Goal: Information Seeking & Learning: Learn about a topic

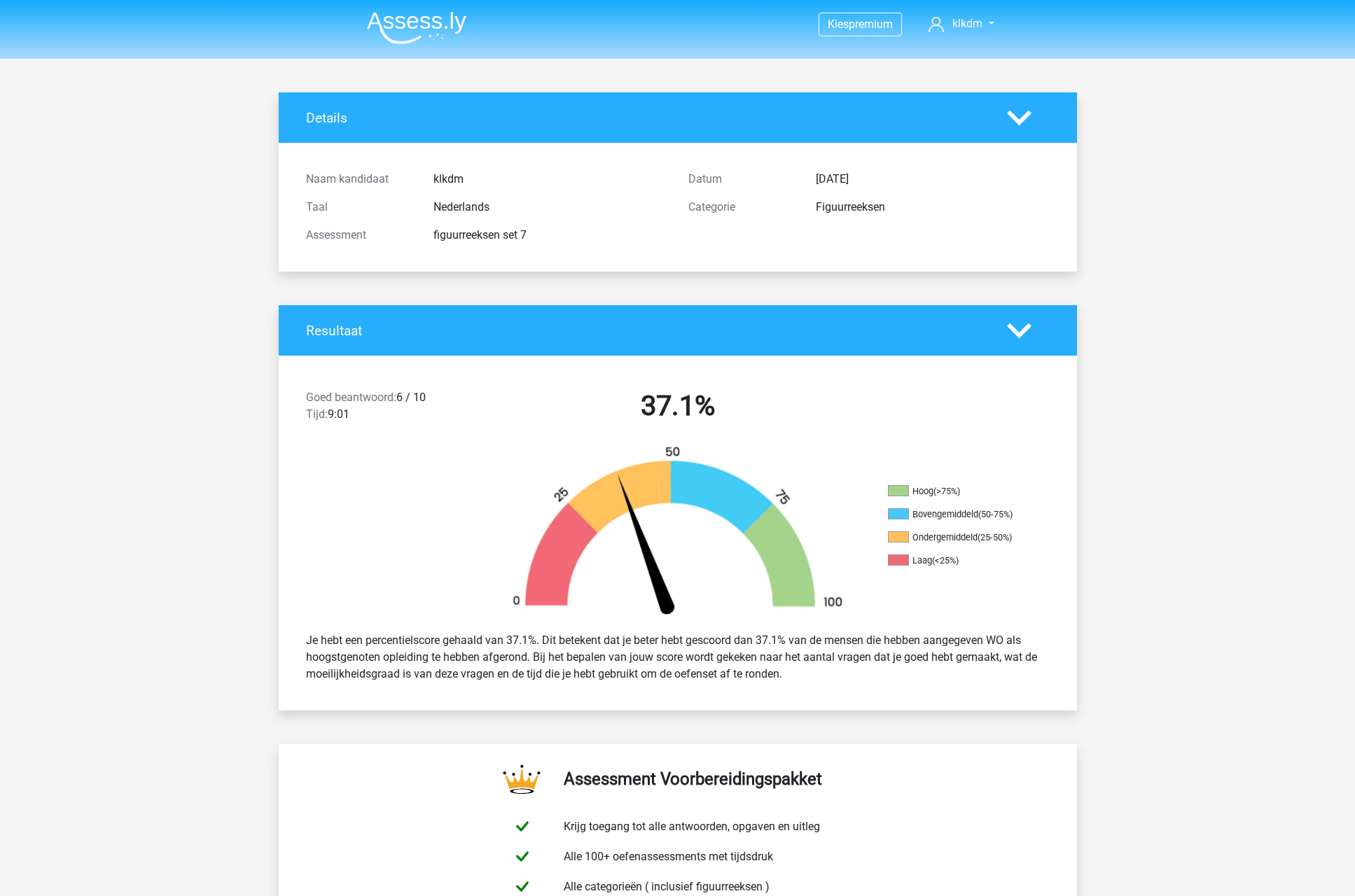
click at [404, 27] on img at bounding box center [416, 28] width 100 height 33
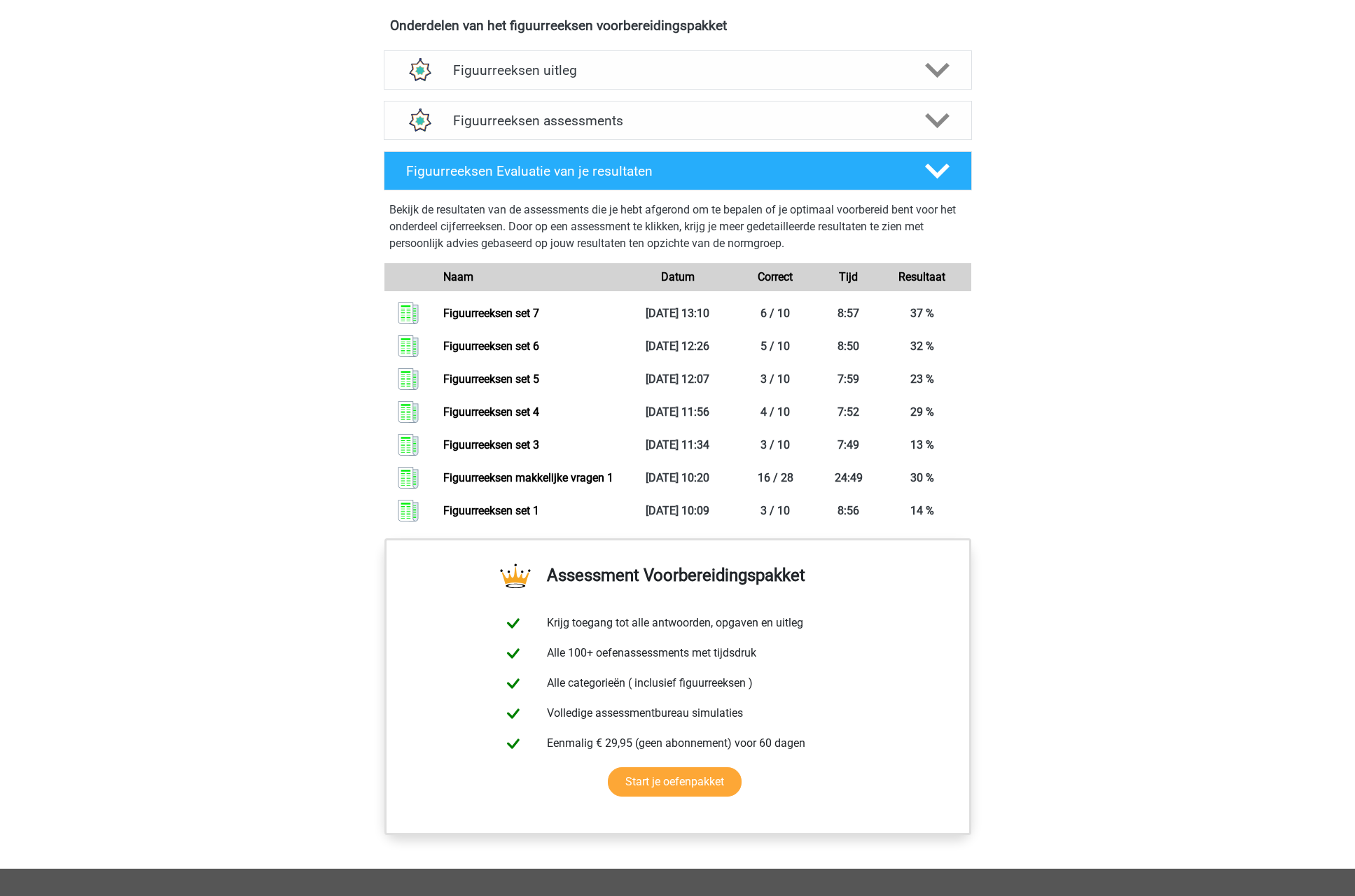
scroll to position [825, 0]
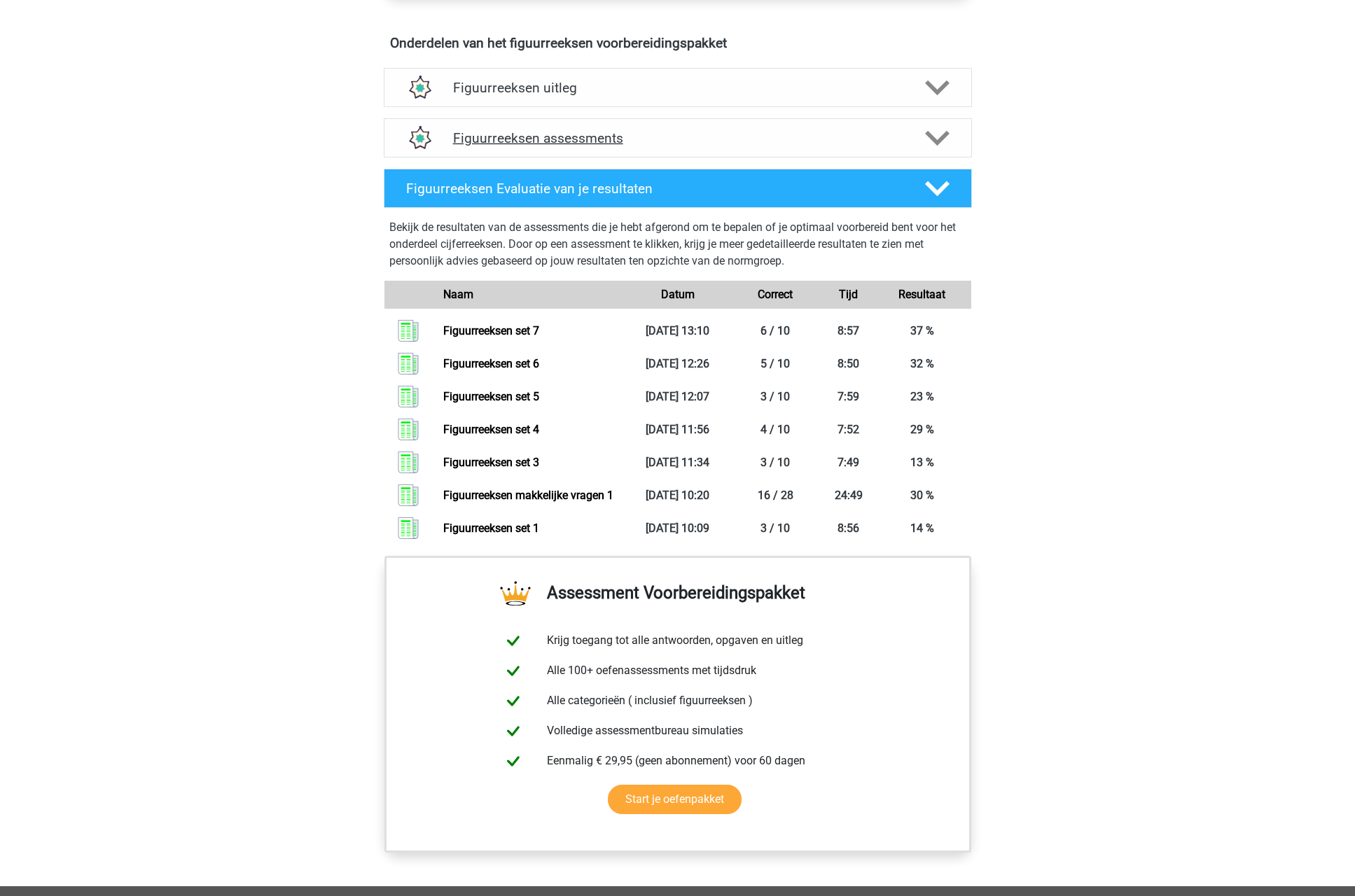
click at [727, 143] on h4 "Figuurreeksen assessments" at bounding box center [678, 138] width 450 height 16
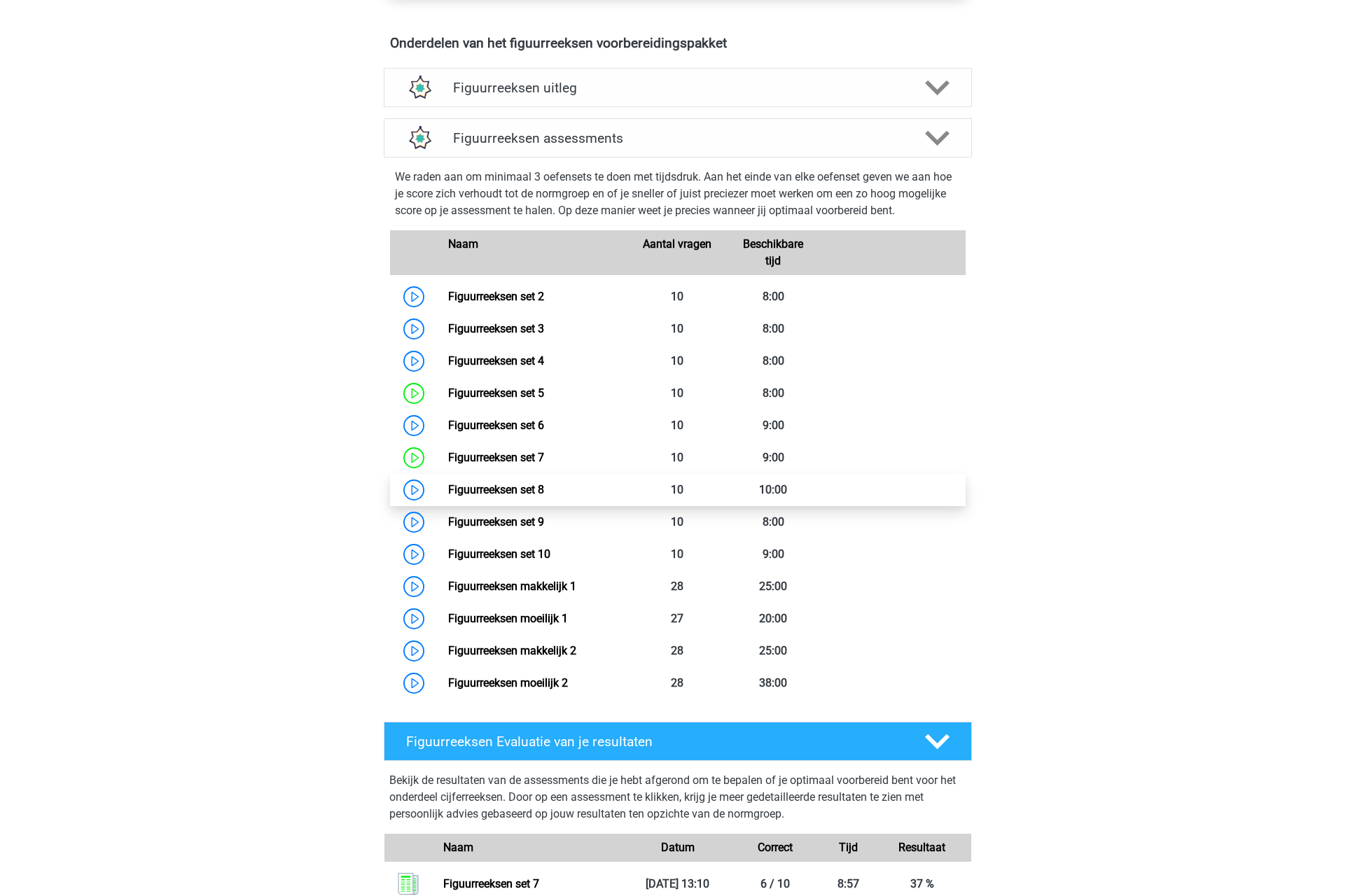
click at [544, 483] on link "Figuurreeksen set 8" at bounding box center [496, 490] width 96 height 13
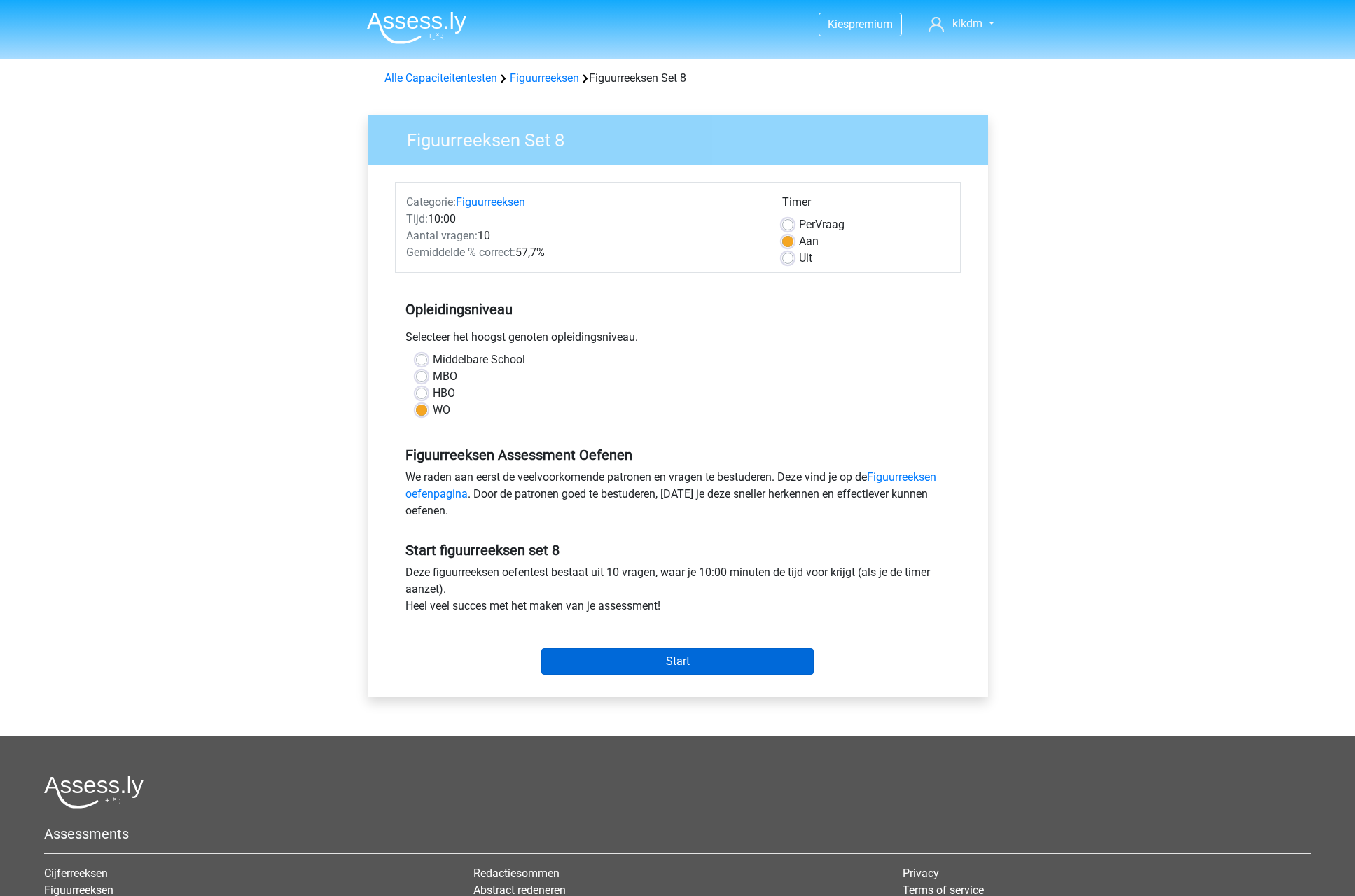
click at [649, 654] on input "Start" at bounding box center [677, 661] width 272 height 27
click at [573, 76] on link "Figuurreeksen" at bounding box center [544, 78] width 69 height 13
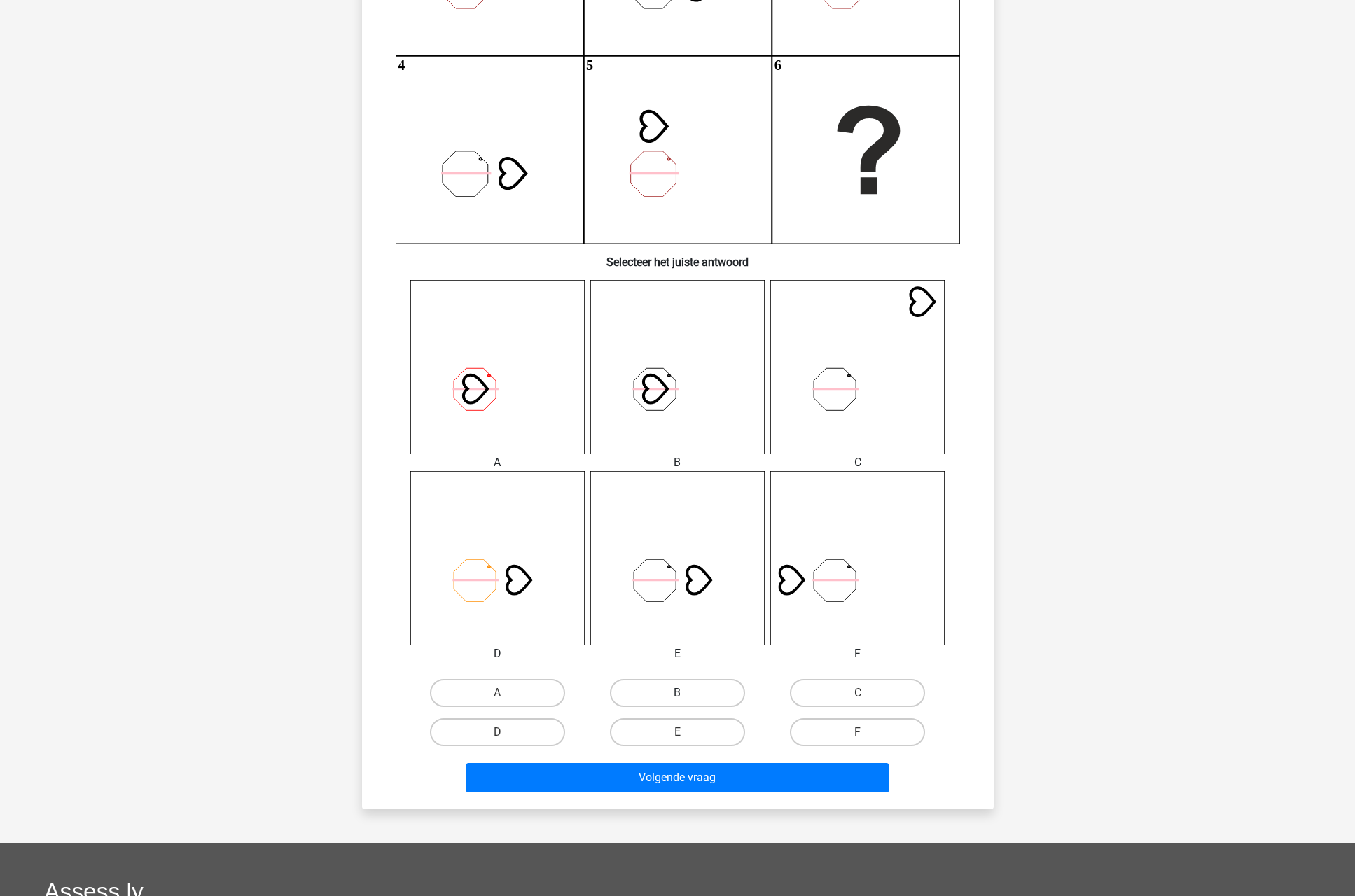
scroll to position [372, 0]
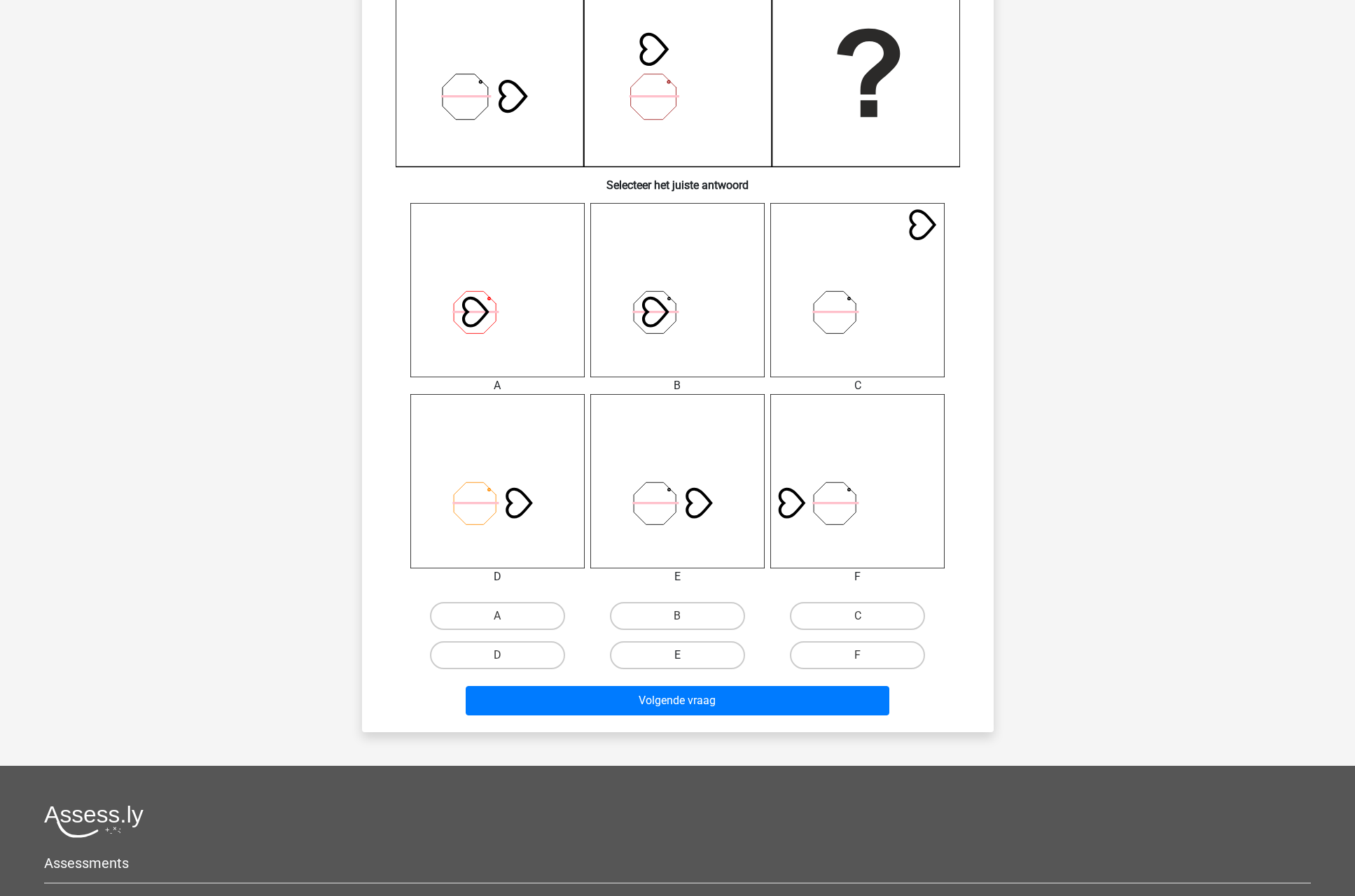
click at [669, 655] on label "E" at bounding box center [677, 656] width 135 height 28
click at [677, 655] on input "E" at bounding box center [681, 659] width 9 height 9
radio input "true"
click at [673, 691] on button "Volgende vraag" at bounding box center [677, 701] width 423 height 30
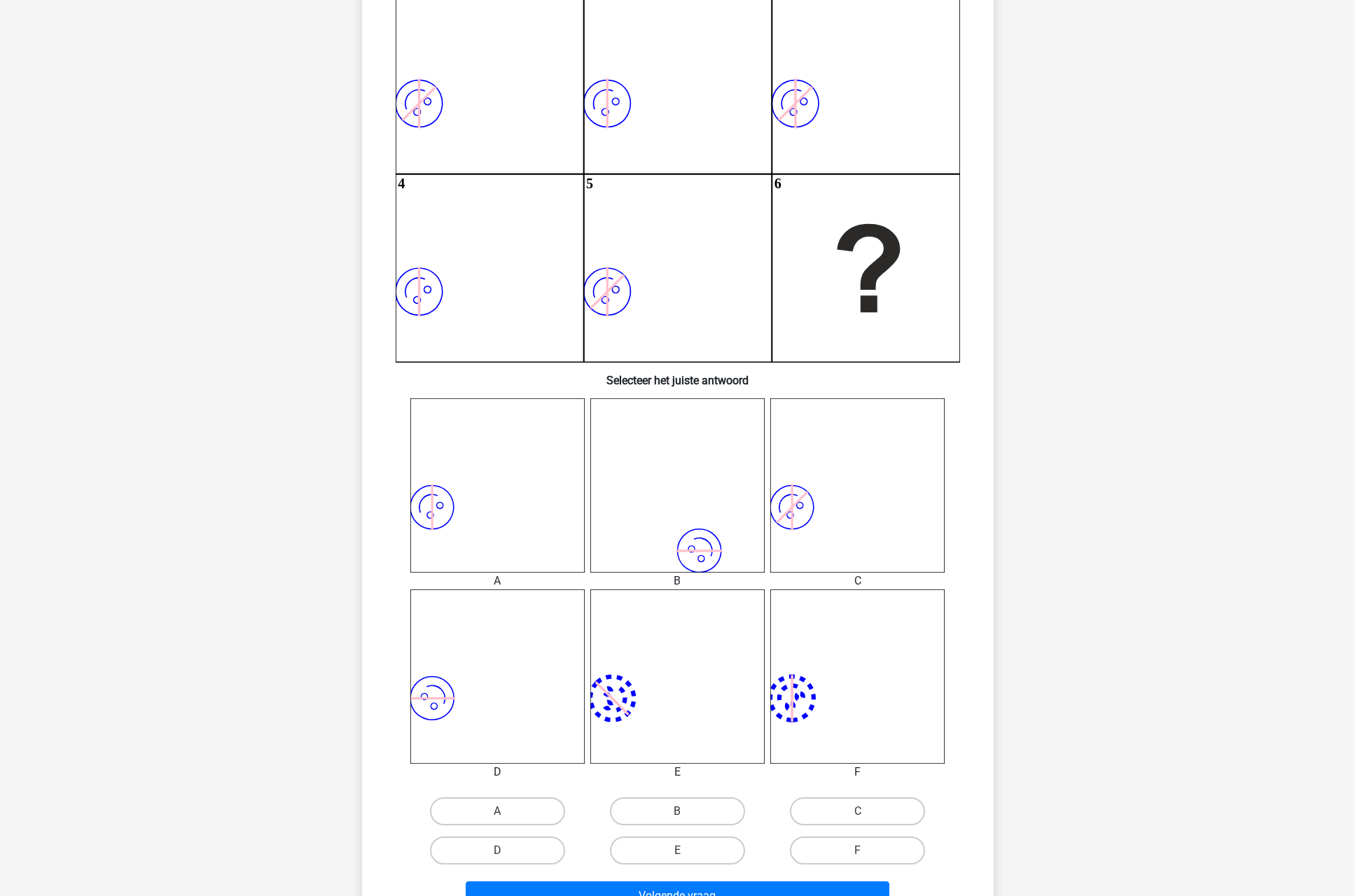
scroll to position [208, 0]
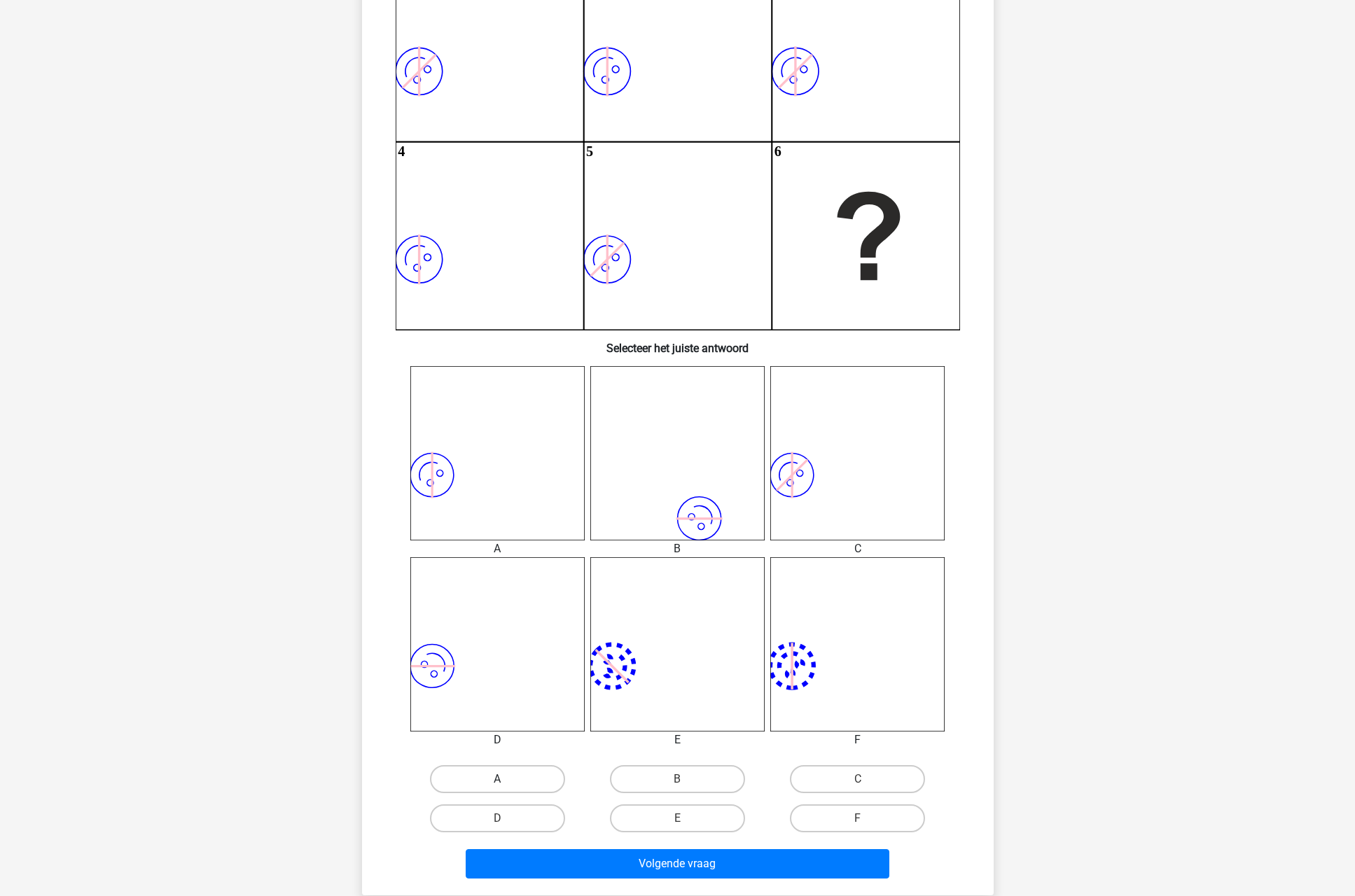
click at [510, 784] on label "A" at bounding box center [497, 779] width 135 height 28
click at [506, 784] on input "A" at bounding box center [501, 784] width 9 height 9
radio input "true"
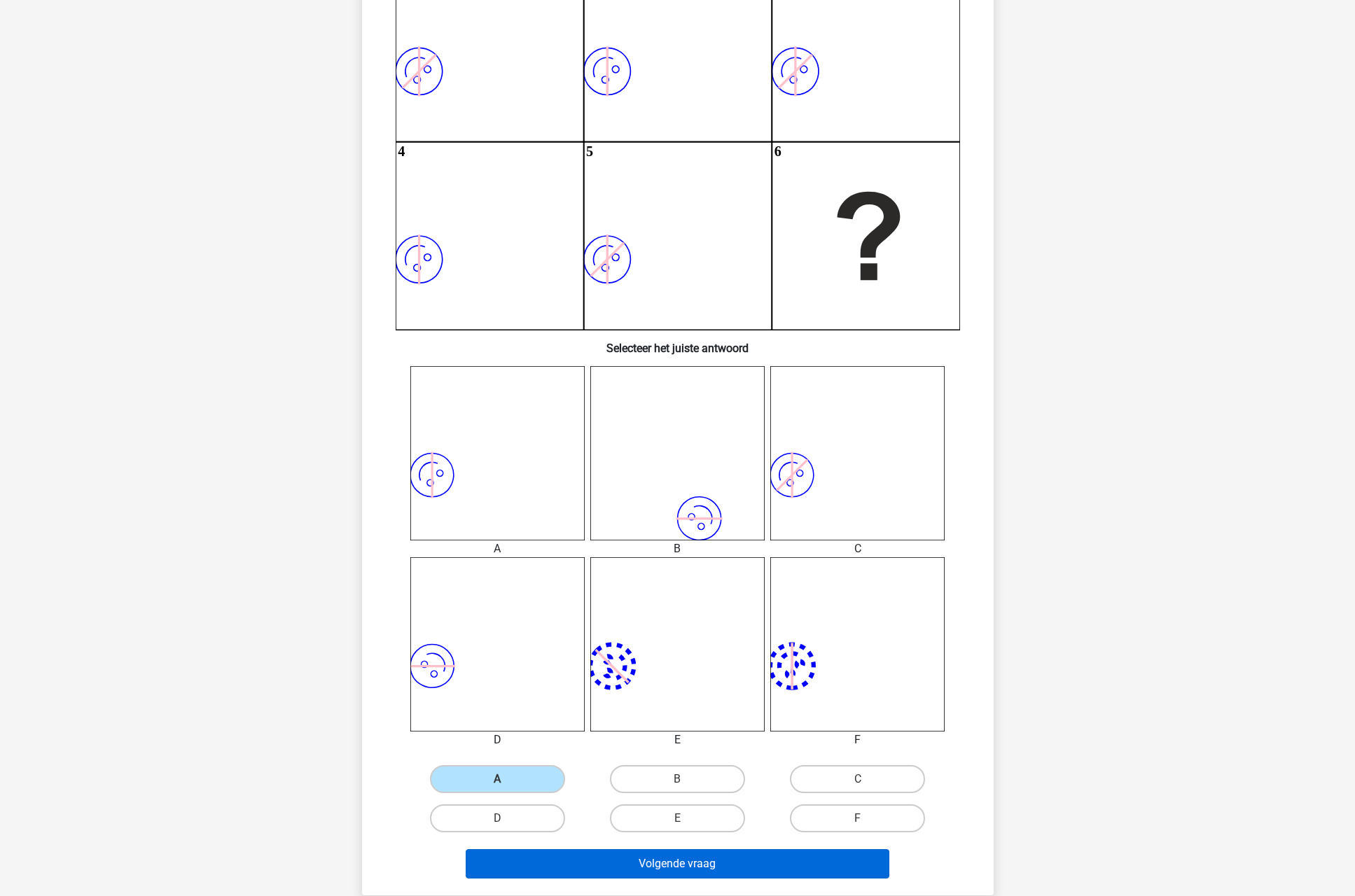
click at [633, 870] on button "Volgende vraag" at bounding box center [677, 864] width 423 height 30
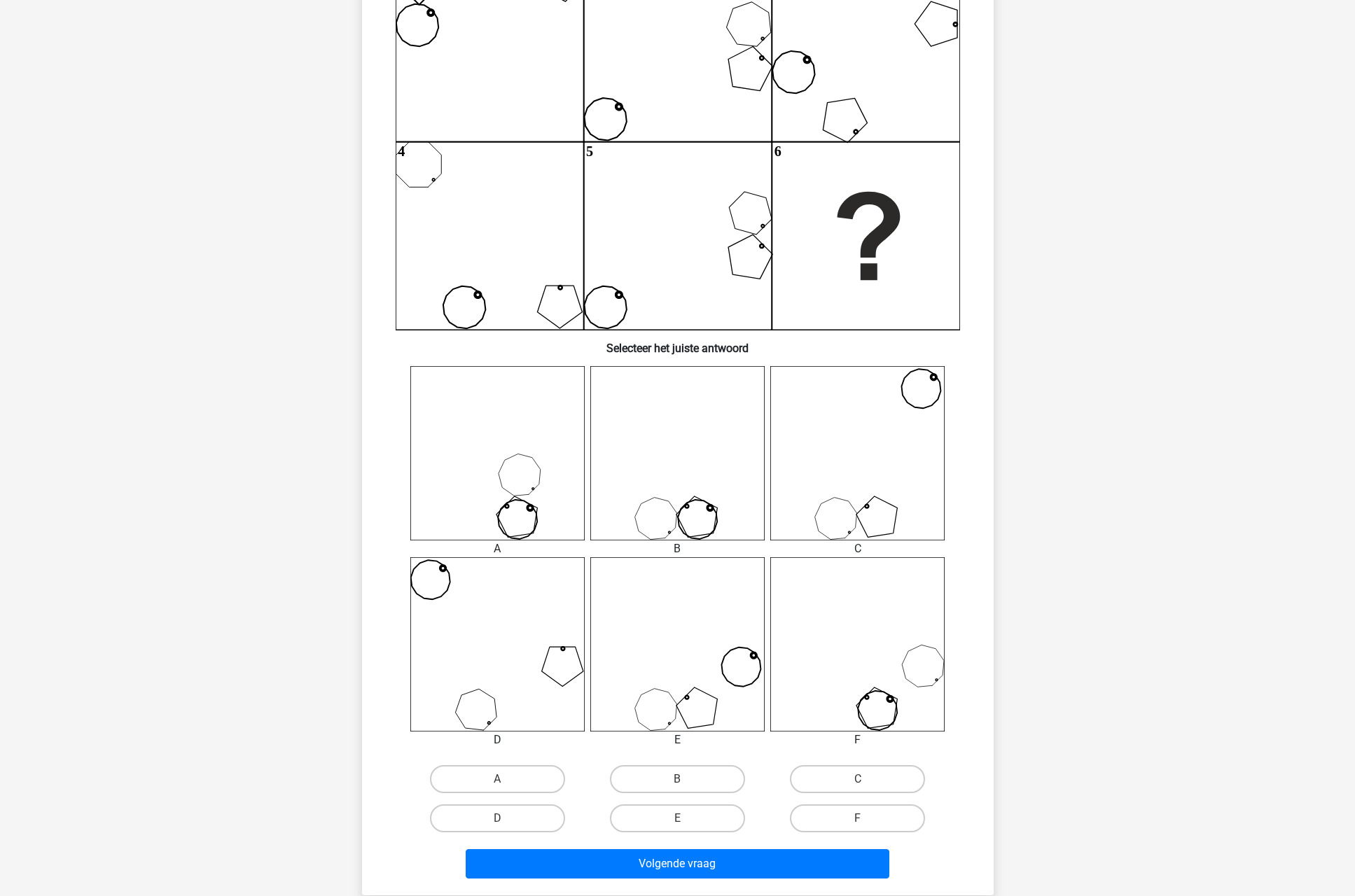
scroll to position [70, 0]
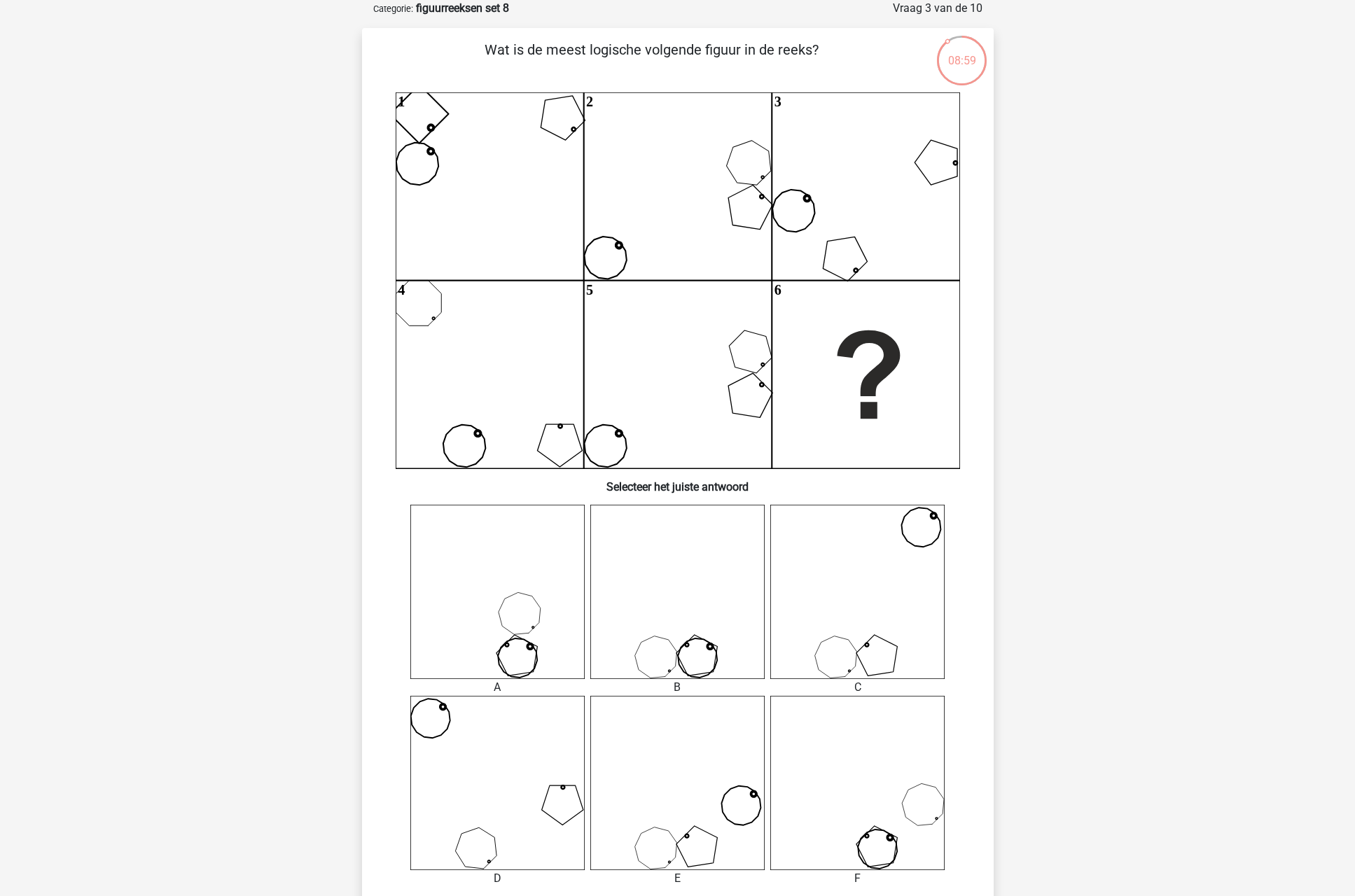
drag, startPoint x: 1074, startPoint y: 452, endPoint x: 1080, endPoint y: 317, distance: 135.1
click at [1080, 317] on div "Kies premium klkdm lkdjd@gmail.clom" at bounding box center [677, 683] width 1355 height 1507
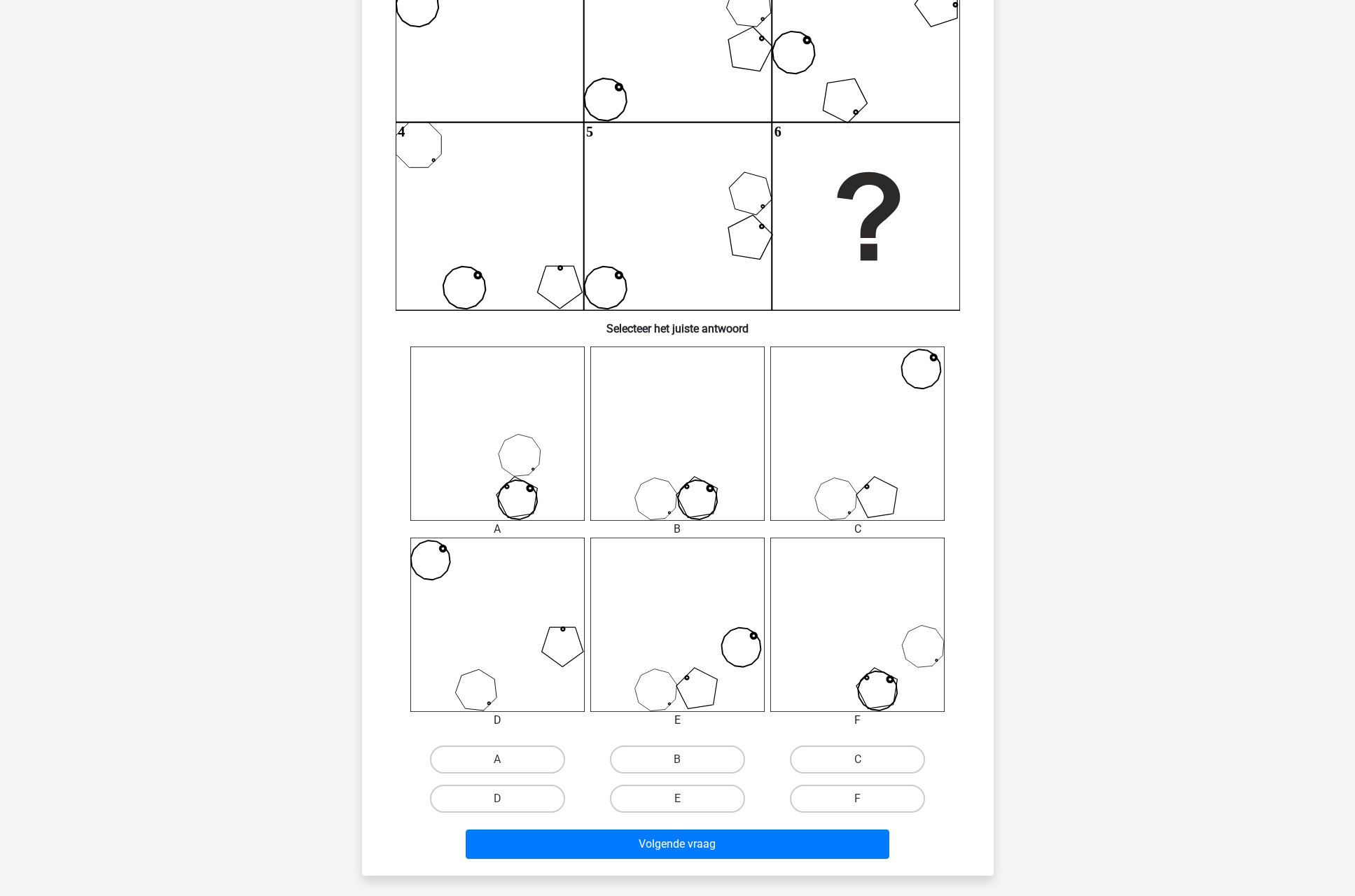
scroll to position [278, 0]
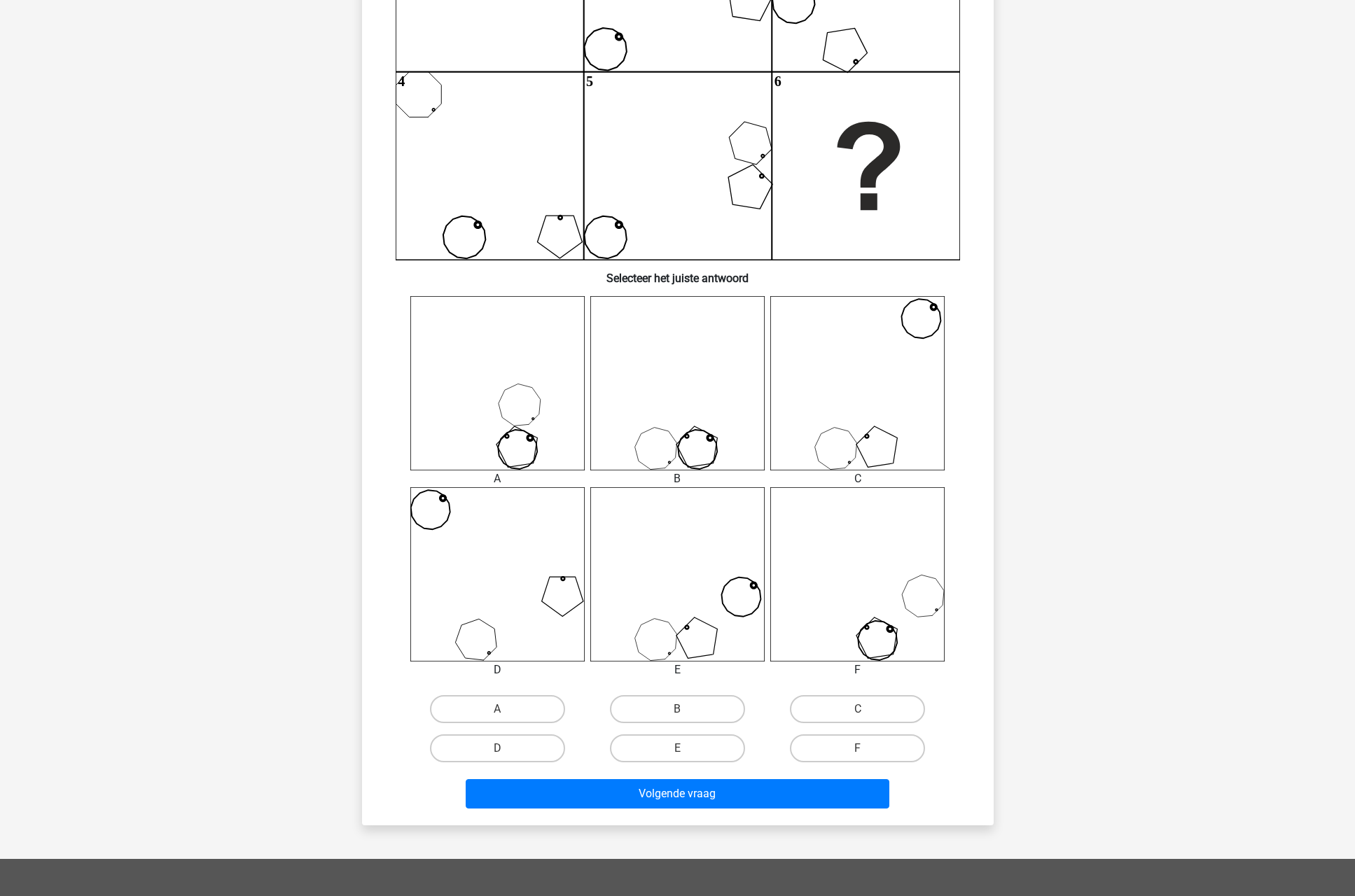
click at [706, 765] on div "E" at bounding box center [677, 748] width 180 height 39
click at [712, 751] on label "E" at bounding box center [677, 748] width 135 height 28
click at [686, 751] on input "E" at bounding box center [681, 753] width 9 height 9
radio input "true"
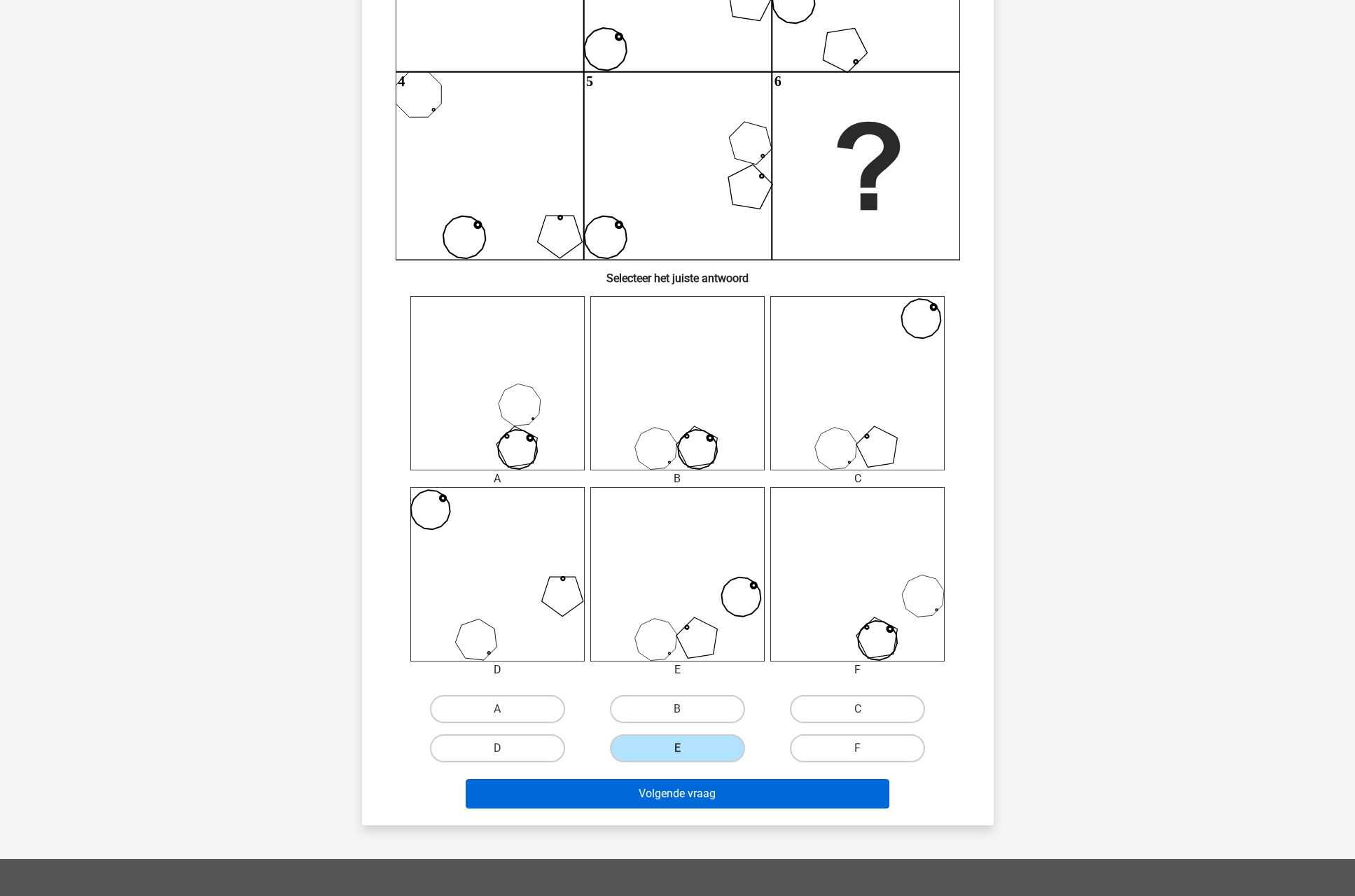
click at [708, 792] on button "Volgende vraag" at bounding box center [677, 794] width 423 height 30
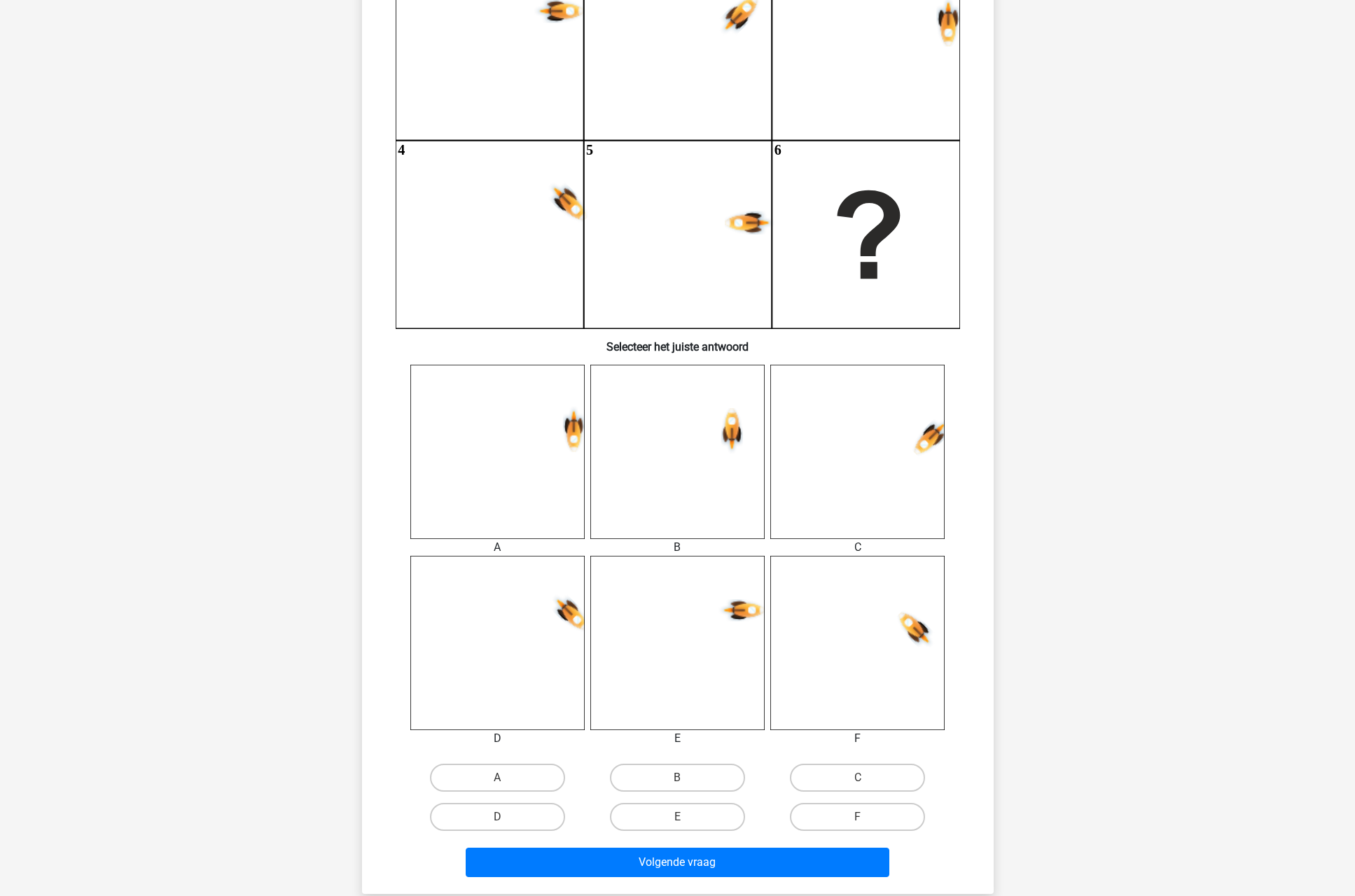
scroll to position [276, 0]
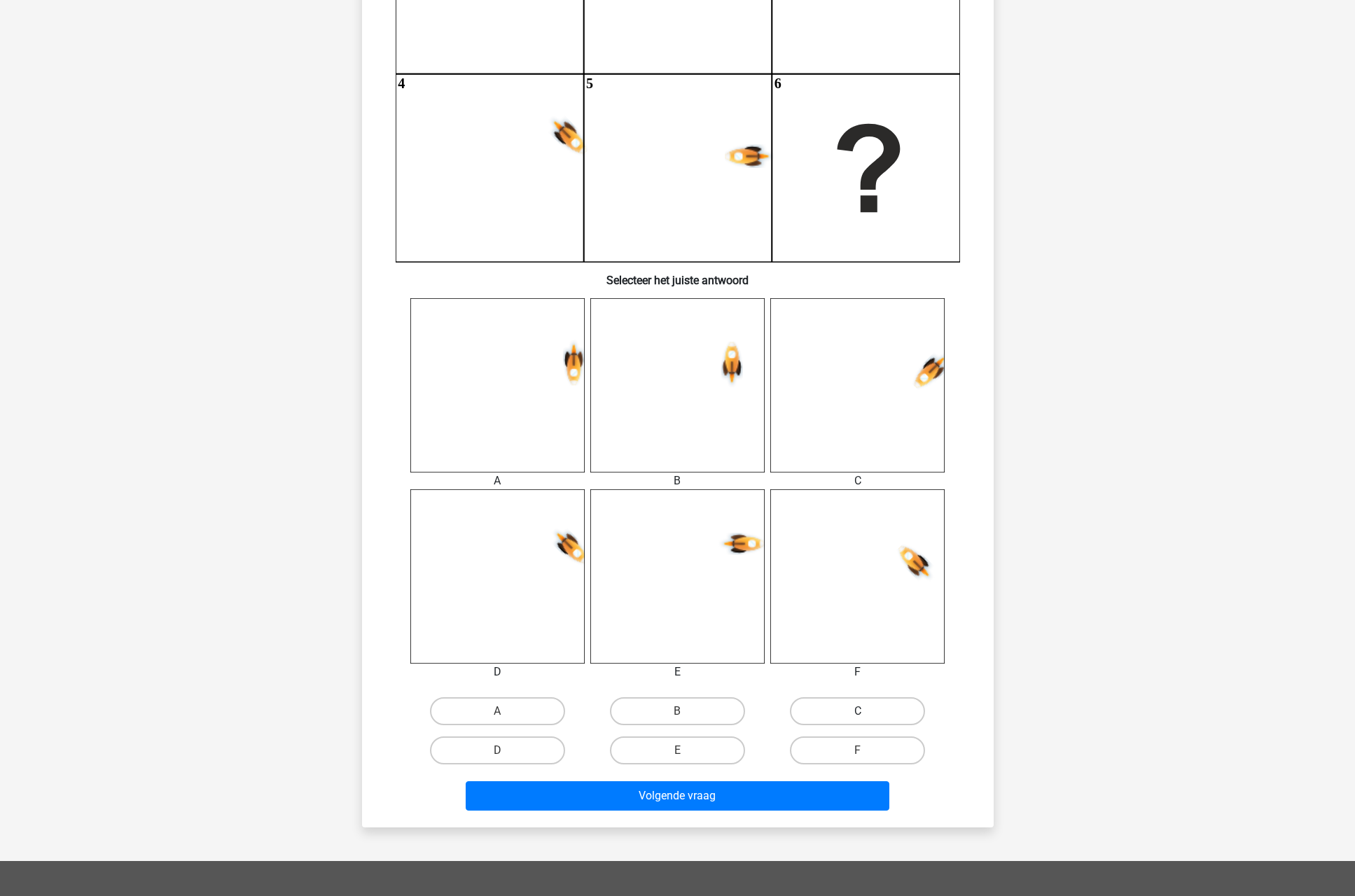
click at [838, 712] on label "C" at bounding box center [857, 712] width 135 height 28
click at [858, 712] on input "C" at bounding box center [862, 716] width 9 height 9
radio input "true"
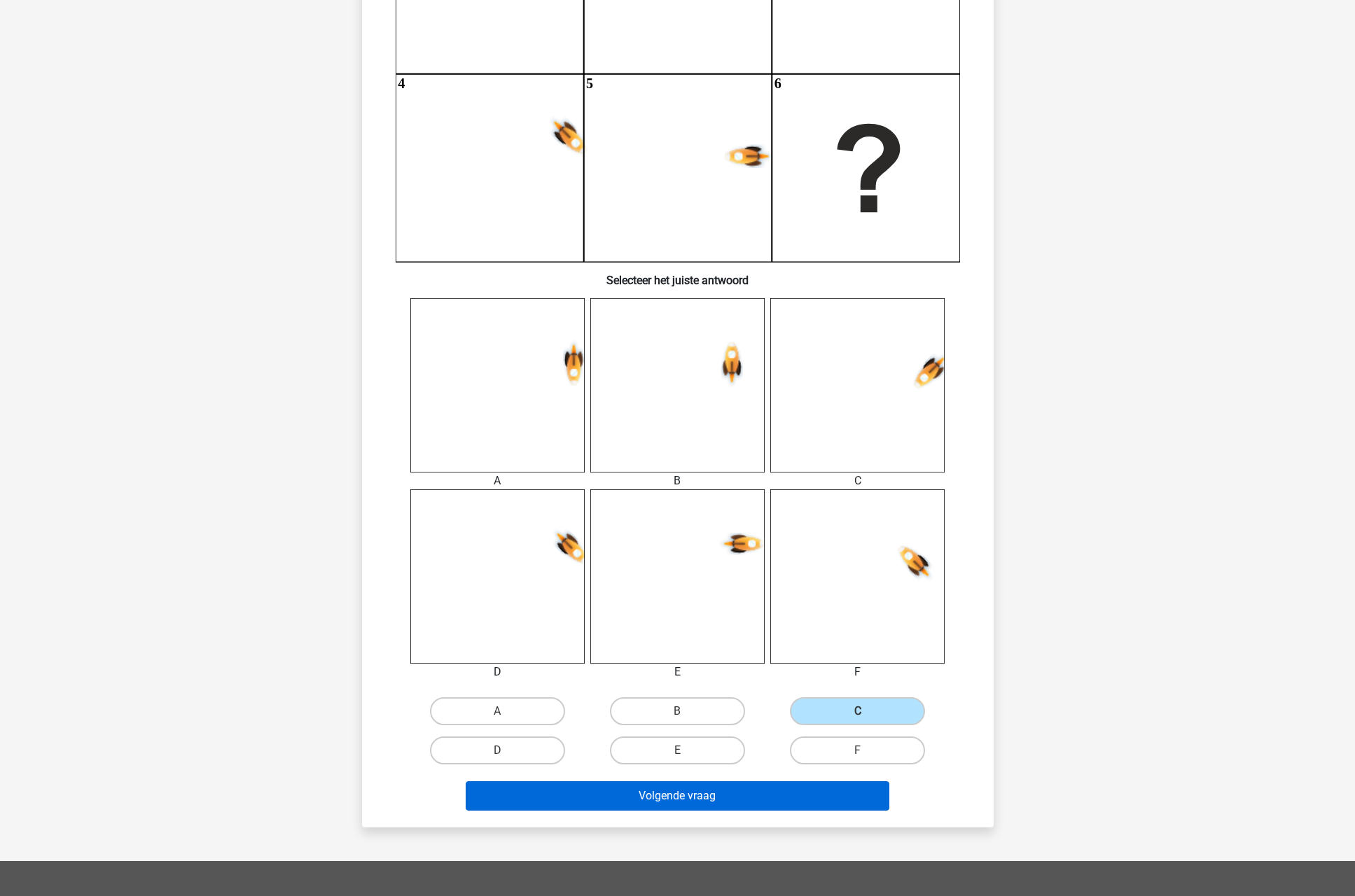
click at [630, 796] on button "Volgende vraag" at bounding box center [677, 796] width 423 height 30
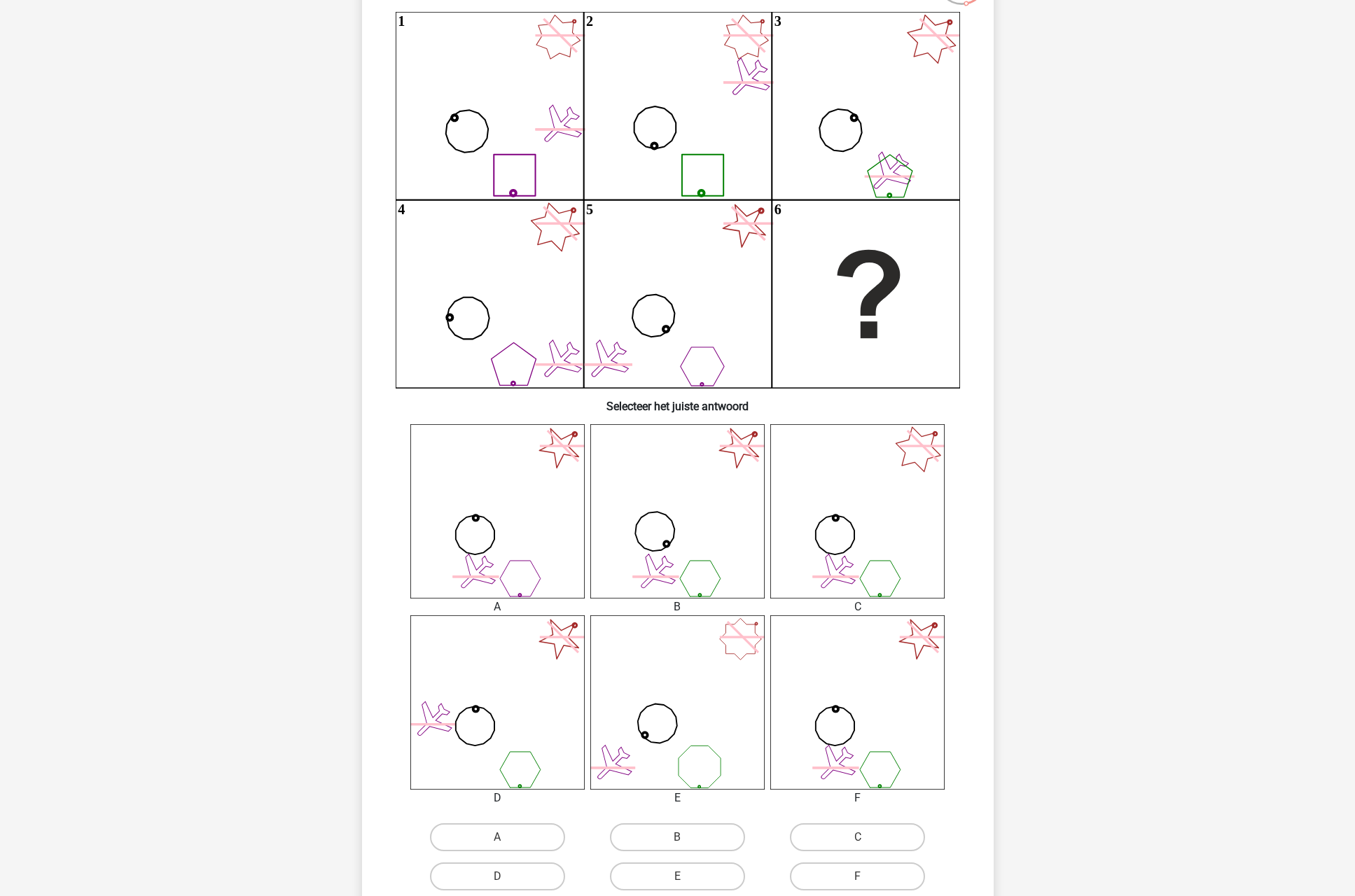
scroll to position [169, 0]
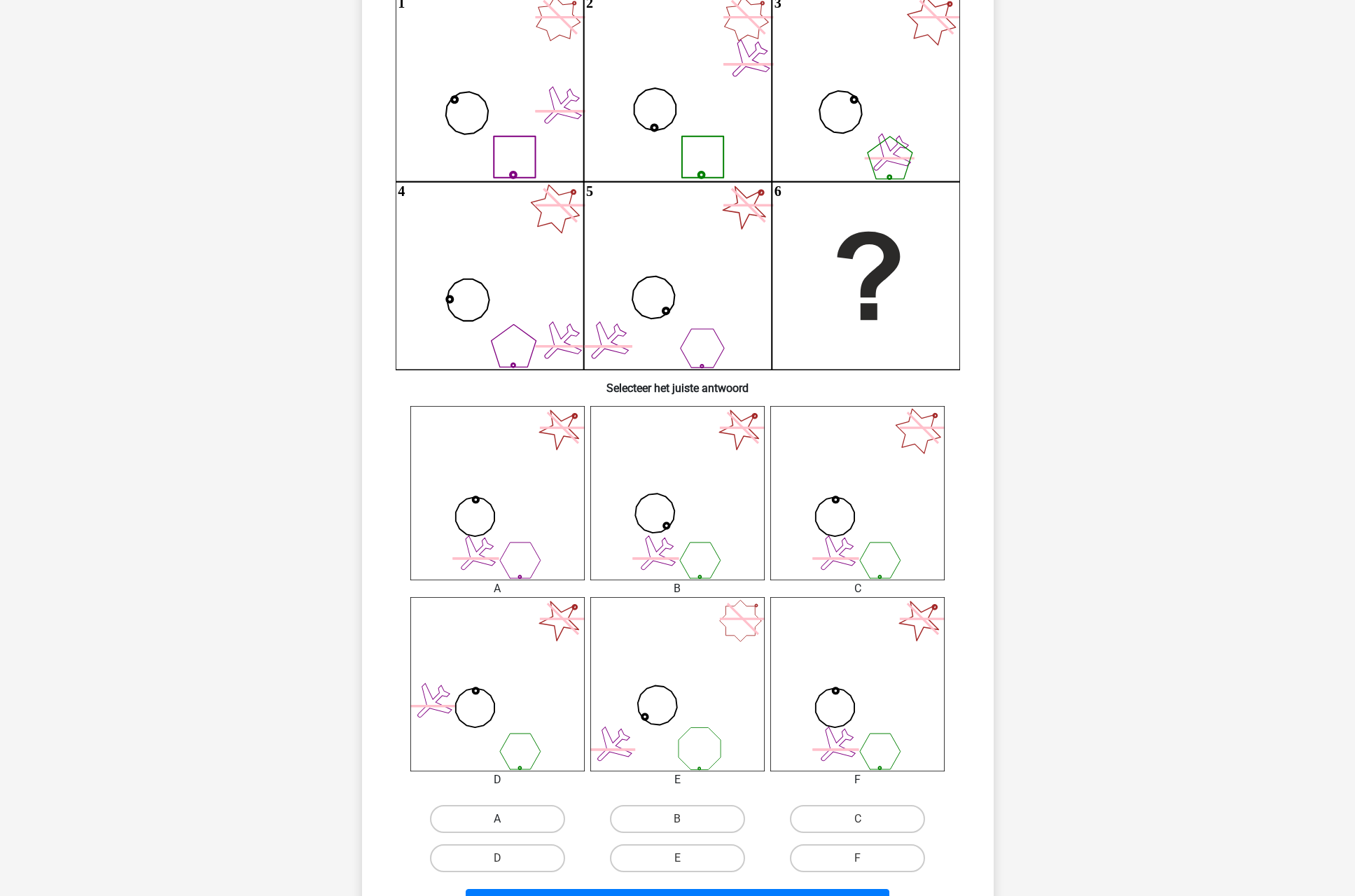
click at [495, 819] on label "A" at bounding box center [497, 819] width 135 height 28
click at [497, 819] on input "A" at bounding box center [501, 823] width 9 height 9
radio input "true"
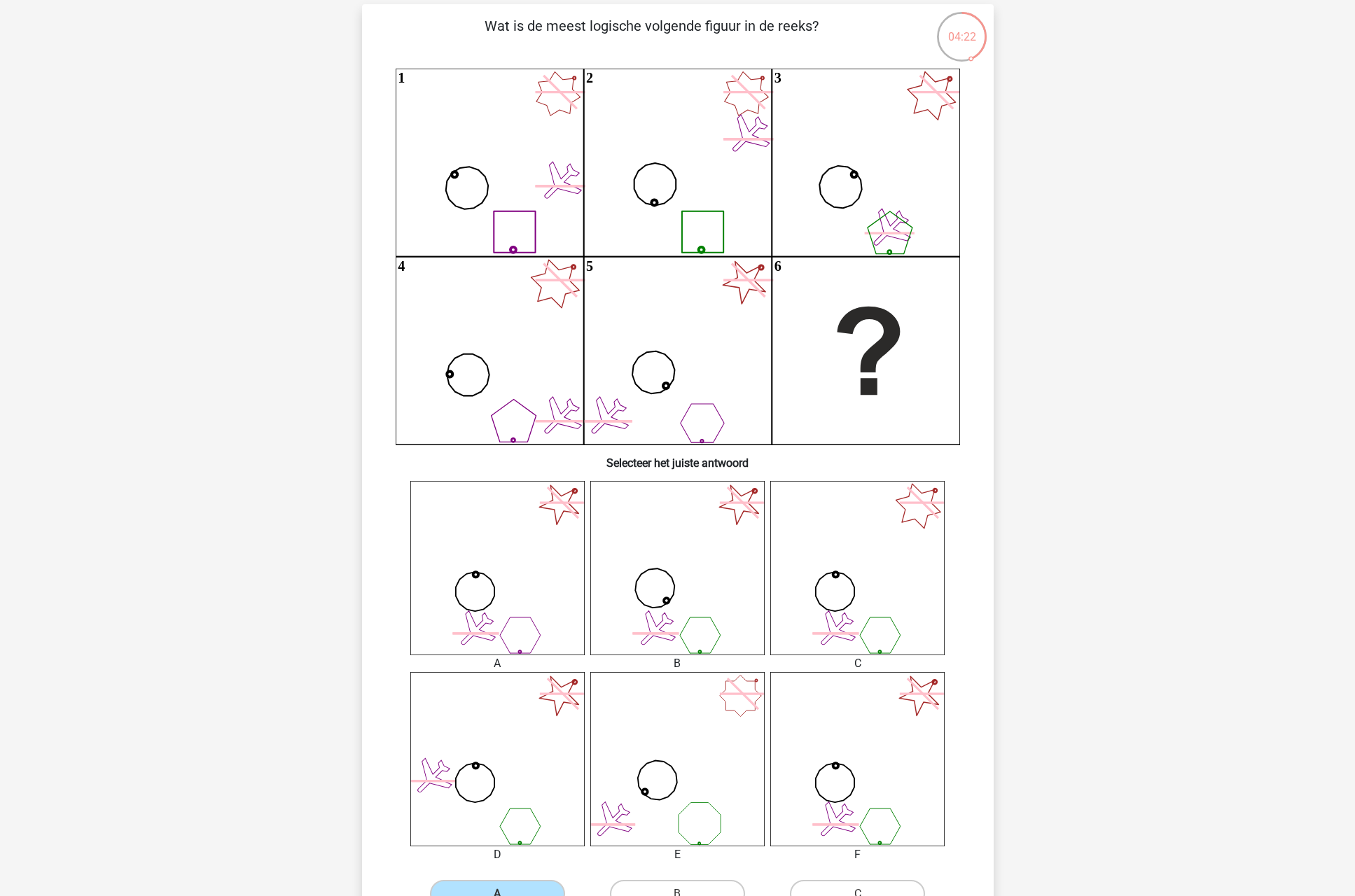
scroll to position [199, 0]
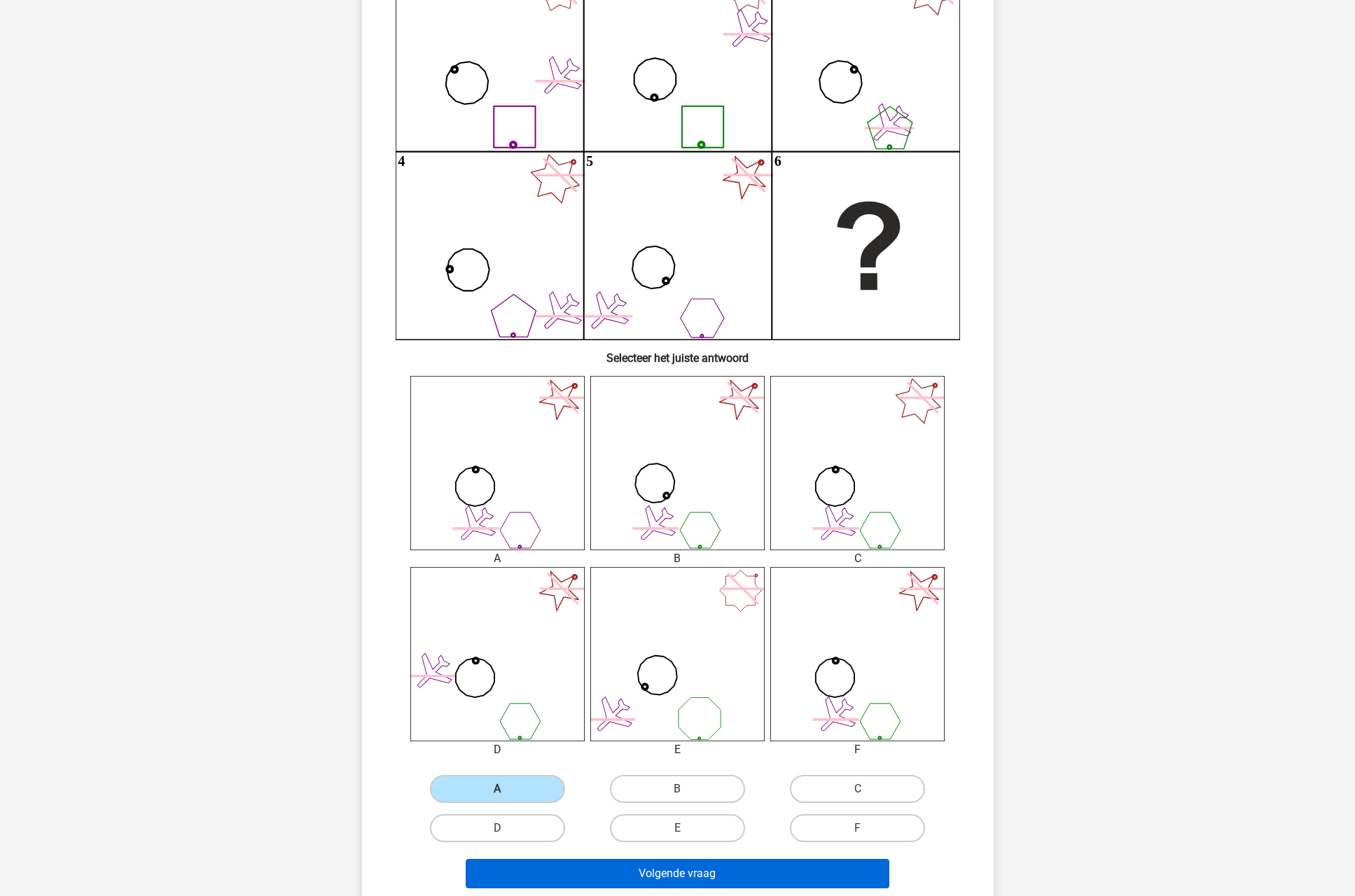
click at [671, 876] on button "Volgende vraag" at bounding box center [677, 874] width 423 height 30
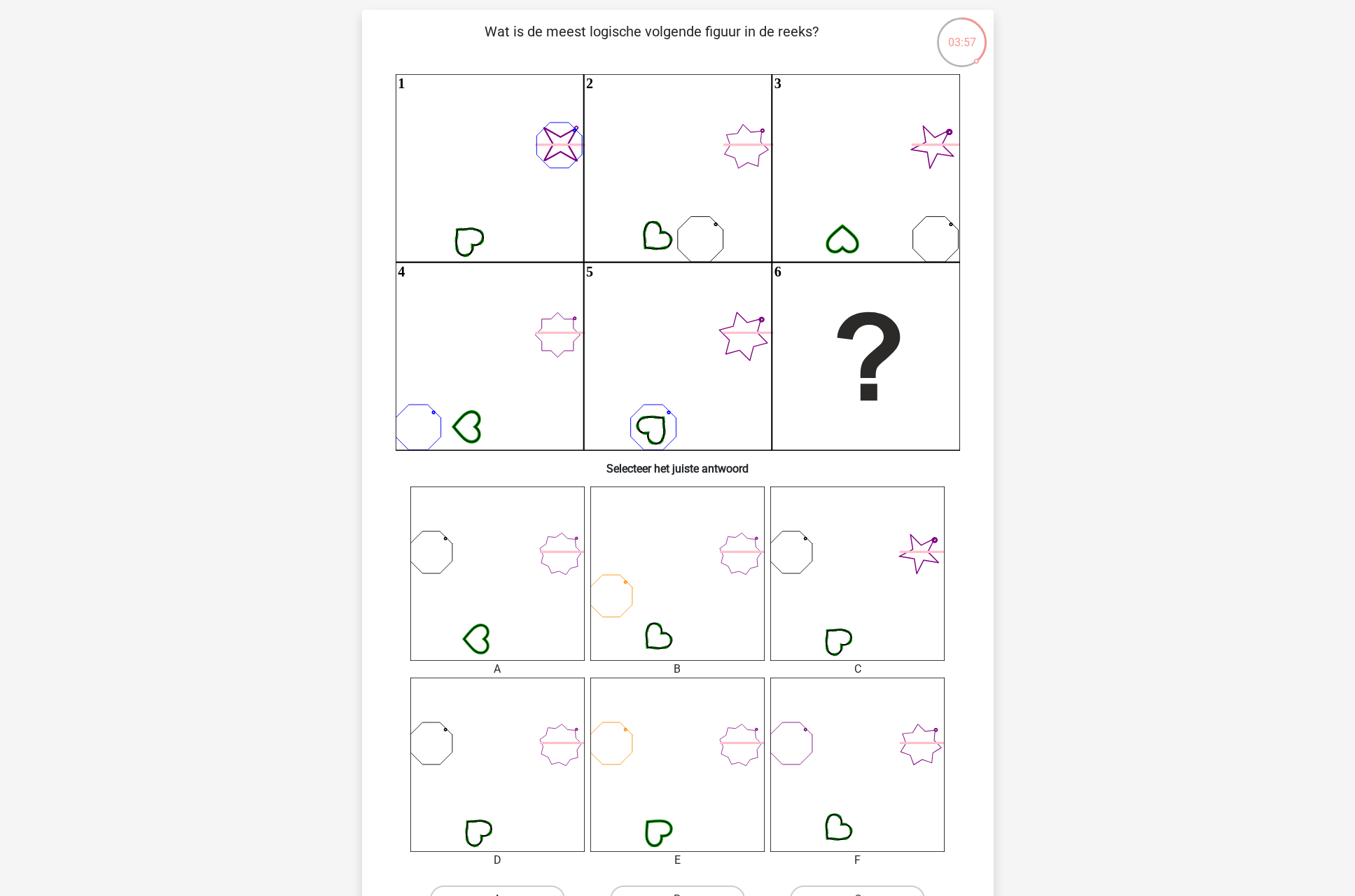
scroll to position [117, 0]
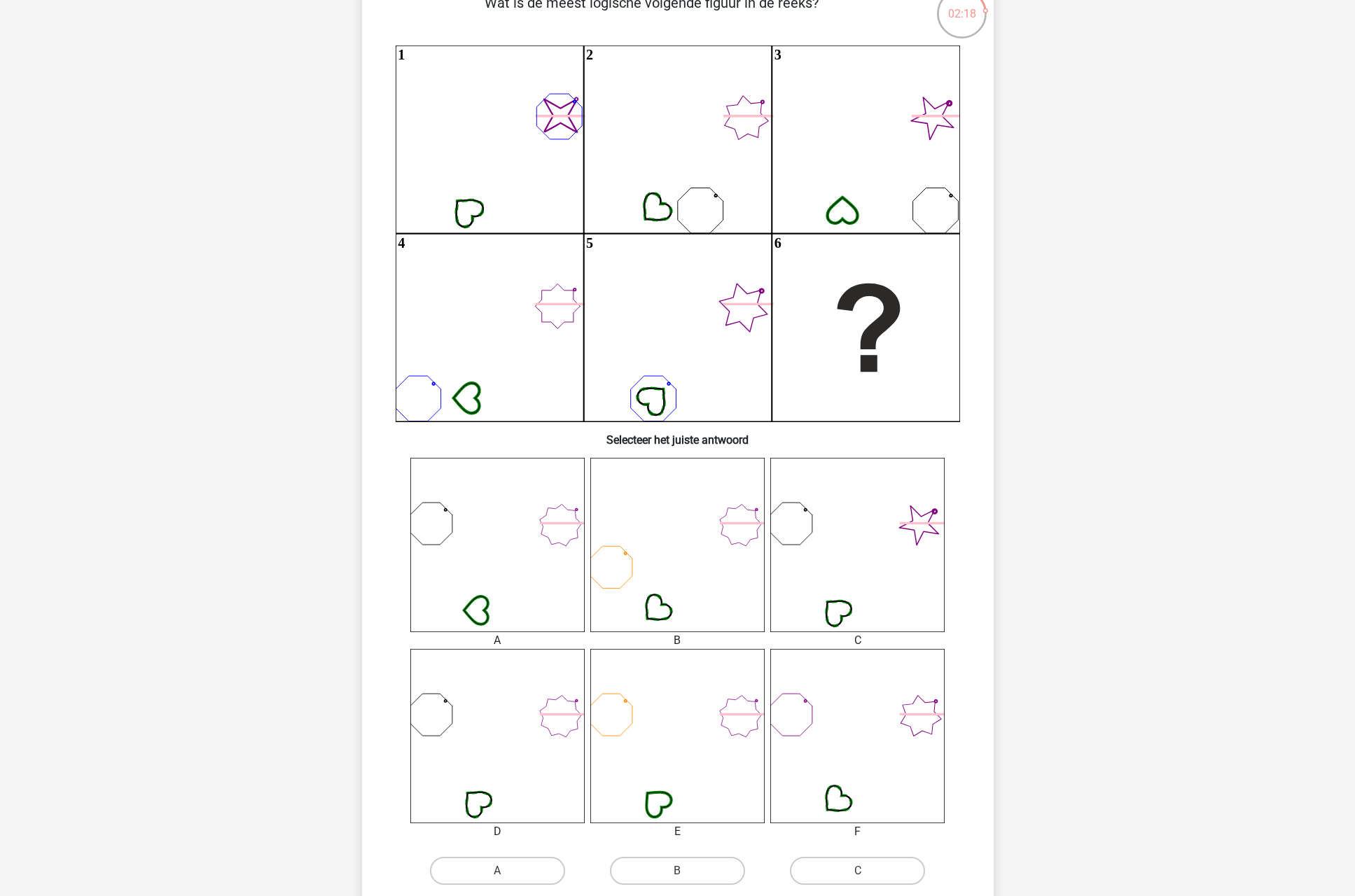
drag, startPoint x: 572, startPoint y: 763, endPoint x: 259, endPoint y: 700, distance: 319.3
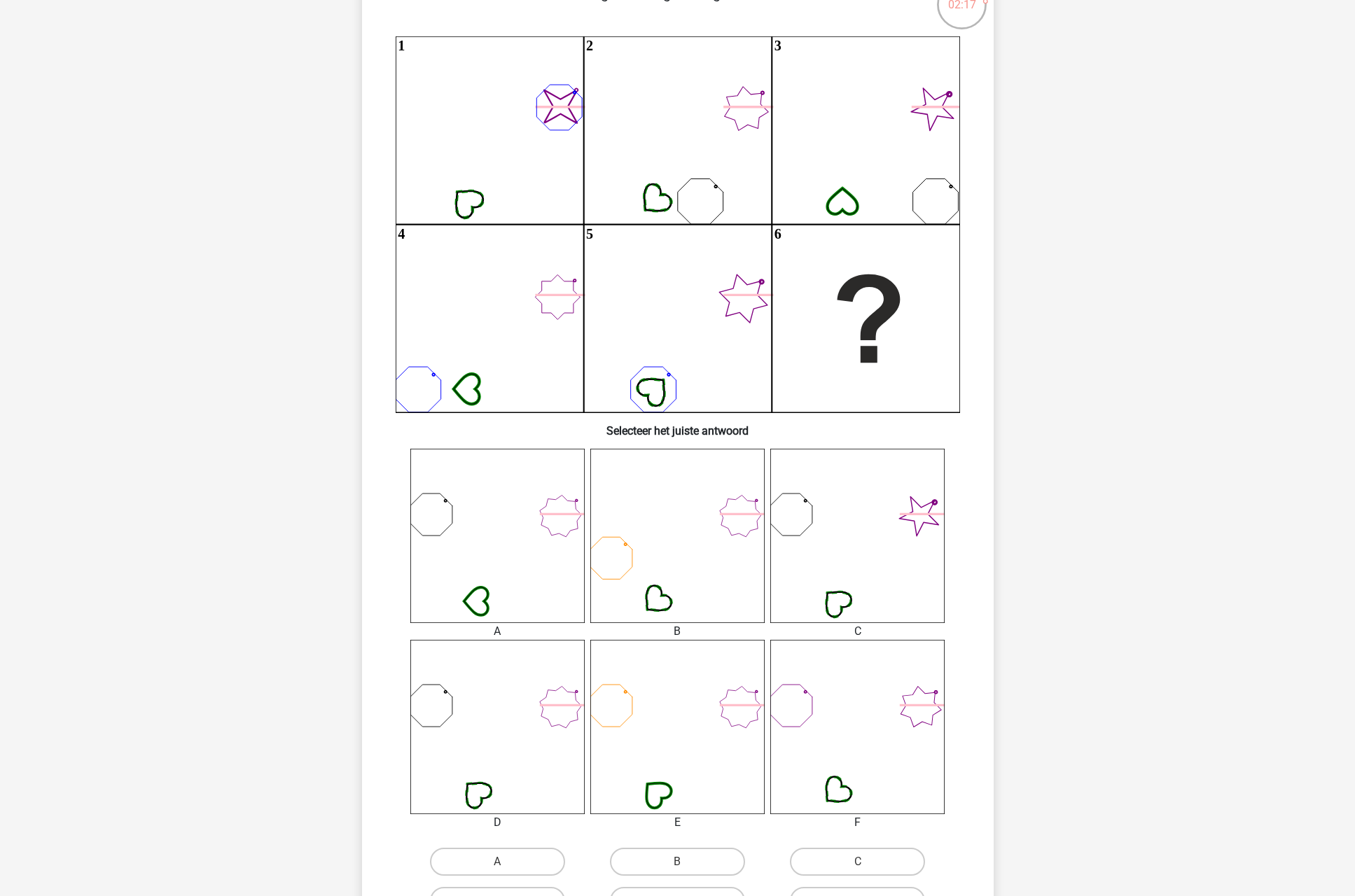
scroll to position [144, 0]
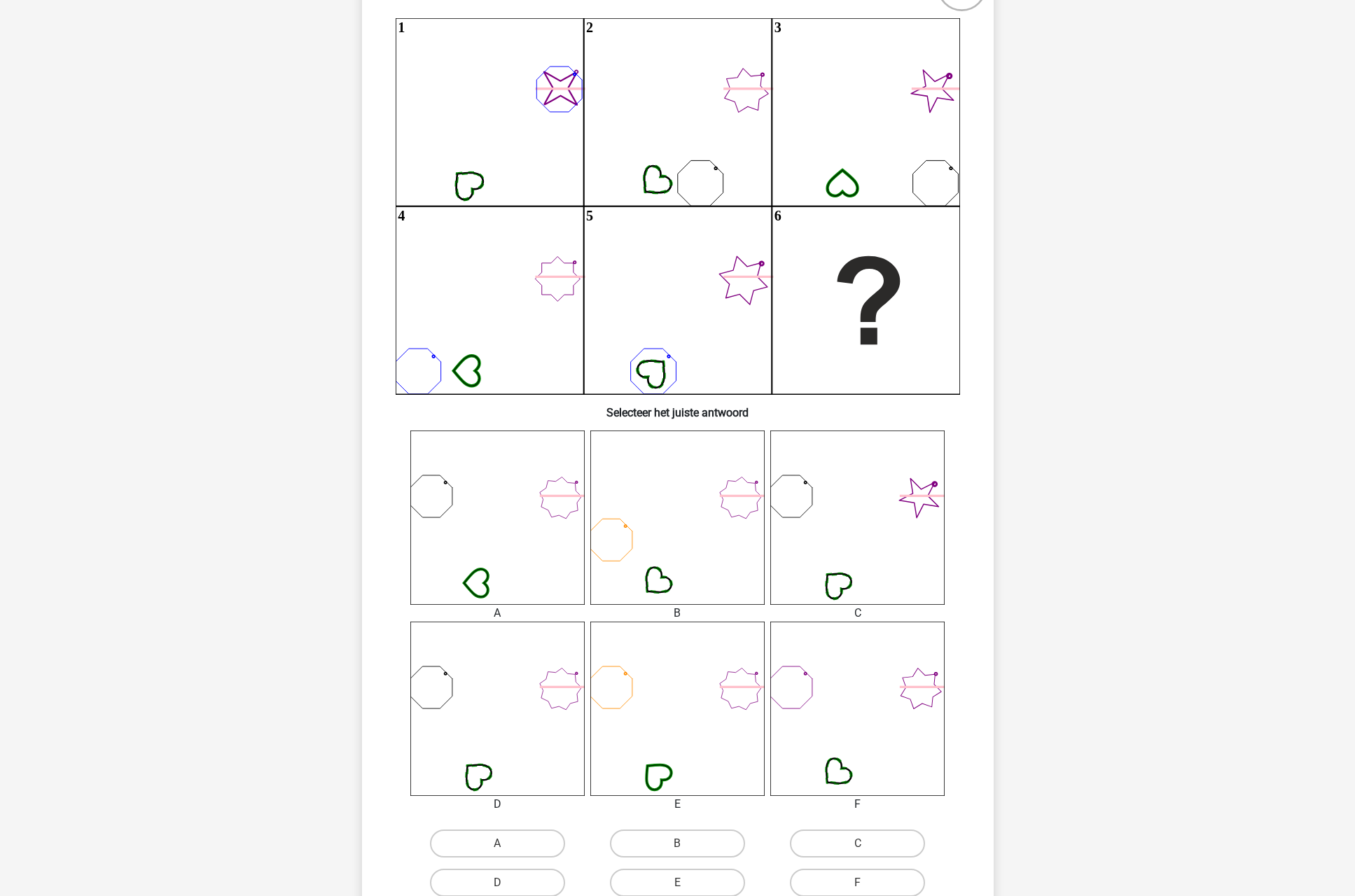
drag, startPoint x: 541, startPoint y: 753, endPoint x: 421, endPoint y: 741, distance: 120.6
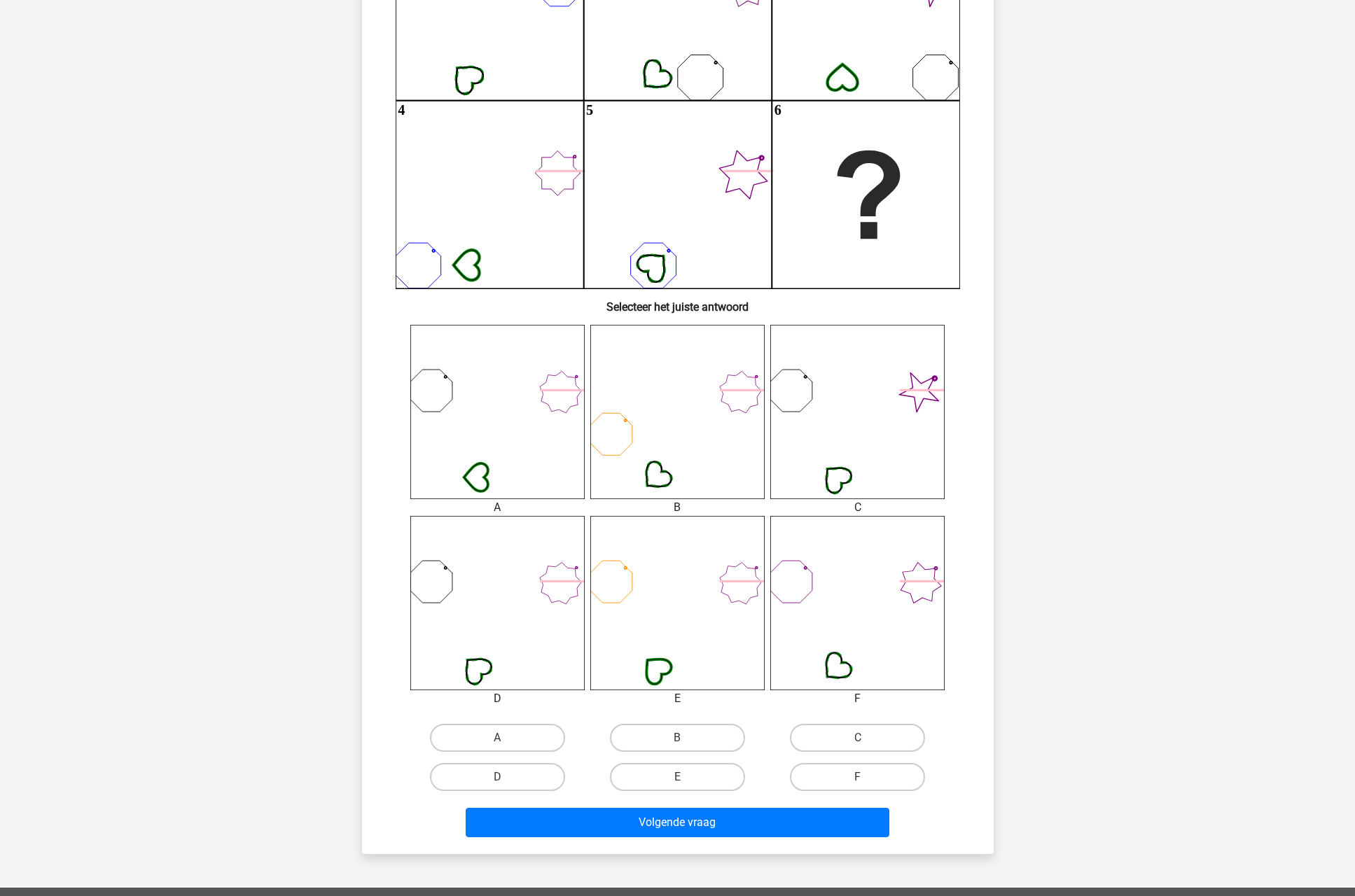
scroll to position [328, 0]
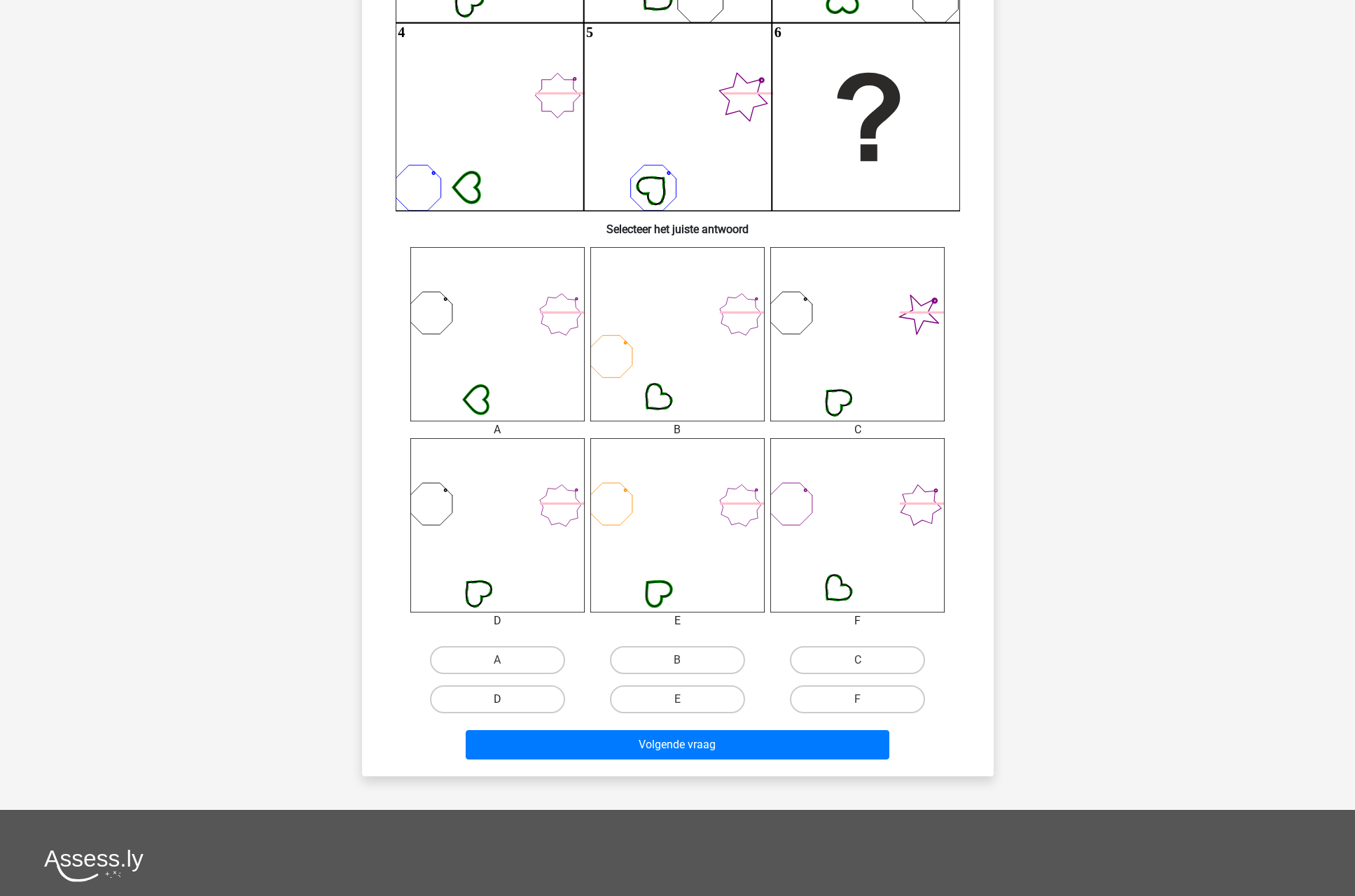
click at [510, 687] on label "D" at bounding box center [497, 700] width 135 height 28
click at [506, 700] on input "D" at bounding box center [501, 704] width 9 height 9
radio input "true"
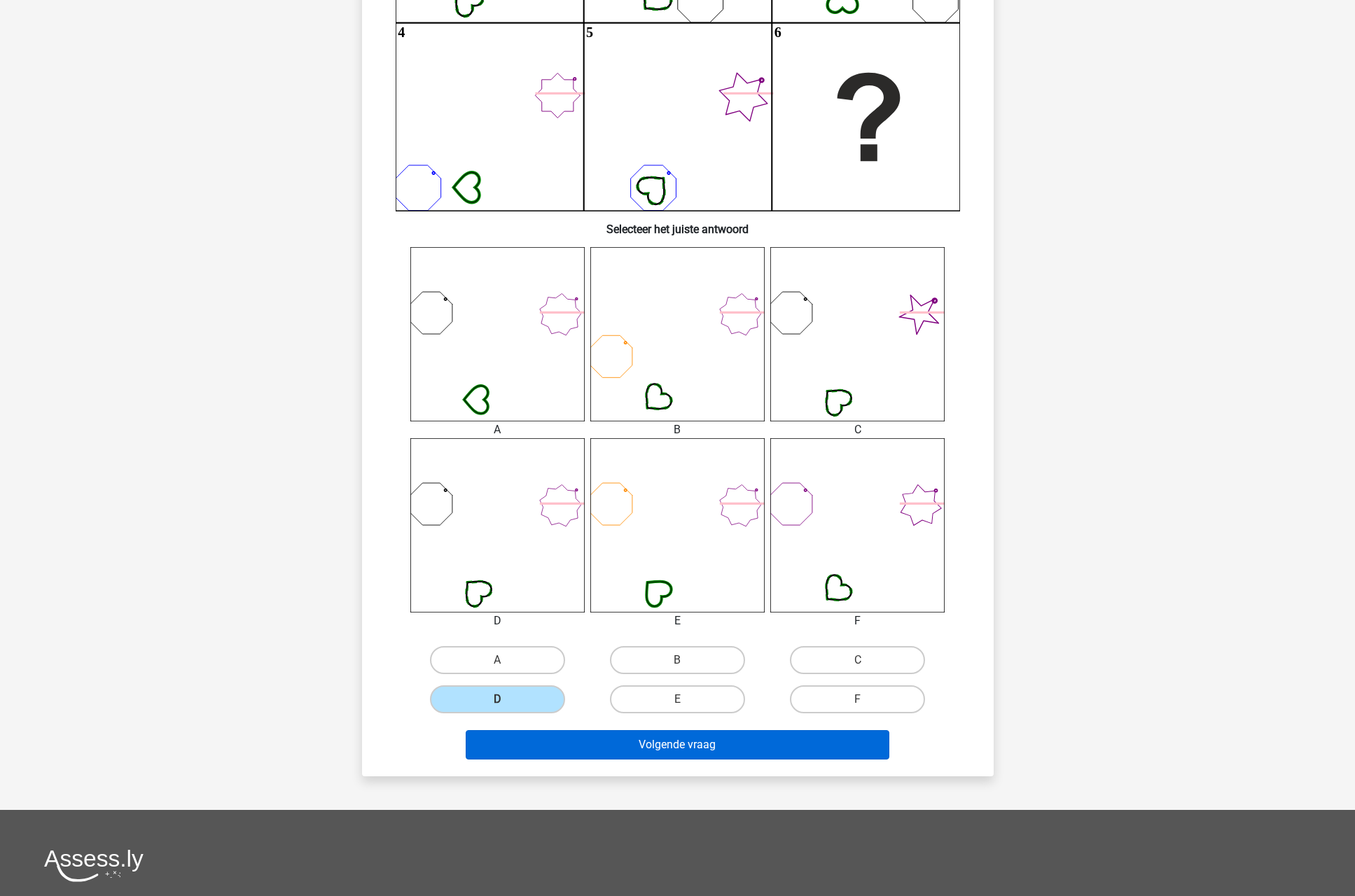
click at [591, 751] on button "Volgende vraag" at bounding box center [677, 745] width 423 height 30
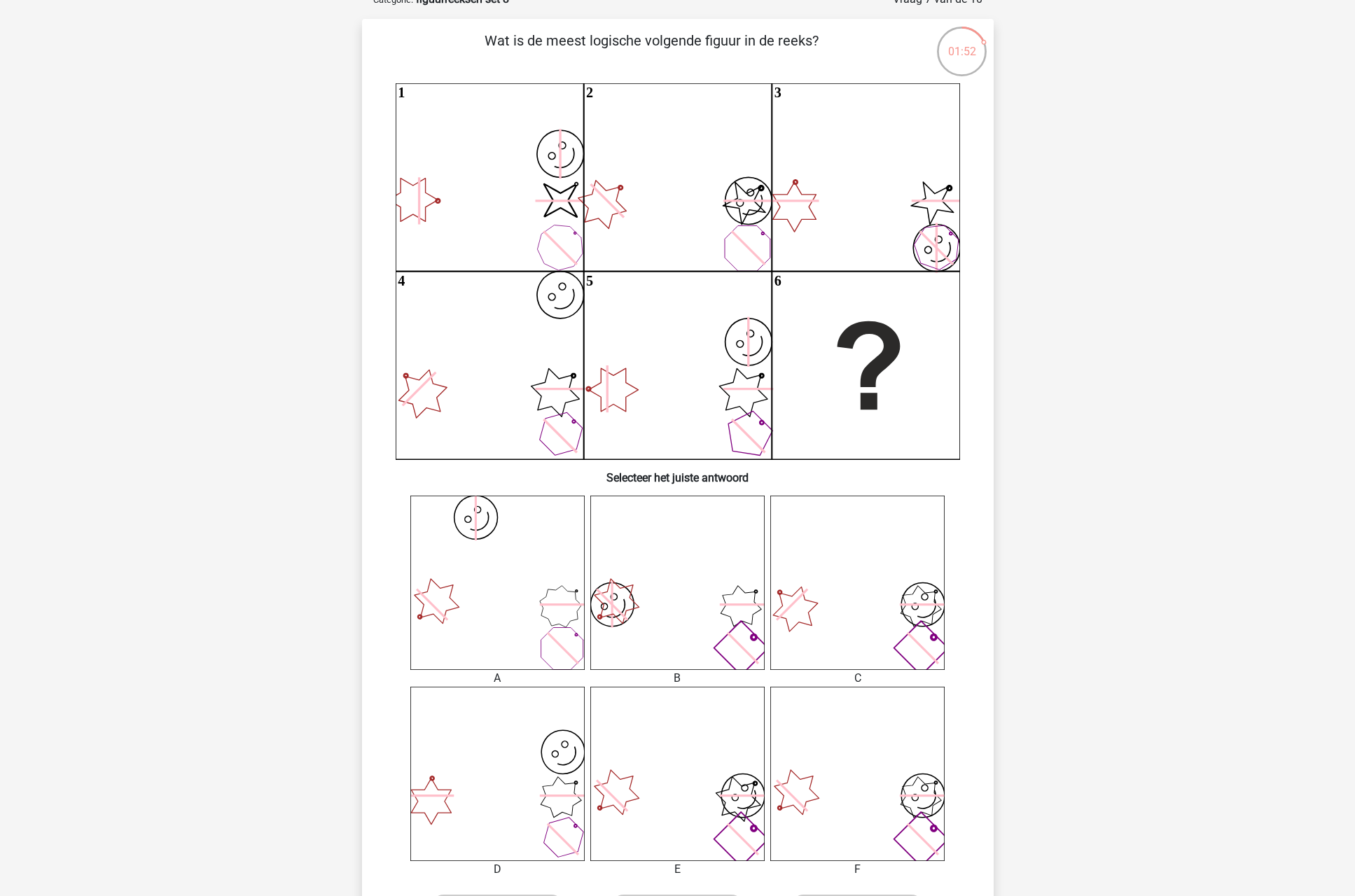
scroll to position [88, 0]
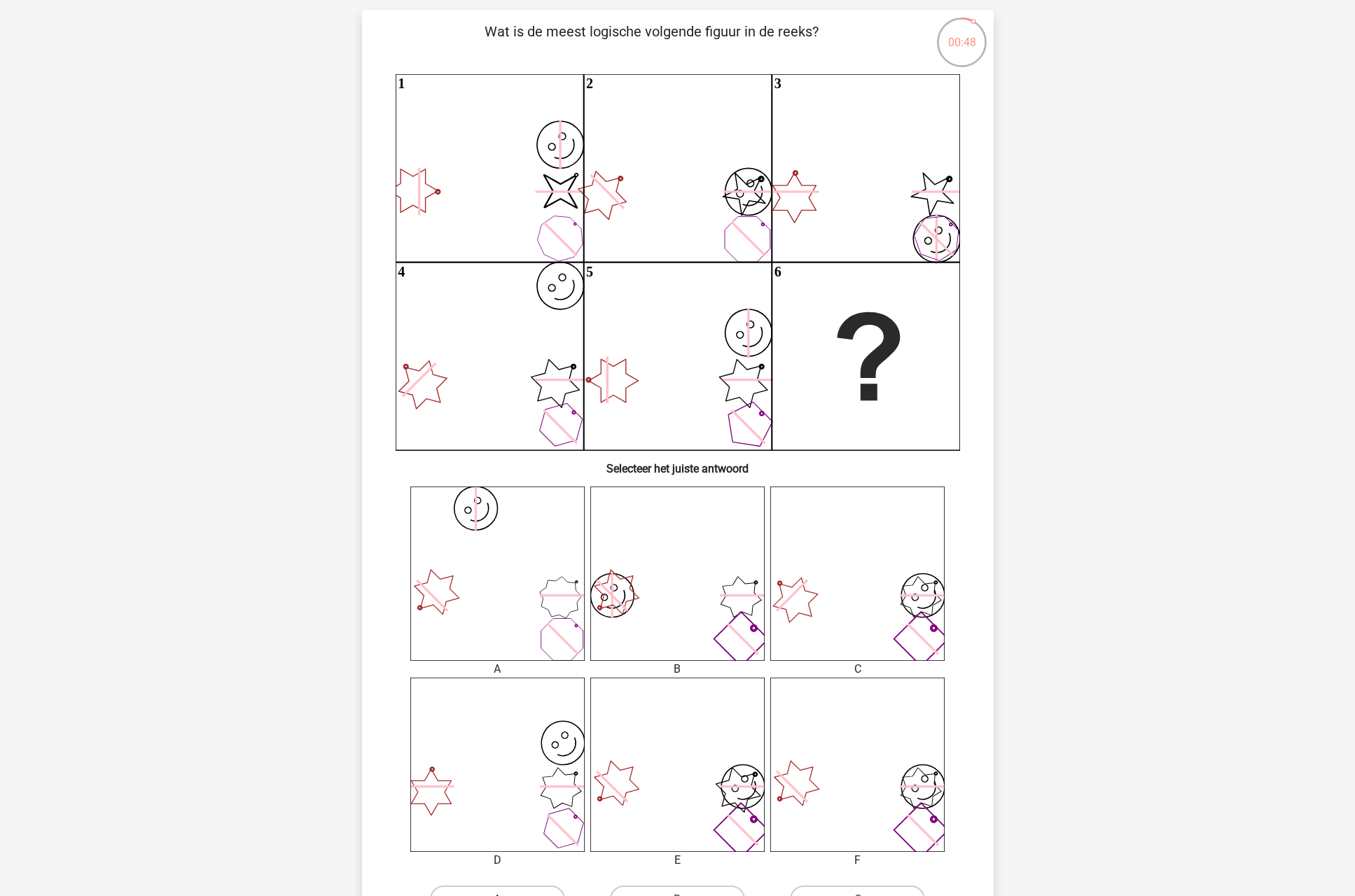
drag, startPoint x: 728, startPoint y: 828, endPoint x: 689, endPoint y: 818, distance: 40.3
drag, startPoint x: 689, startPoint y: 818, endPoint x: 667, endPoint y: 814, distance: 22.4
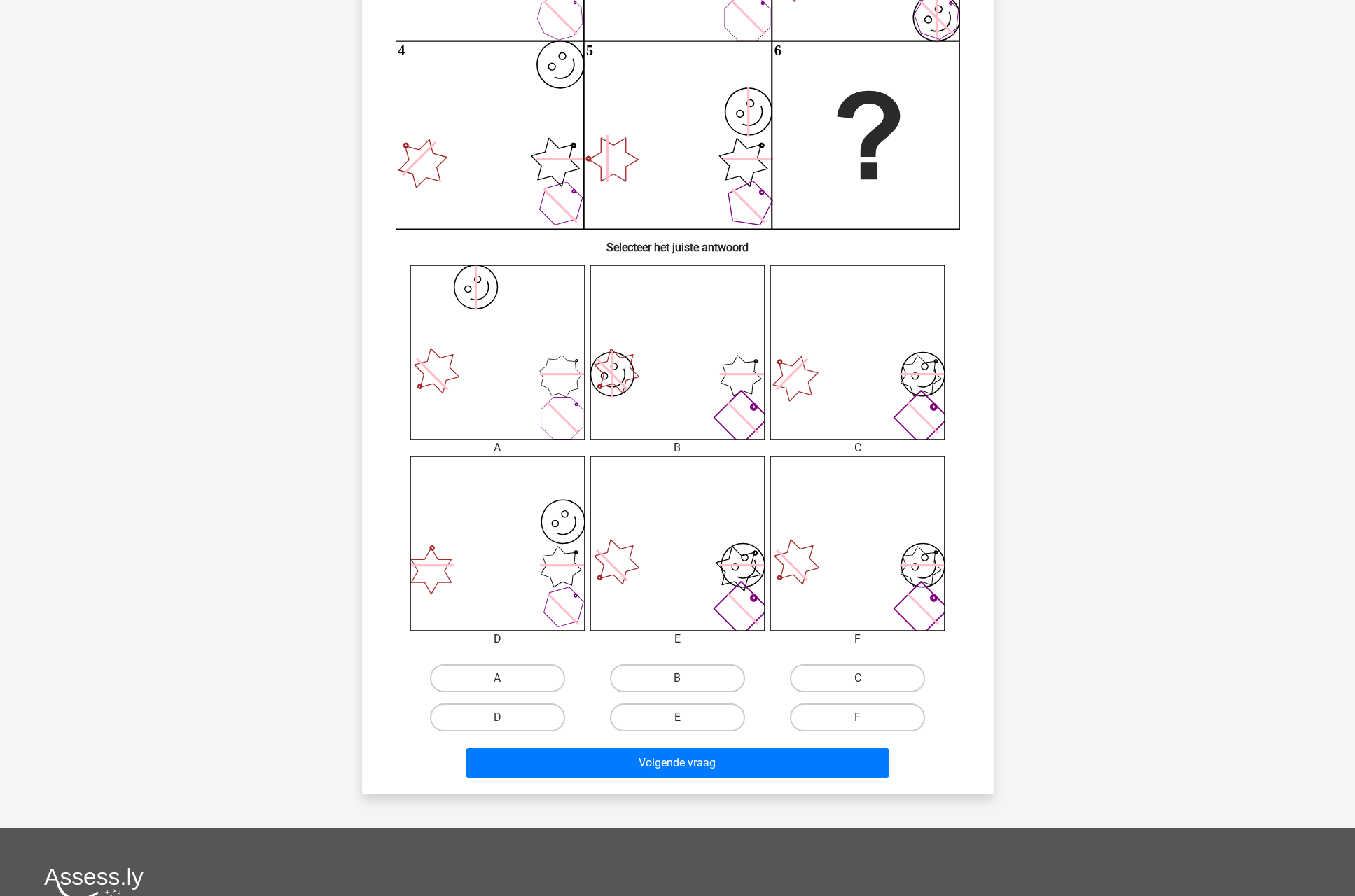
click at [693, 714] on label "E" at bounding box center [677, 718] width 135 height 28
click at [686, 718] on input "E" at bounding box center [681, 722] width 9 height 9
radio input "true"
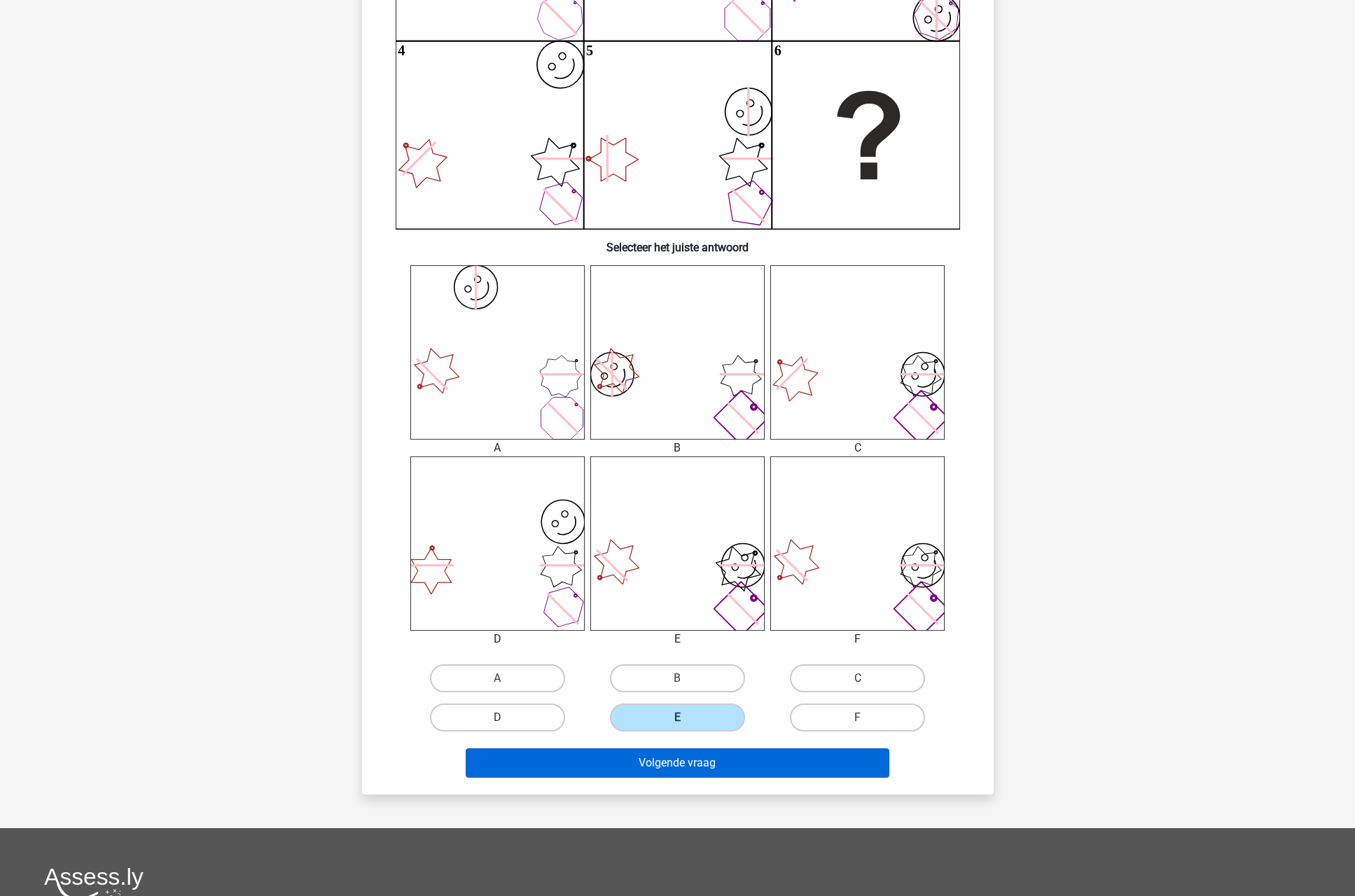
click at [701, 770] on button "Volgende vraag" at bounding box center [677, 763] width 423 height 30
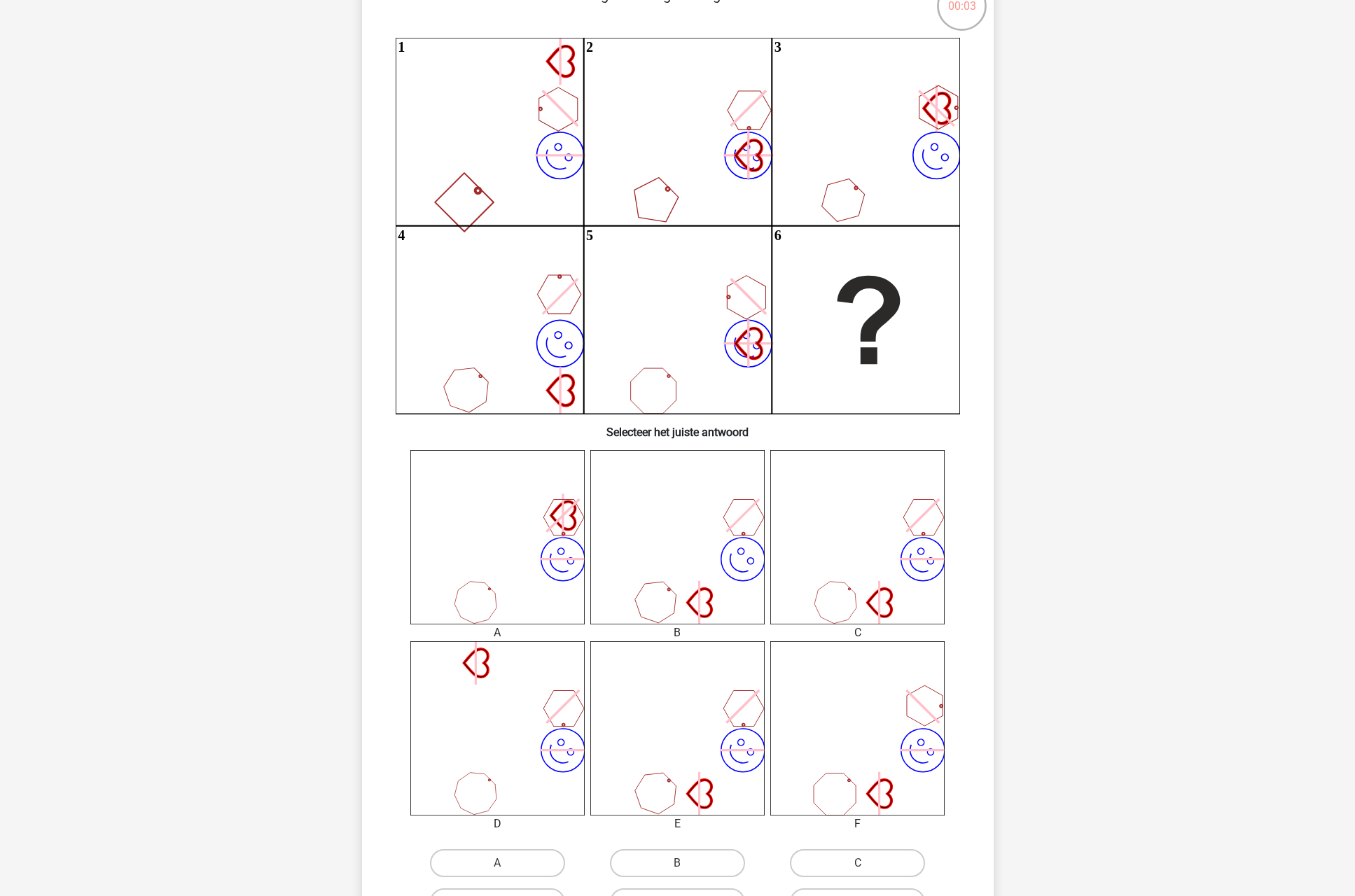
scroll to position [230, 0]
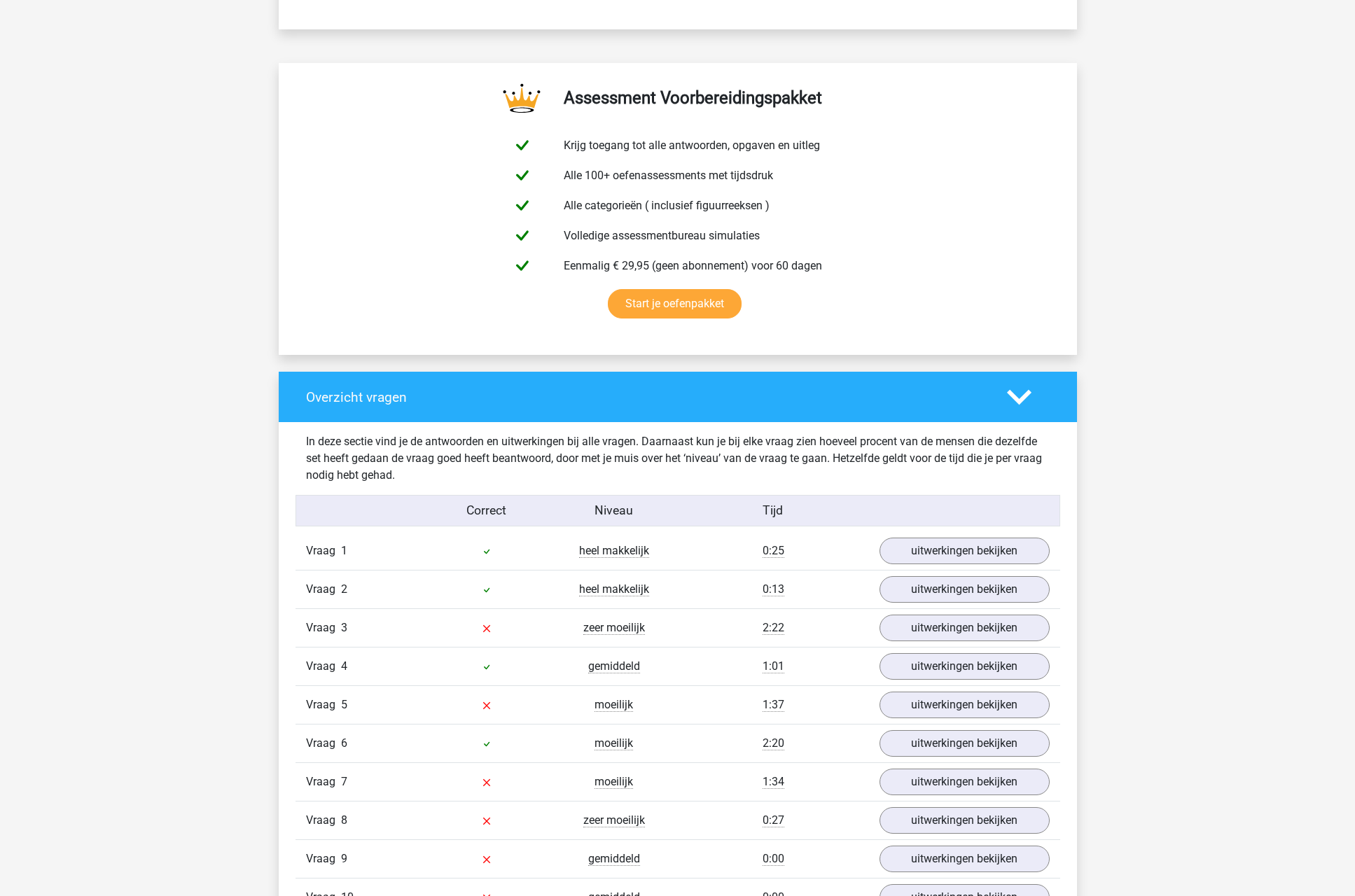
scroll to position [890, 0]
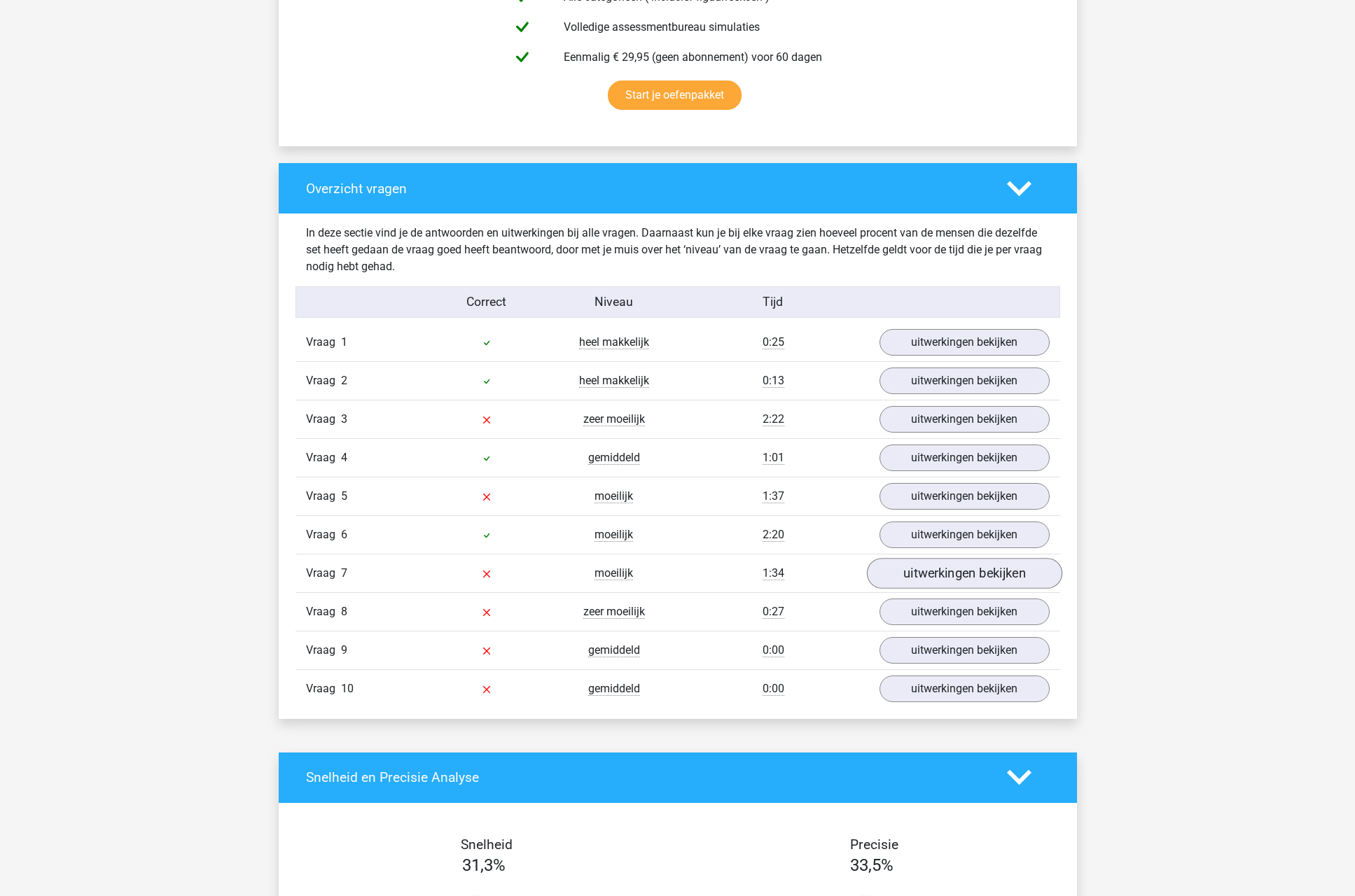
click at [989, 579] on link "uitwerkingen bekijken" at bounding box center [964, 574] width 195 height 31
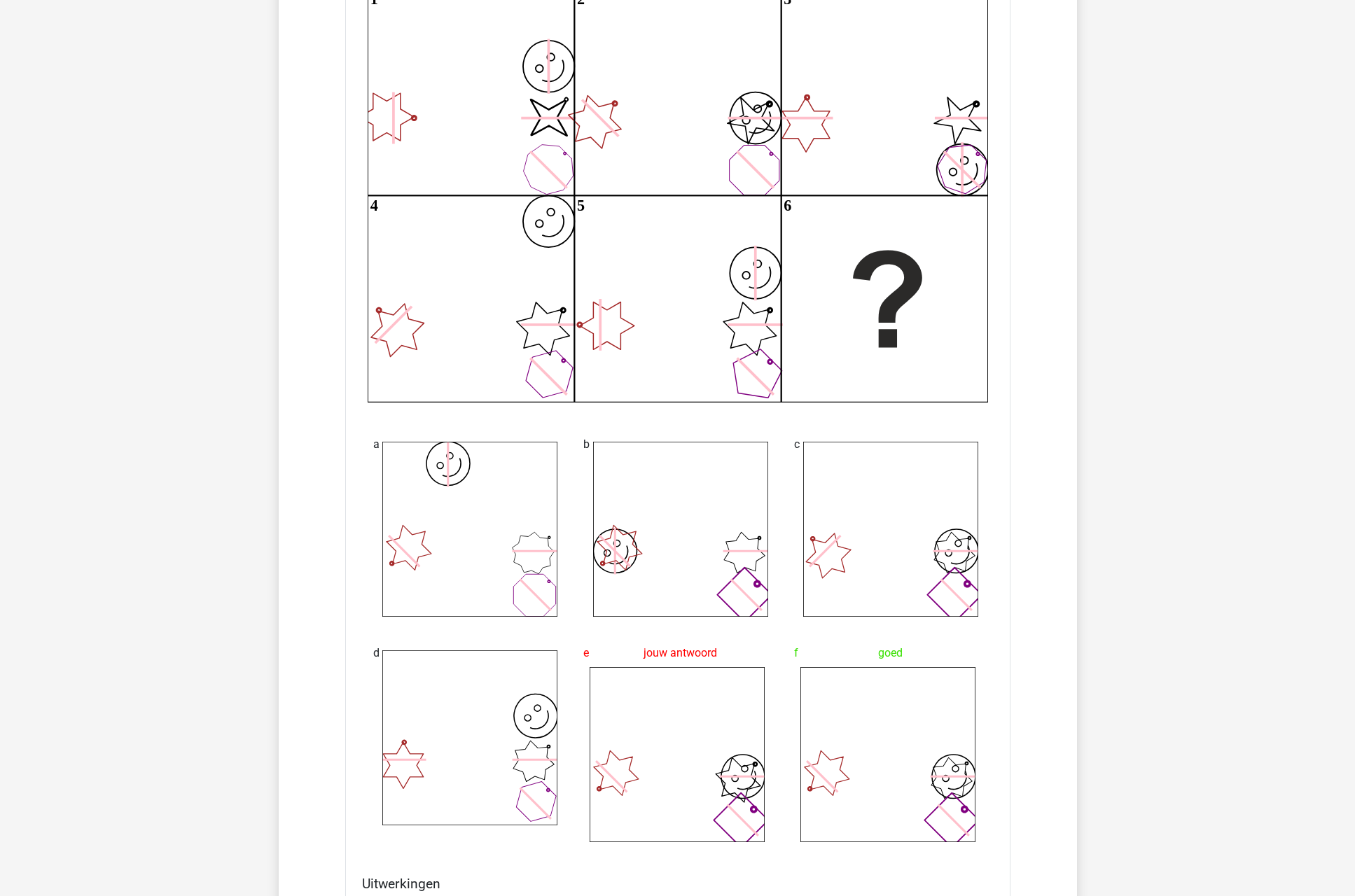
scroll to position [1548, 0]
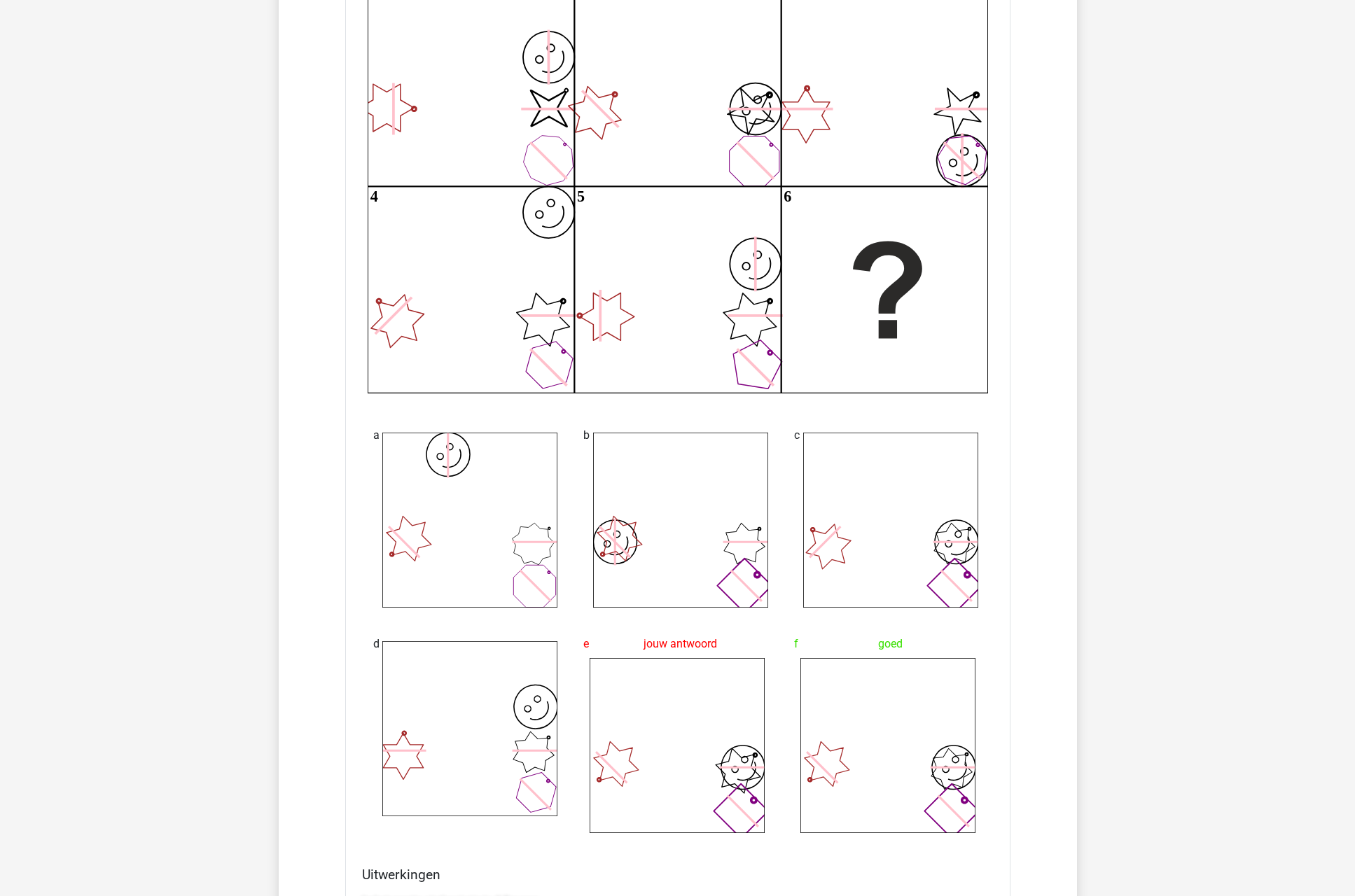
drag, startPoint x: 989, startPoint y: 579, endPoint x: 1212, endPoint y: 437, distance: 264.4
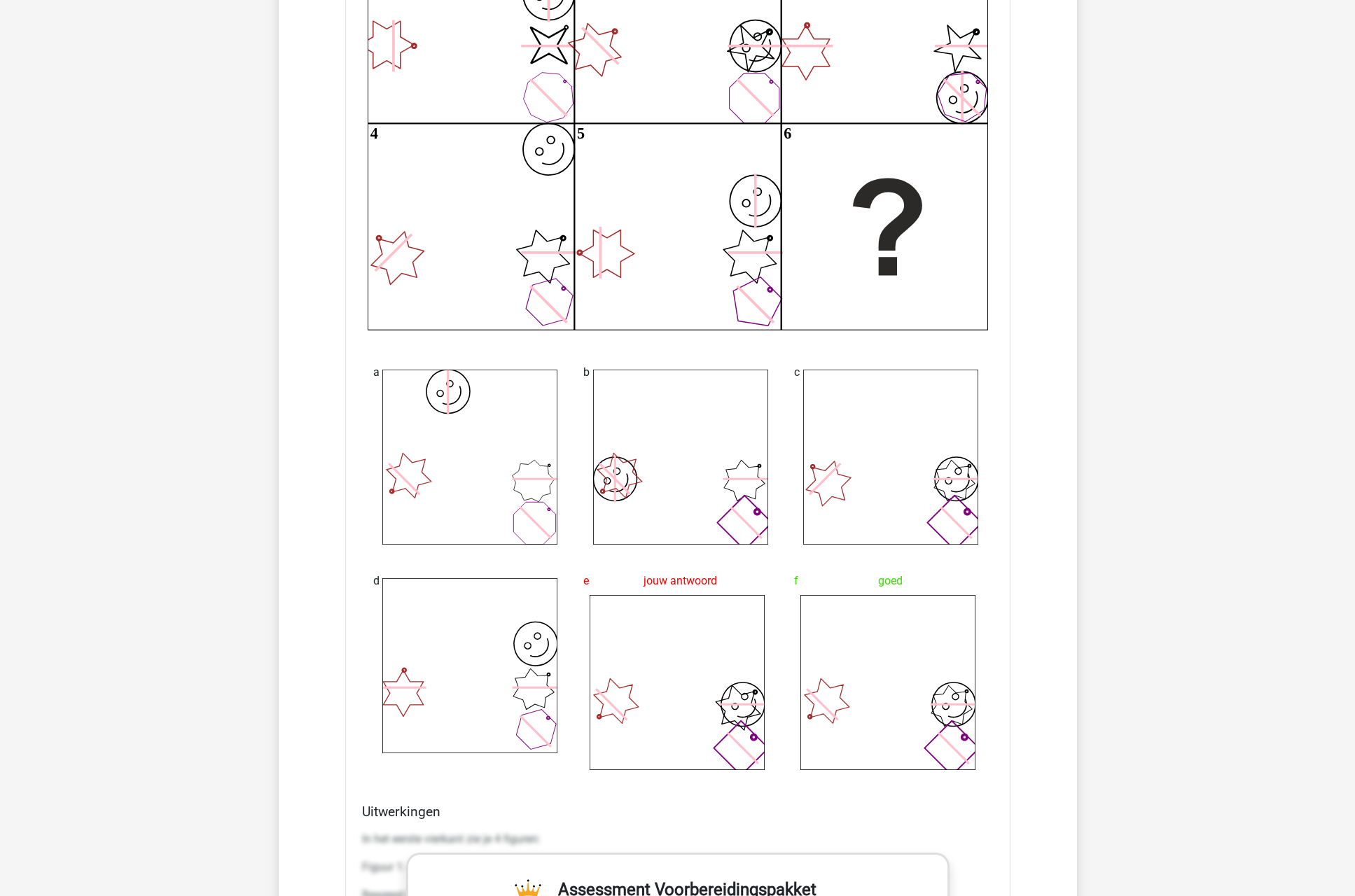
scroll to position [1630, 0]
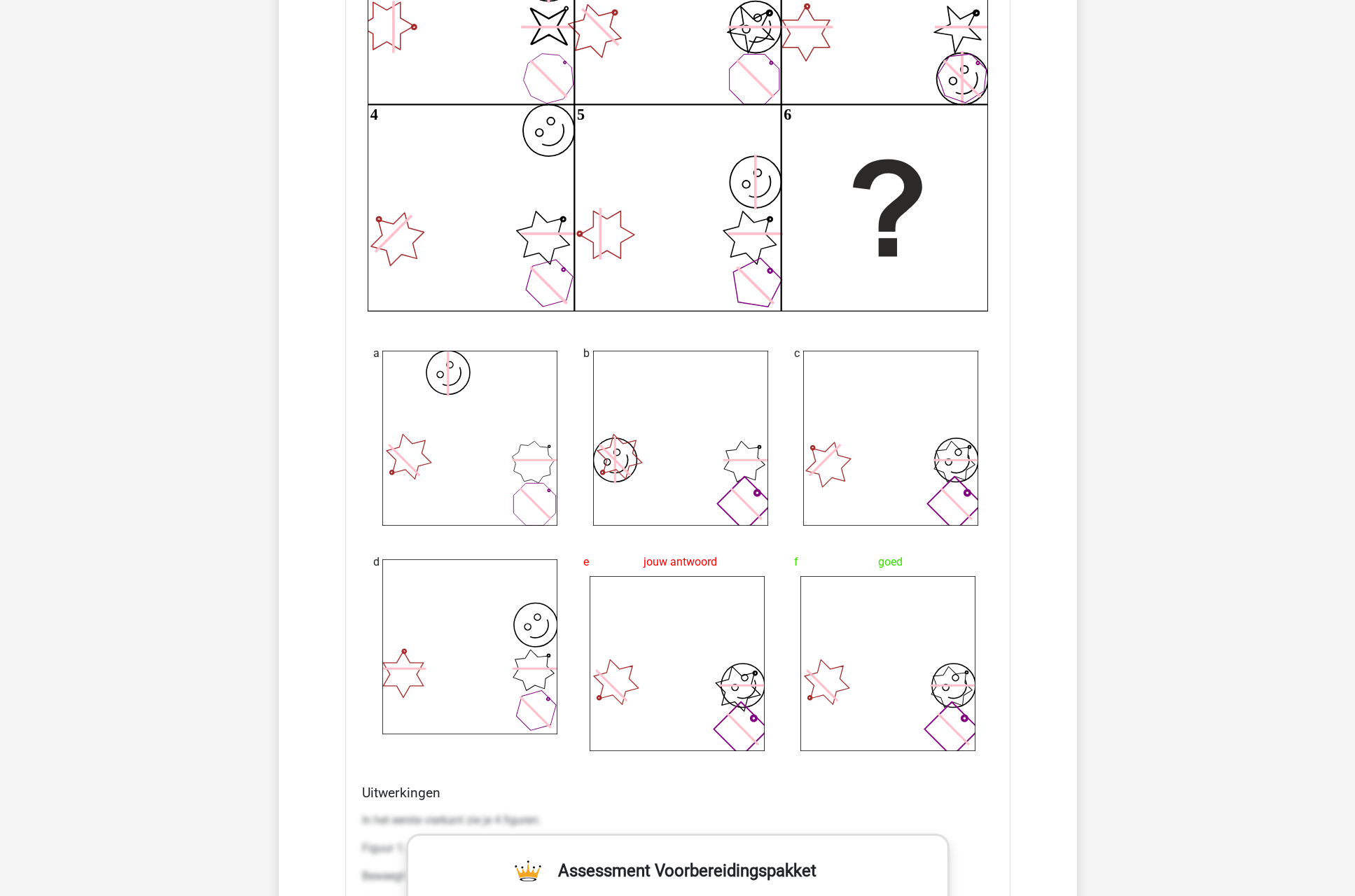
drag, startPoint x: 970, startPoint y: 714, endPoint x: 1140, endPoint y: 631, distance: 189.2
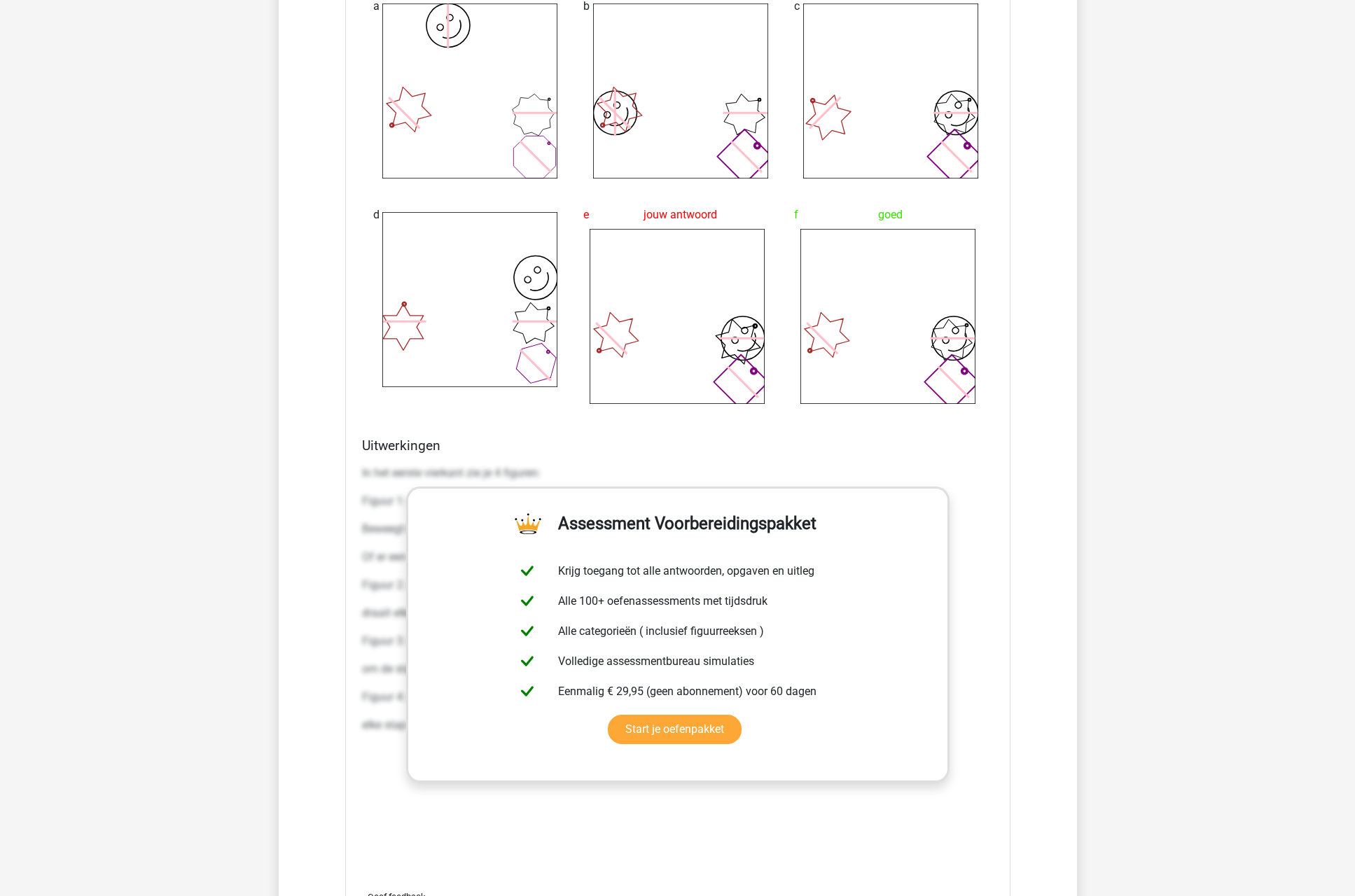
scroll to position [2288, 0]
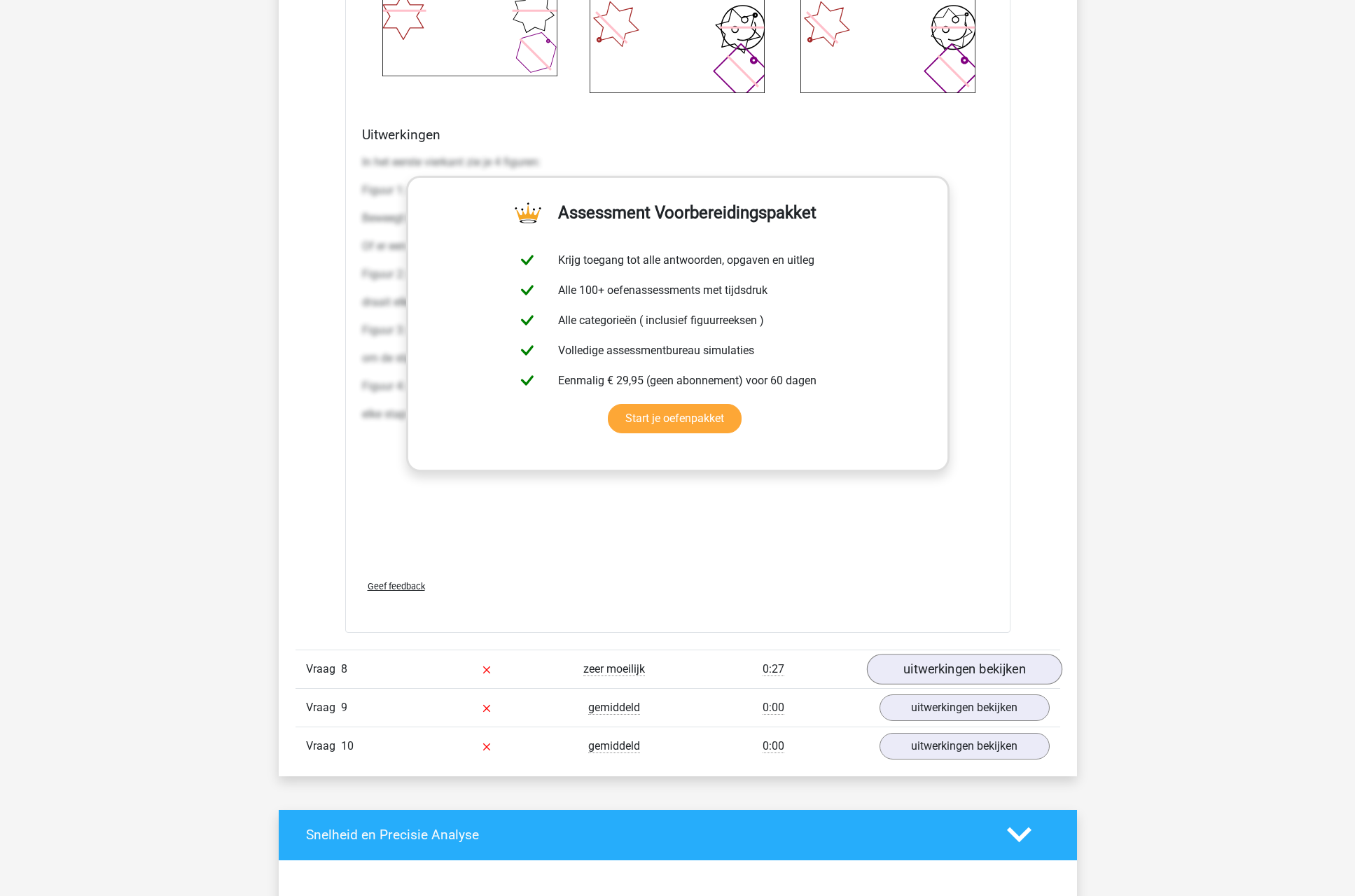
click at [917, 683] on link "uitwerkingen bekijken" at bounding box center [964, 669] width 195 height 31
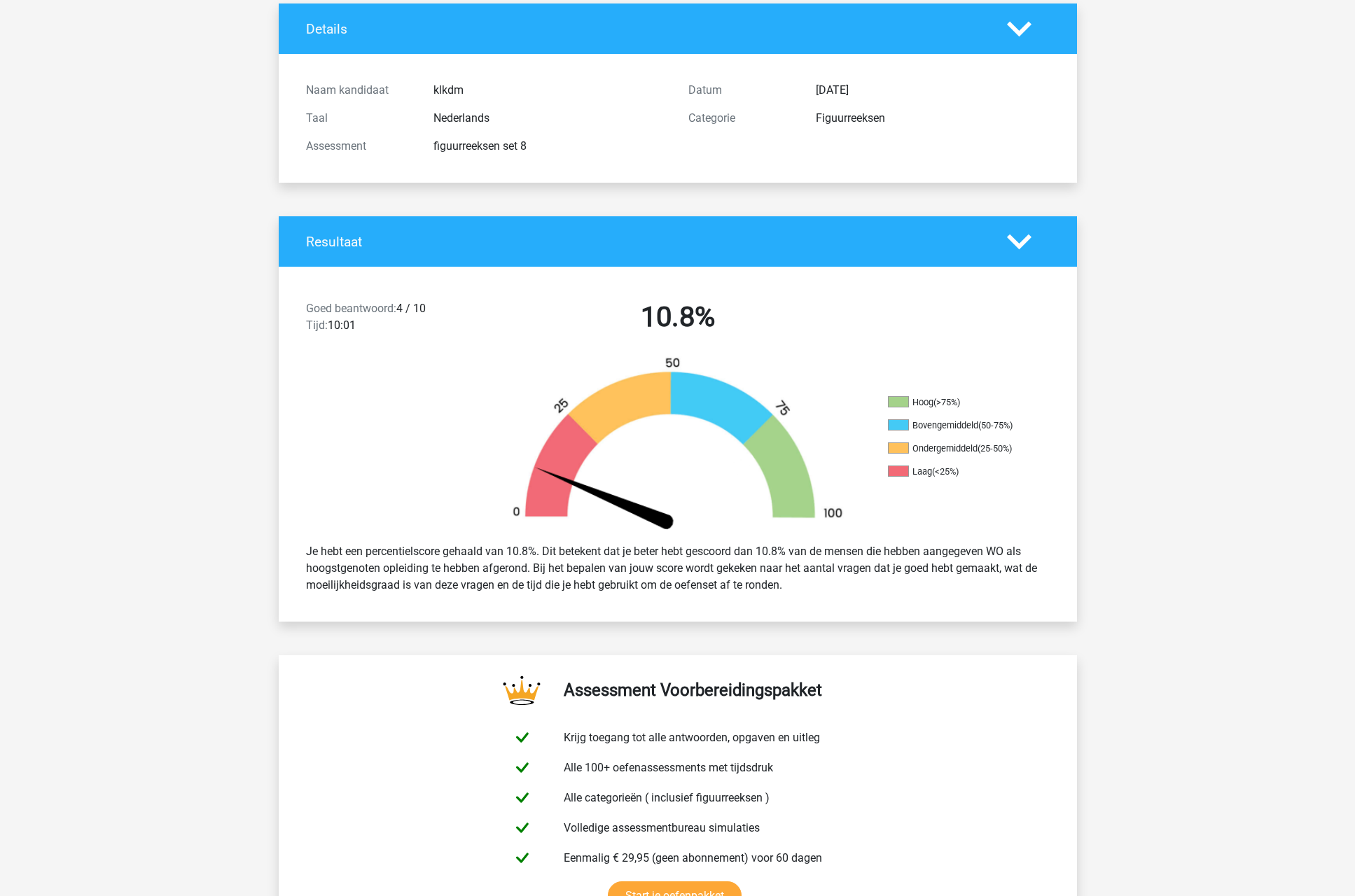
scroll to position [0, 0]
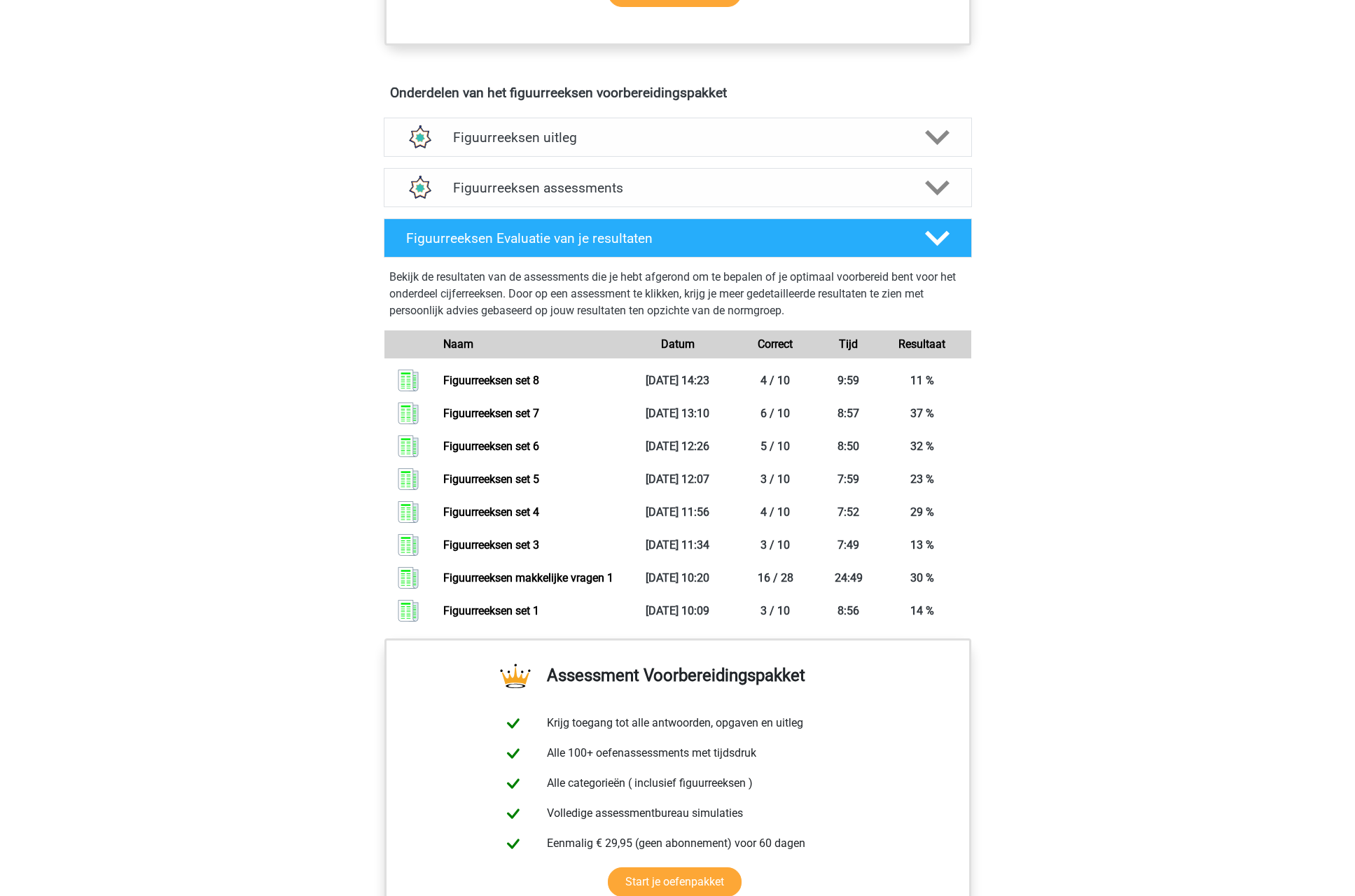
scroll to position [854, 0]
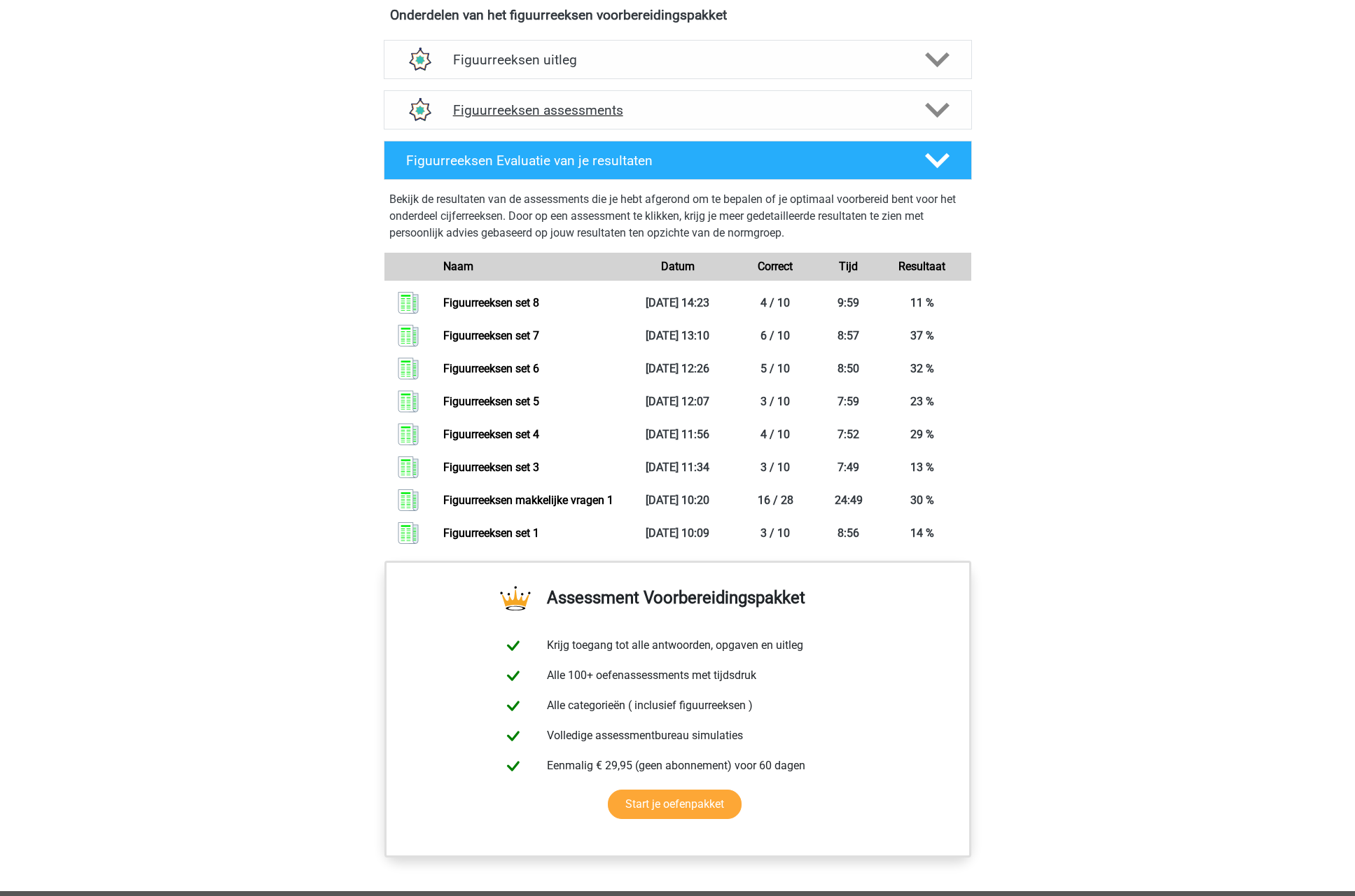
click at [631, 108] on h4 "Figuurreeksen assessments" at bounding box center [678, 110] width 450 height 16
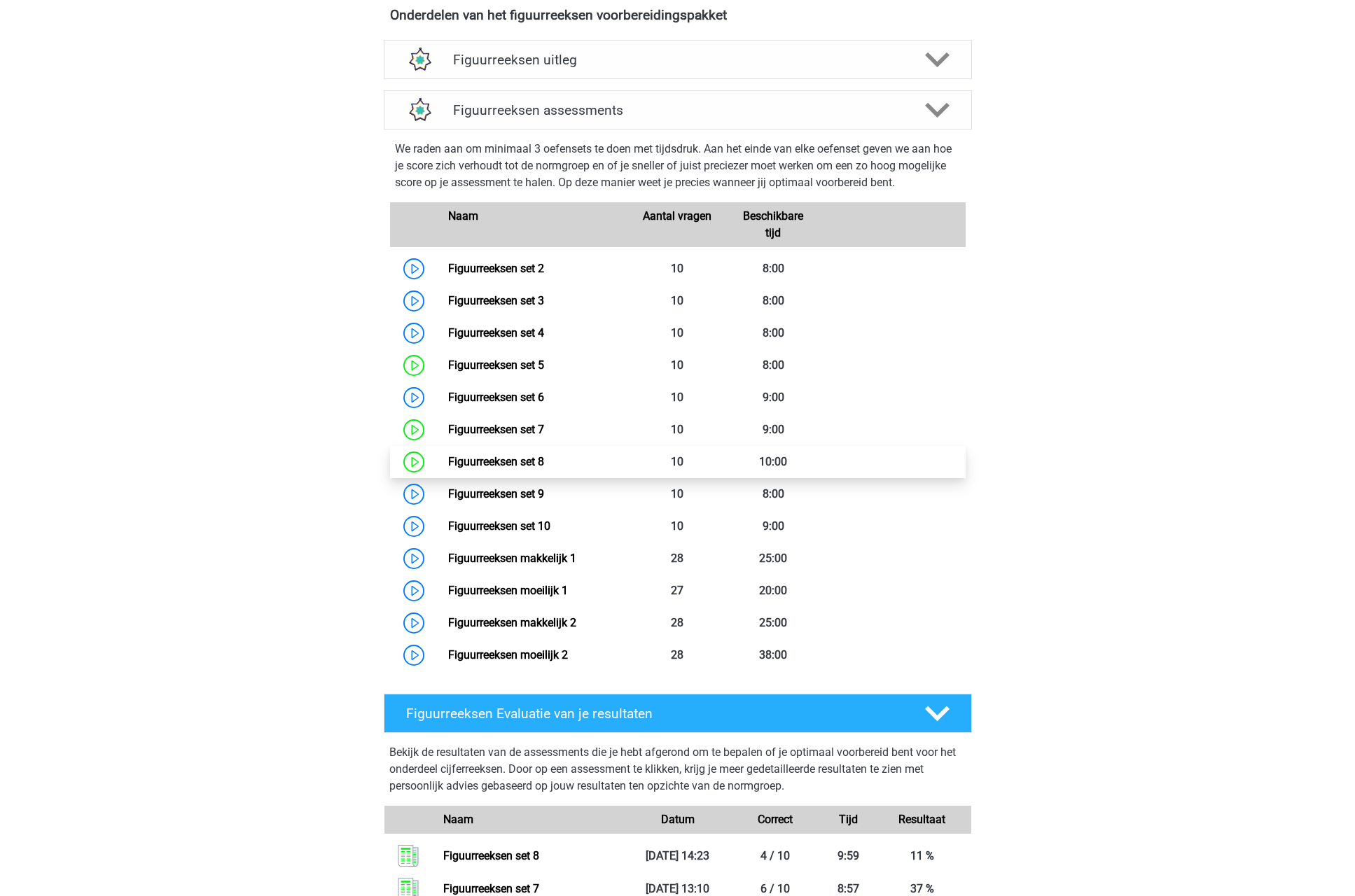
scroll to position [872, 0]
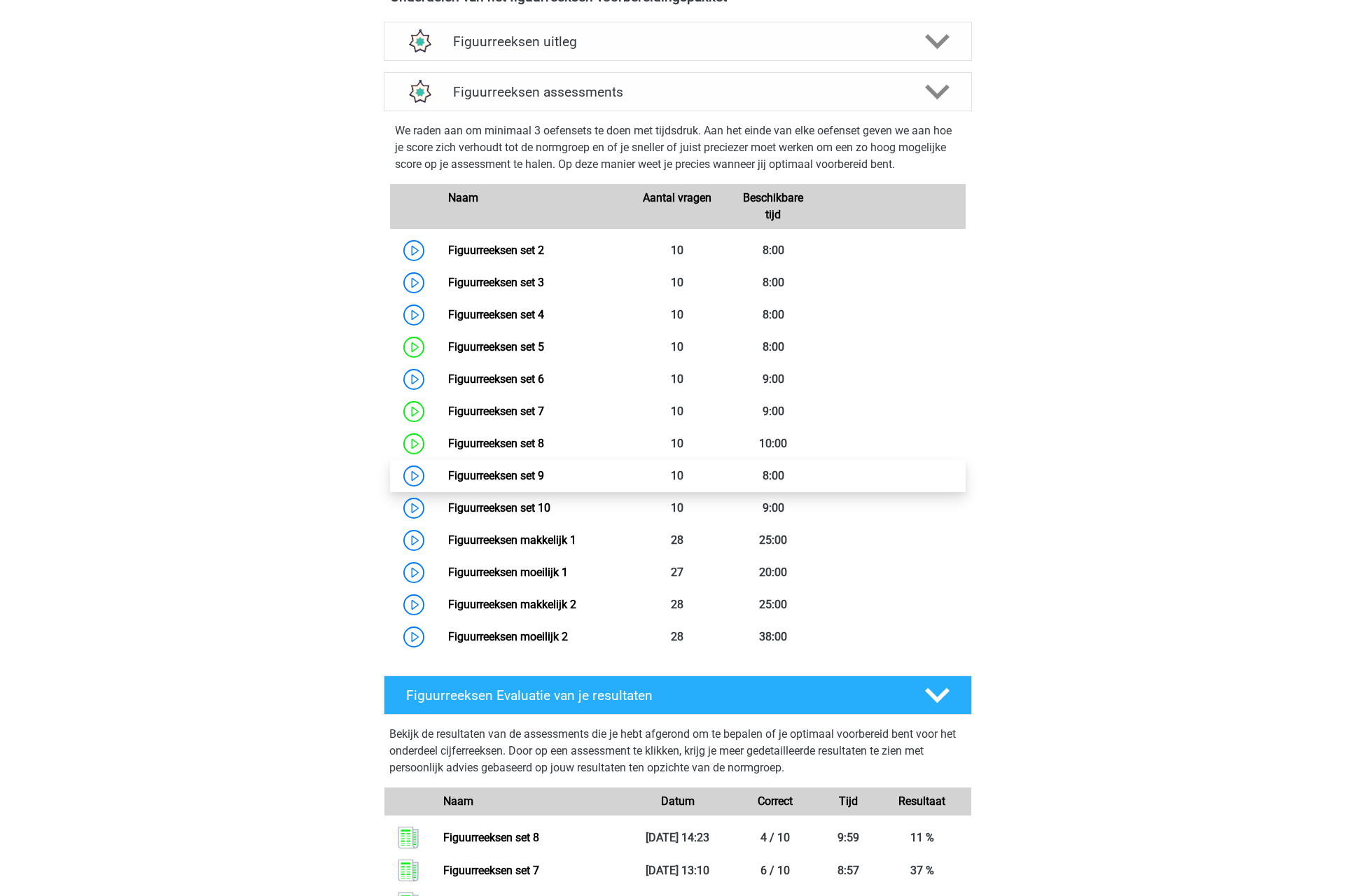
click at [544, 476] on link "Figuurreeksen set 9" at bounding box center [496, 476] width 96 height 13
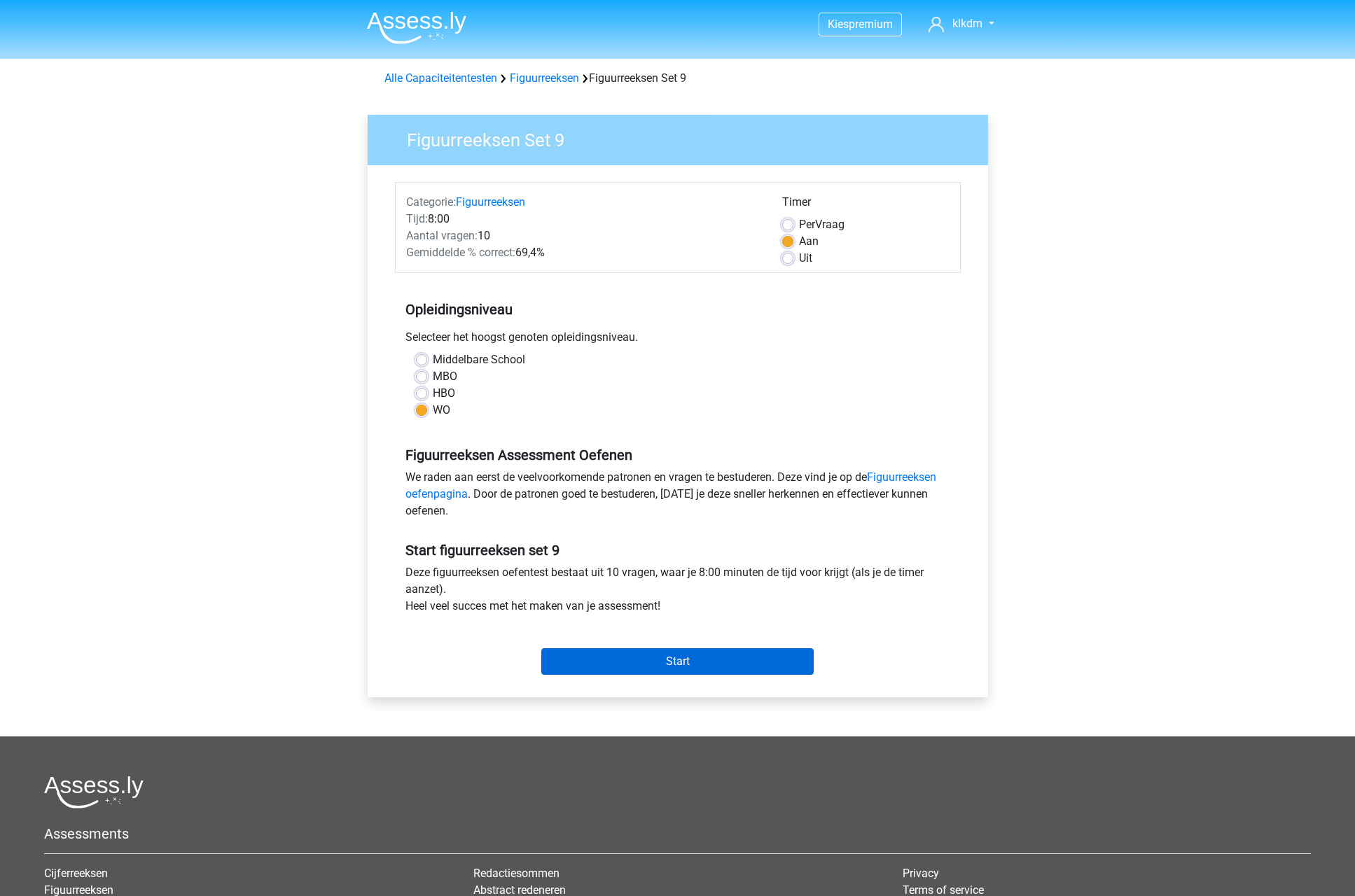
click at [645, 665] on input "Start" at bounding box center [677, 661] width 272 height 27
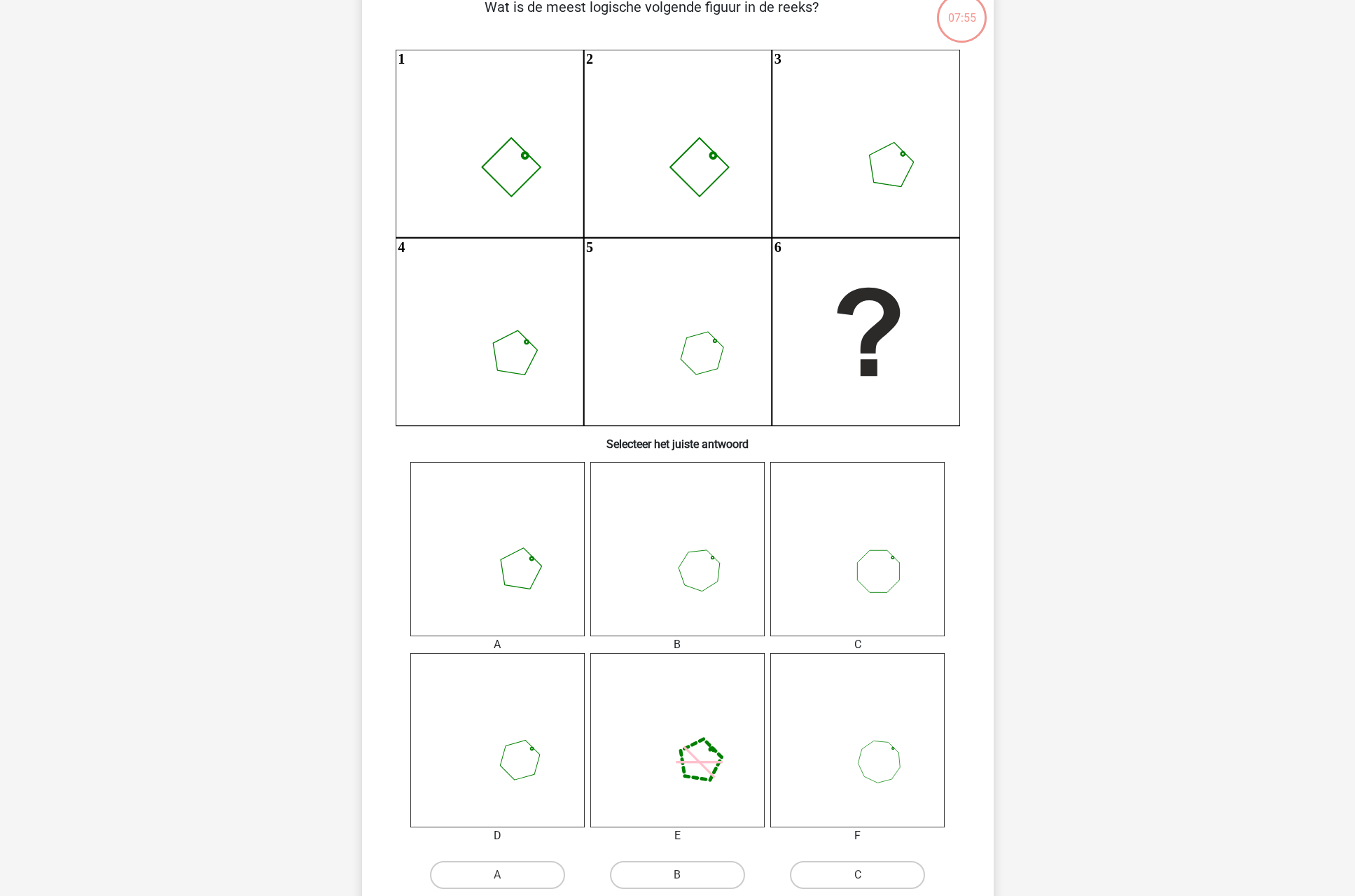
scroll to position [182, 0]
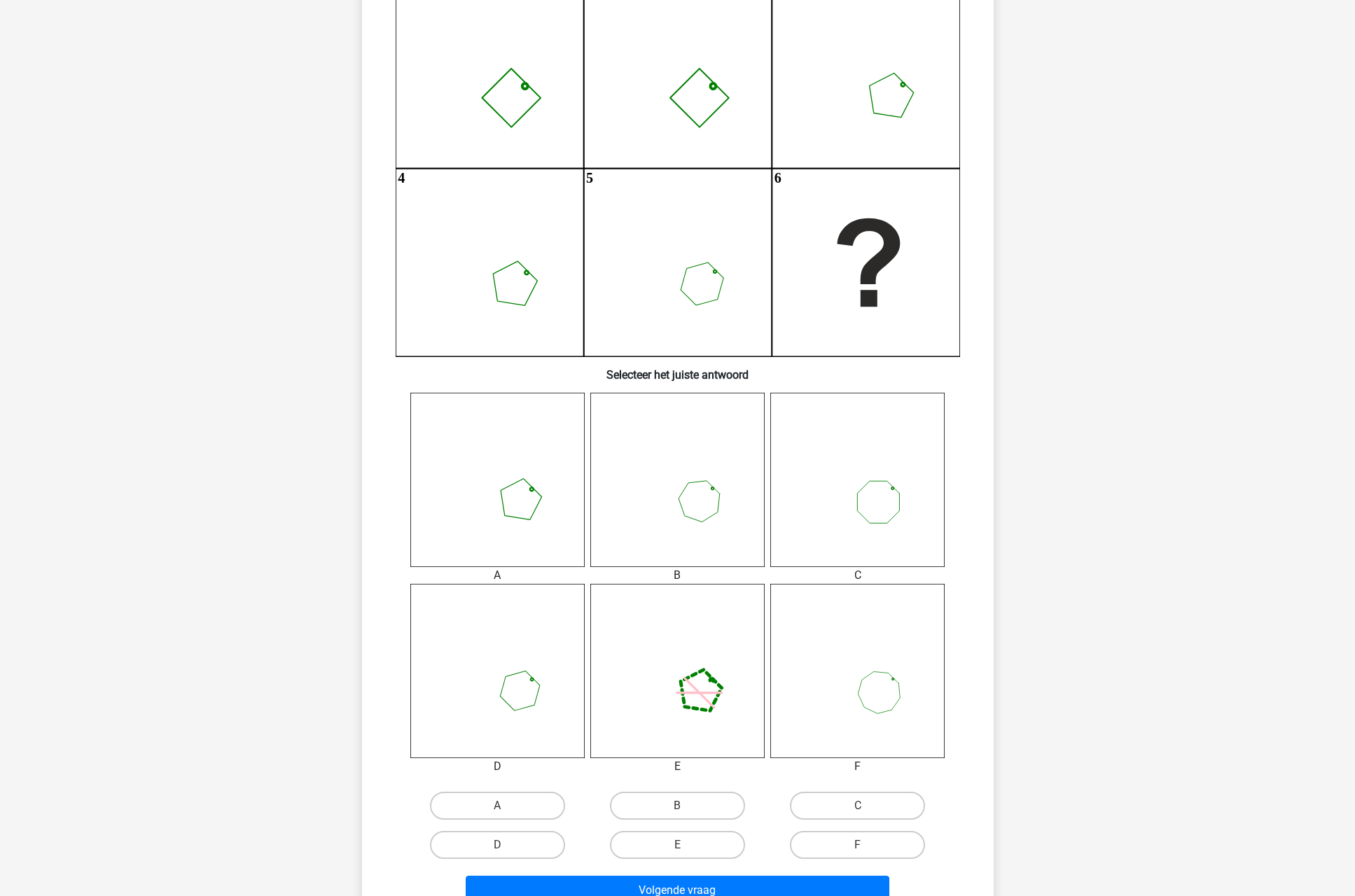
click at [680, 808] on input "B" at bounding box center [681, 810] width 9 height 9
radio input "true"
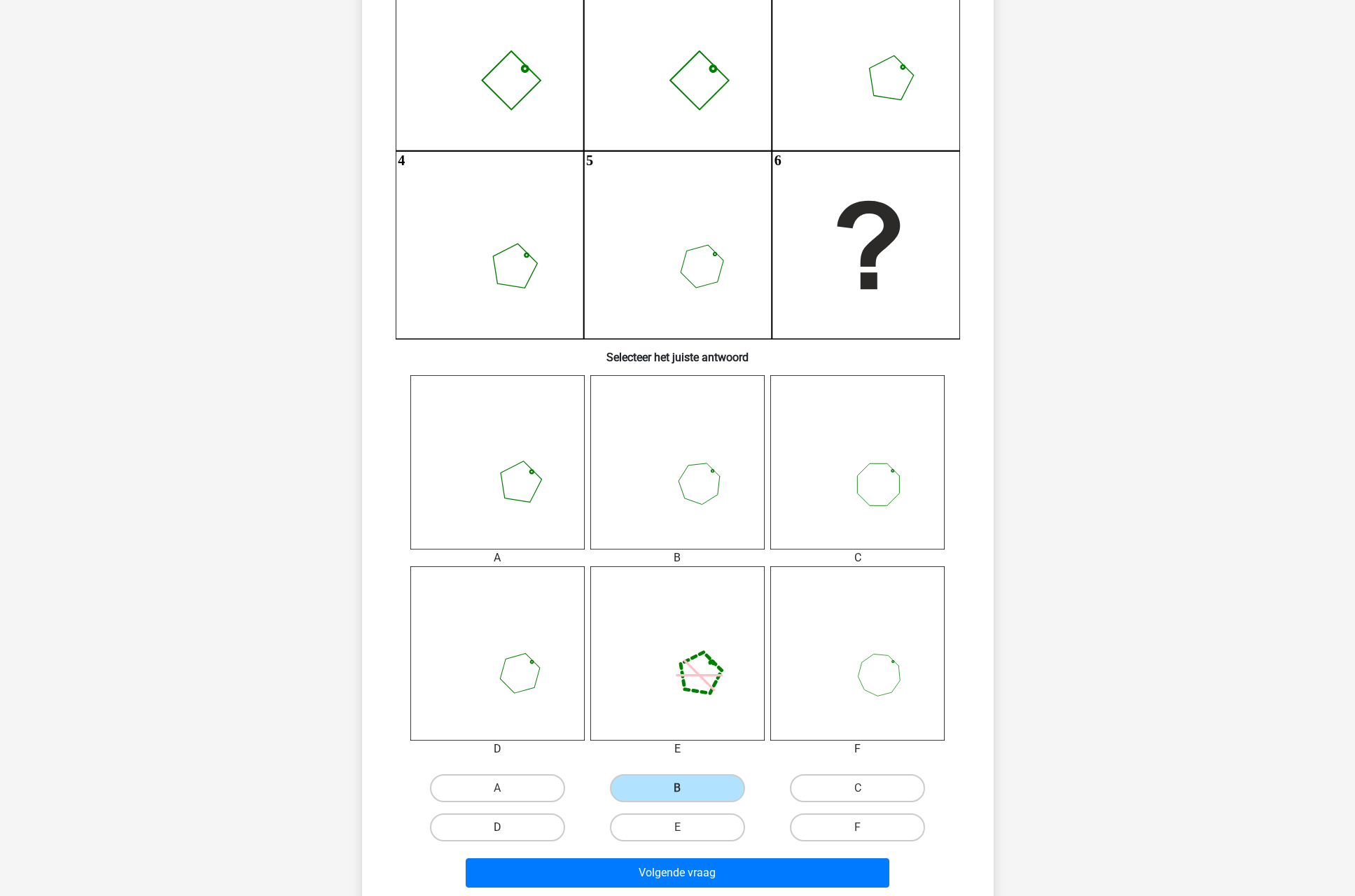
click at [522, 824] on label "D" at bounding box center [497, 827] width 135 height 28
click at [506, 827] on input "D" at bounding box center [501, 832] width 9 height 9
radio input "true"
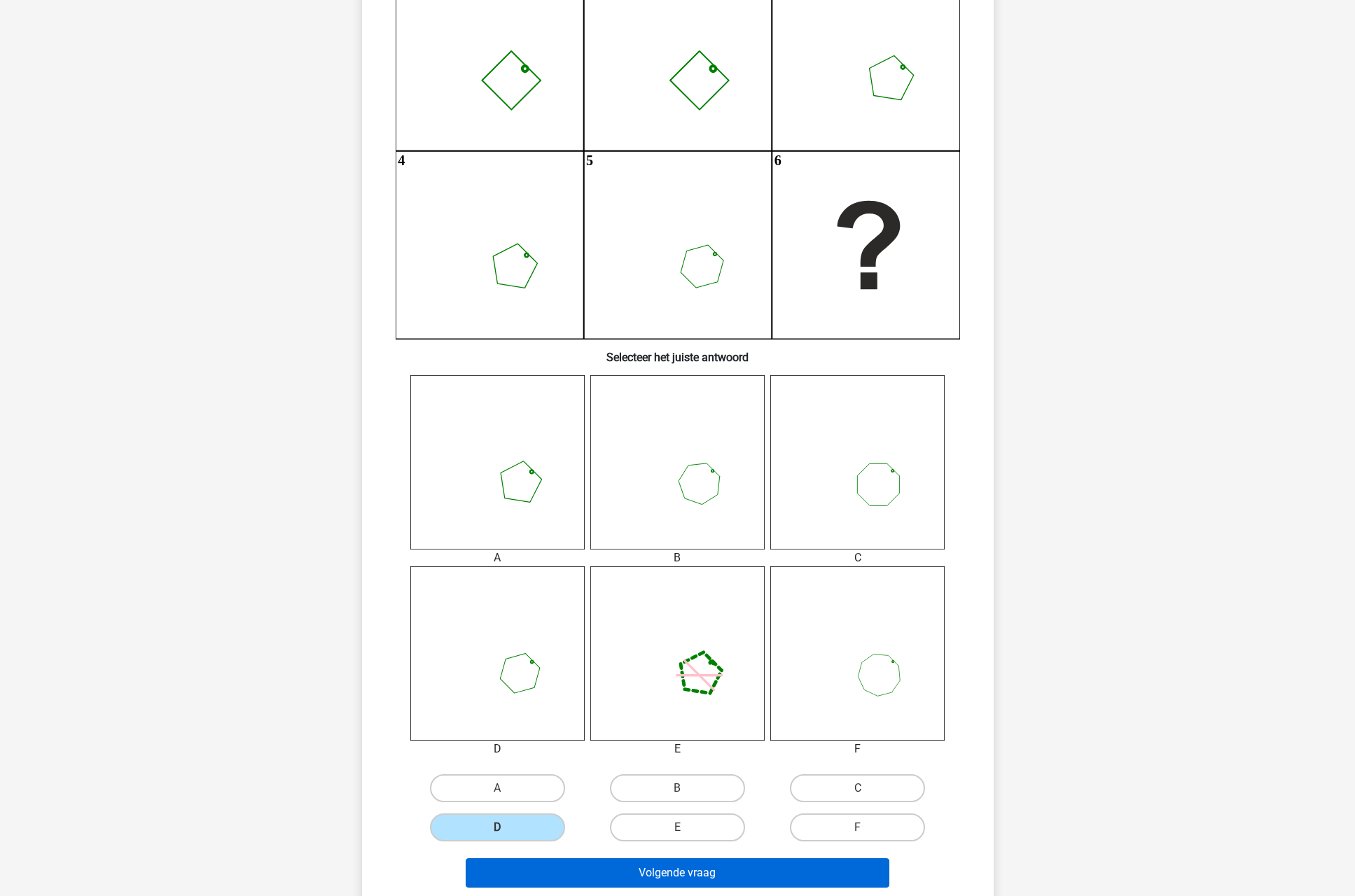
click at [641, 876] on button "Volgende vraag" at bounding box center [677, 873] width 423 height 30
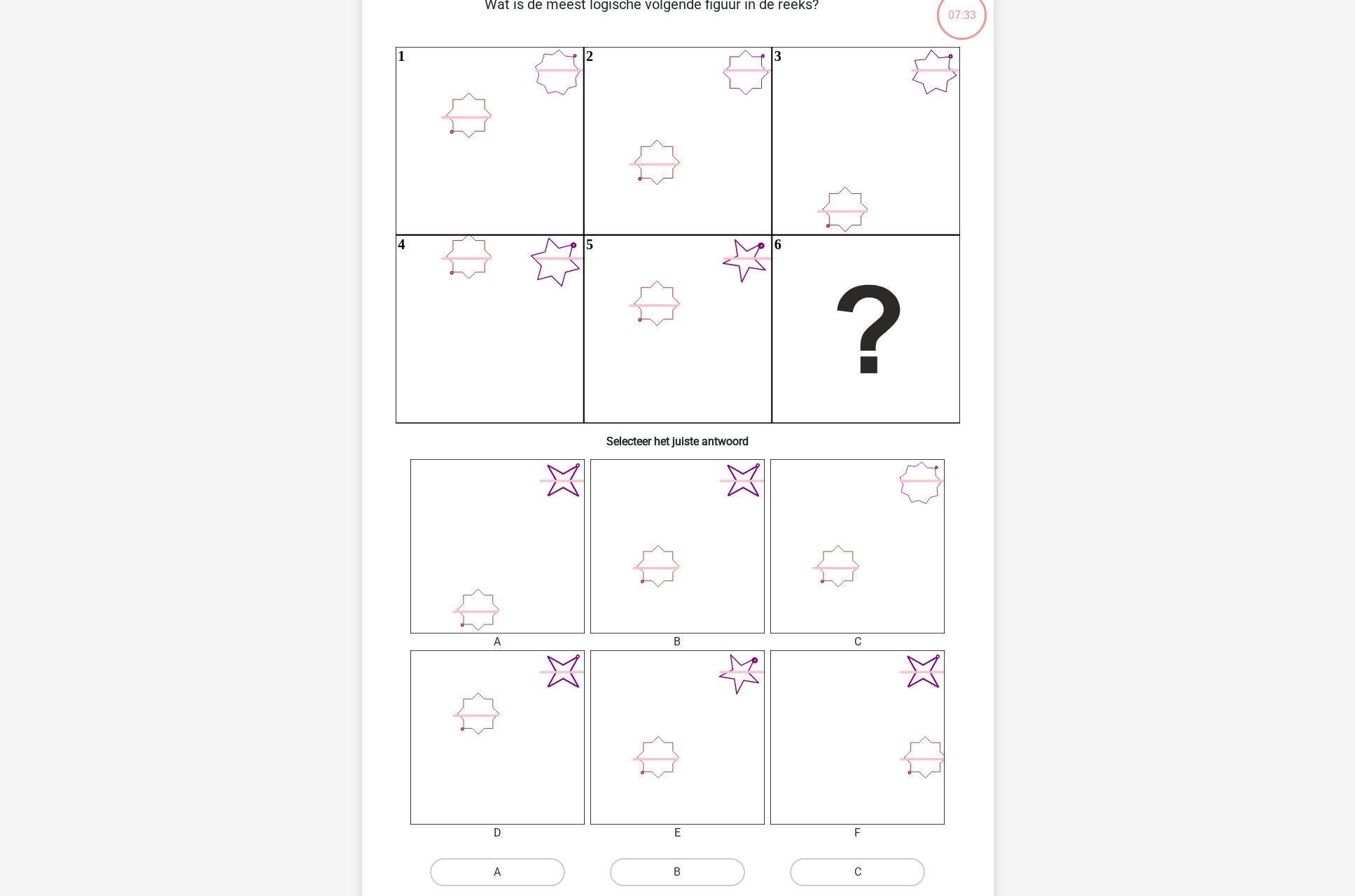
scroll to position [124, 0]
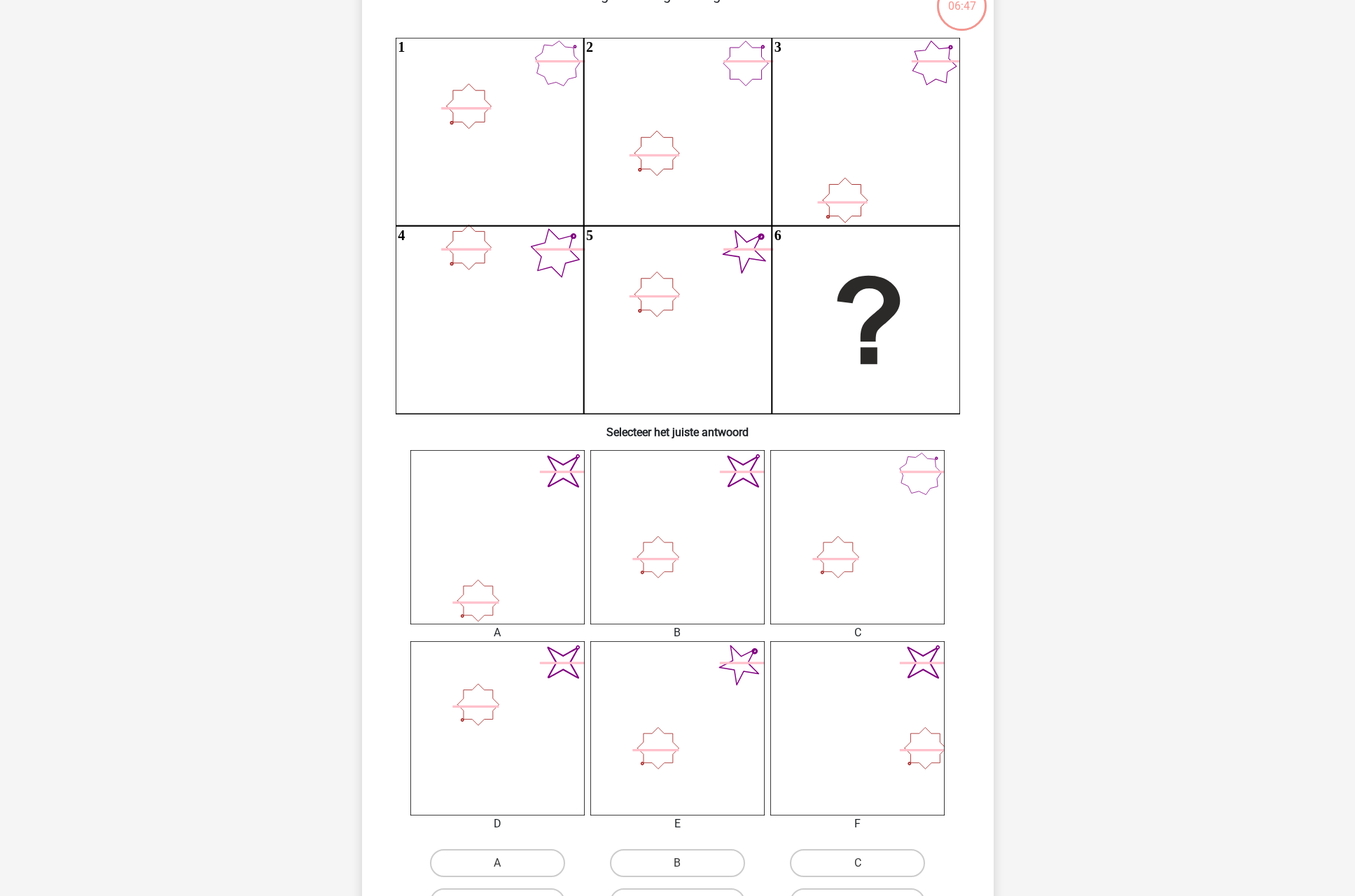
drag, startPoint x: 845, startPoint y: 347, endPoint x: 743, endPoint y: 473, distance: 162.1
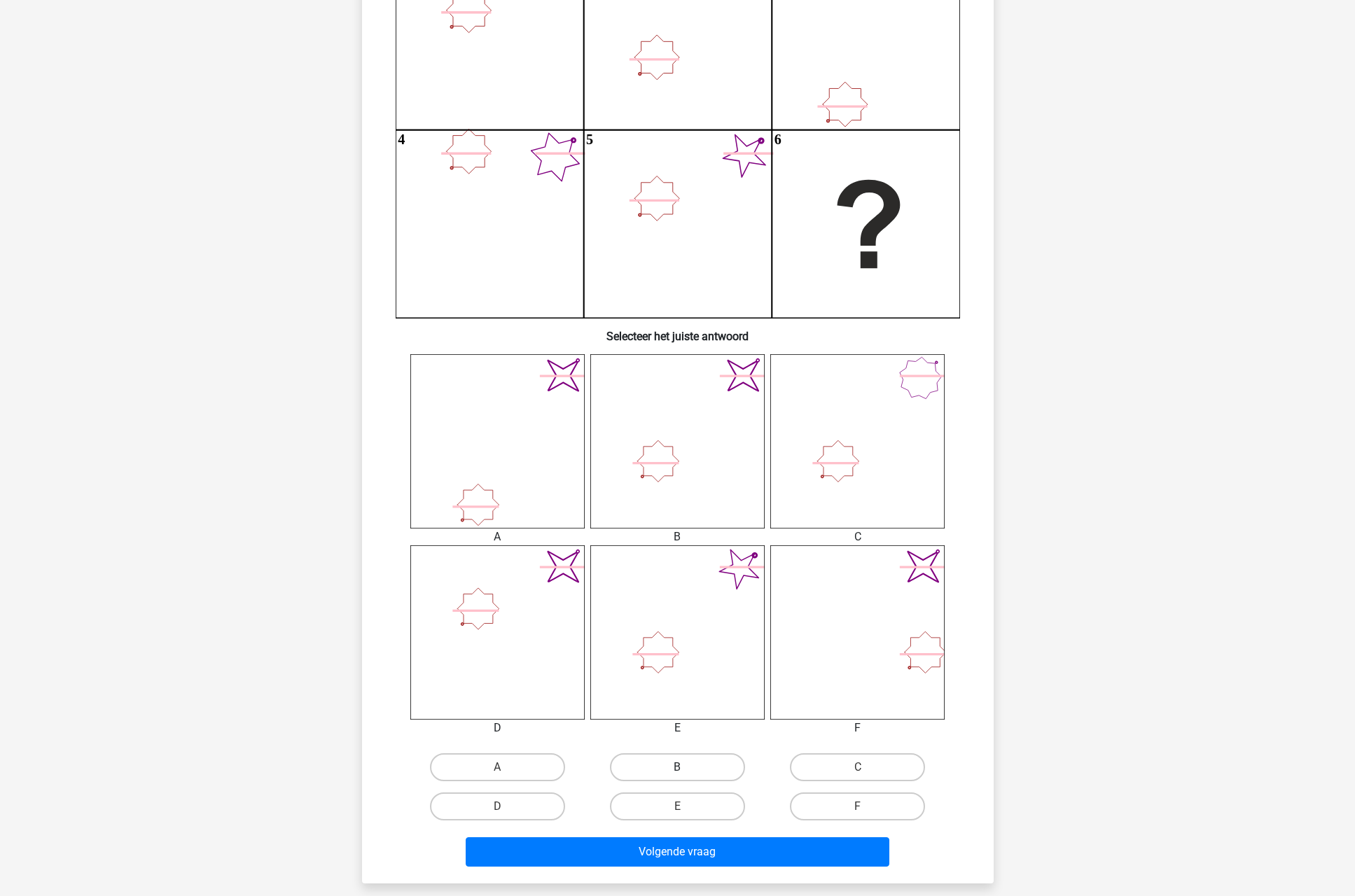
click at [669, 761] on label "B" at bounding box center [677, 767] width 135 height 28
click at [677, 767] on input "B" at bounding box center [681, 772] width 9 height 9
radio input "true"
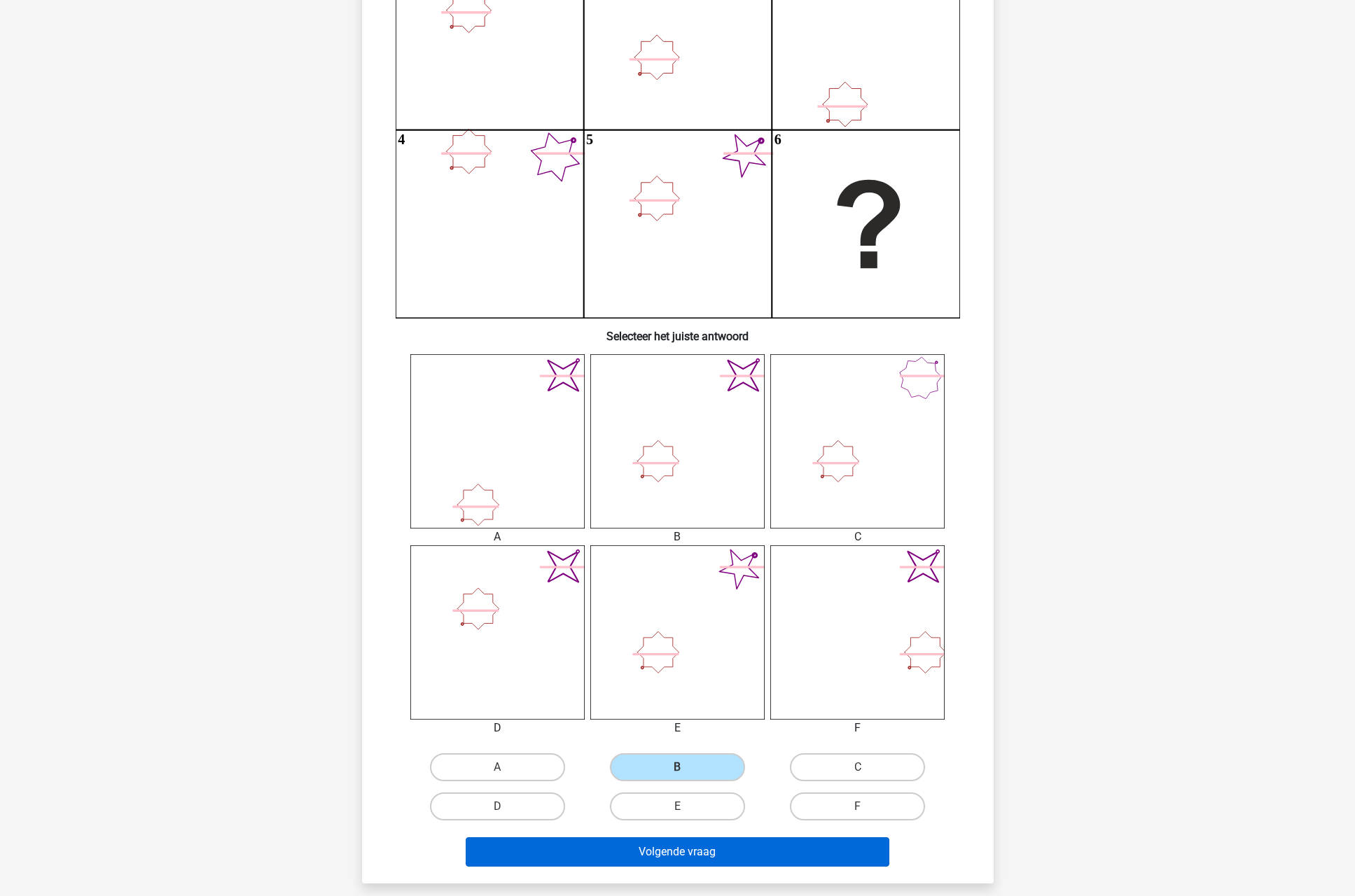
click at [645, 861] on button "Volgende vraag" at bounding box center [677, 852] width 423 height 30
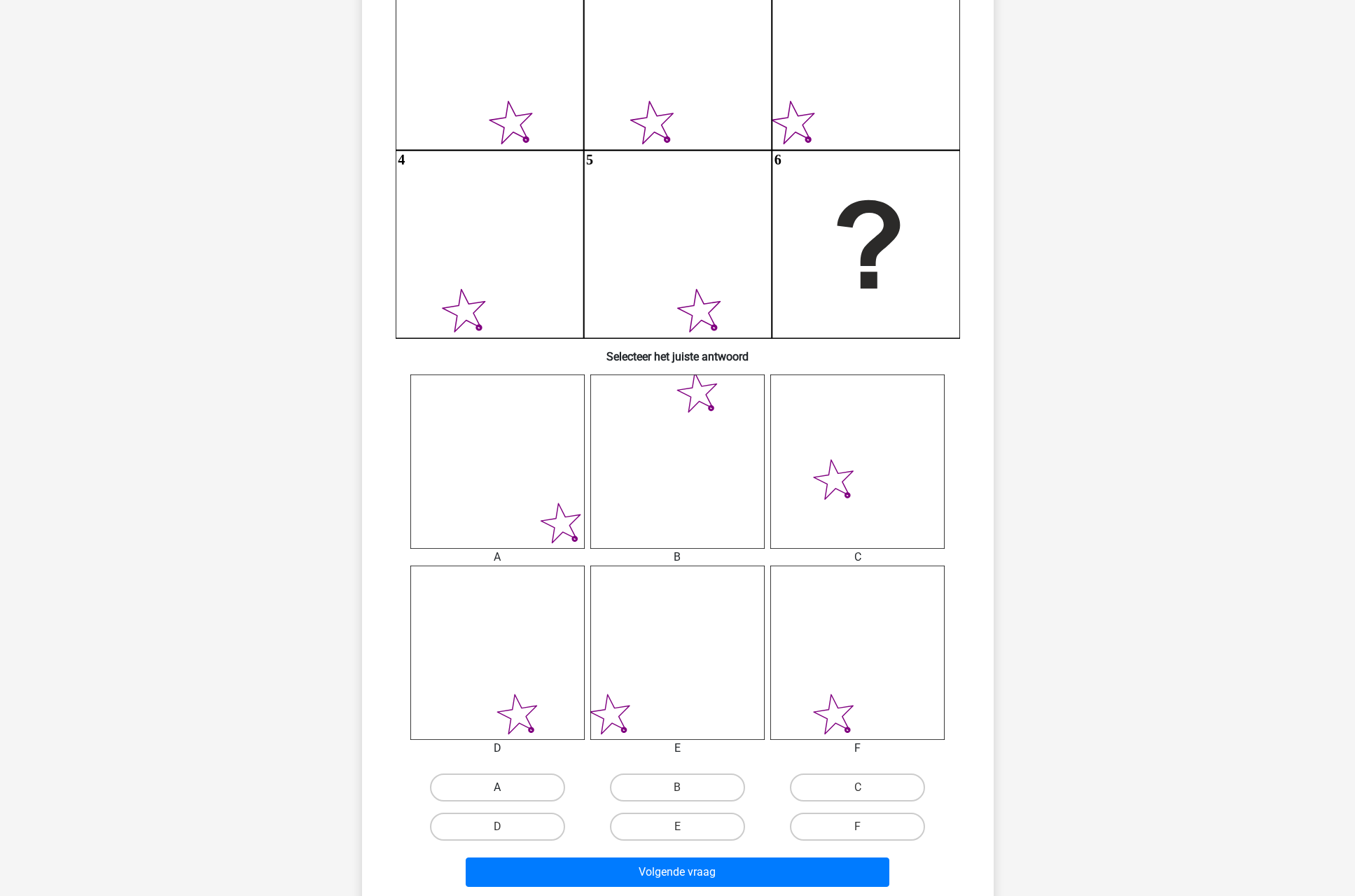
scroll to position [209, 0]
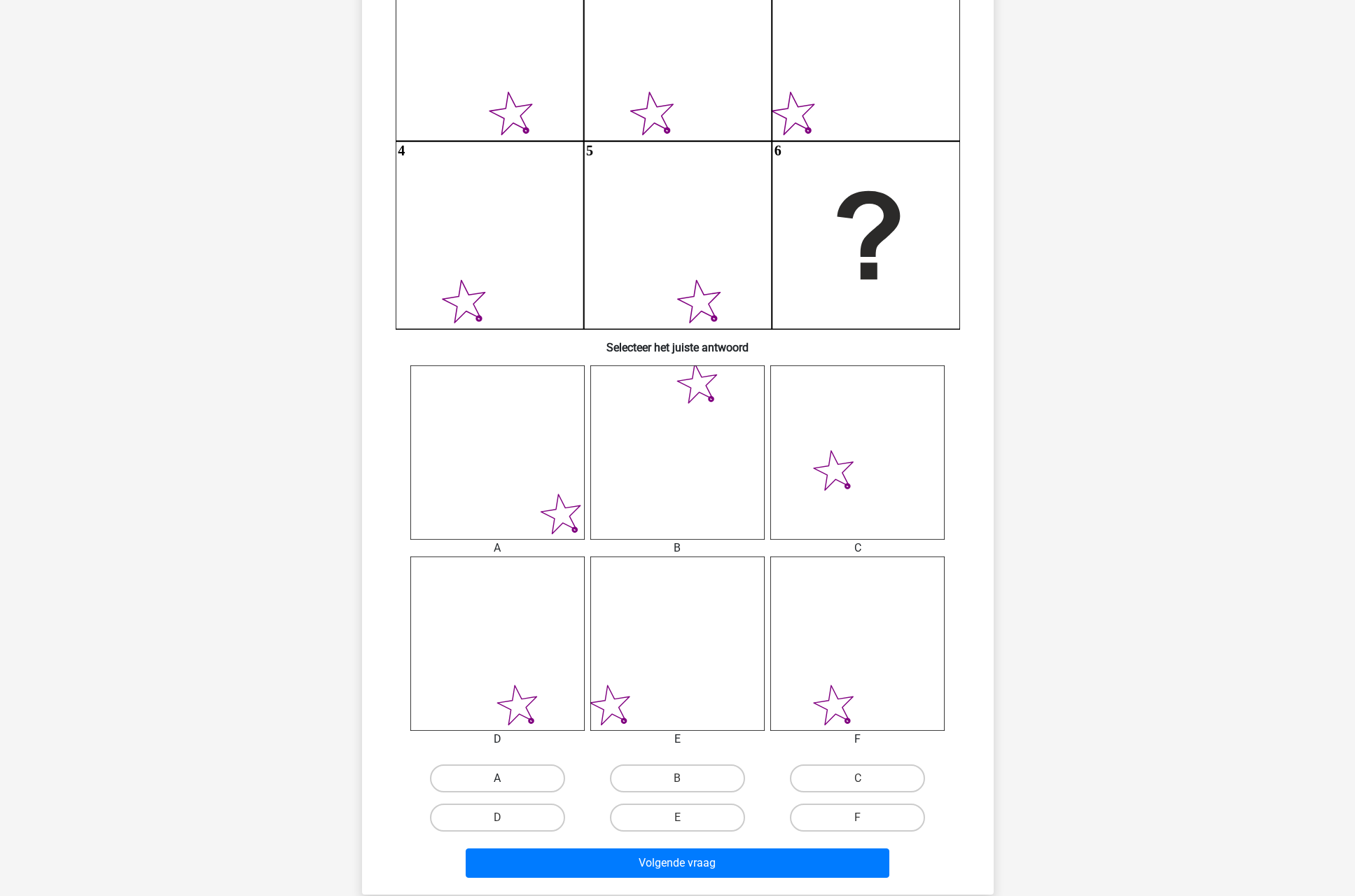
click at [493, 784] on label "A" at bounding box center [497, 779] width 135 height 28
click at [497, 784] on input "A" at bounding box center [501, 783] width 9 height 9
radio input "true"
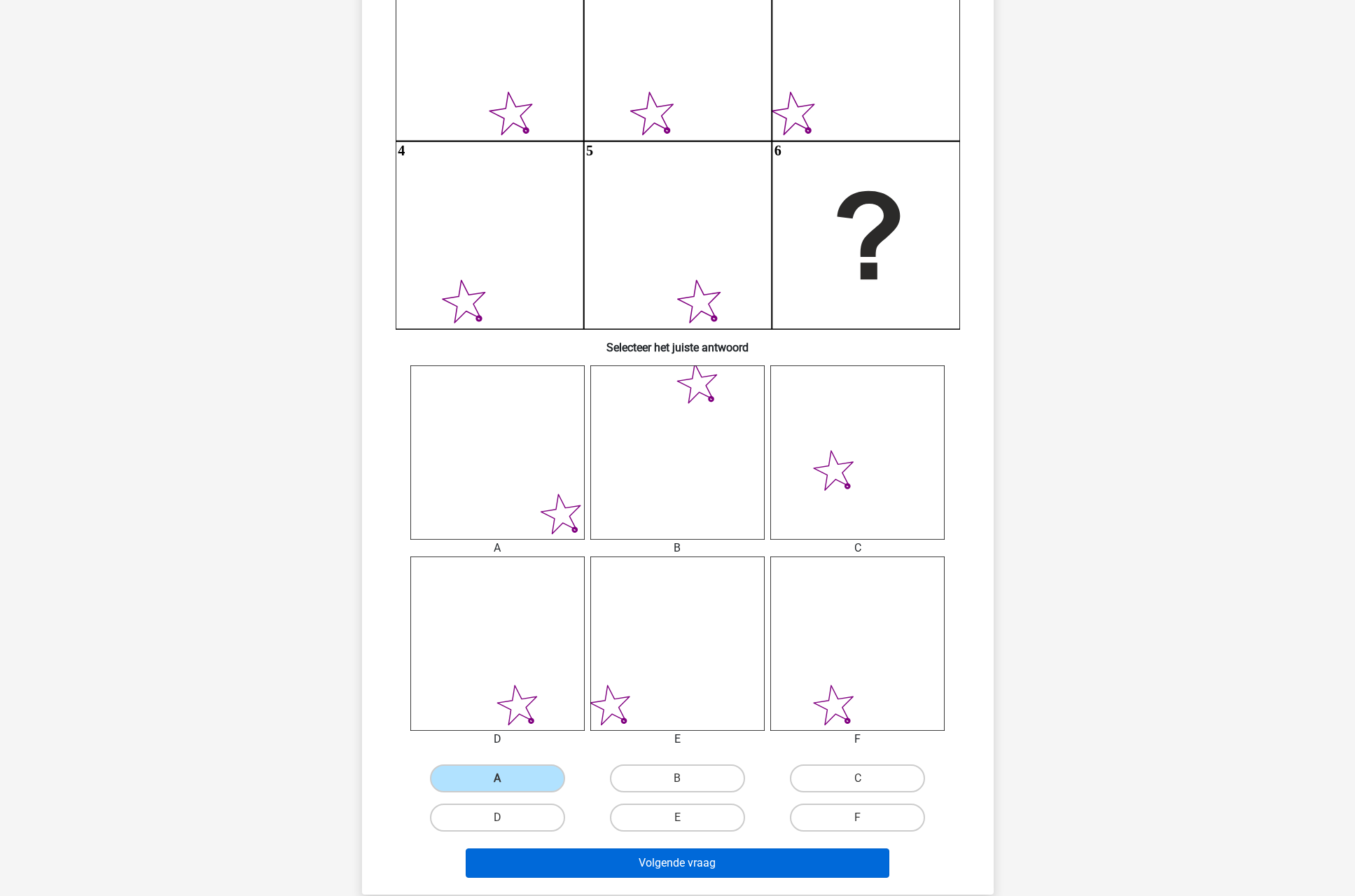
click at [645, 871] on button "Volgende vraag" at bounding box center [677, 863] width 423 height 30
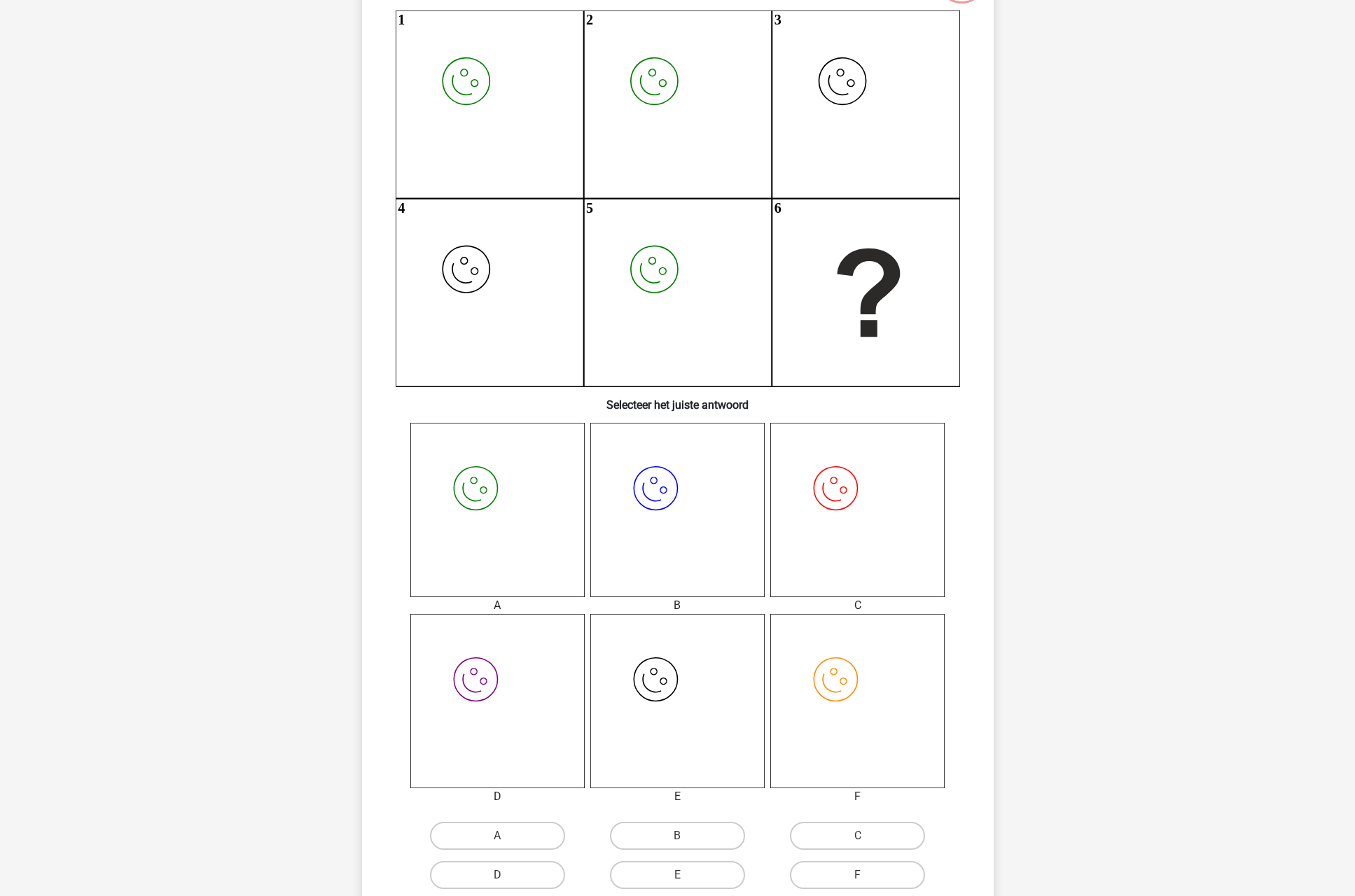
scroll to position [170, 0]
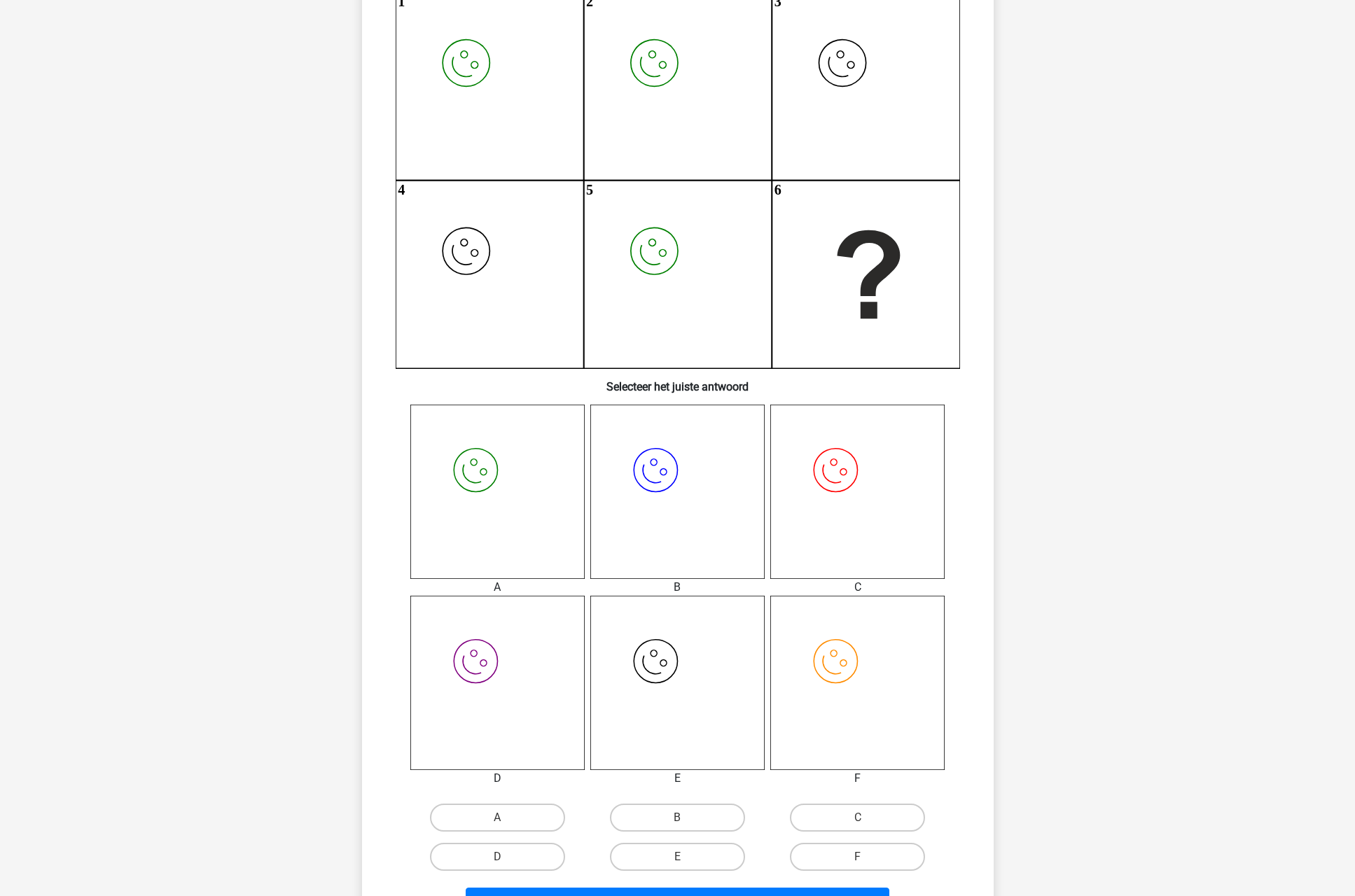
click at [549, 546] on icon "image/svg+xml" at bounding box center [498, 492] width 175 height 175
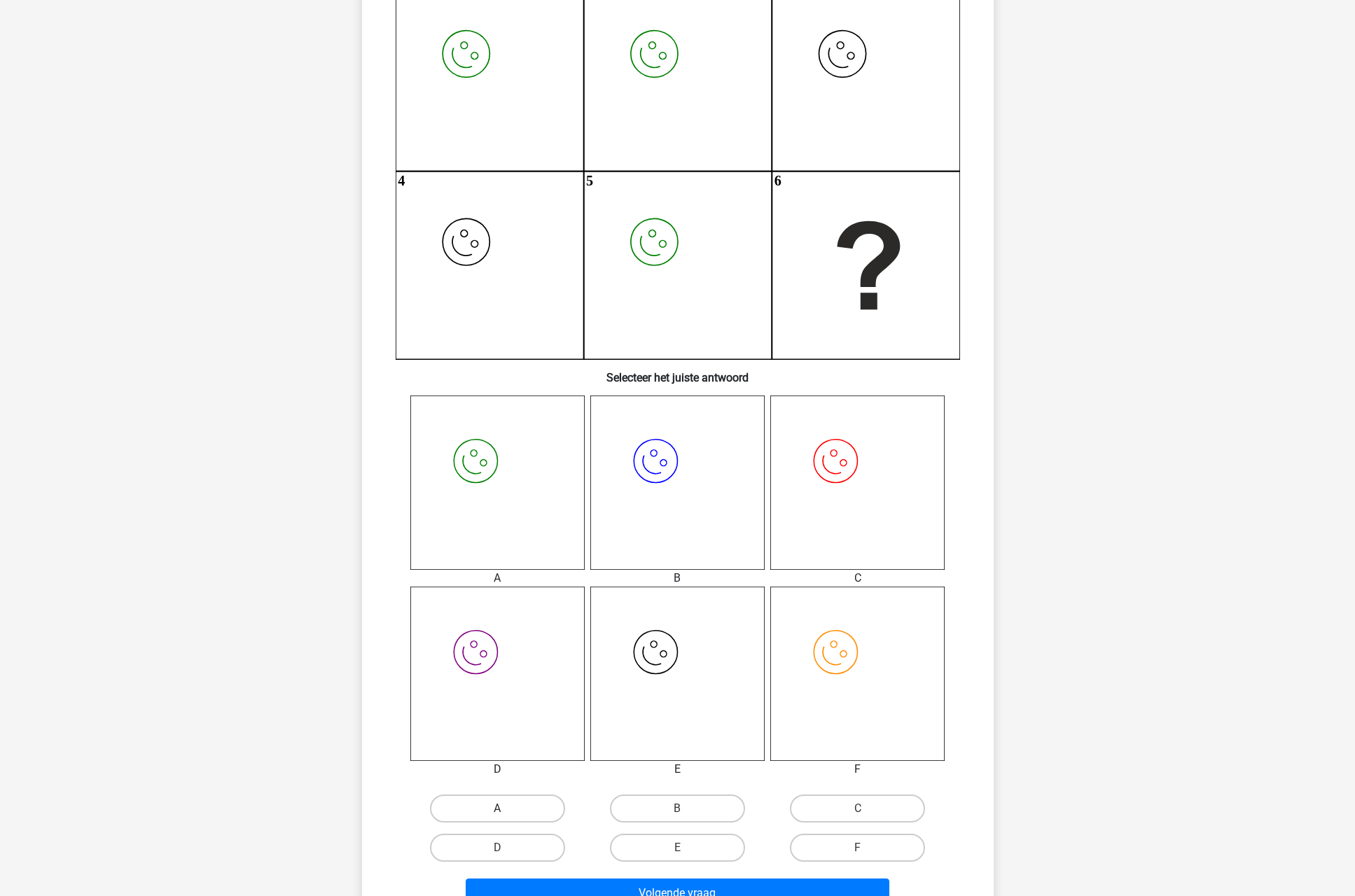
click at [524, 812] on label "A" at bounding box center [497, 809] width 135 height 28
click at [506, 812] on input "A" at bounding box center [501, 813] width 9 height 9
radio input "true"
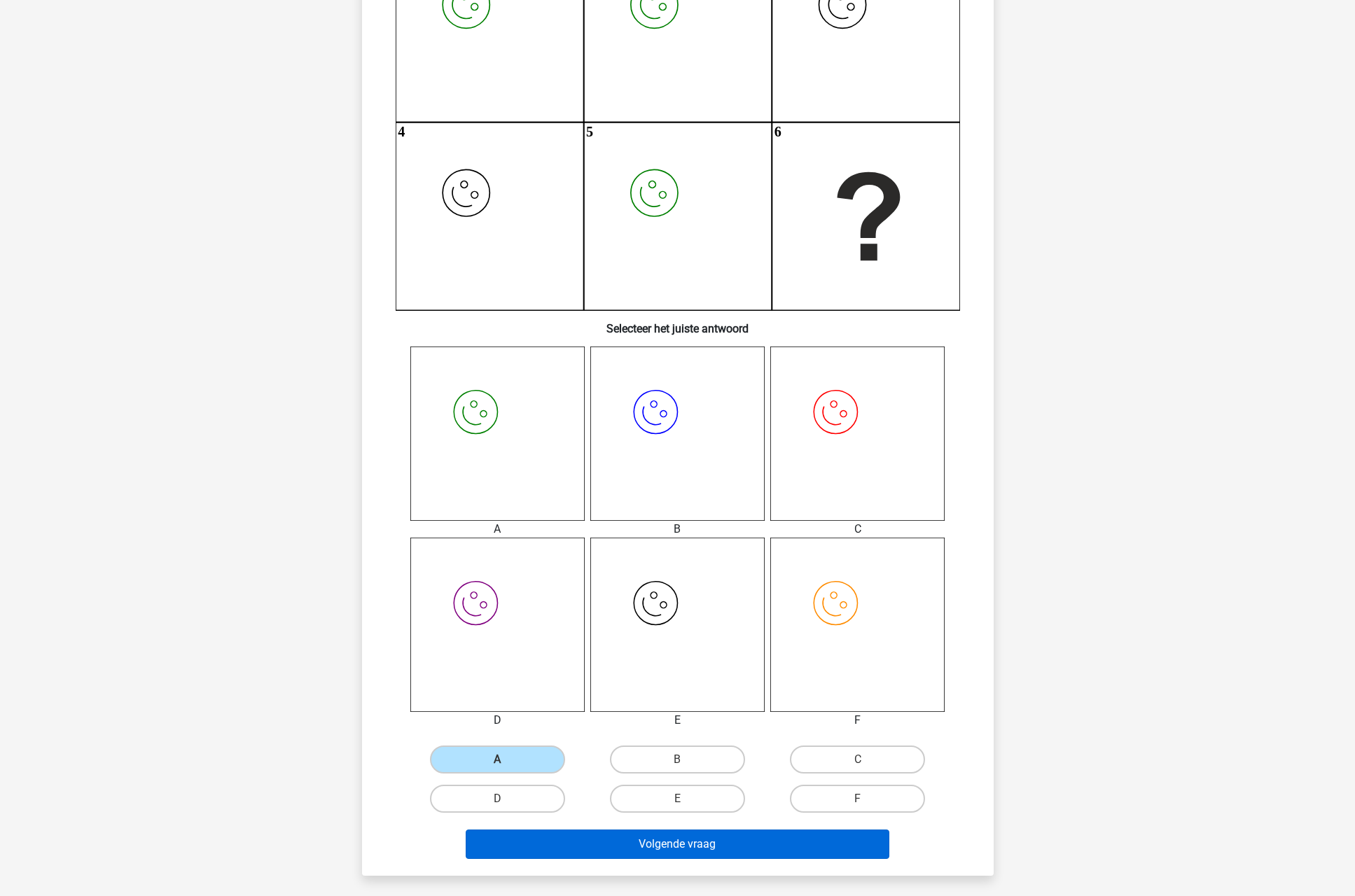
click at [616, 849] on button "Volgende vraag" at bounding box center [677, 844] width 423 height 30
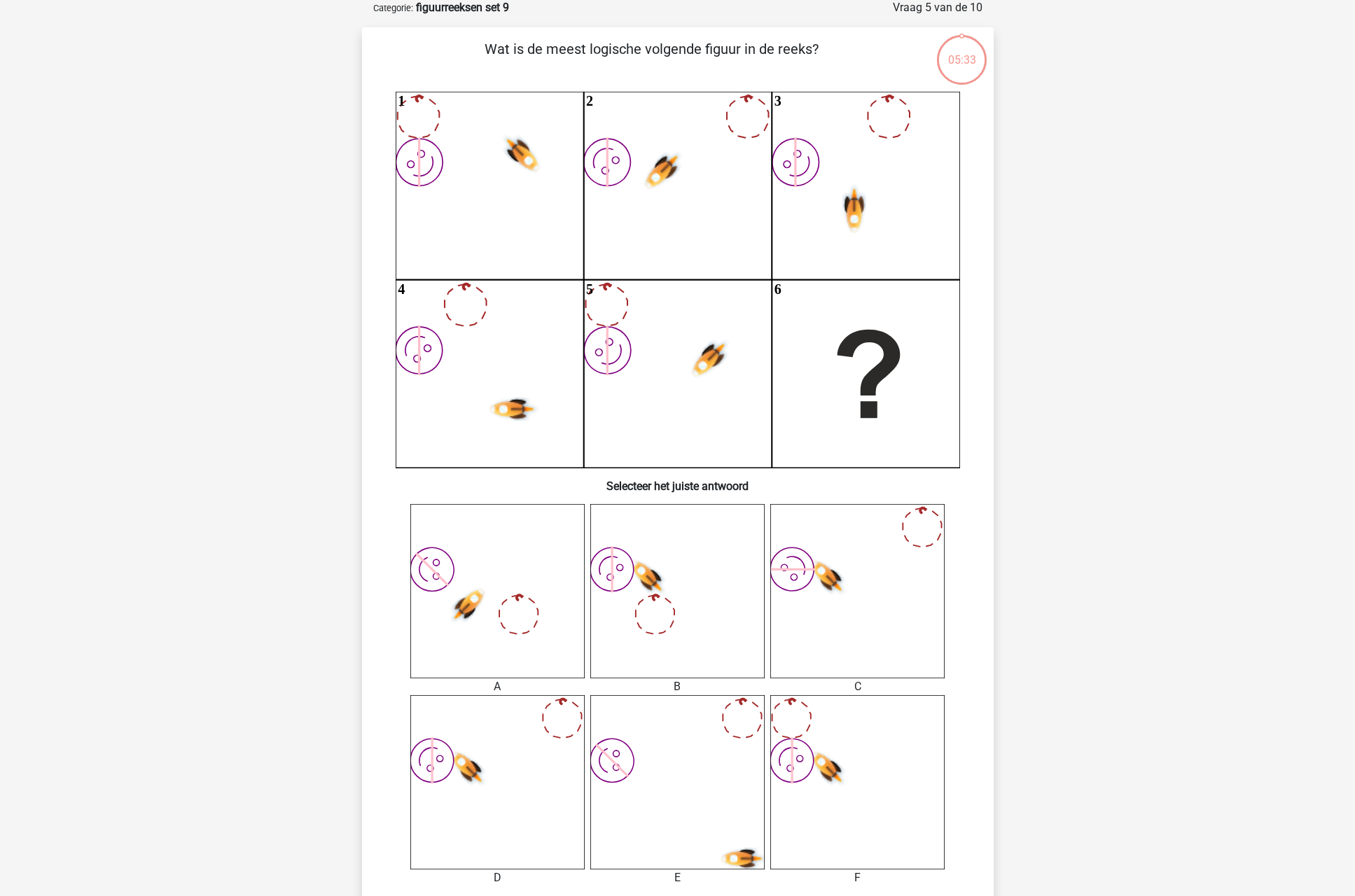
scroll to position [70, 0]
drag, startPoint x: 1086, startPoint y: 285, endPoint x: 1127, endPoint y: 218, distance: 78.5
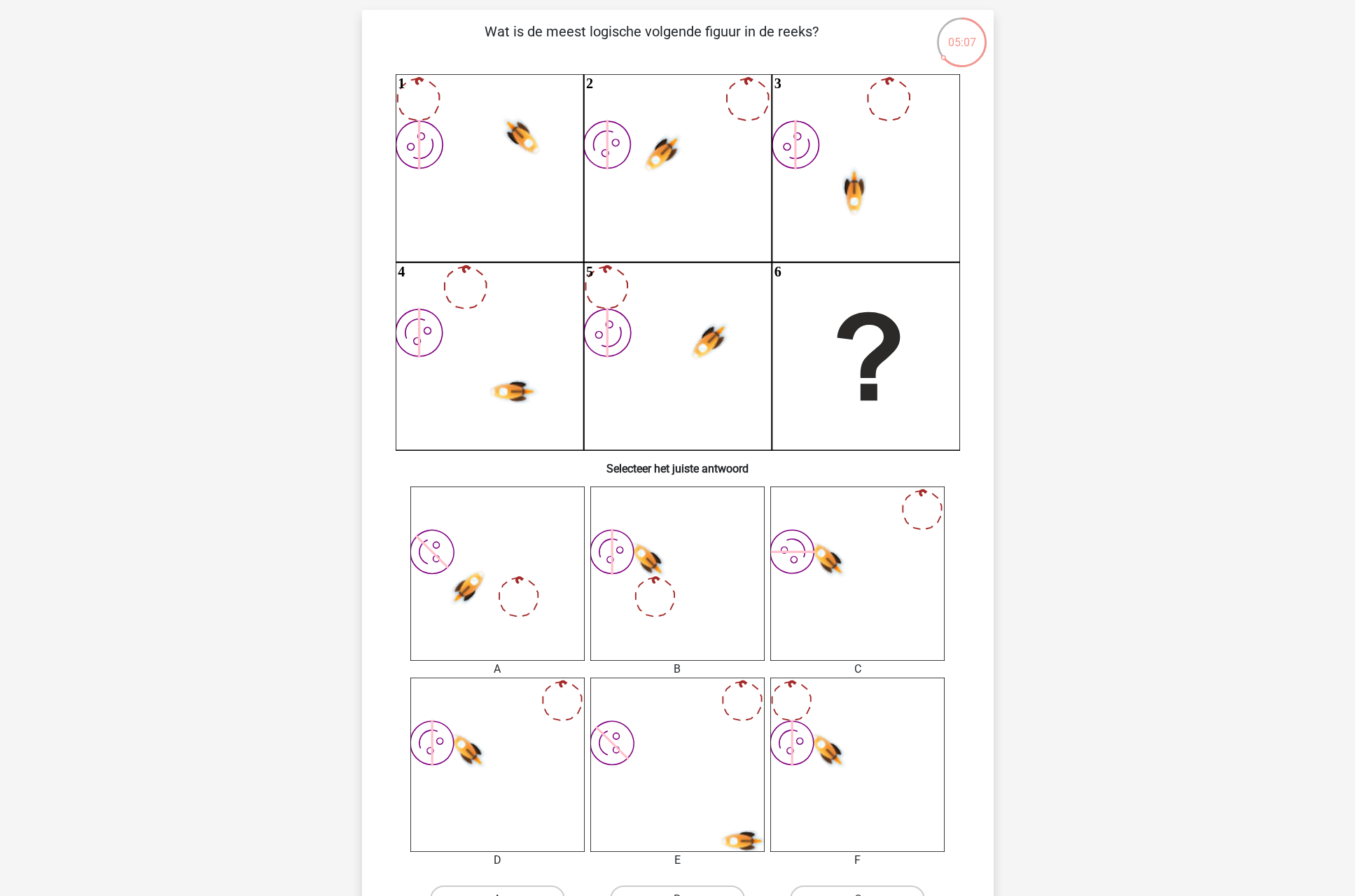
scroll to position [138, 0]
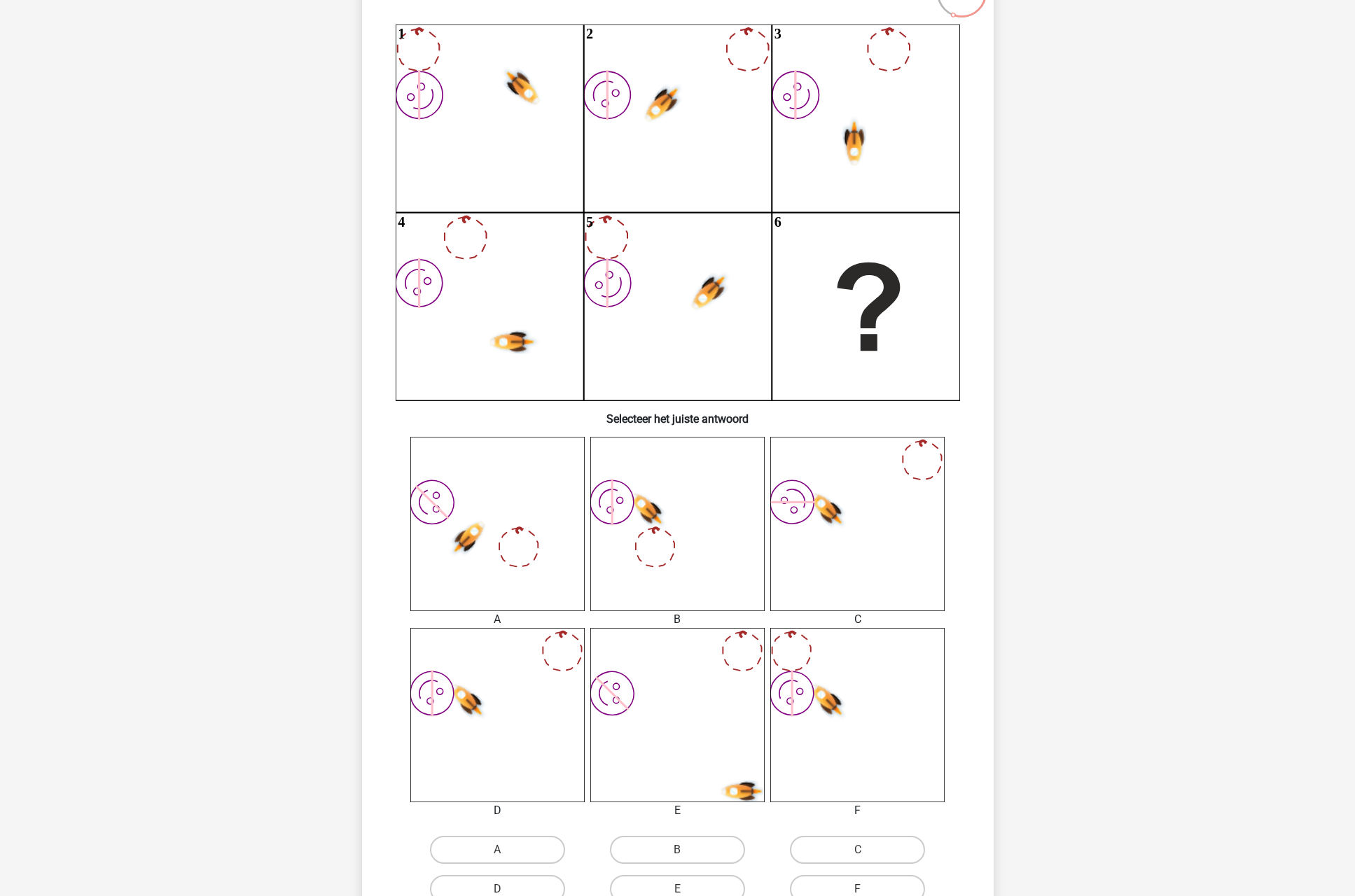
drag, startPoint x: 625, startPoint y: 506, endPoint x: 643, endPoint y: 507, distance: 18.0
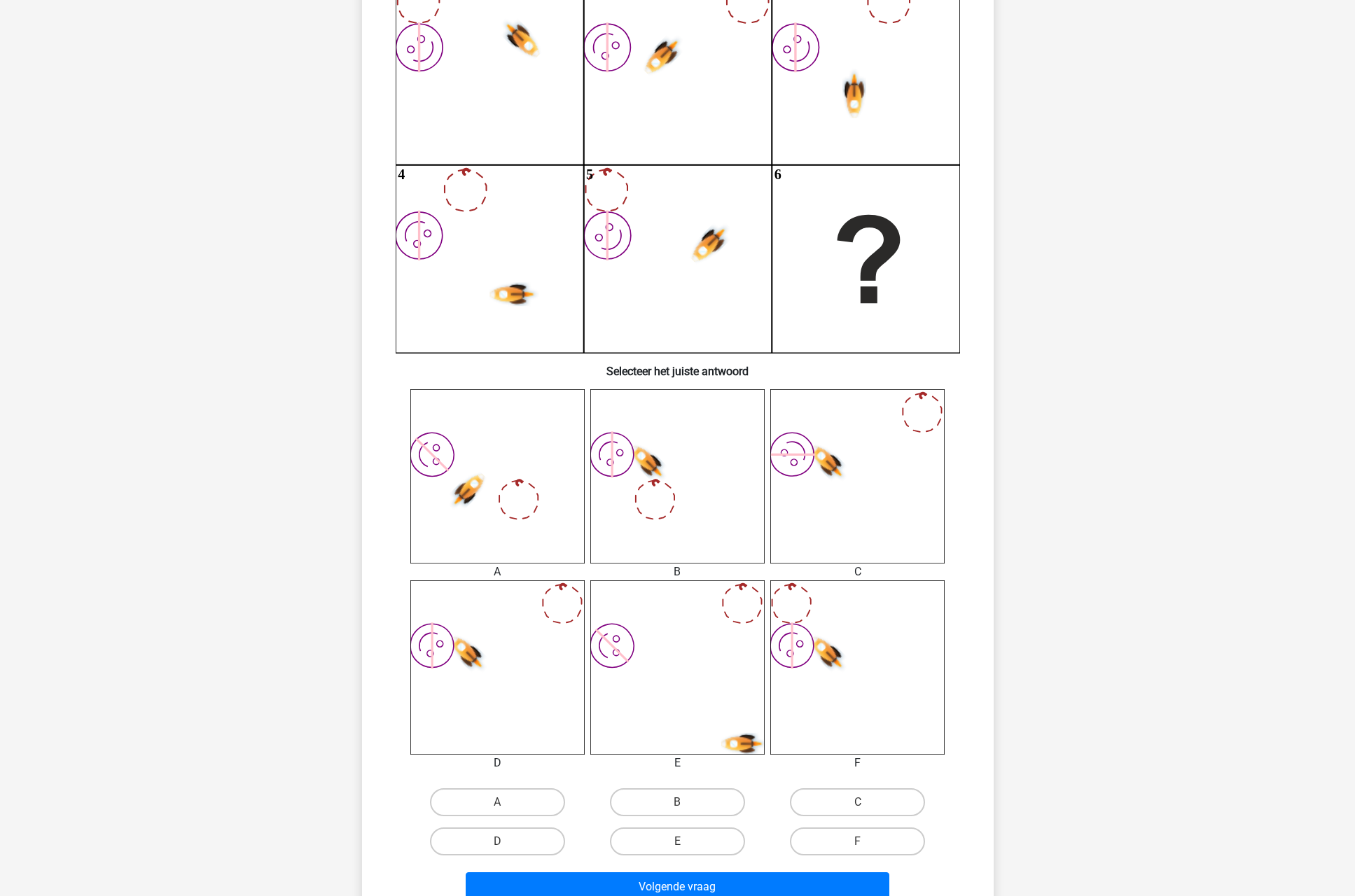
scroll to position [341, 0]
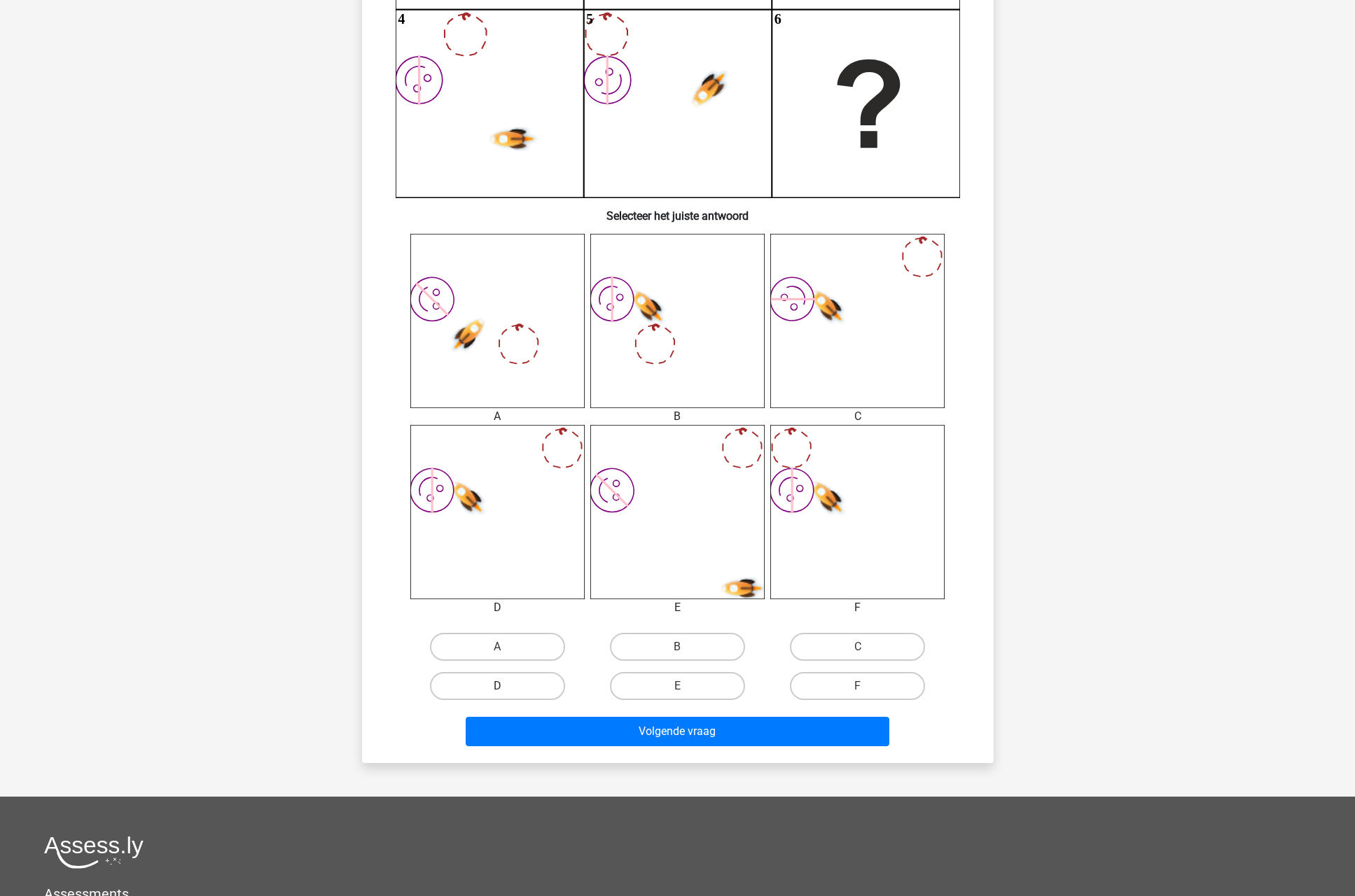
click at [522, 685] on label "D" at bounding box center [497, 686] width 135 height 28
click at [506, 686] on input "D" at bounding box center [501, 690] width 9 height 9
radio input "true"
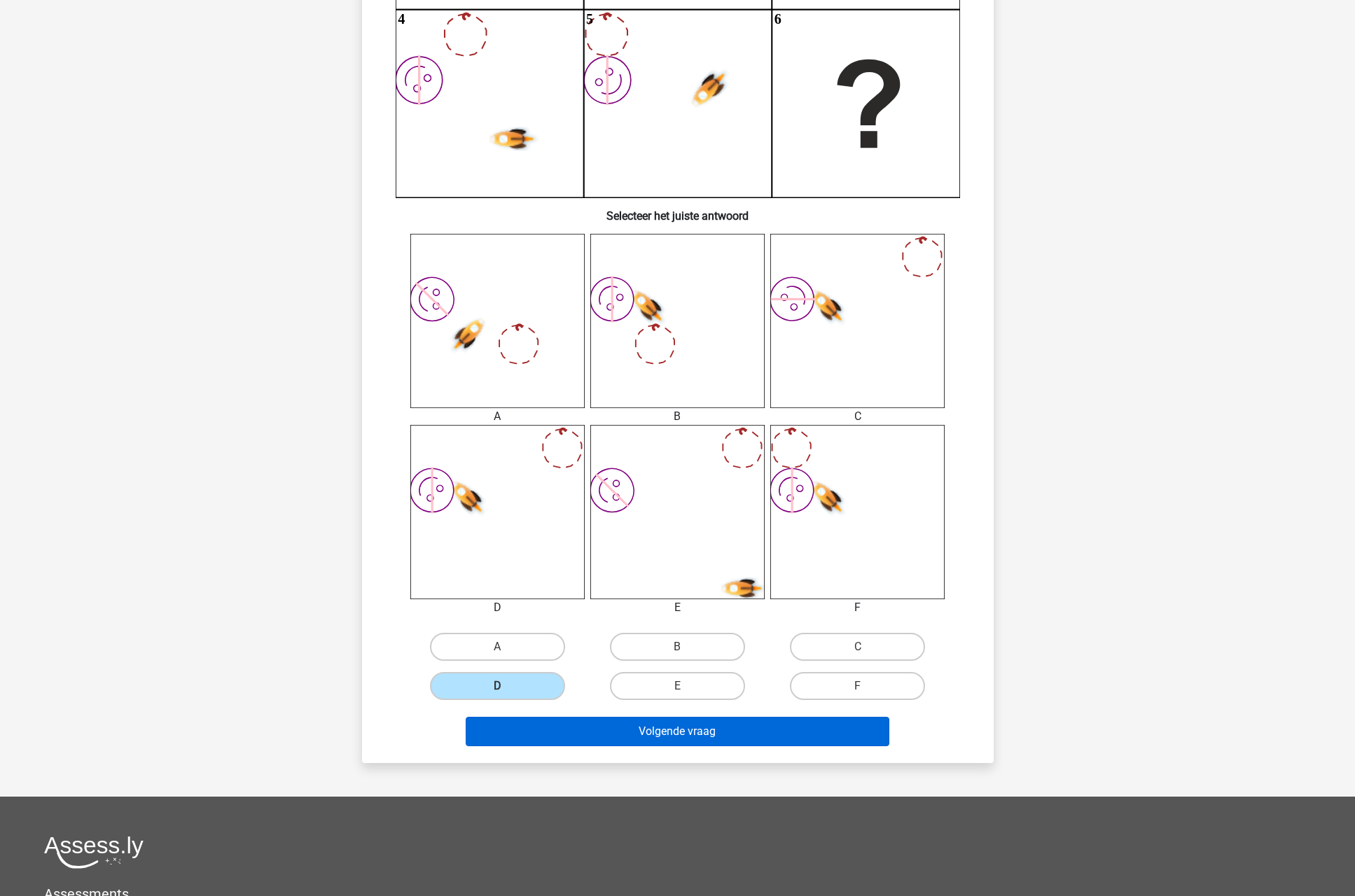
click at [556, 736] on button "Volgende vraag" at bounding box center [677, 732] width 423 height 30
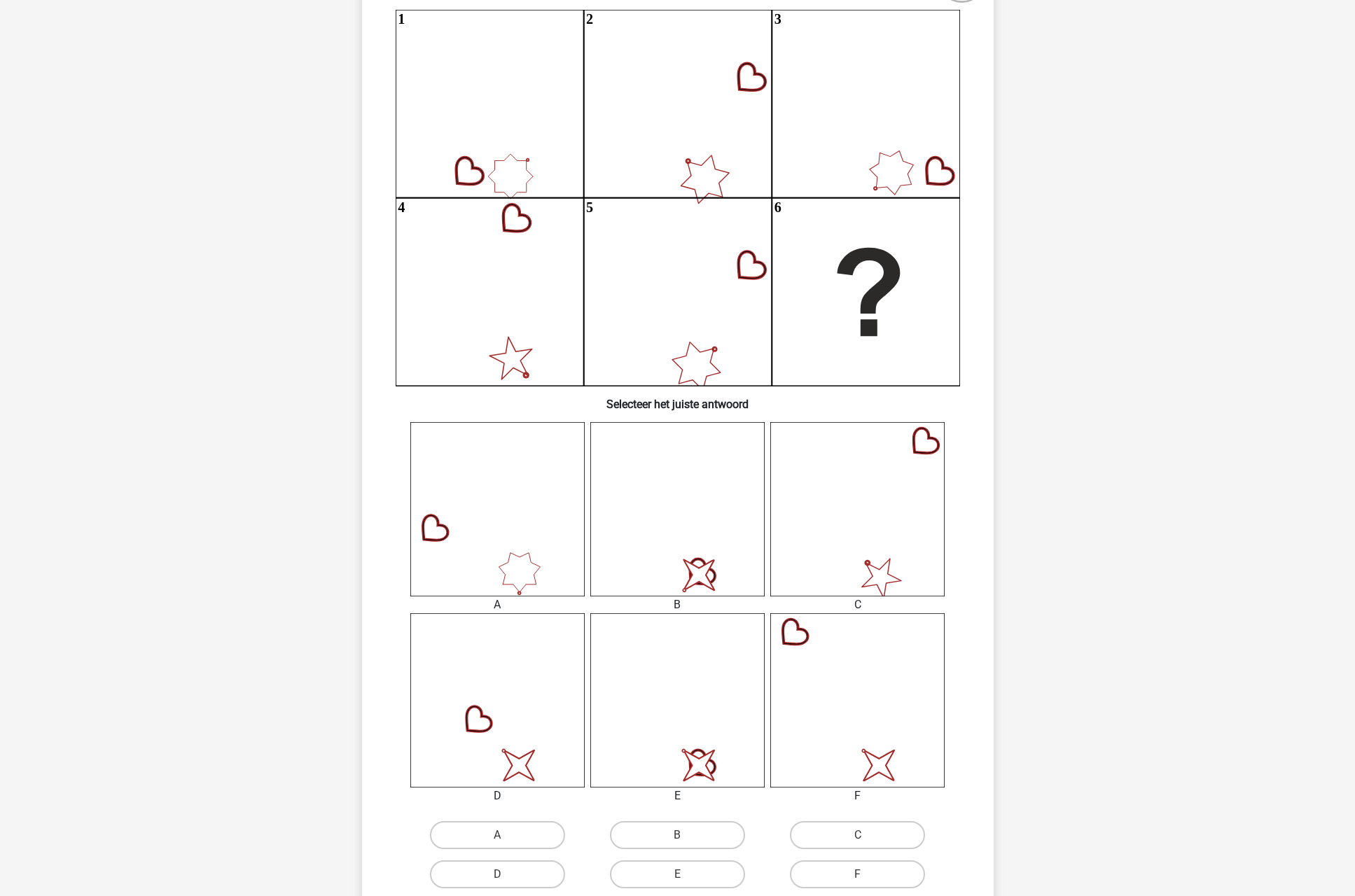
scroll to position [143, 0]
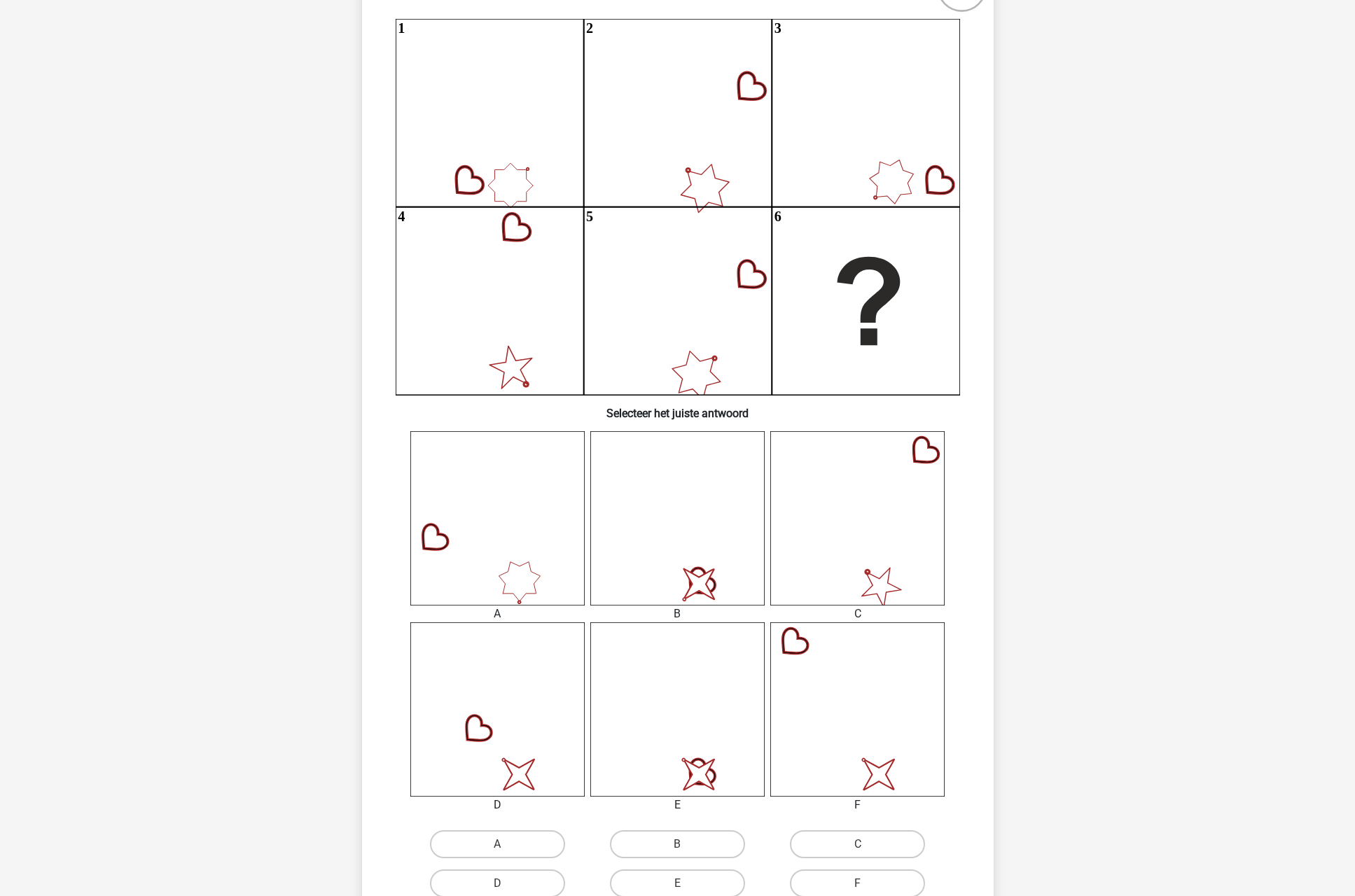
drag, startPoint x: 517, startPoint y: 667, endPoint x: 160, endPoint y: 535, distance: 380.6
drag, startPoint x: 363, startPoint y: 529, endPoint x: 358, endPoint y: 377, distance: 152.1
click at [317, 464] on div "Kies premium klkdm lkdjd@gmail.clom" at bounding box center [677, 610] width 1355 height 1507
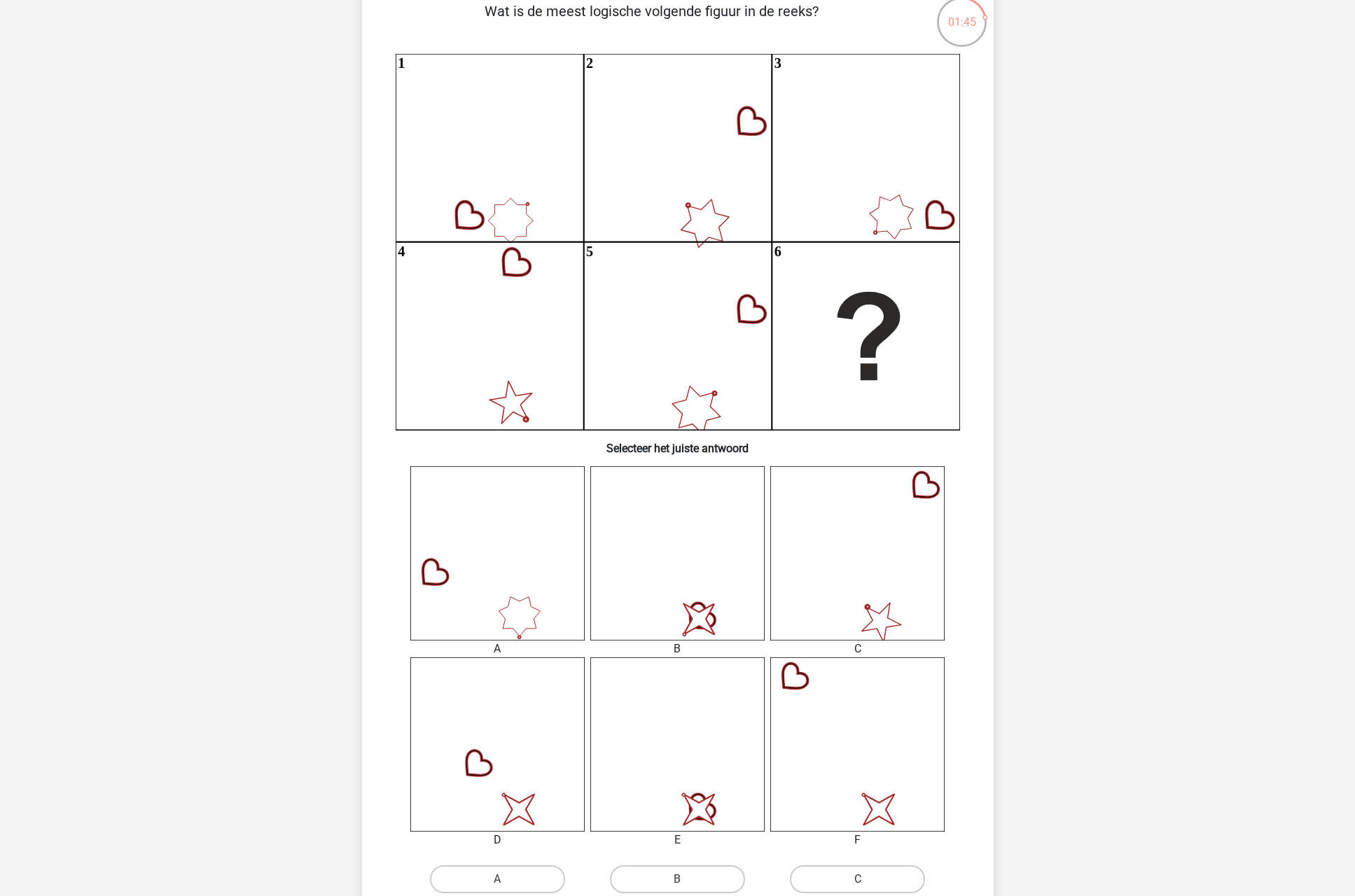
scroll to position [309, 0]
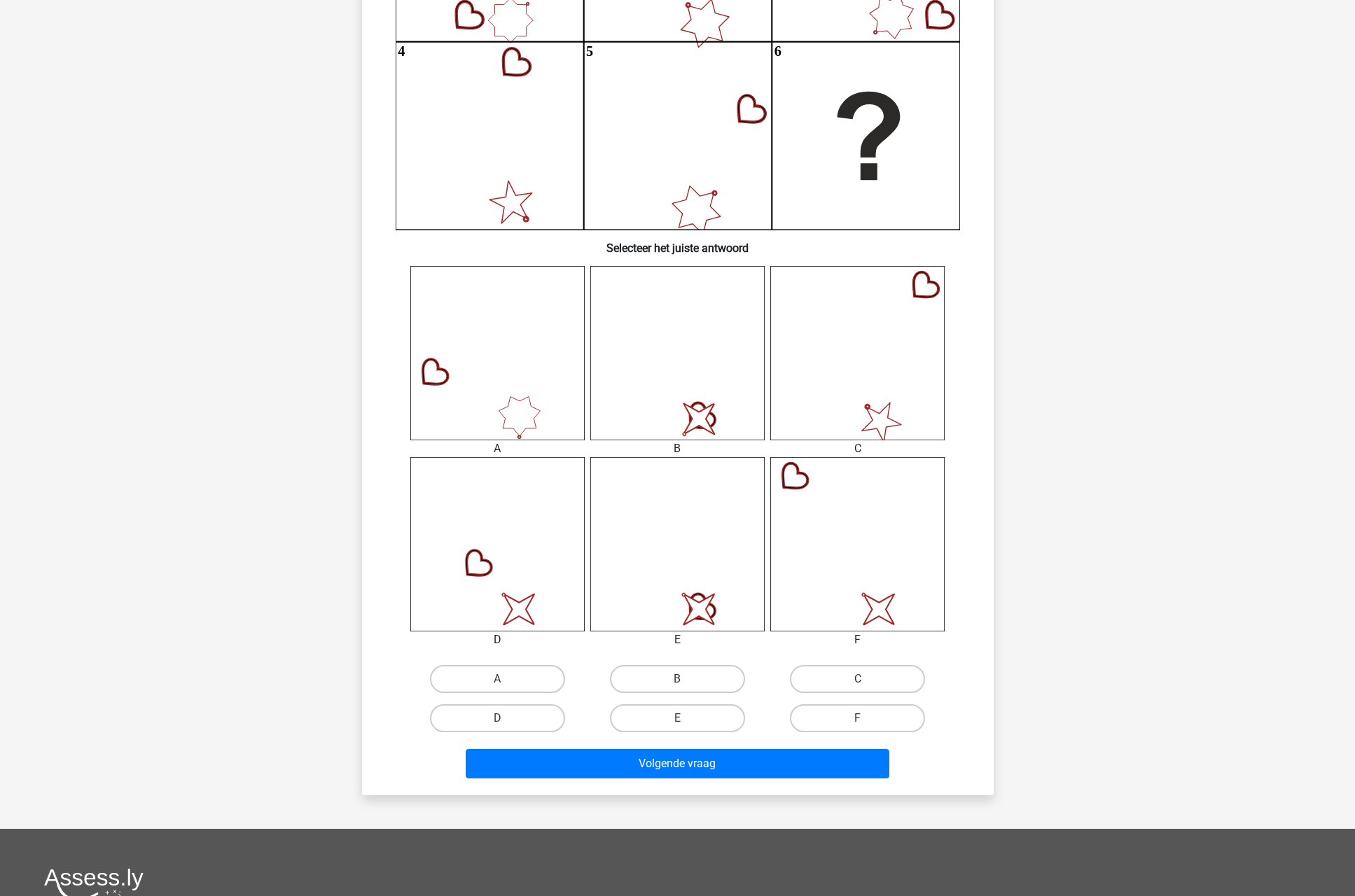
drag, startPoint x: 609, startPoint y: 544, endPoint x: 1035, endPoint y: 485, distance: 430.1
drag, startPoint x: 1035, startPoint y: 485, endPoint x: 1187, endPoint y: 406, distance: 171.3
click at [1187, 406] on div "Kies premium klkdm lkdjd@gmail.clom" at bounding box center [677, 444] width 1355 height 1507
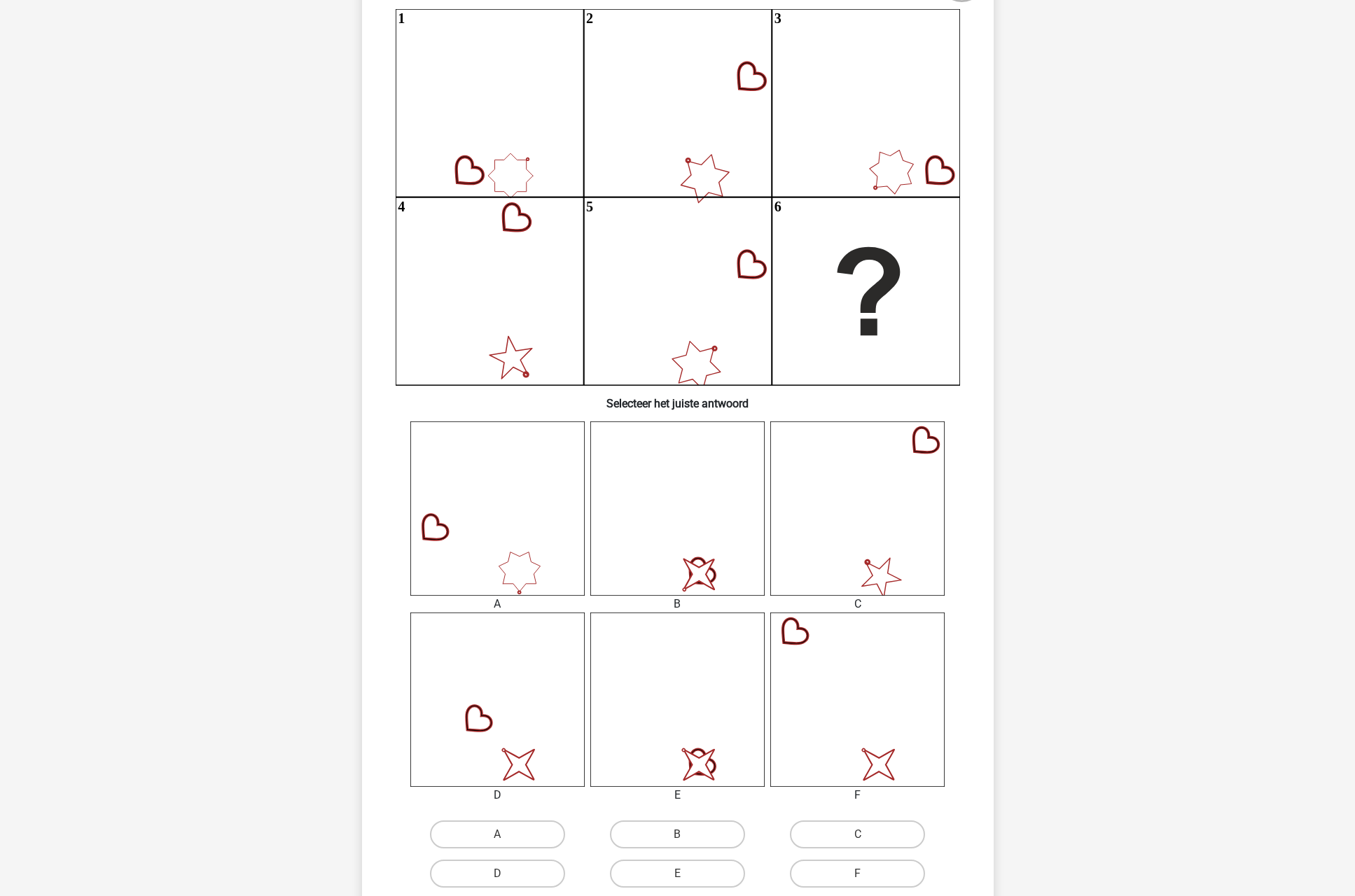
scroll to position [172, 0]
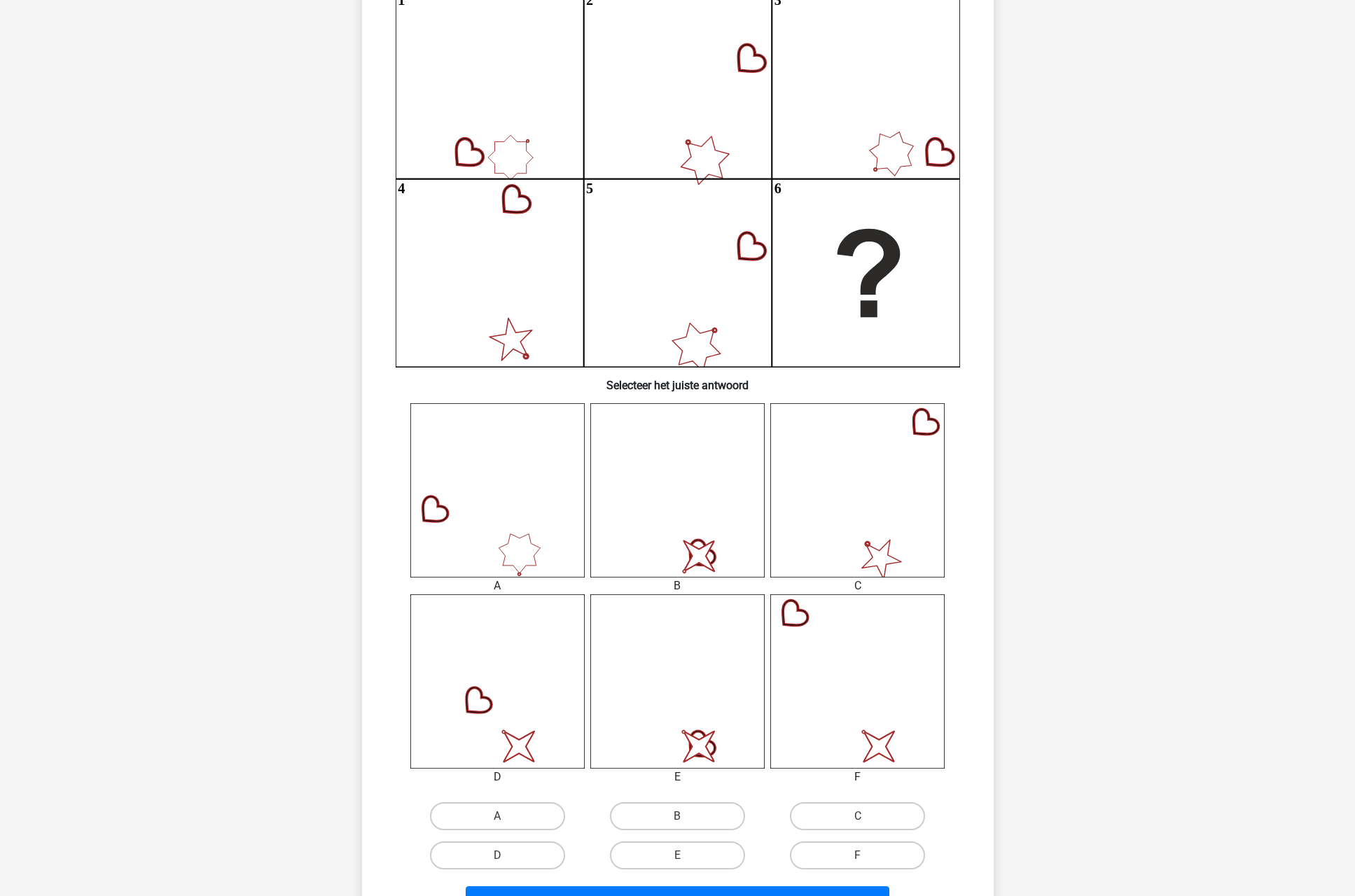
drag, startPoint x: 1185, startPoint y: 410, endPoint x: 1169, endPoint y: 326, distance: 85.5
click at [1169, 326] on div "Kies premium klkdm lkdjd@gmail.clom" at bounding box center [677, 582] width 1355 height 1507
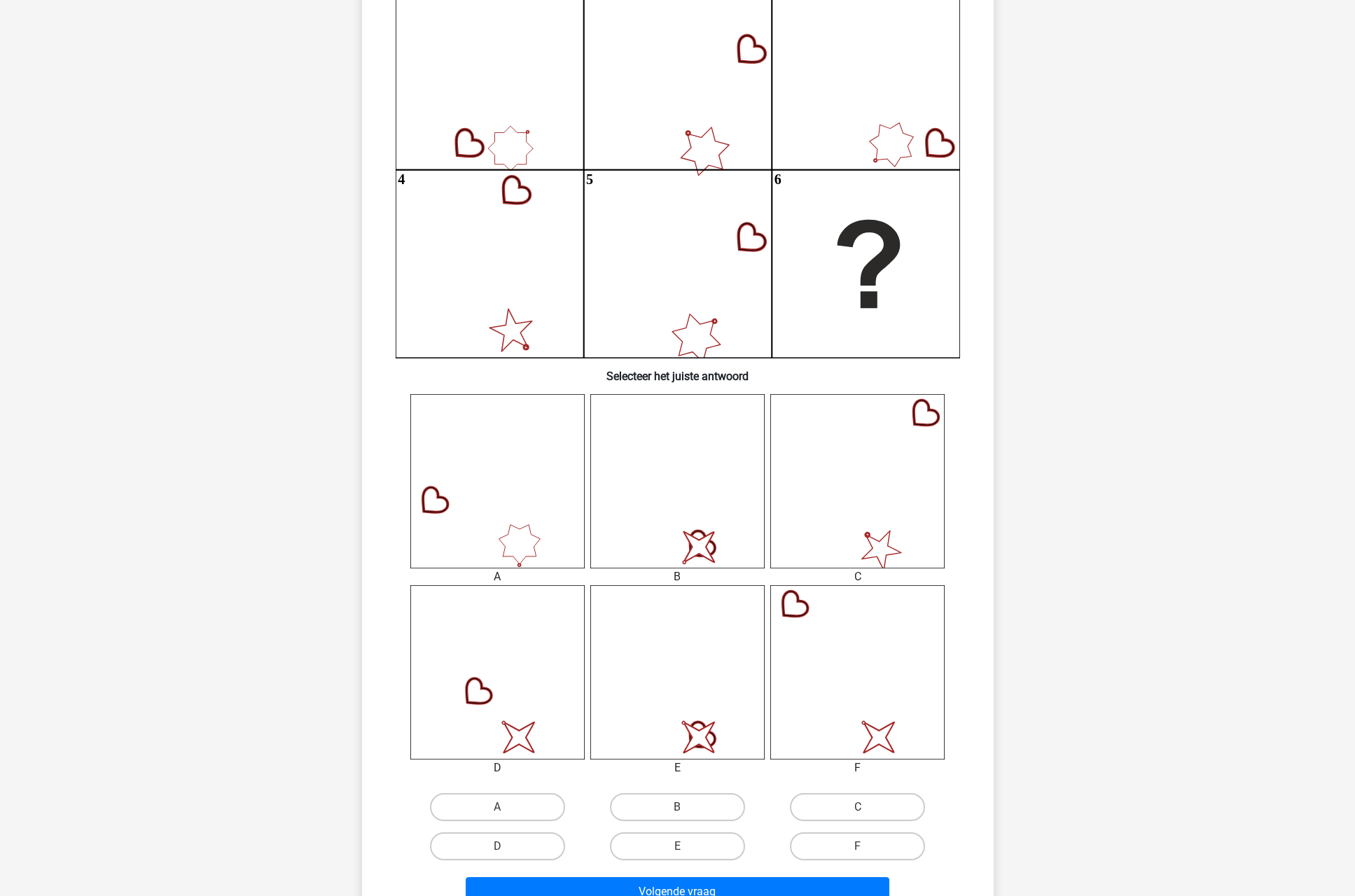
scroll to position [199, 0]
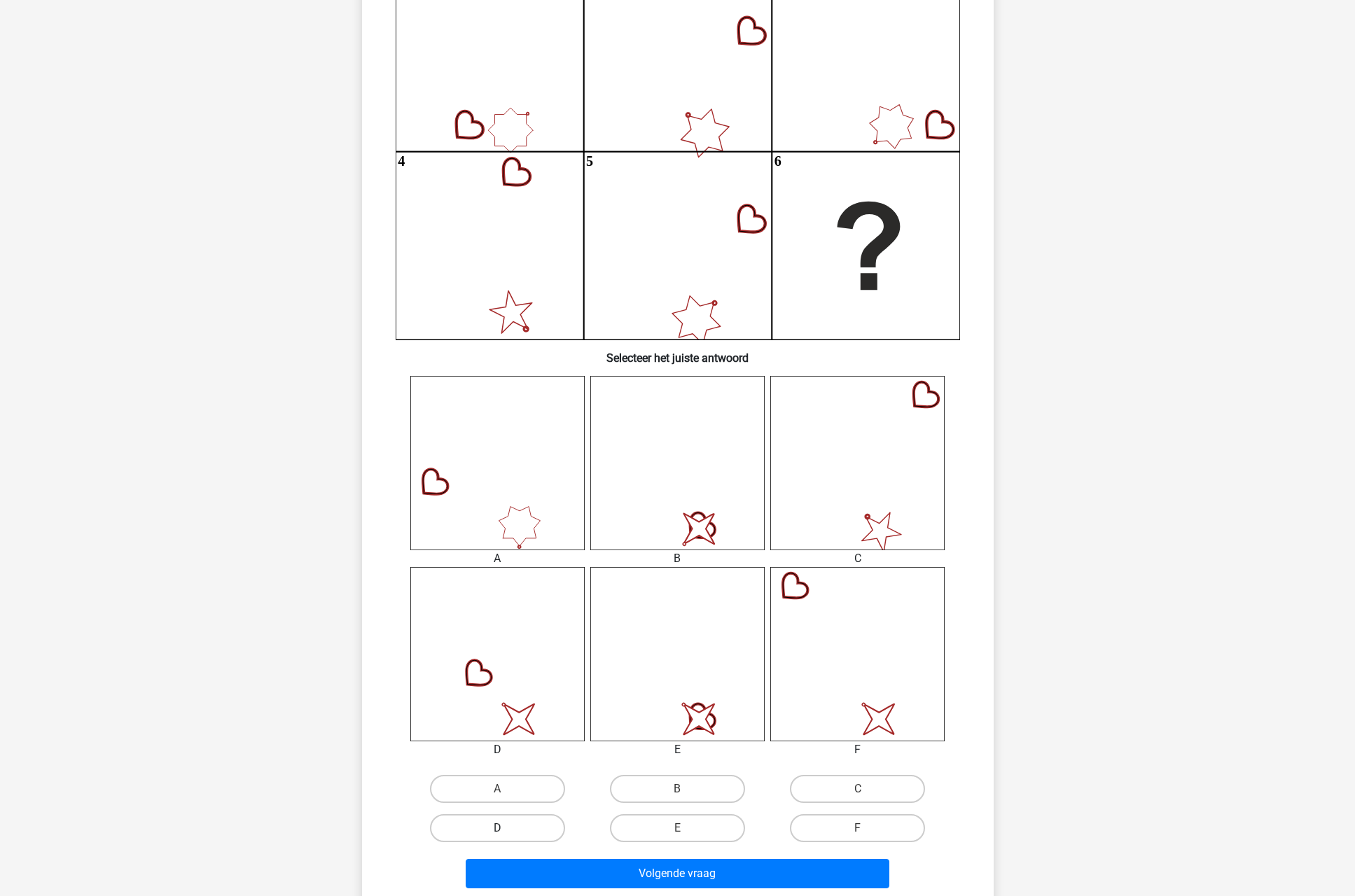
click at [477, 827] on label "D" at bounding box center [497, 828] width 135 height 28
click at [497, 828] on input "D" at bounding box center [501, 832] width 9 height 9
radio input "true"
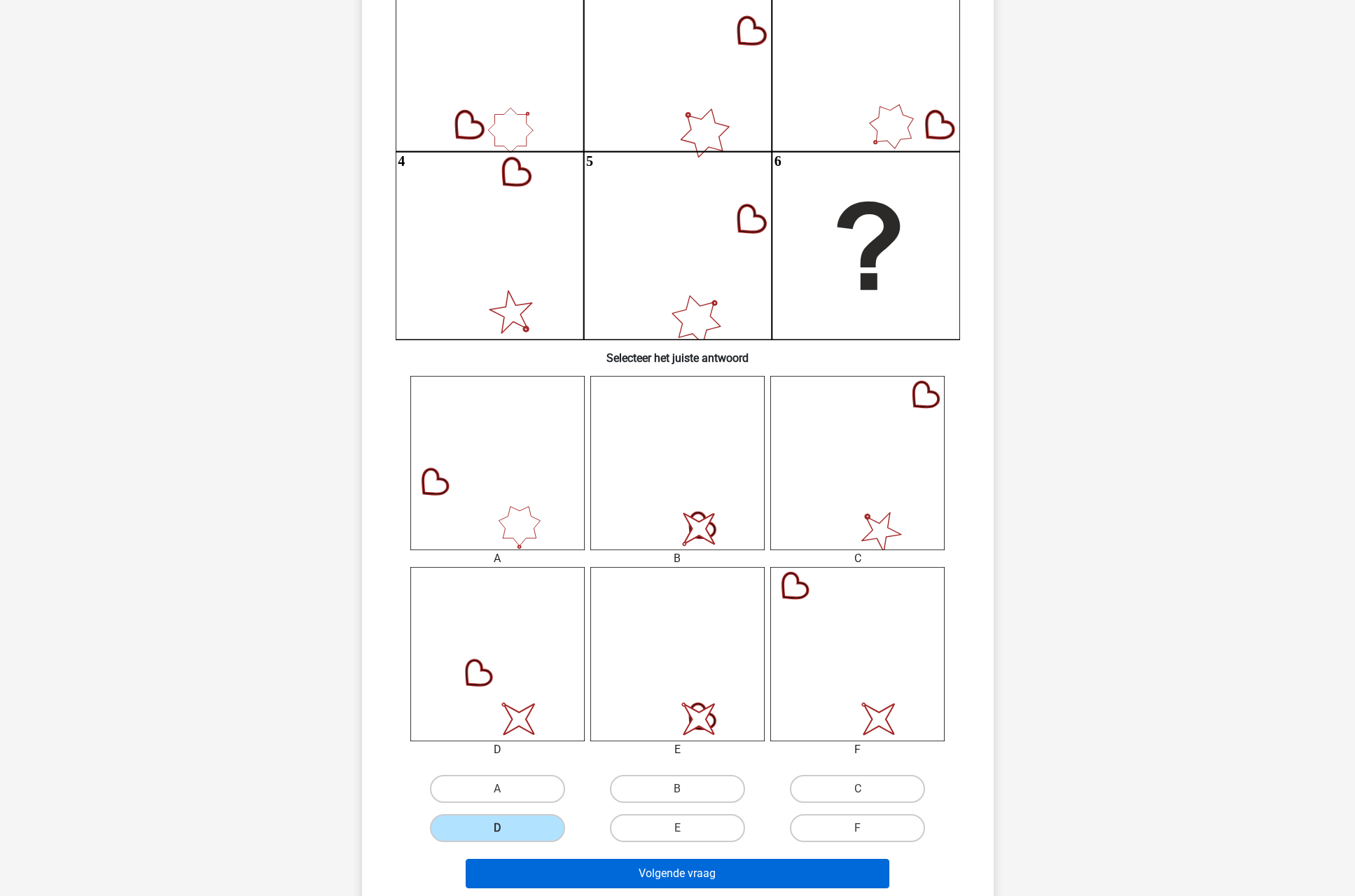
click at [622, 861] on button "Volgende vraag" at bounding box center [677, 874] width 423 height 30
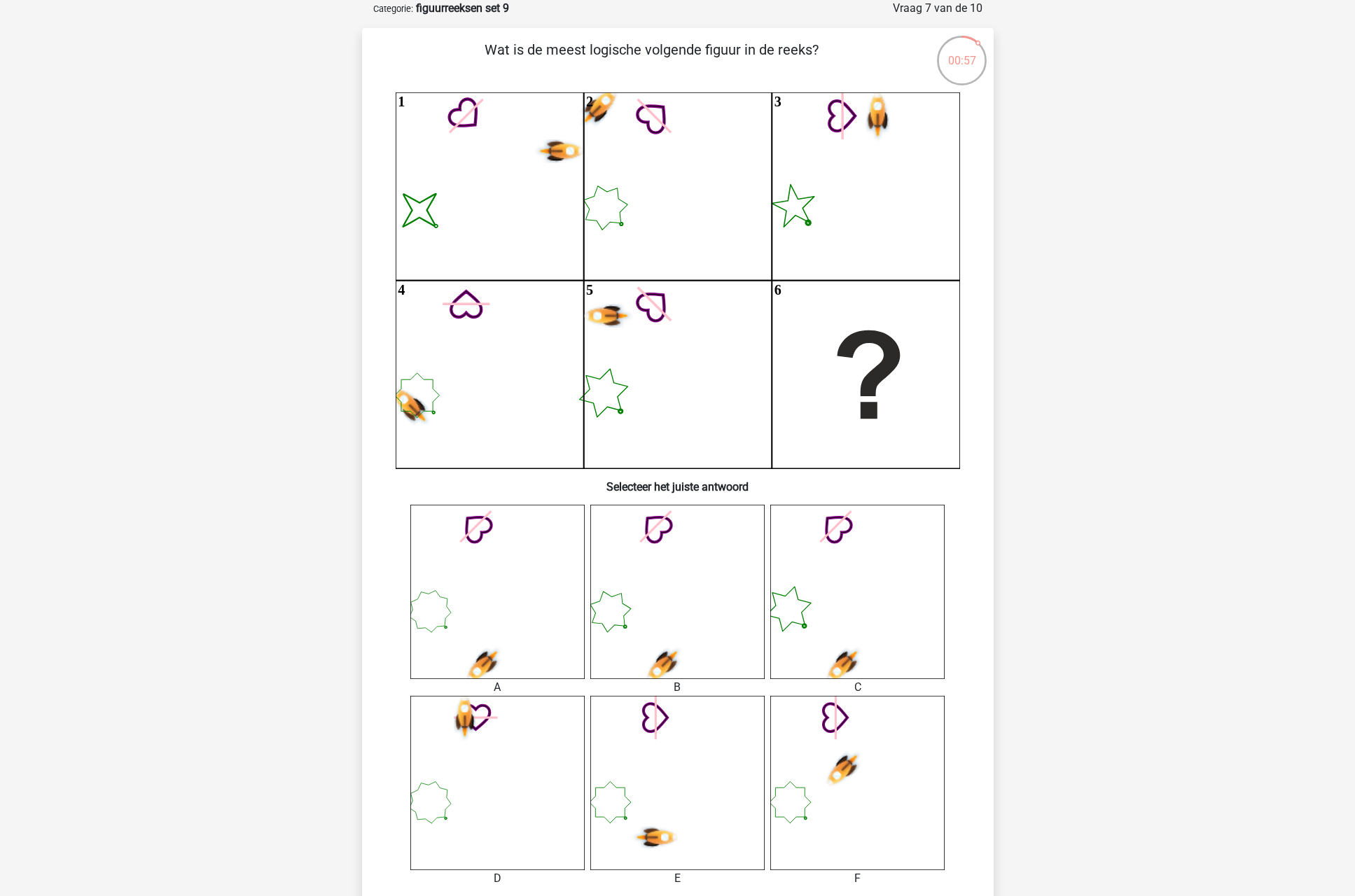
scroll to position [79, 0]
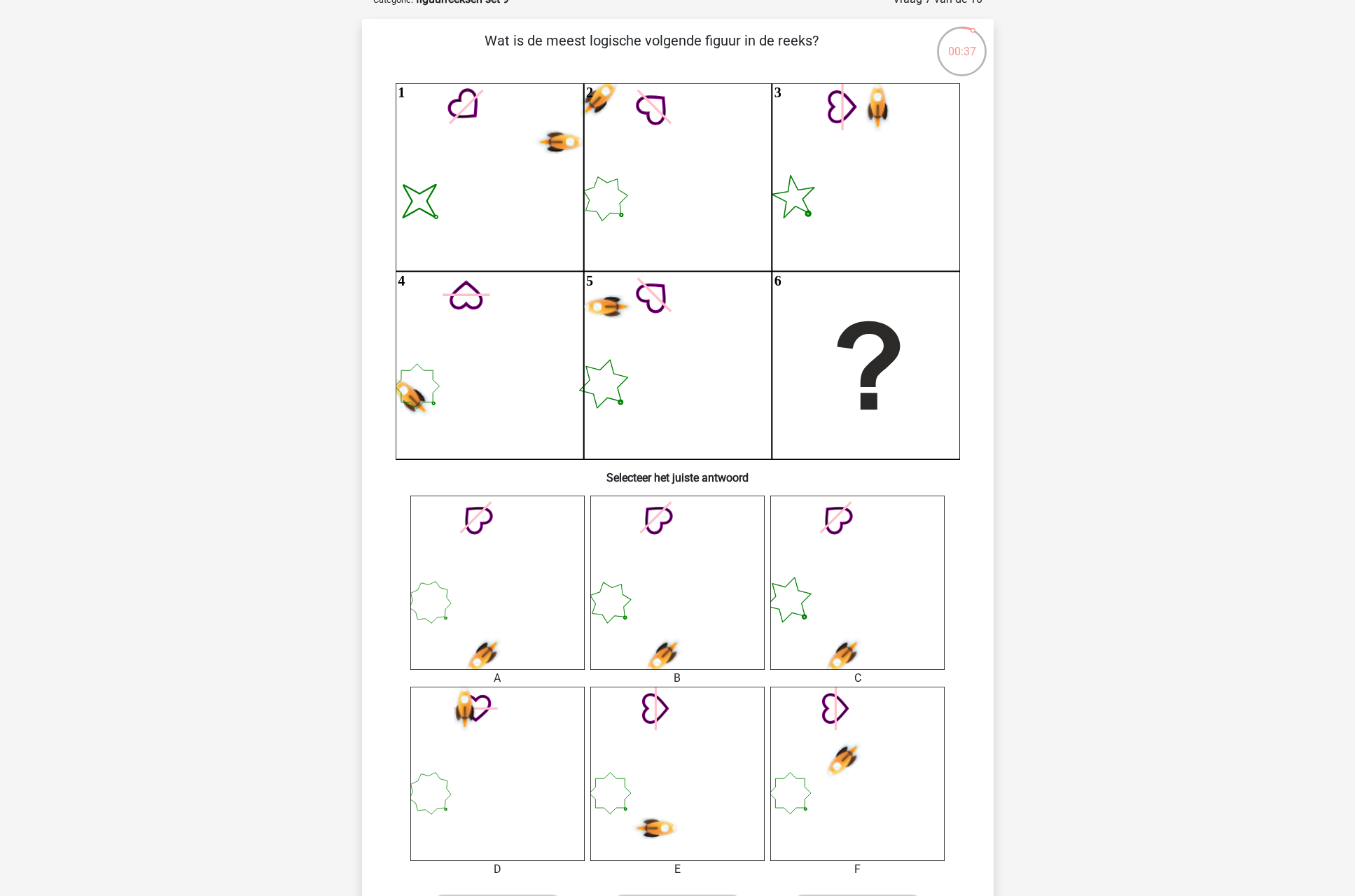
drag, startPoint x: 1075, startPoint y: 418, endPoint x: 1118, endPoint y: 300, distance: 125.6
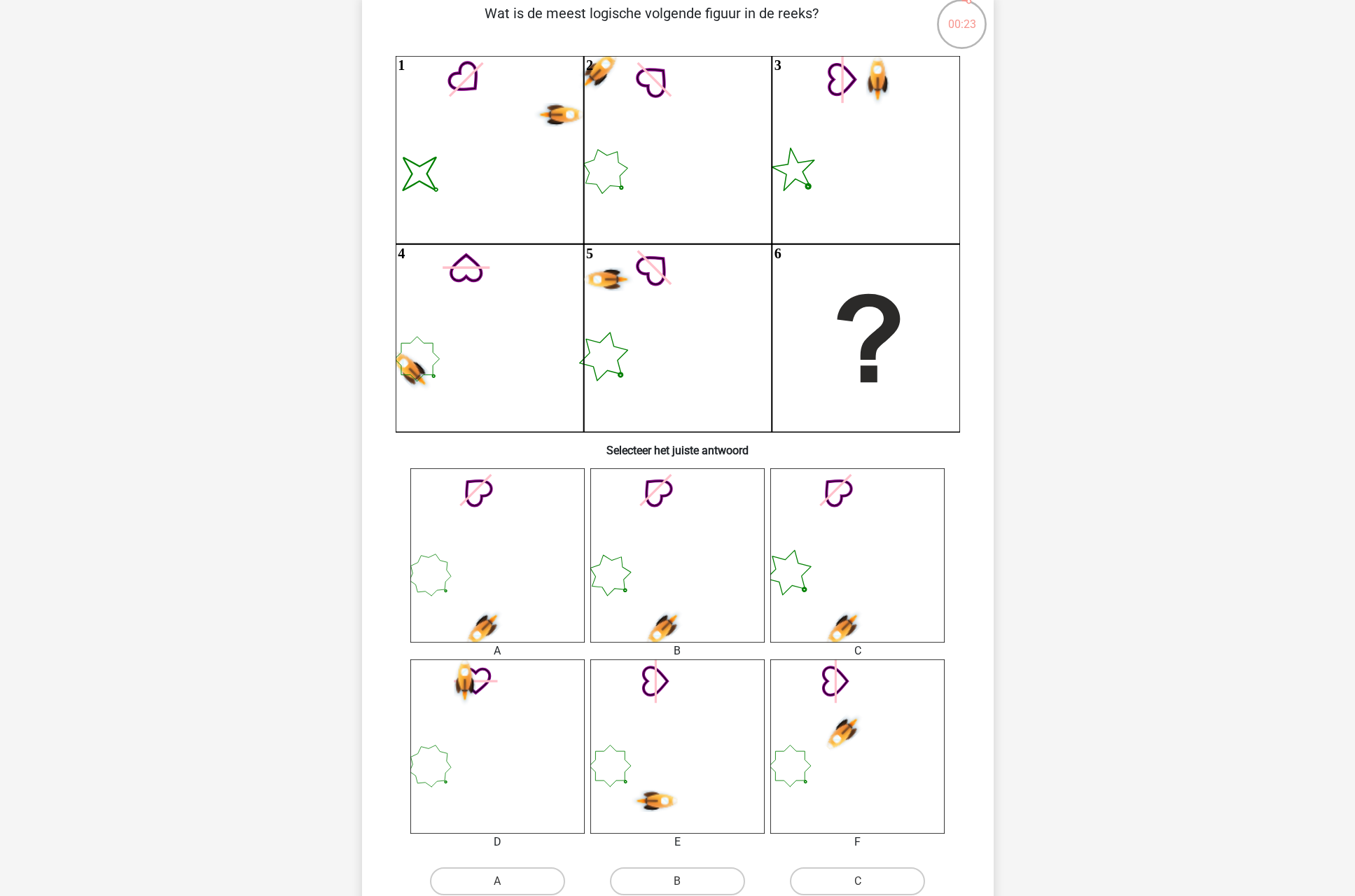
scroll to position [114, 0]
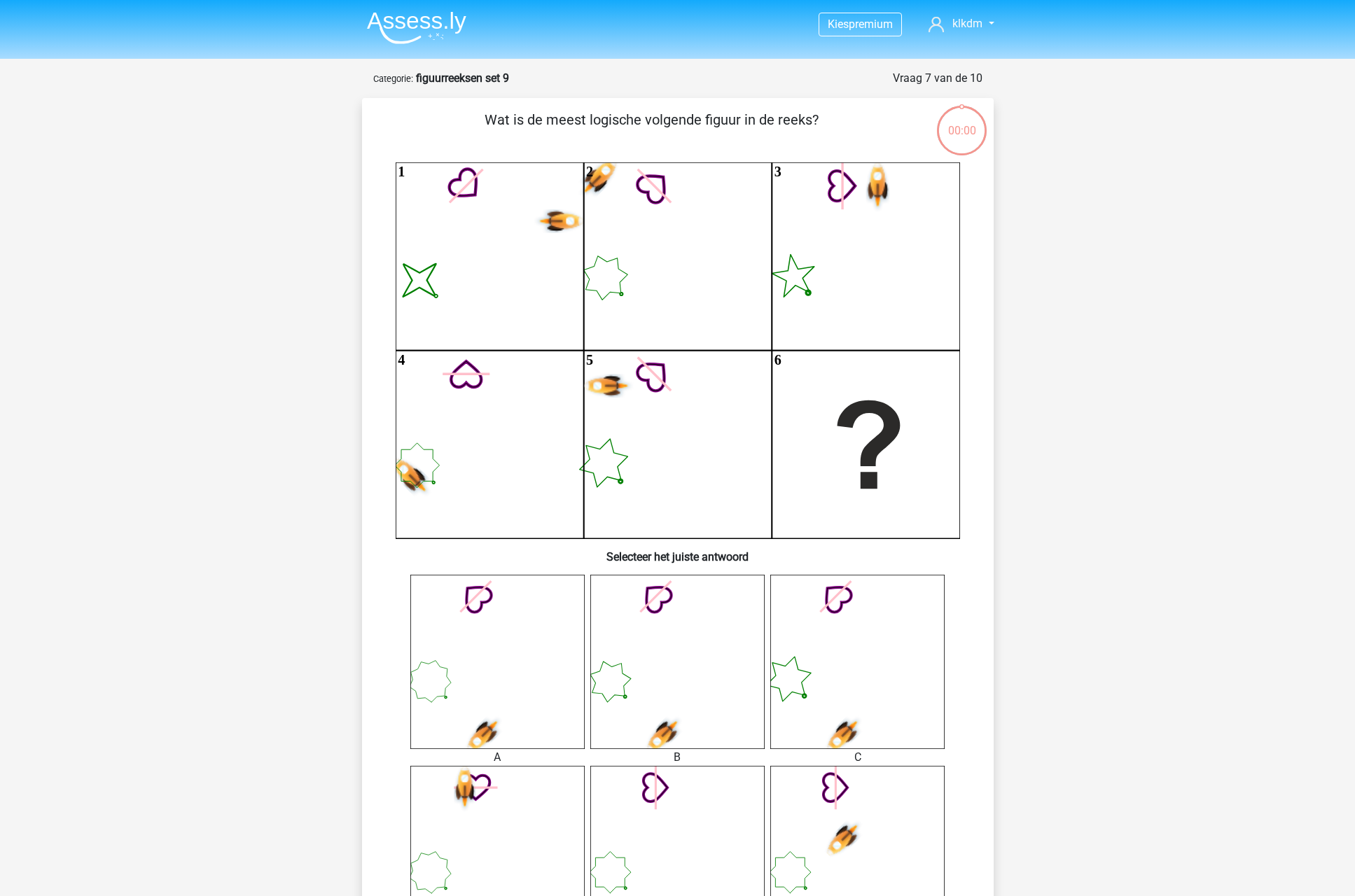
scroll to position [114, 0]
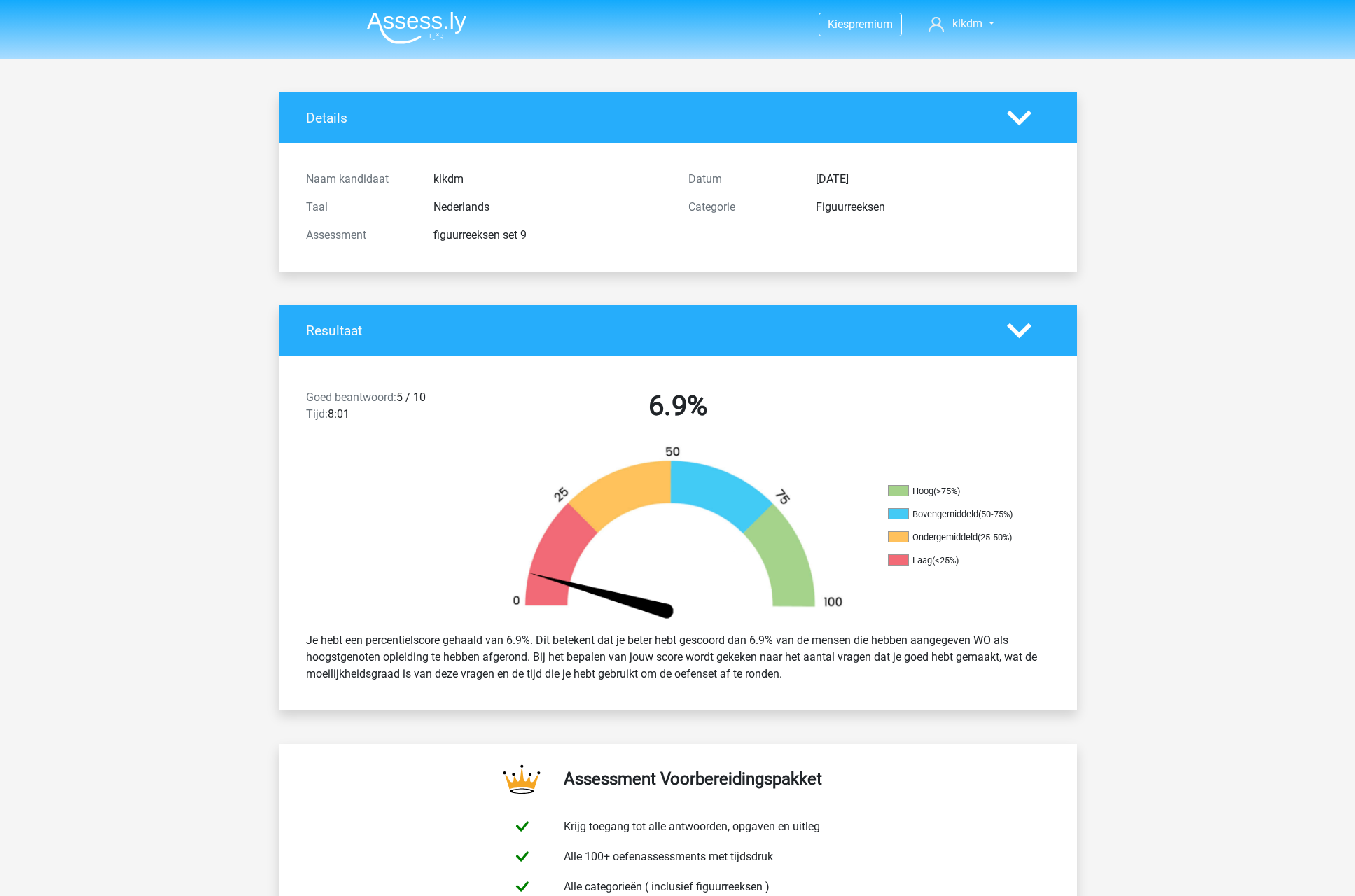
scroll to position [788, 0]
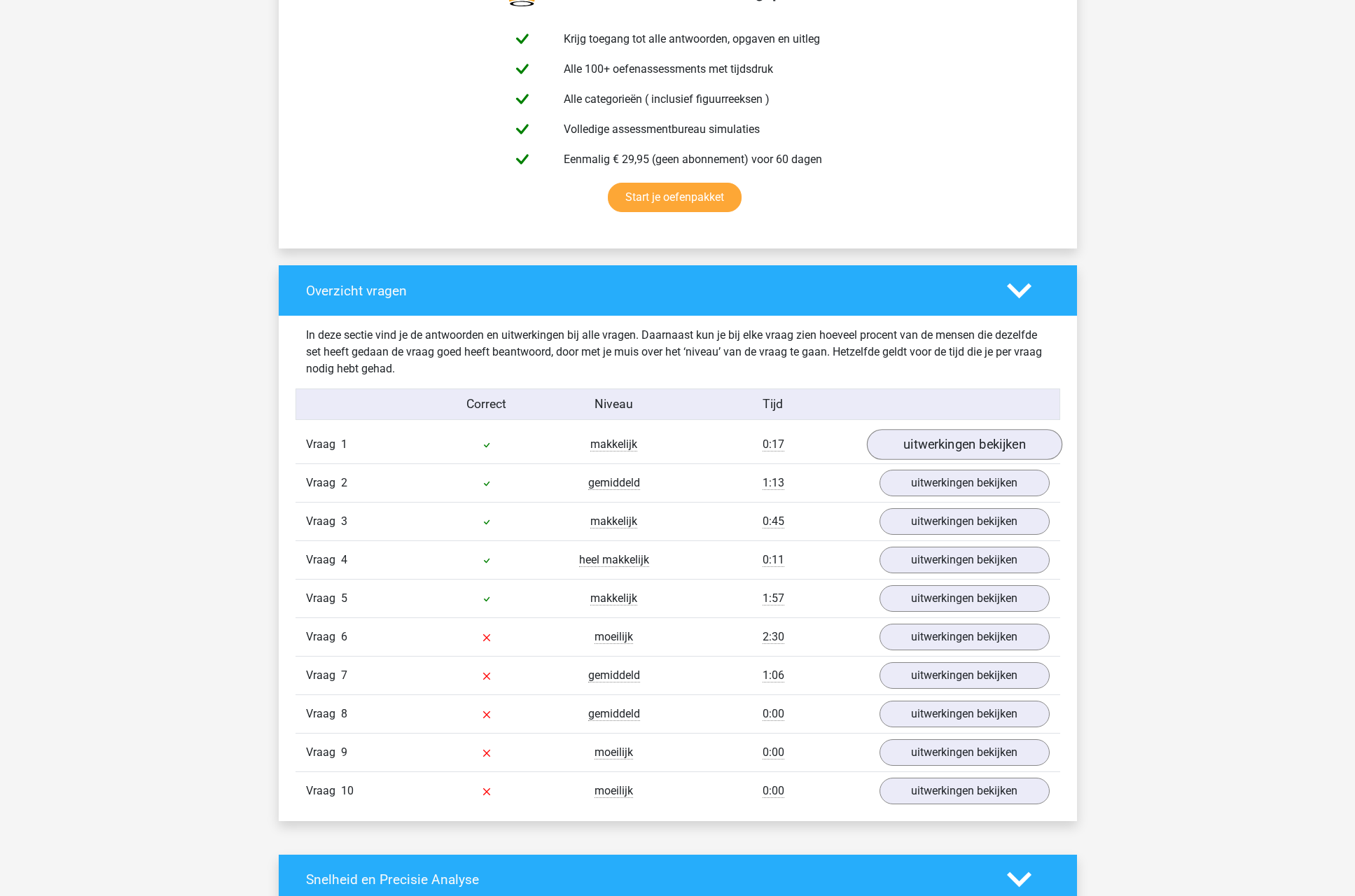
click at [943, 446] on link "uitwerkingen bekijken" at bounding box center [964, 444] width 195 height 31
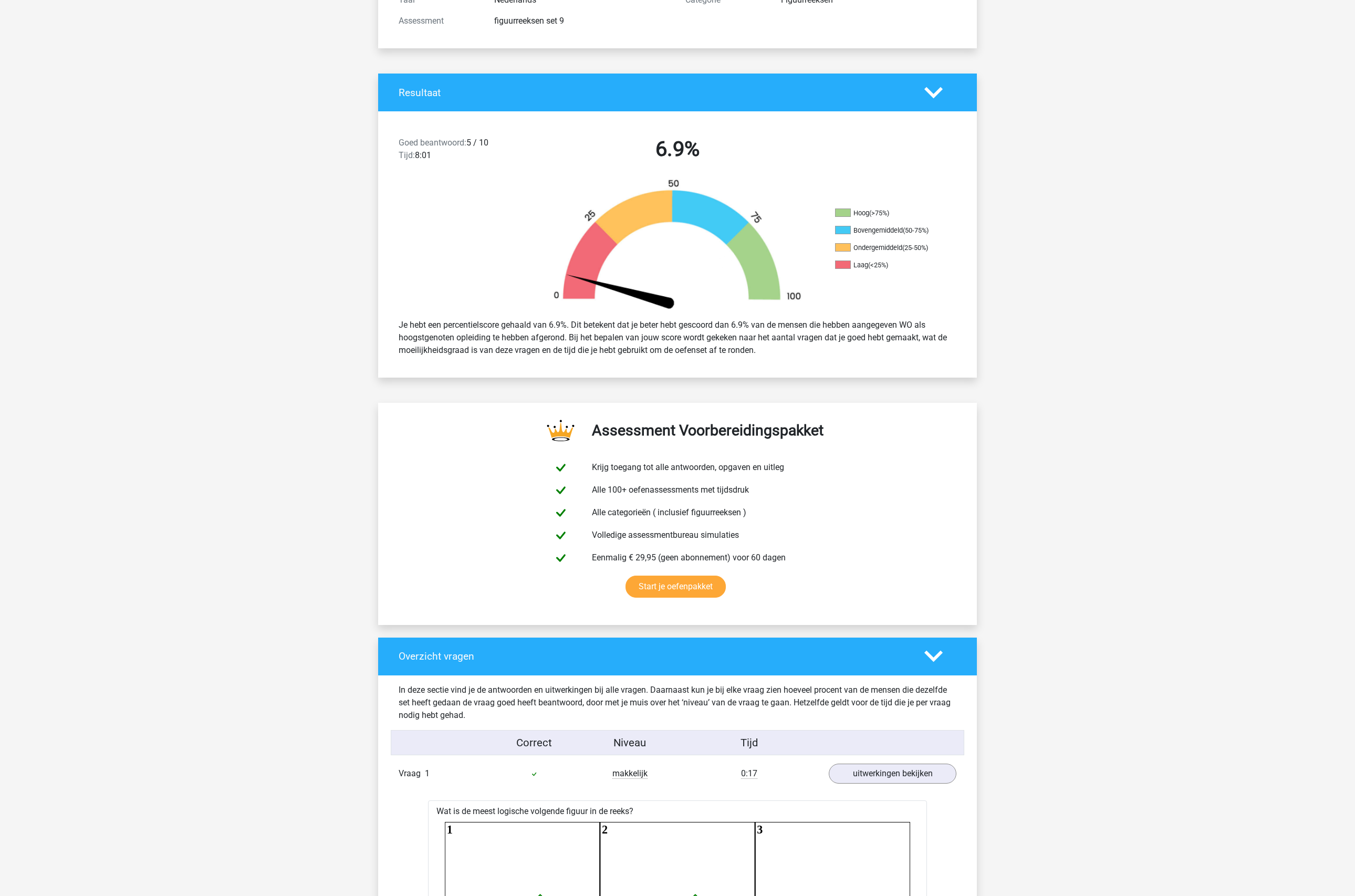
scroll to position [0, 0]
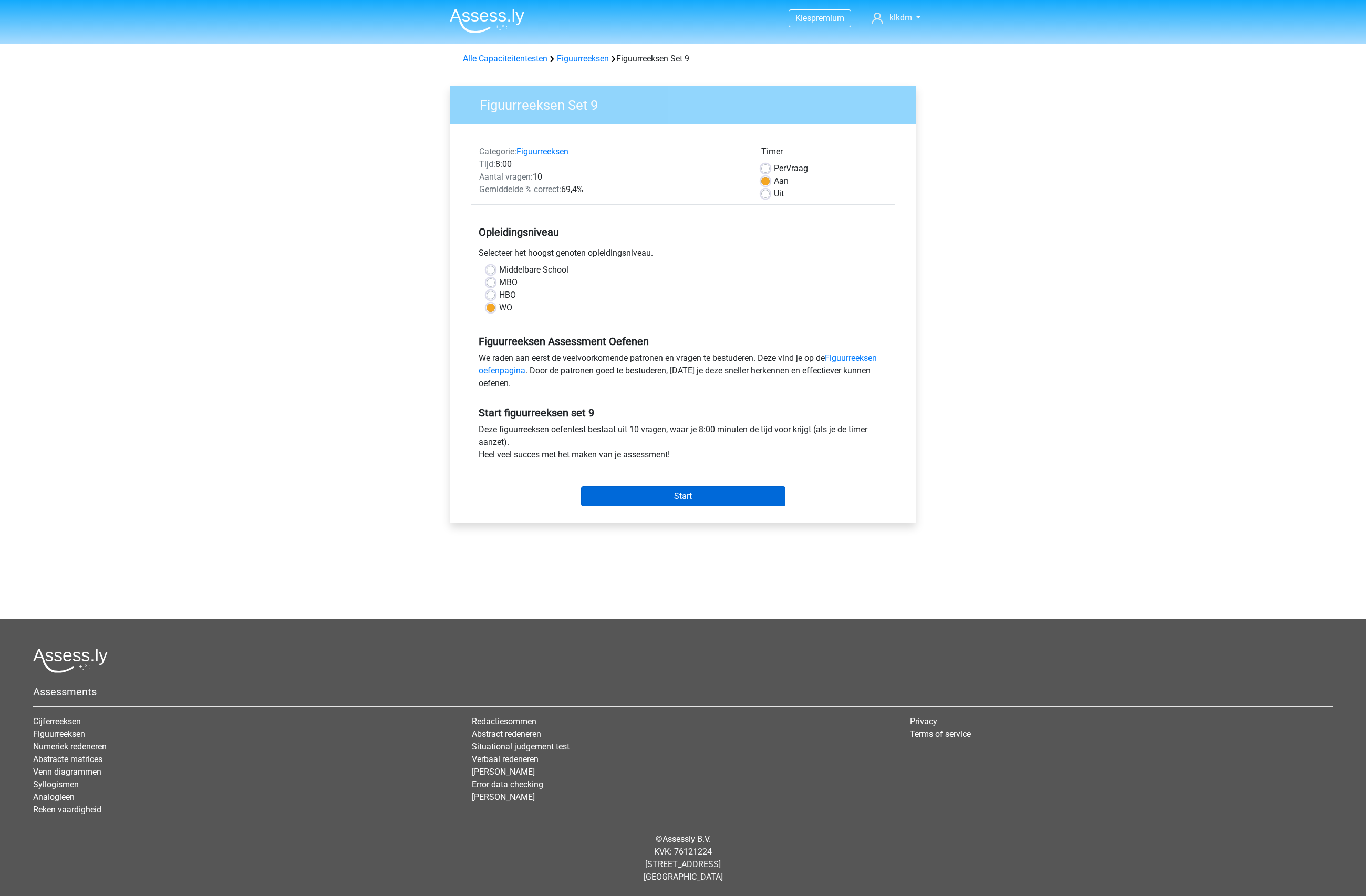
click at [644, 494] on input "Start" at bounding box center [683, 496] width 204 height 20
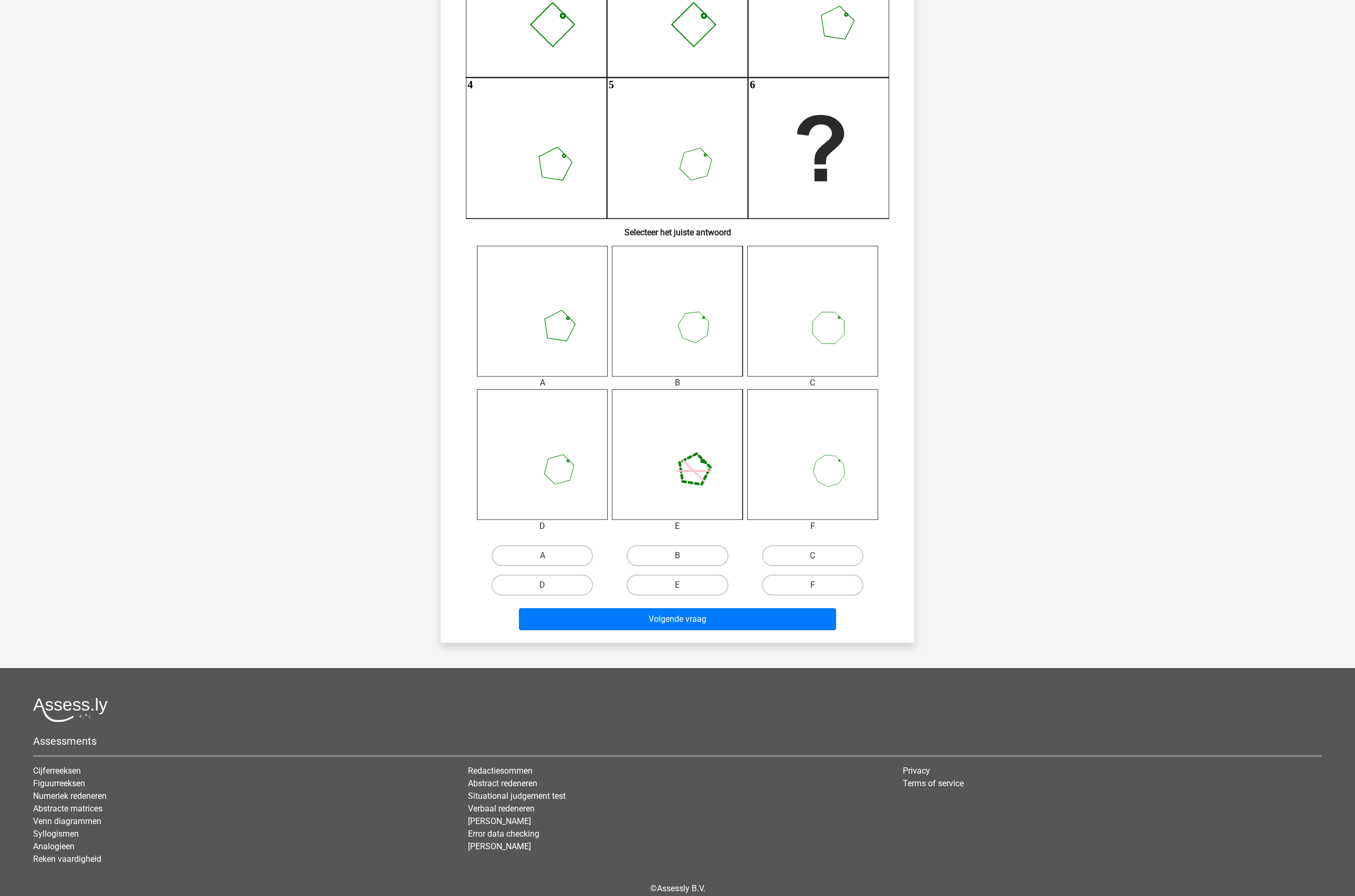
scroll to position [212, 0]
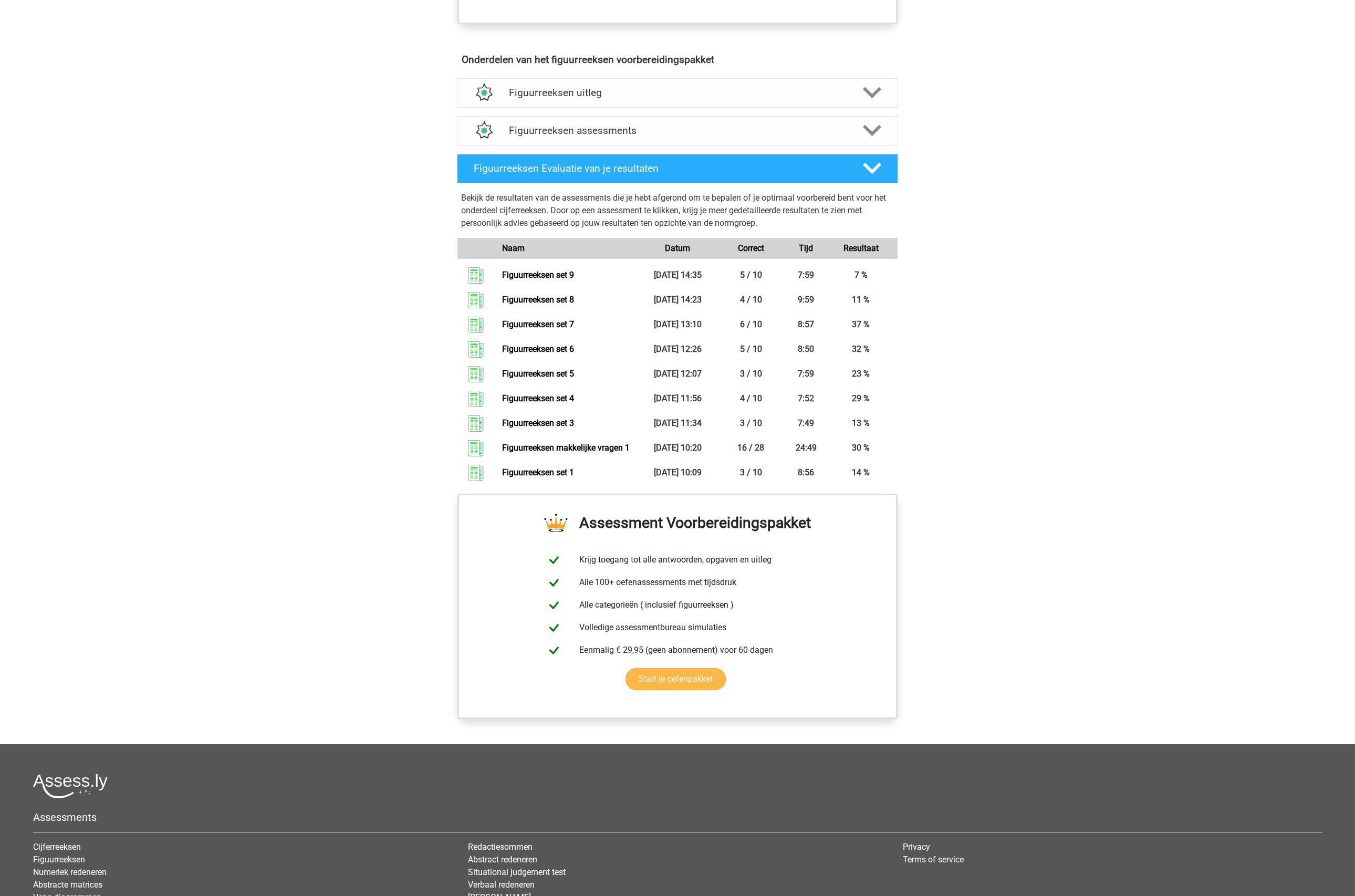
scroll to position [284, 0]
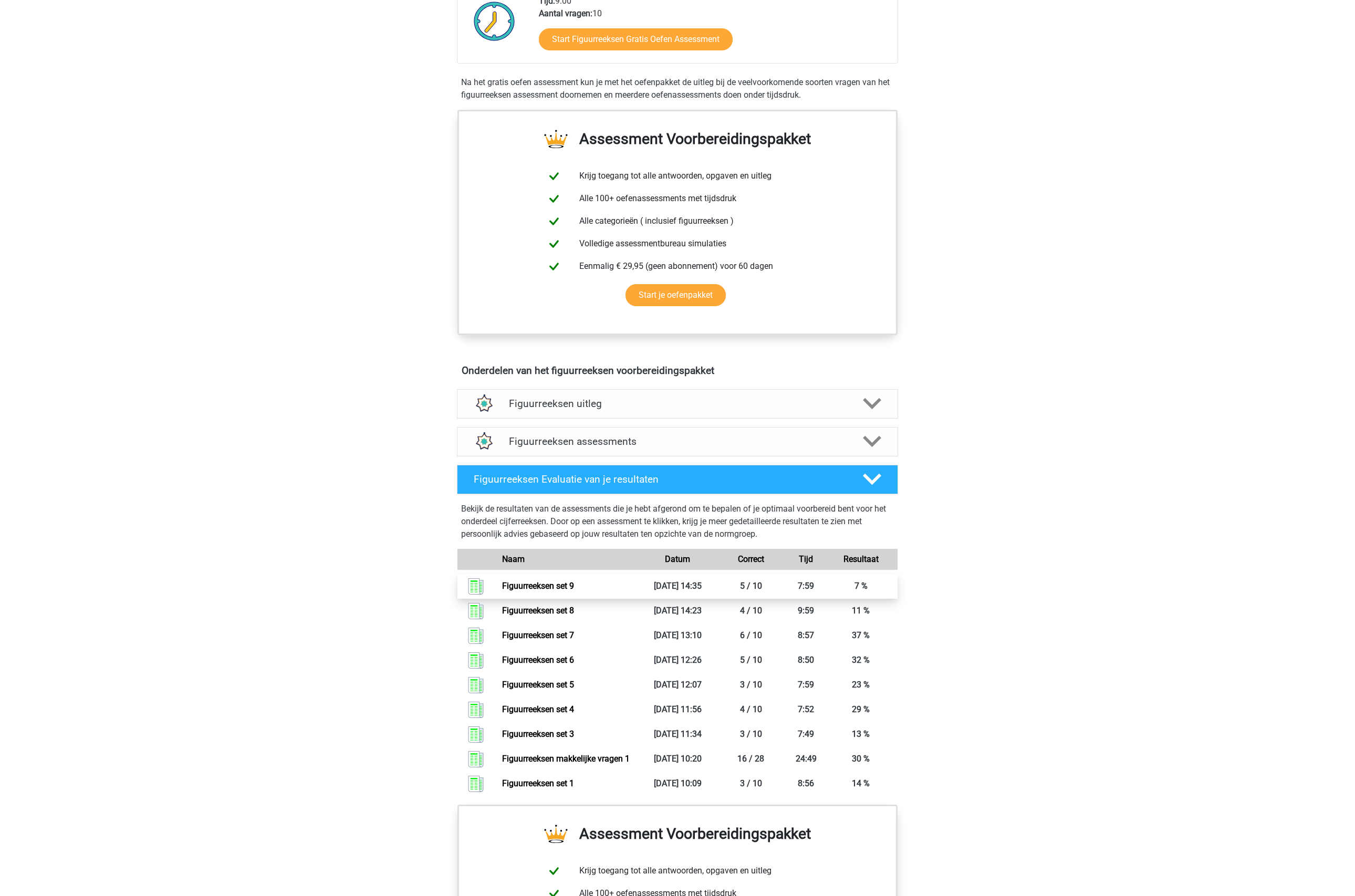
click at [557, 583] on link "Figuurreeksen set 9" at bounding box center [538, 586] width 72 height 10
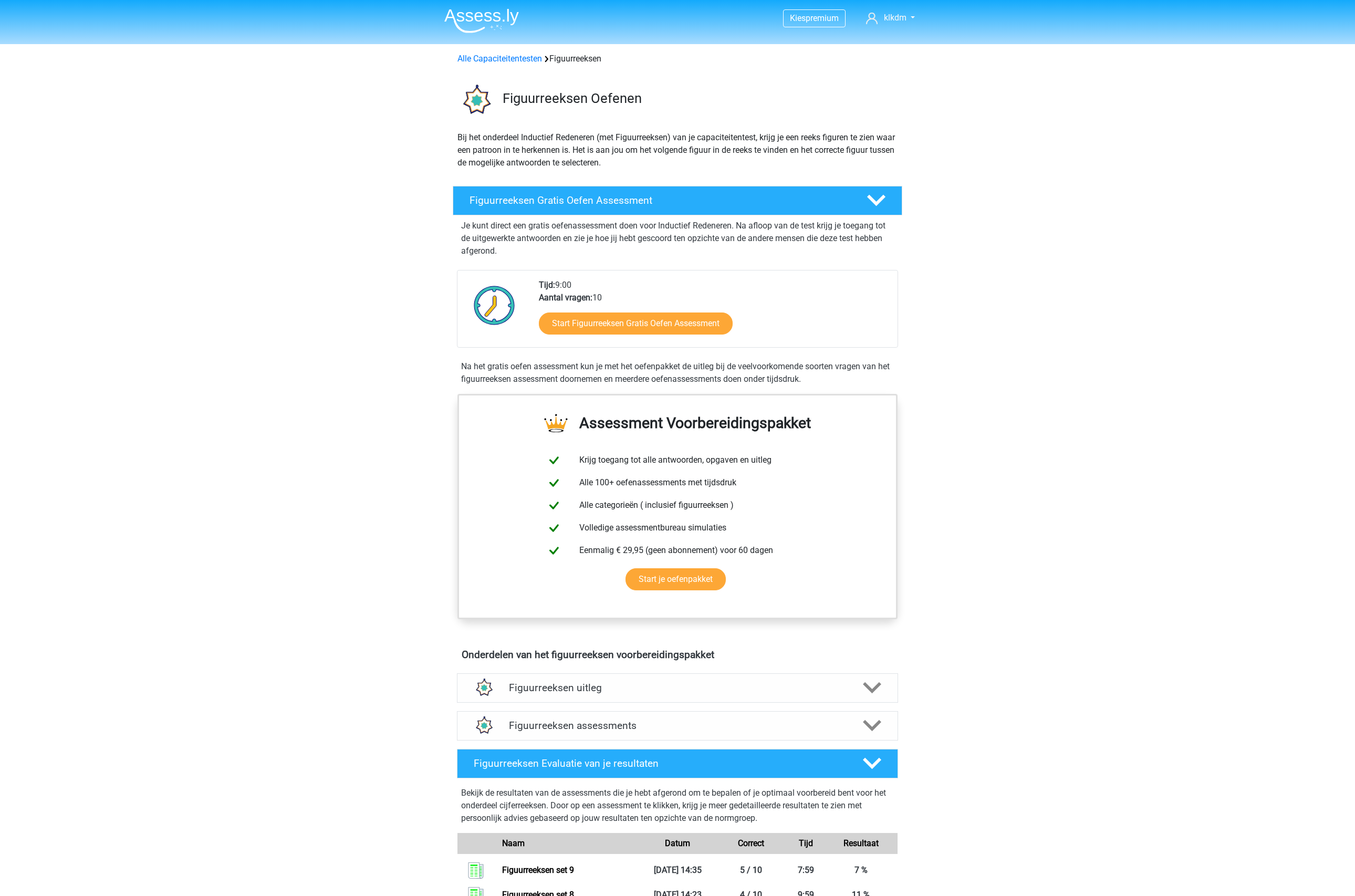
click at [567, 58] on div "Alle Capaciteitentesten Figuurreeksen" at bounding box center [678, 59] width 448 height 13
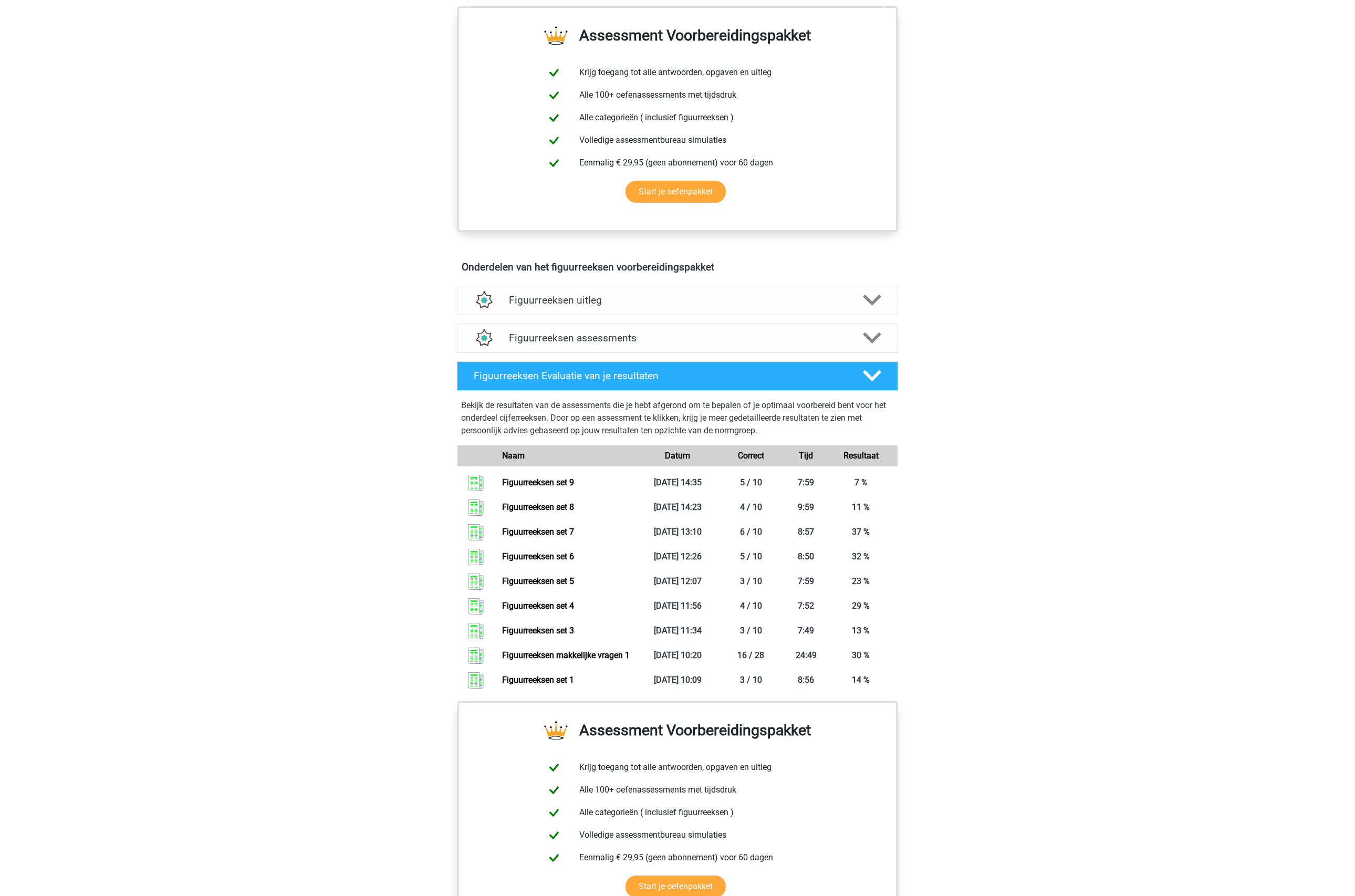
scroll to position [543, 0]
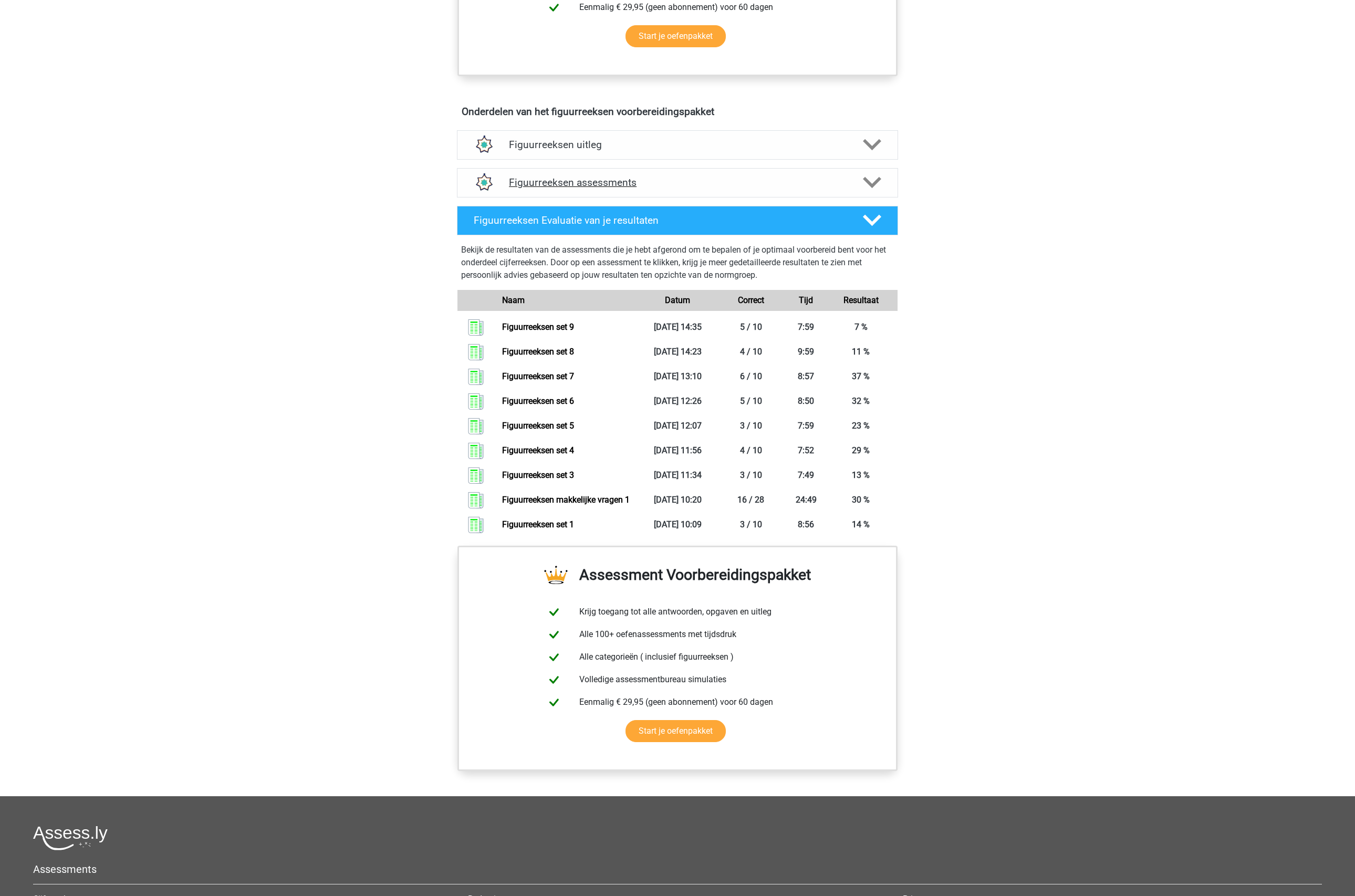
click at [588, 180] on h4 "Figuurreeksen assessments" at bounding box center [678, 182] width 337 height 12
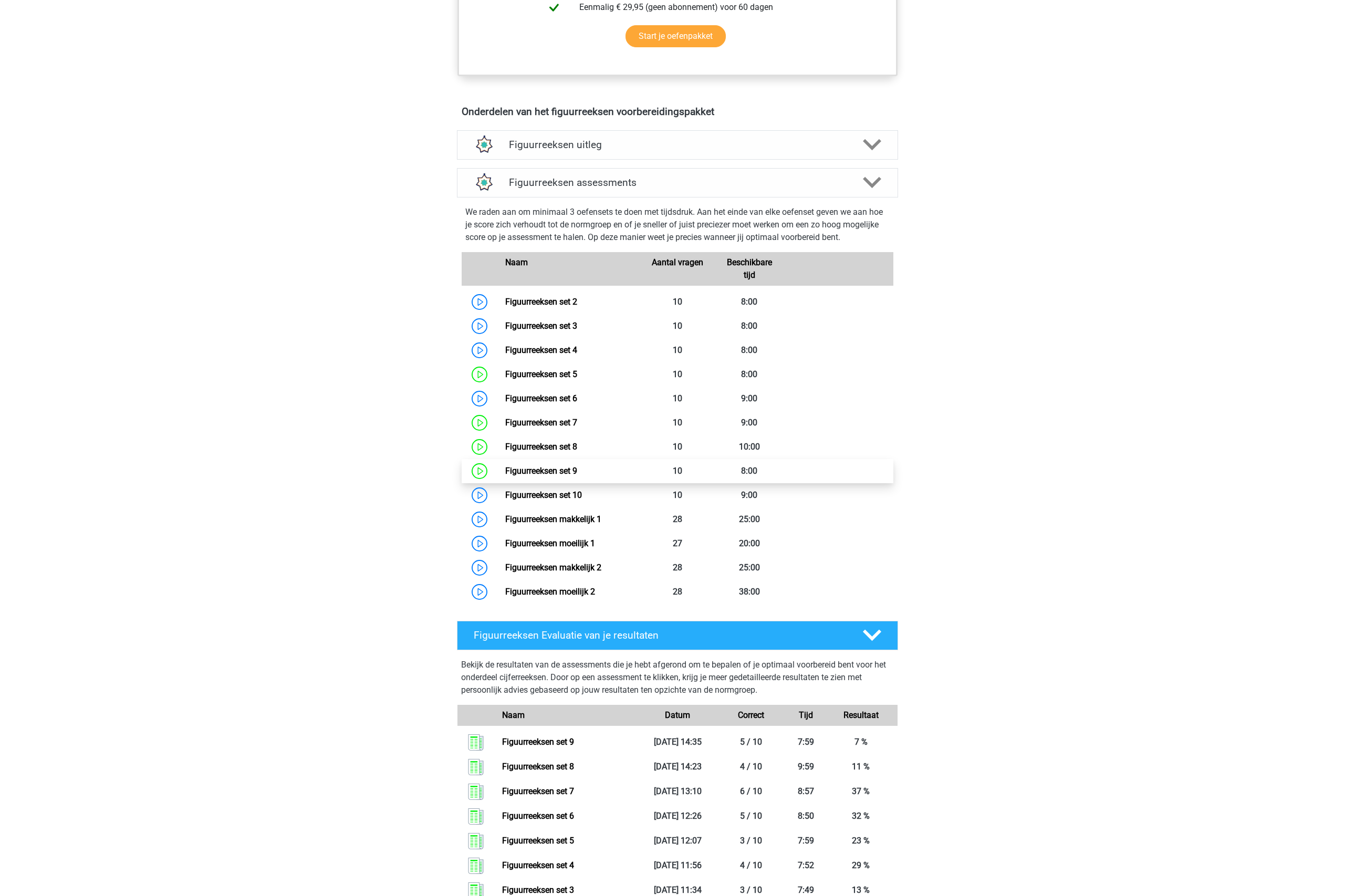
click at [559, 470] on link "Figuurreeksen set 9" at bounding box center [541, 471] width 72 height 10
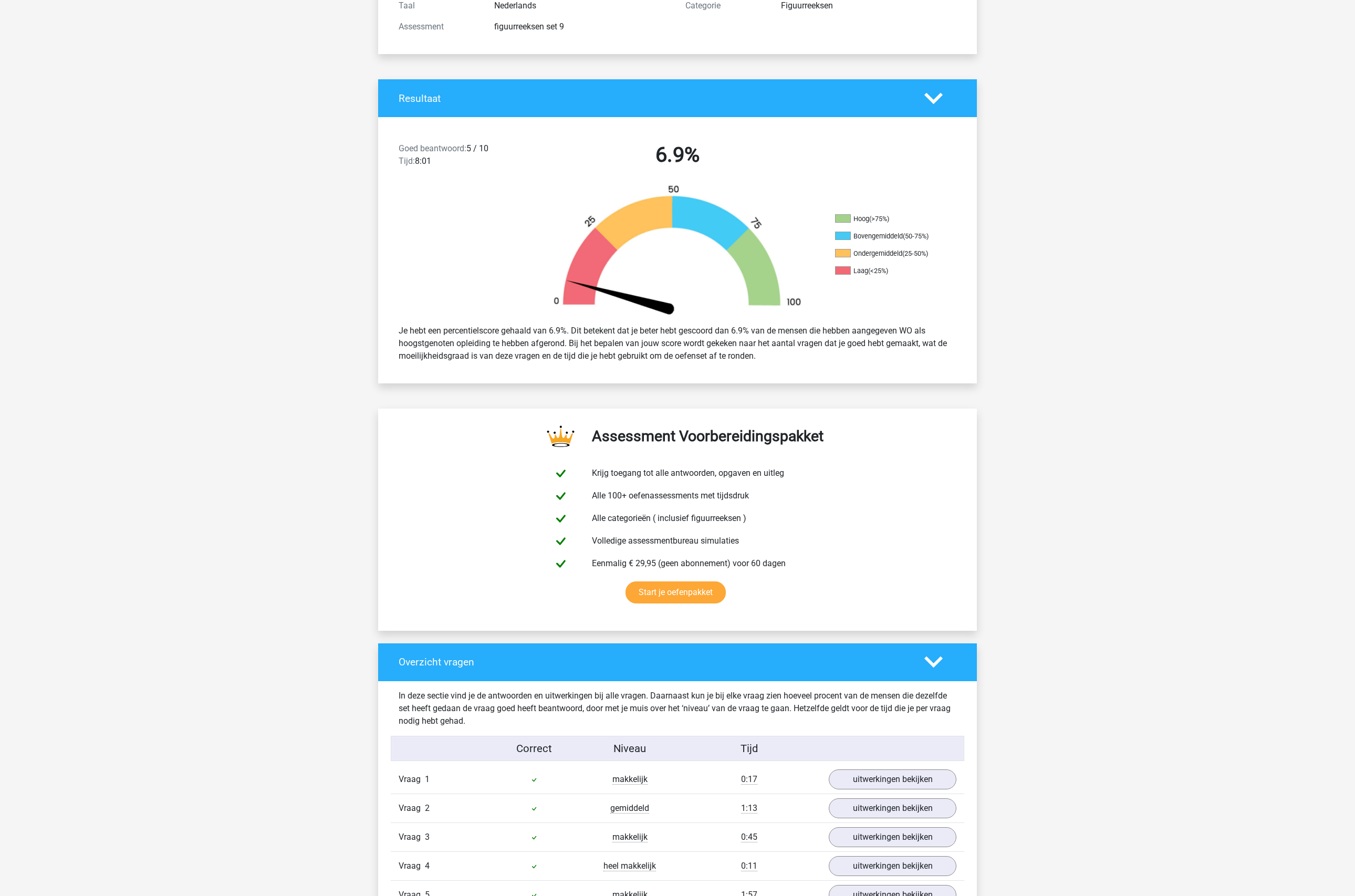
scroll to position [72, 0]
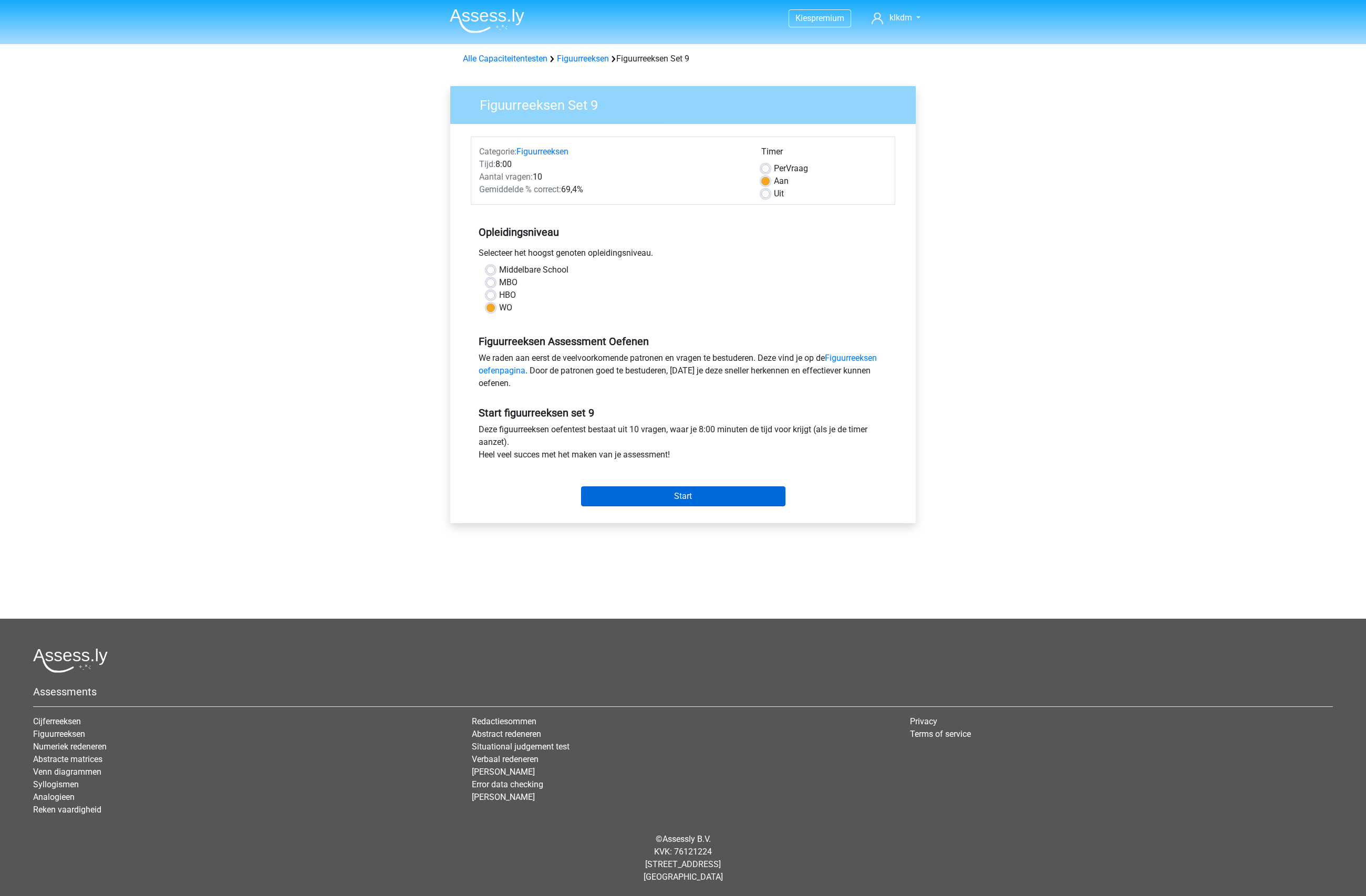
click at [631, 495] on input "Start" at bounding box center [683, 496] width 204 height 20
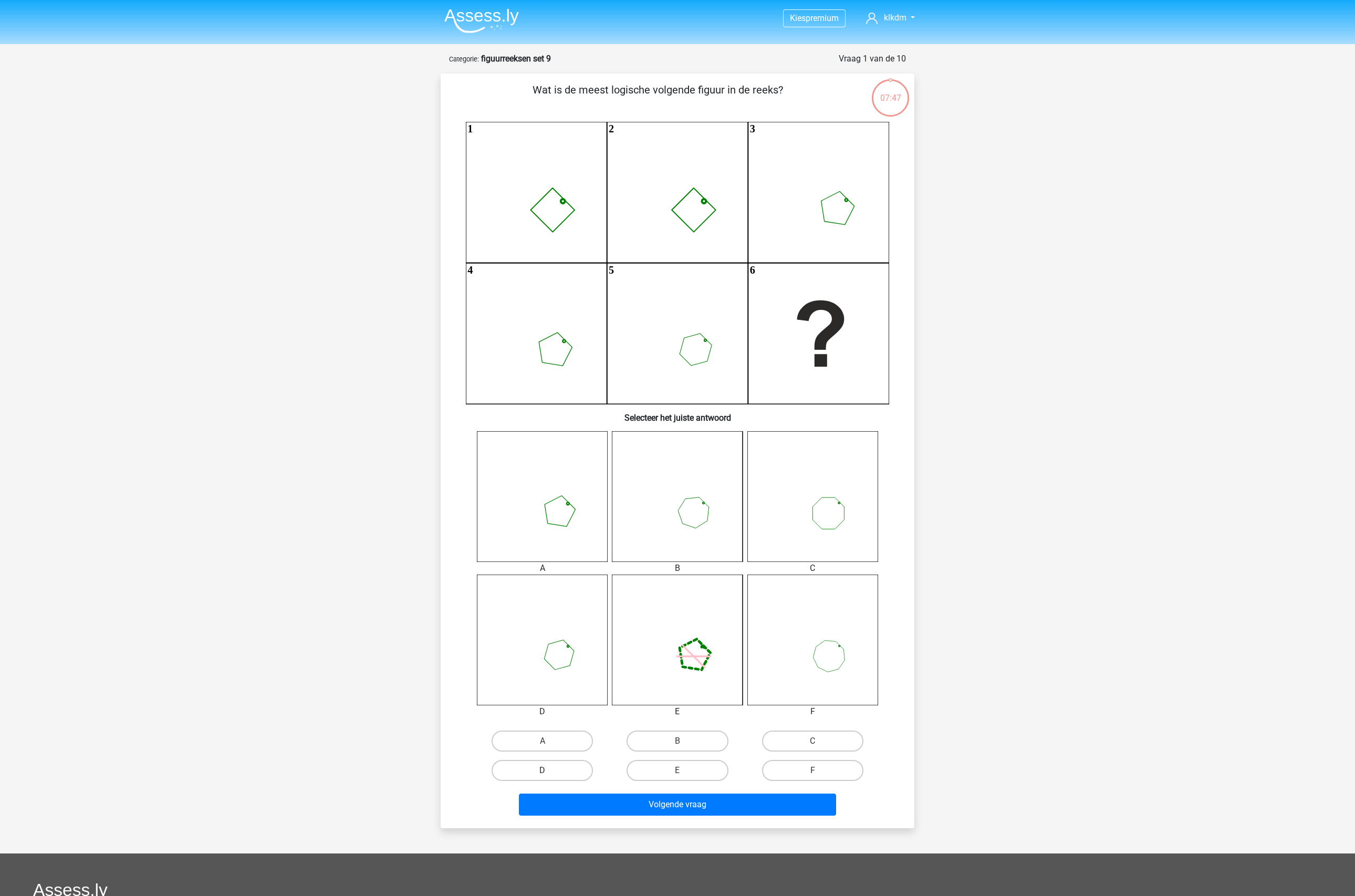
click at [561, 768] on label "D" at bounding box center [542, 771] width 101 height 21
click at [549, 770] on input "D" at bounding box center [545, 774] width 7 height 7
radio input "true"
click at [597, 806] on button "Volgende vraag" at bounding box center [678, 805] width 318 height 22
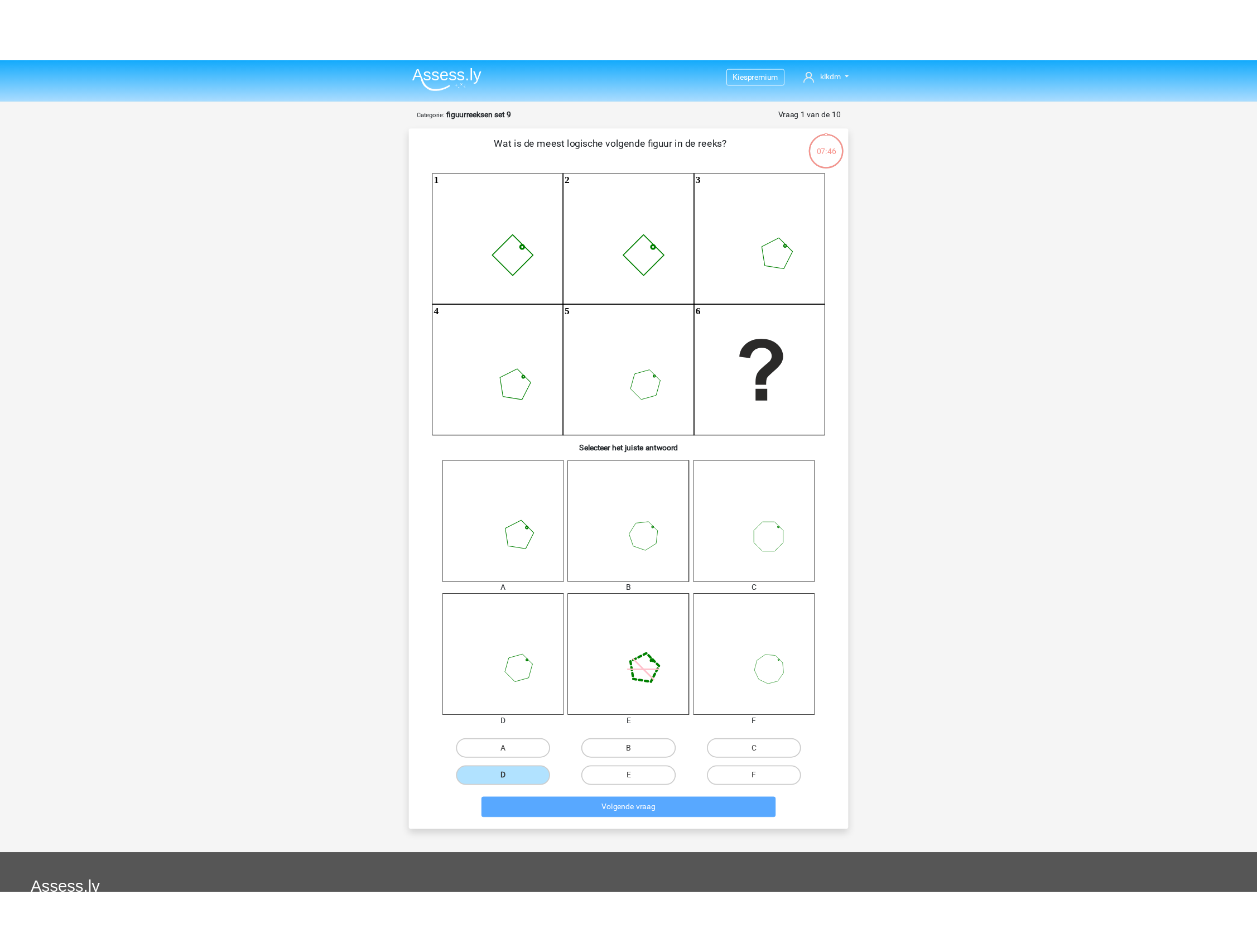
scroll to position [56, 0]
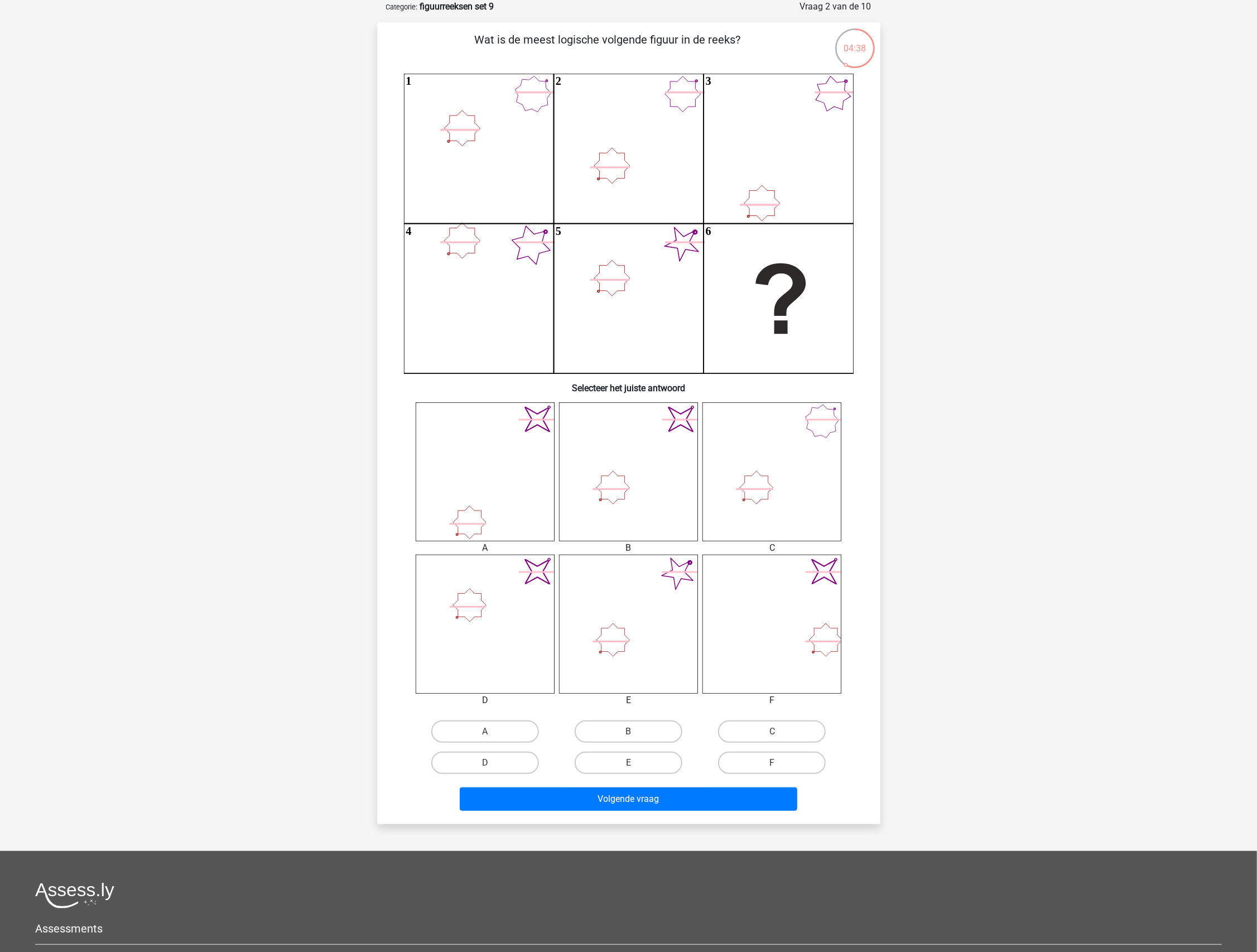
click at [773, 767] on input "F" at bounding box center [775, 766] width 7 height 7
radio input "true"
click at [693, 811] on div "Volgende vraag" at bounding box center [629, 802] width 431 height 28
click at [692, 798] on button "Volgende vraag" at bounding box center [628, 799] width 337 height 24
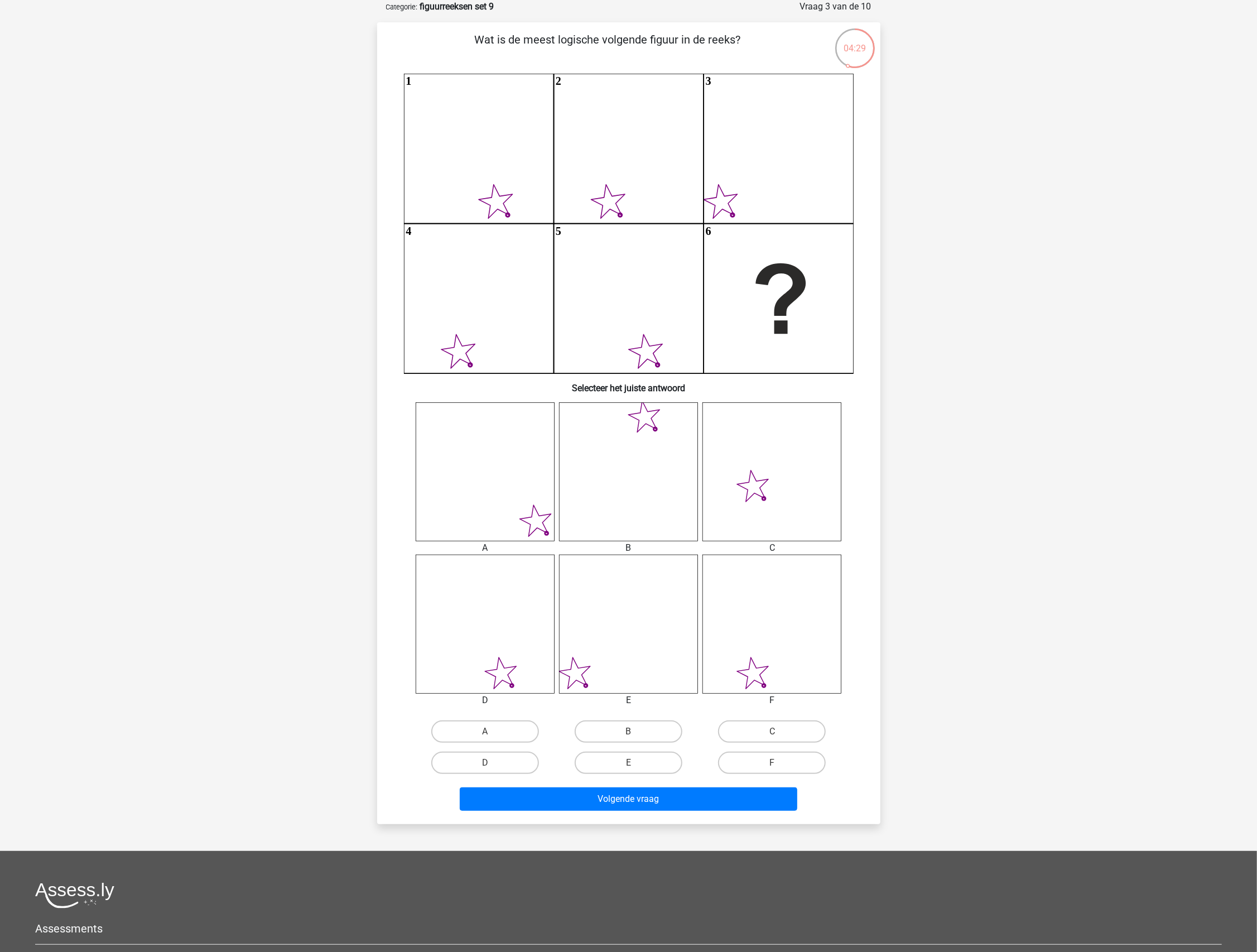
click at [880, 817] on div "Wat is de meest logische volgende figuur in de reeks? 1 2 3 4 5 6 Selecteer het…" at bounding box center [629, 424] width 503 height 802
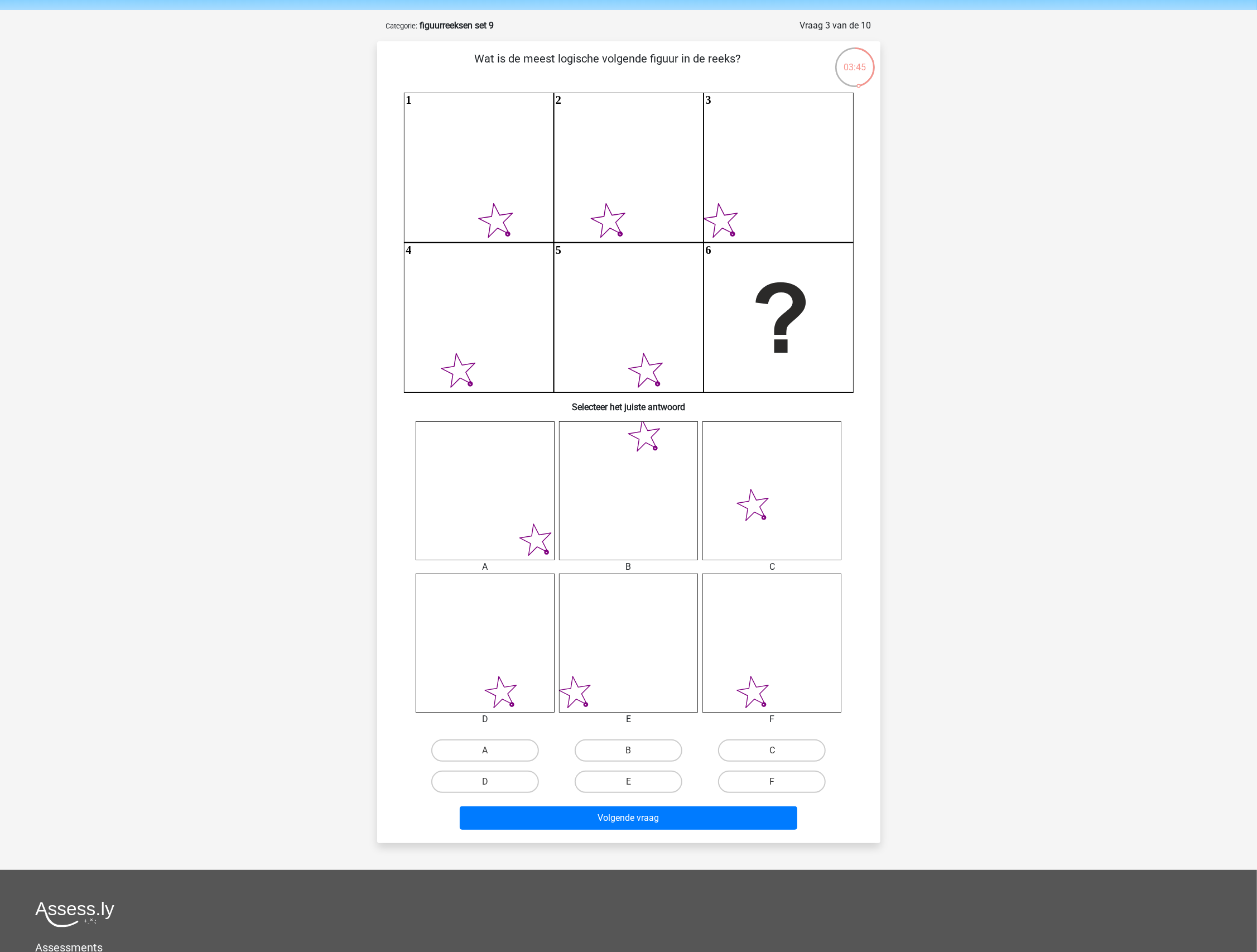
scroll to position [47, 0]
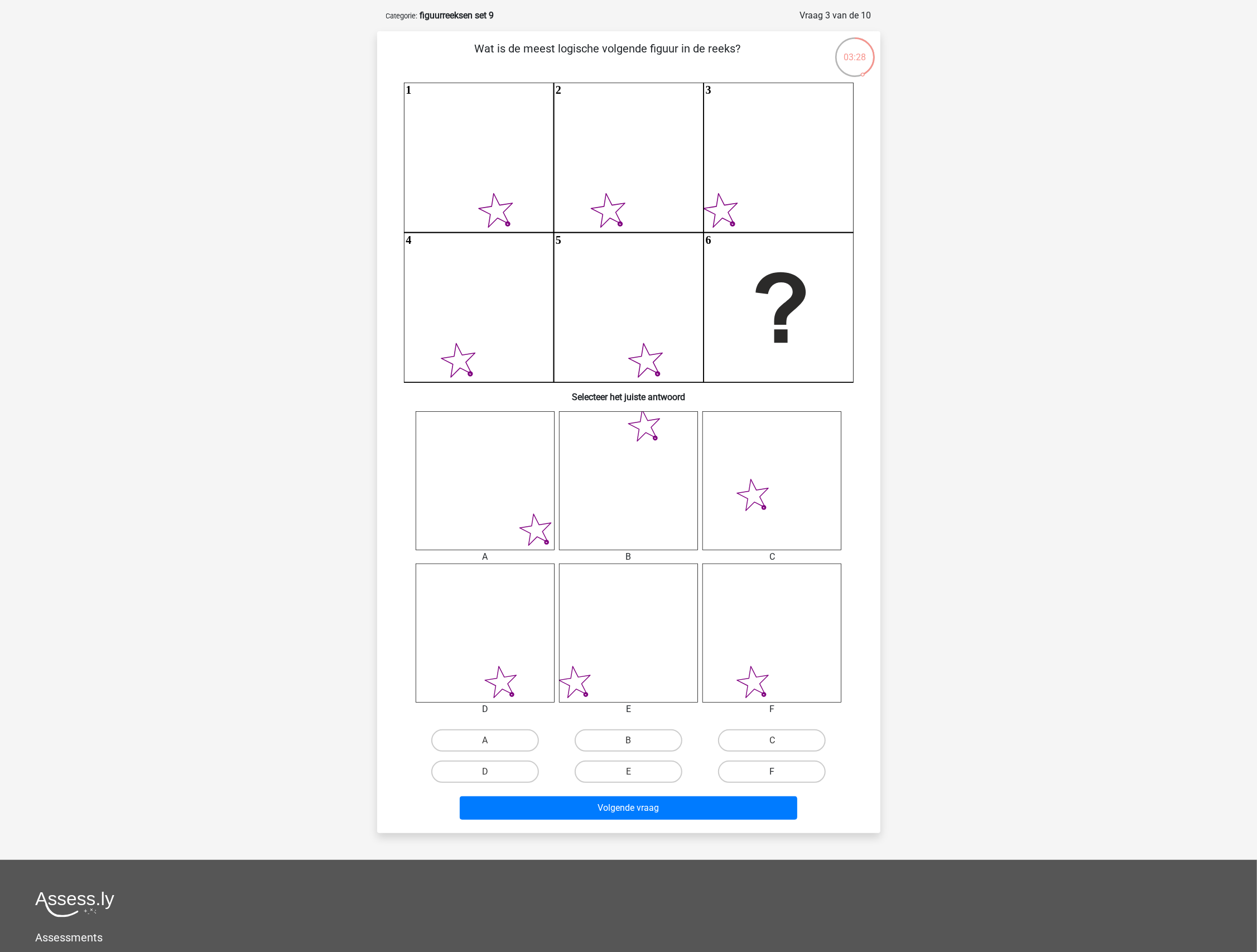
click at [786, 772] on label "F" at bounding box center [772, 772] width 108 height 23
click at [779, 772] on input "F" at bounding box center [775, 775] width 7 height 7
radio input "true"
click at [665, 812] on button "Volgende vraag" at bounding box center [628, 808] width 337 height 24
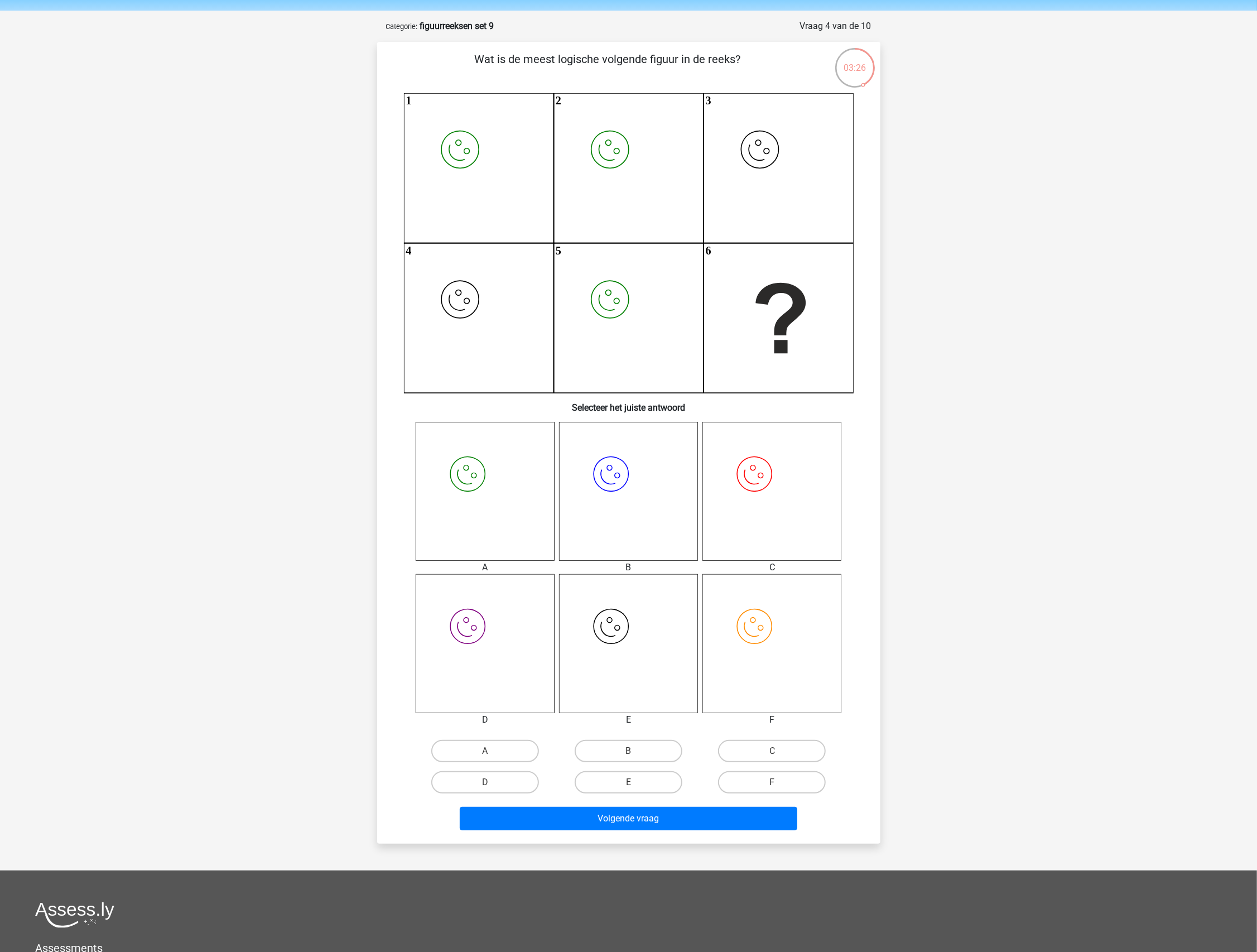
scroll to position [0, 0]
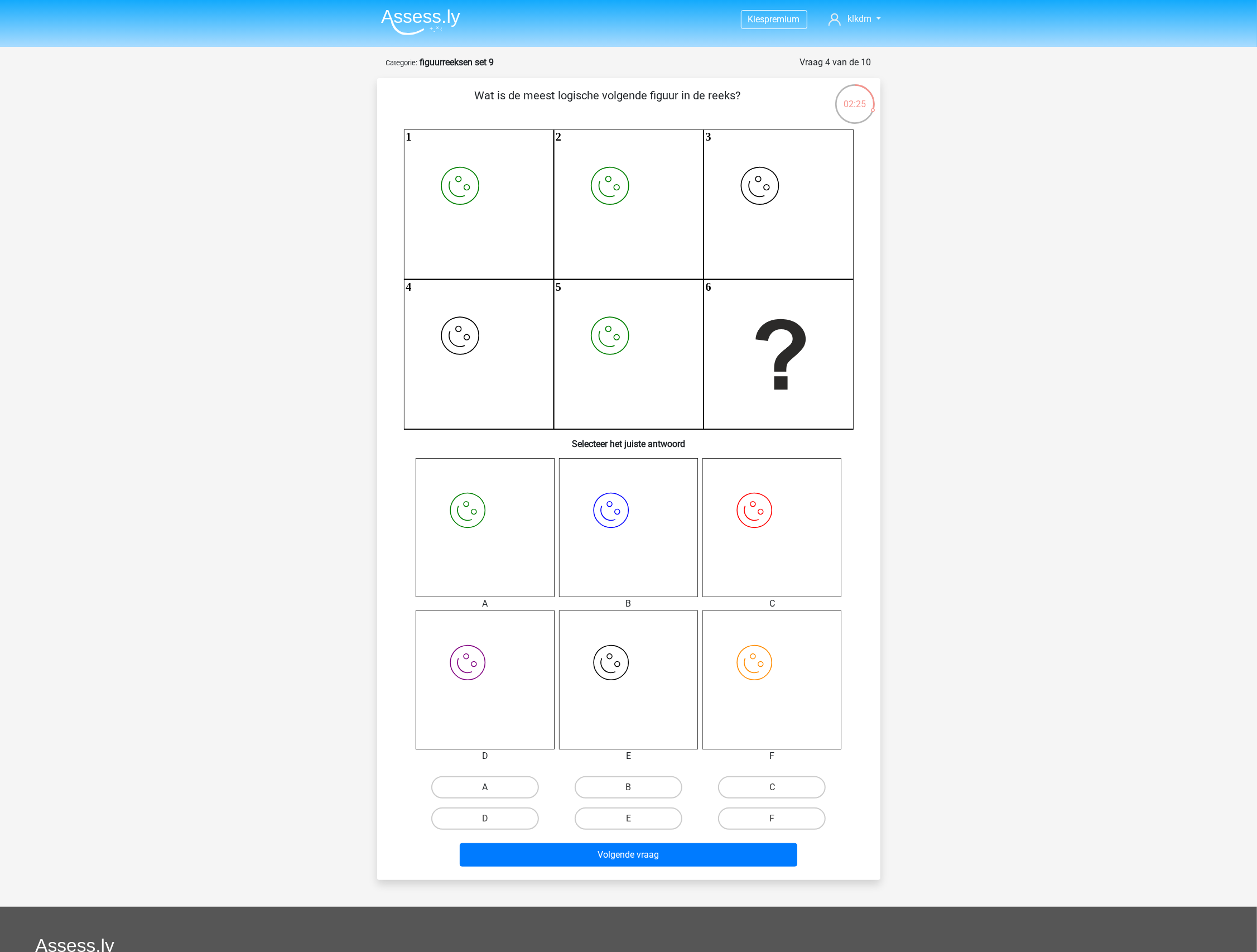
click at [505, 793] on label "A" at bounding box center [485, 788] width 108 height 23
click at [492, 793] on input "A" at bounding box center [488, 791] width 7 height 7
radio input "true"
click at [564, 869] on div "Volgende vraag" at bounding box center [629, 857] width 431 height 28
click at [563, 851] on button "Volgende vraag" at bounding box center [628, 855] width 337 height 24
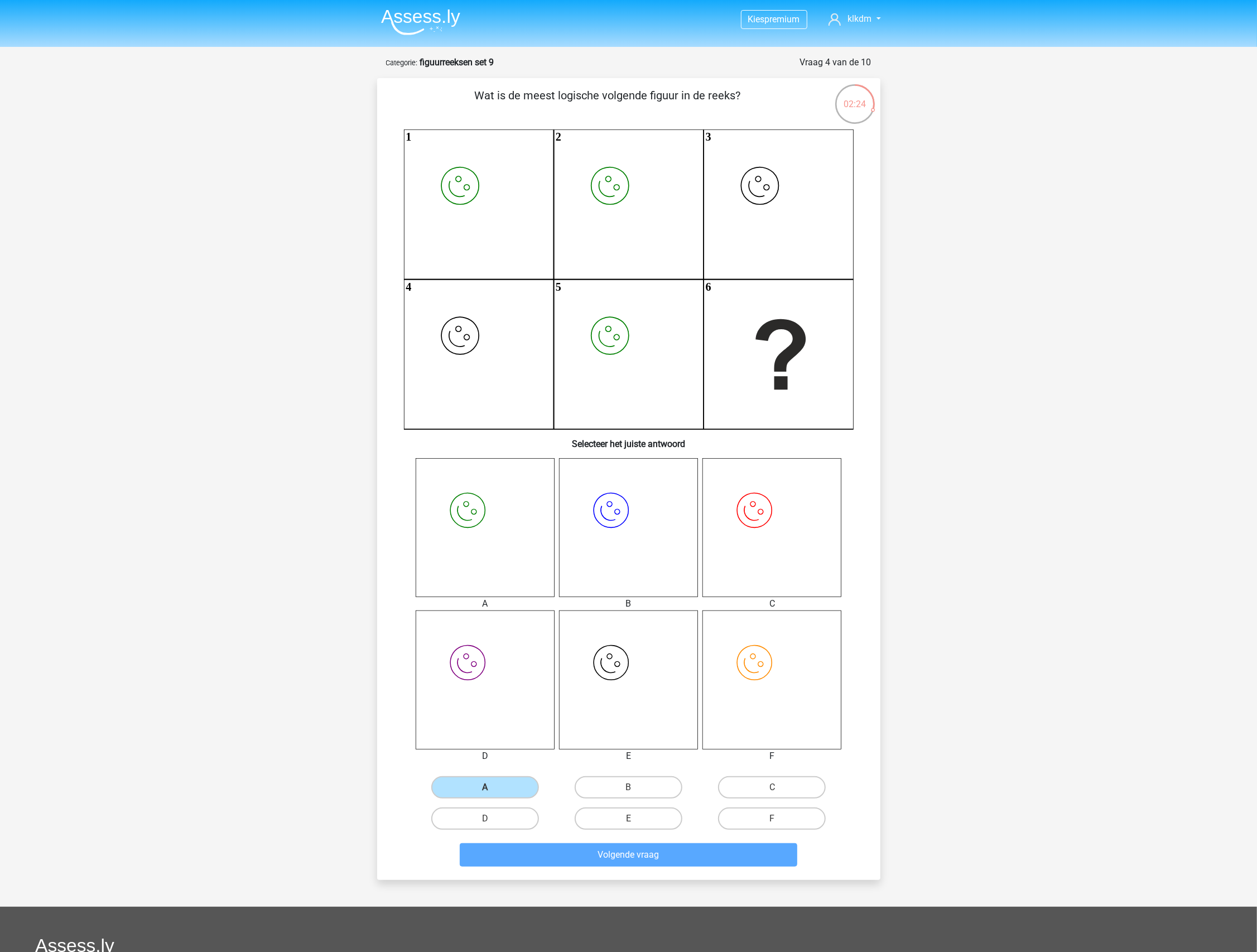
scroll to position [56, 0]
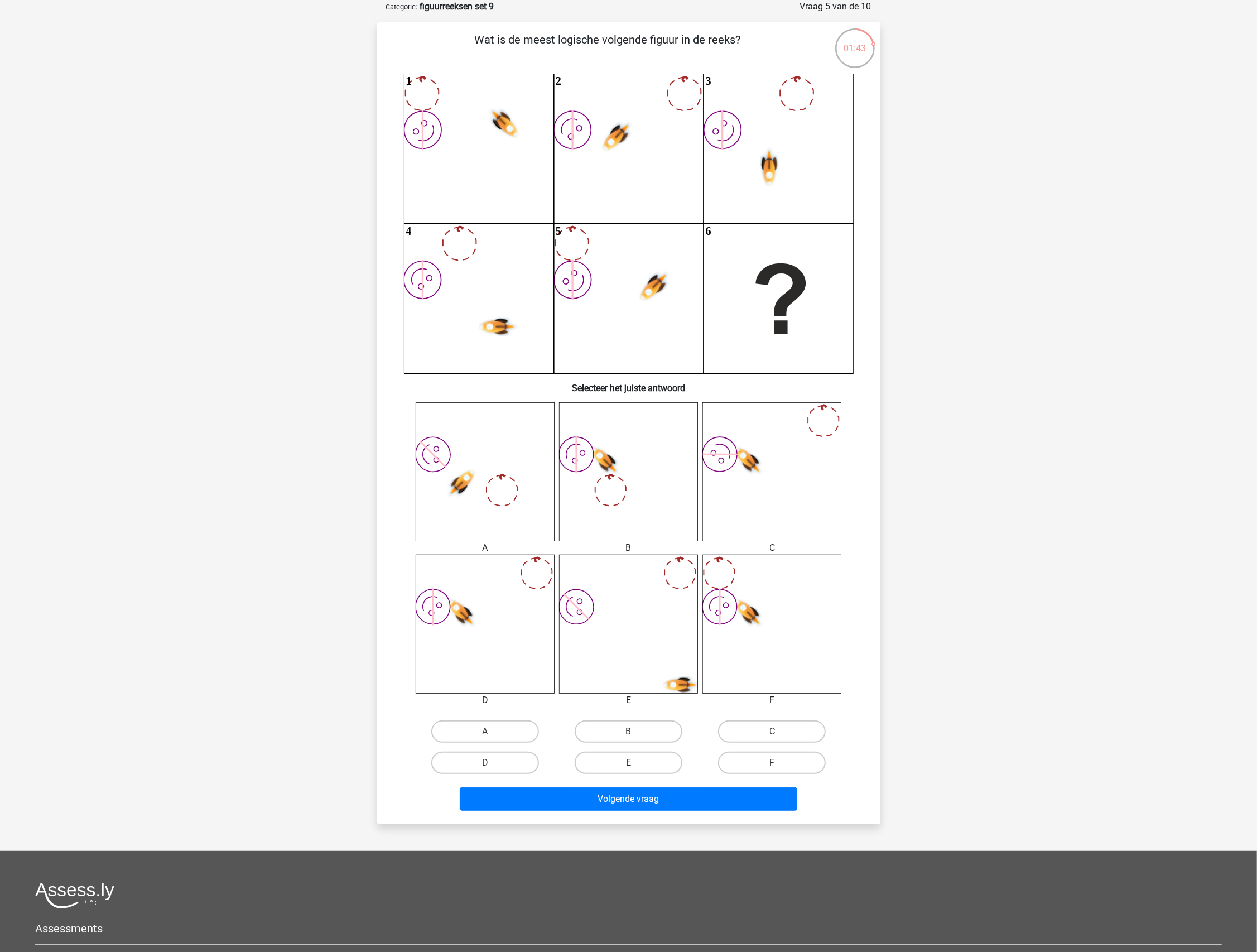
click at [643, 760] on label "E" at bounding box center [628, 763] width 108 height 23
click at [635, 763] on input "E" at bounding box center [632, 766] width 7 height 7
radio input "true"
click at [635, 803] on button "Volgende vraag" at bounding box center [628, 799] width 337 height 24
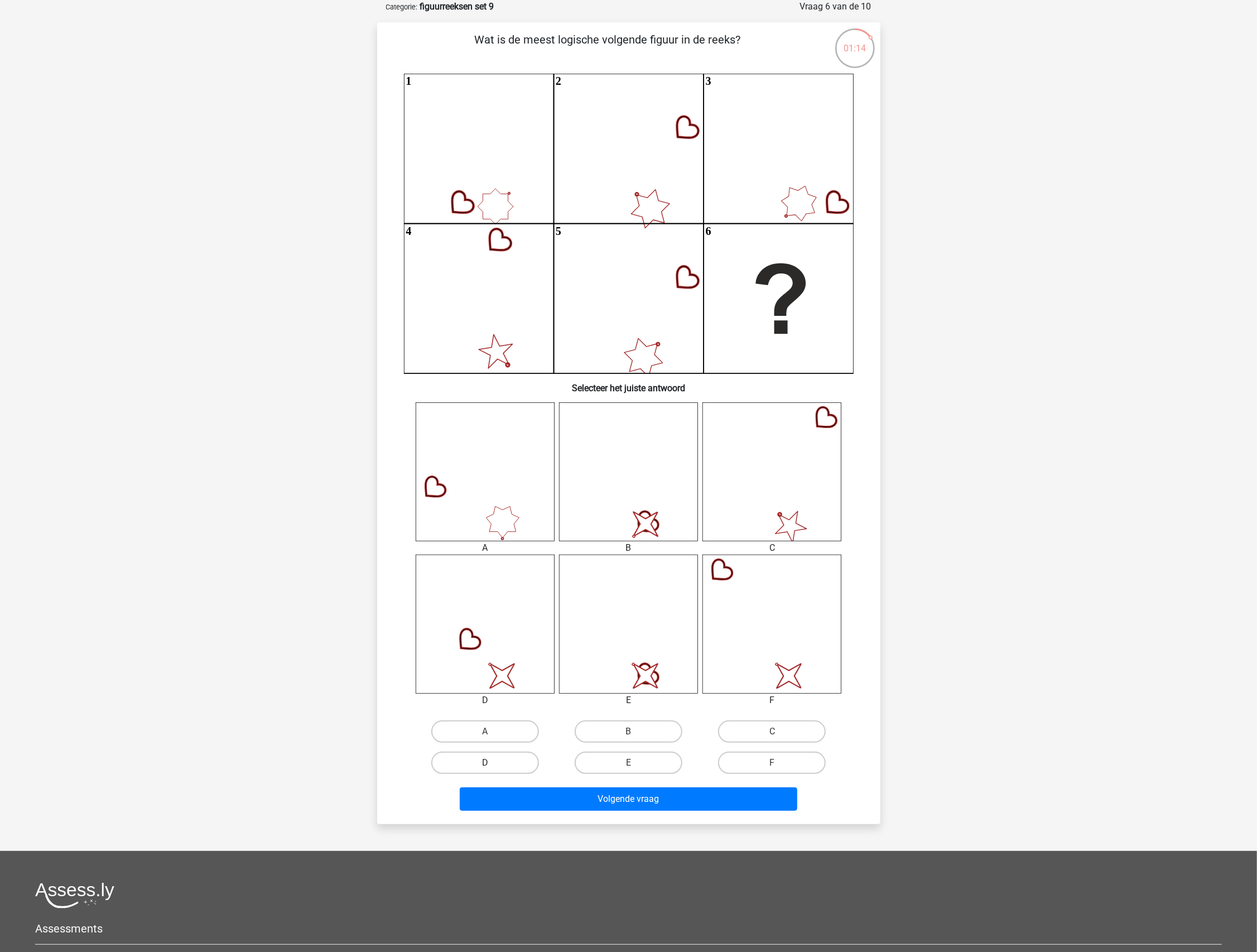
click at [510, 760] on label "D" at bounding box center [485, 763] width 108 height 23
click at [492, 763] on input "D" at bounding box center [488, 766] width 7 height 7
radio input "true"
click at [541, 806] on button "Volgende vraag" at bounding box center [628, 799] width 337 height 24
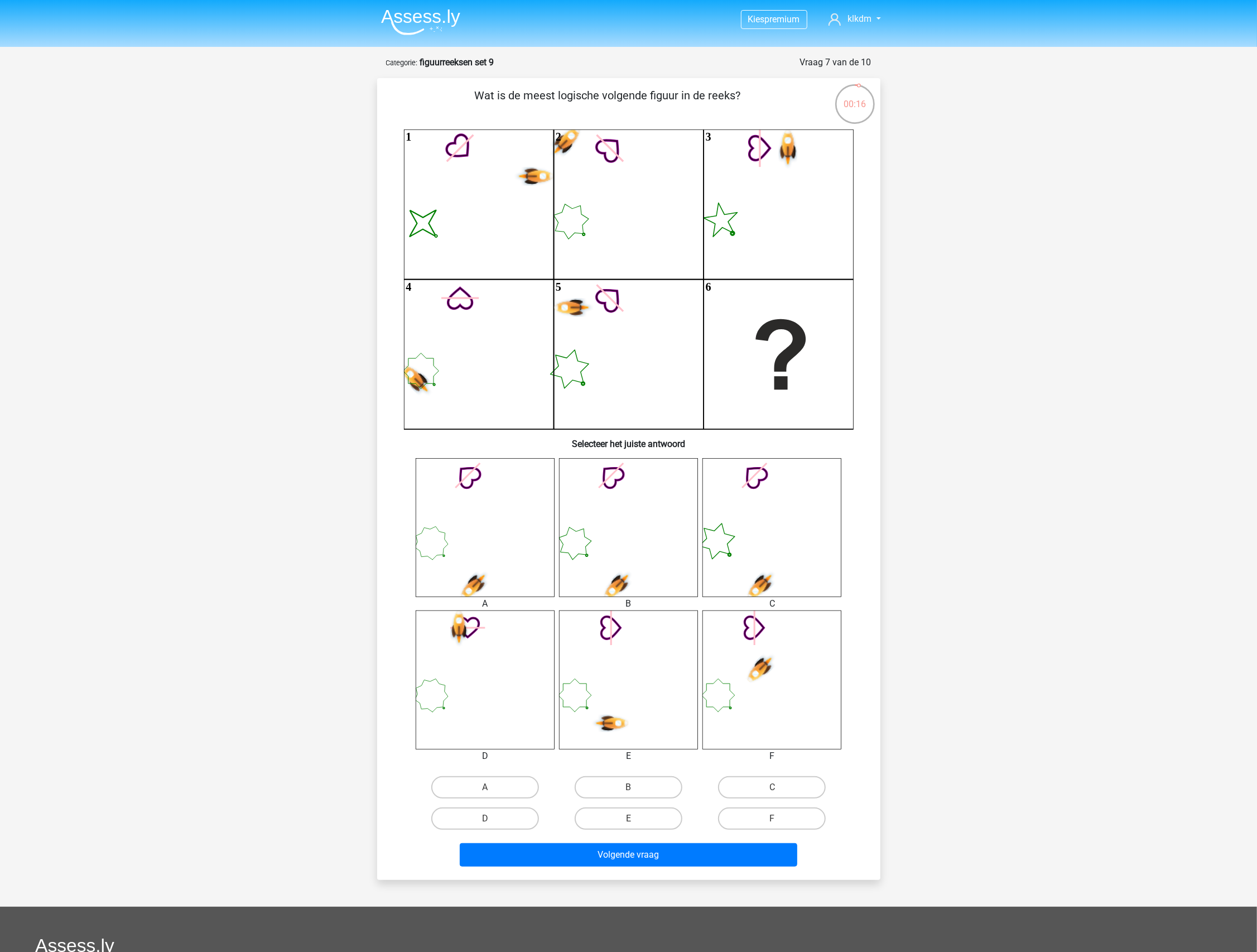
scroll to position [65, 0]
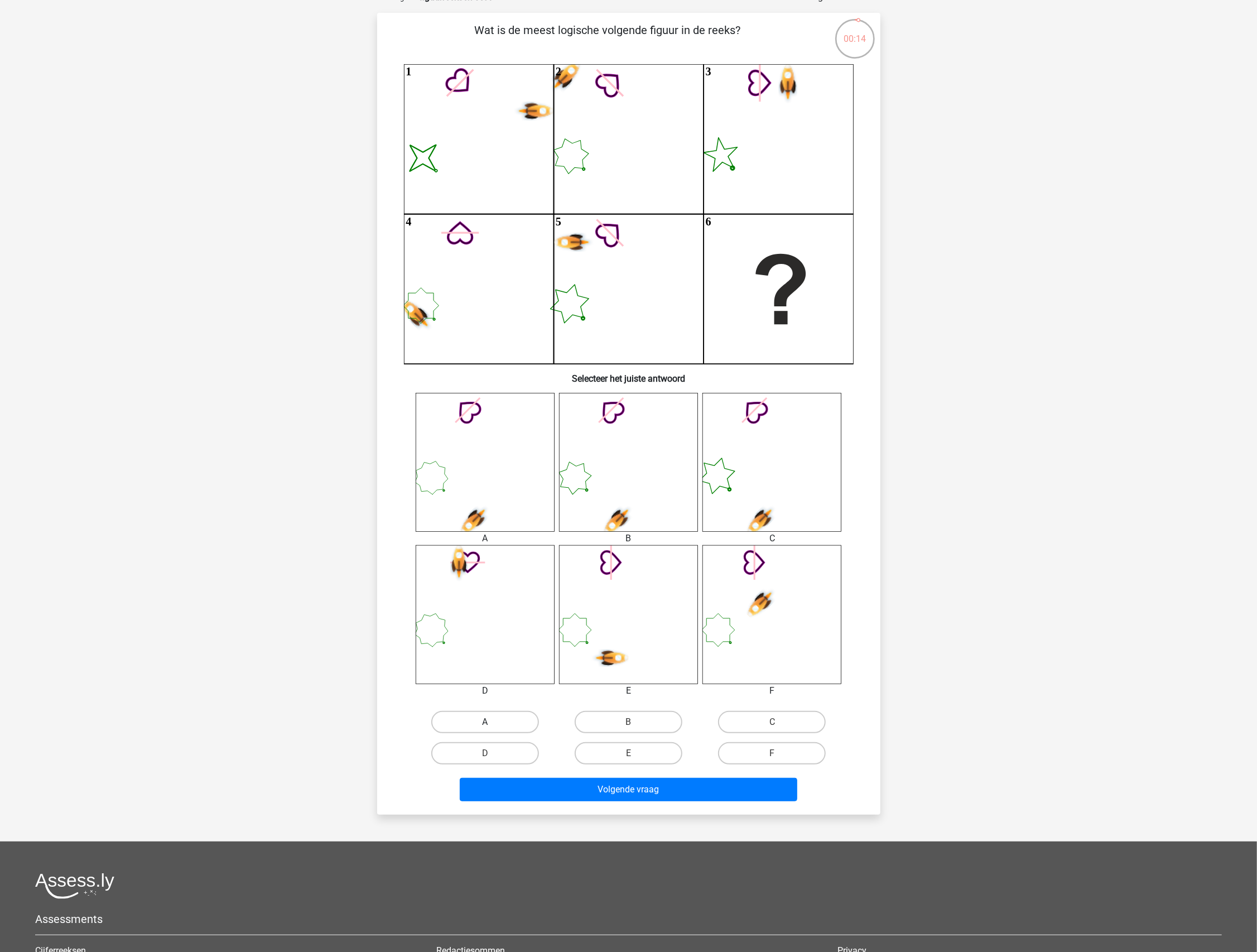
click at [506, 725] on label "A" at bounding box center [485, 722] width 108 height 23
click at [492, 725] on input "A" at bounding box center [488, 726] width 7 height 7
radio input "true"
click at [561, 775] on div "Volgende vraag" at bounding box center [629, 787] width 467 height 37
click at [564, 788] on button "Volgende vraag" at bounding box center [628, 790] width 337 height 24
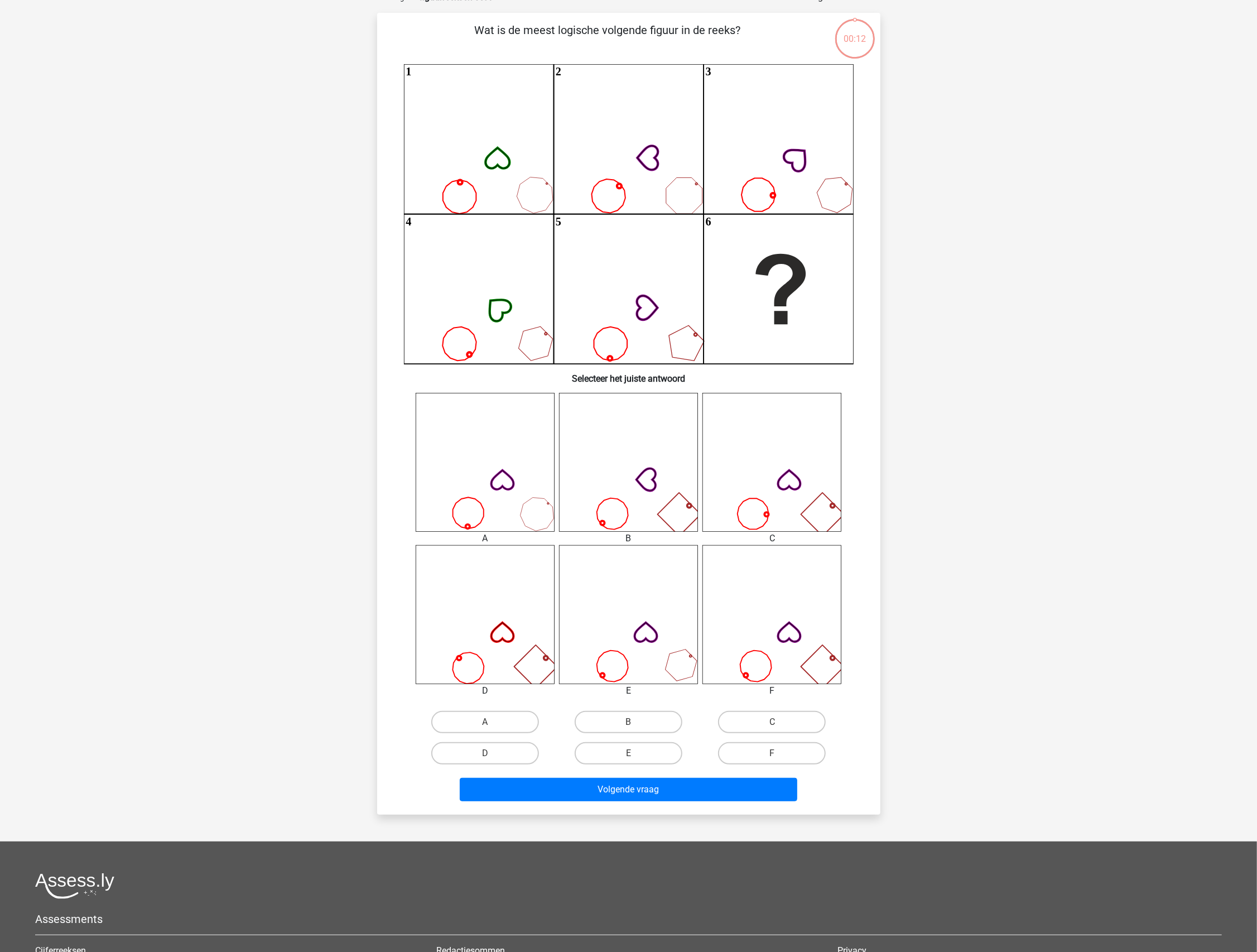
scroll to position [56, 0]
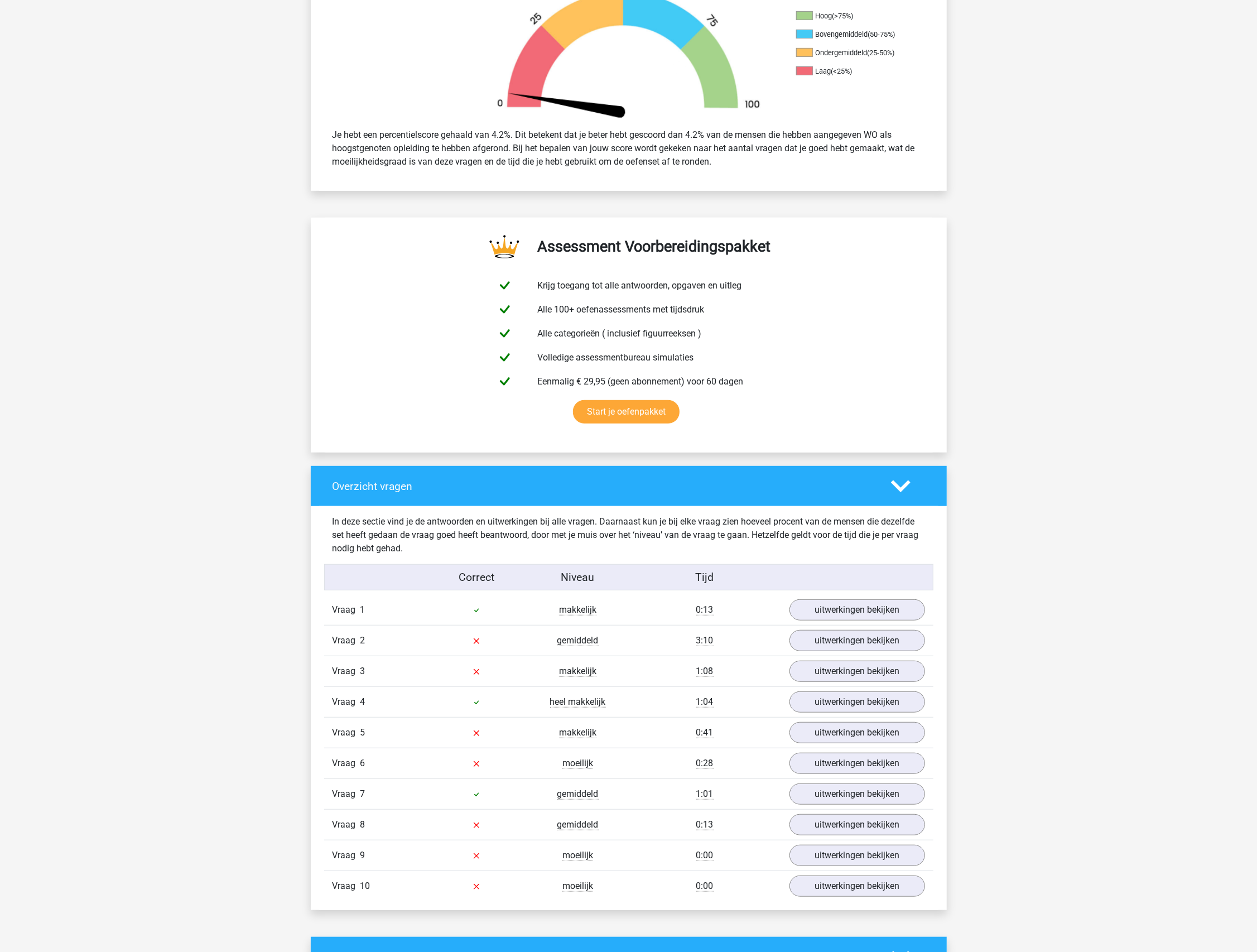
scroll to position [416, 0]
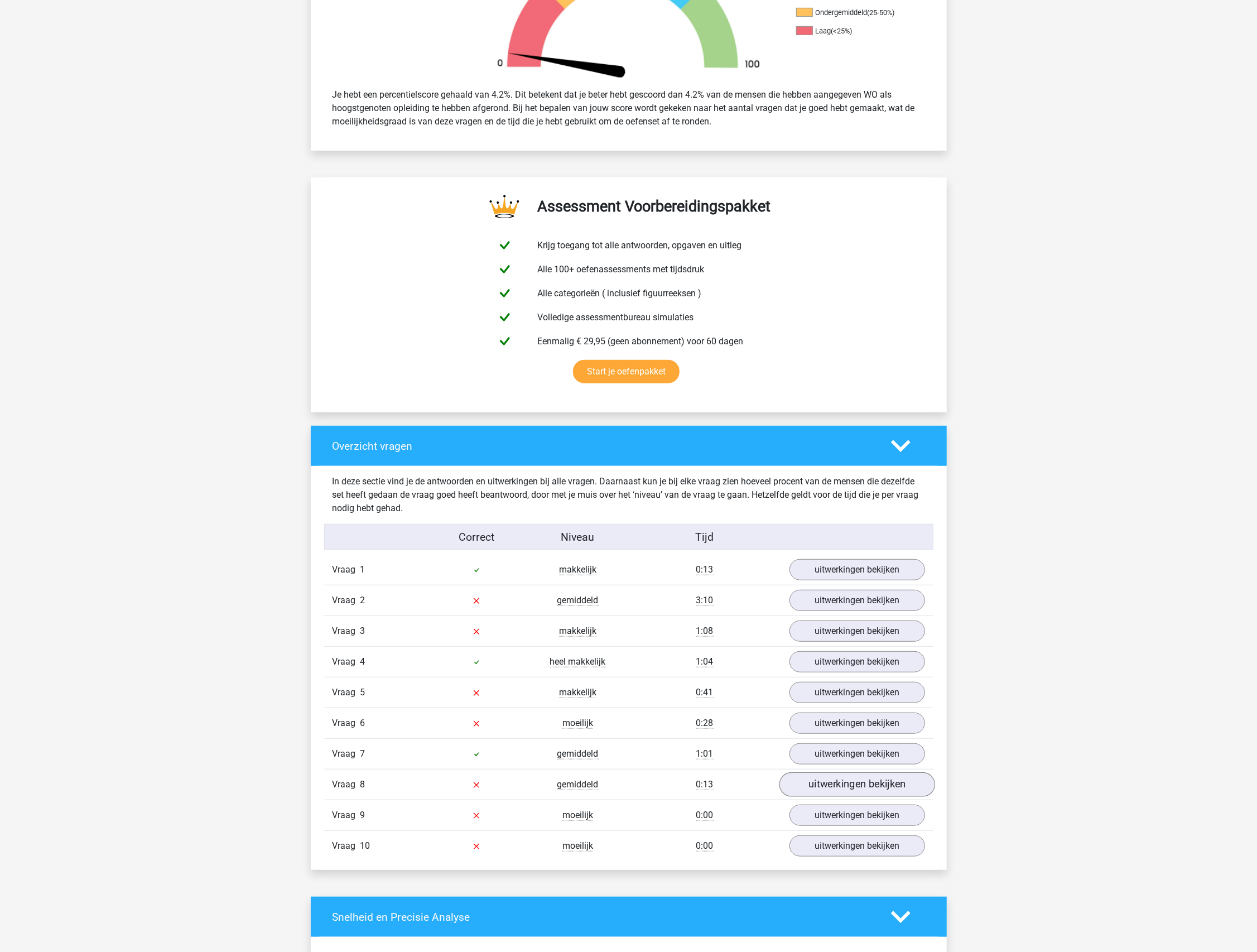
click at [845, 787] on link "uitwerkingen bekijken" at bounding box center [857, 785] width 155 height 25
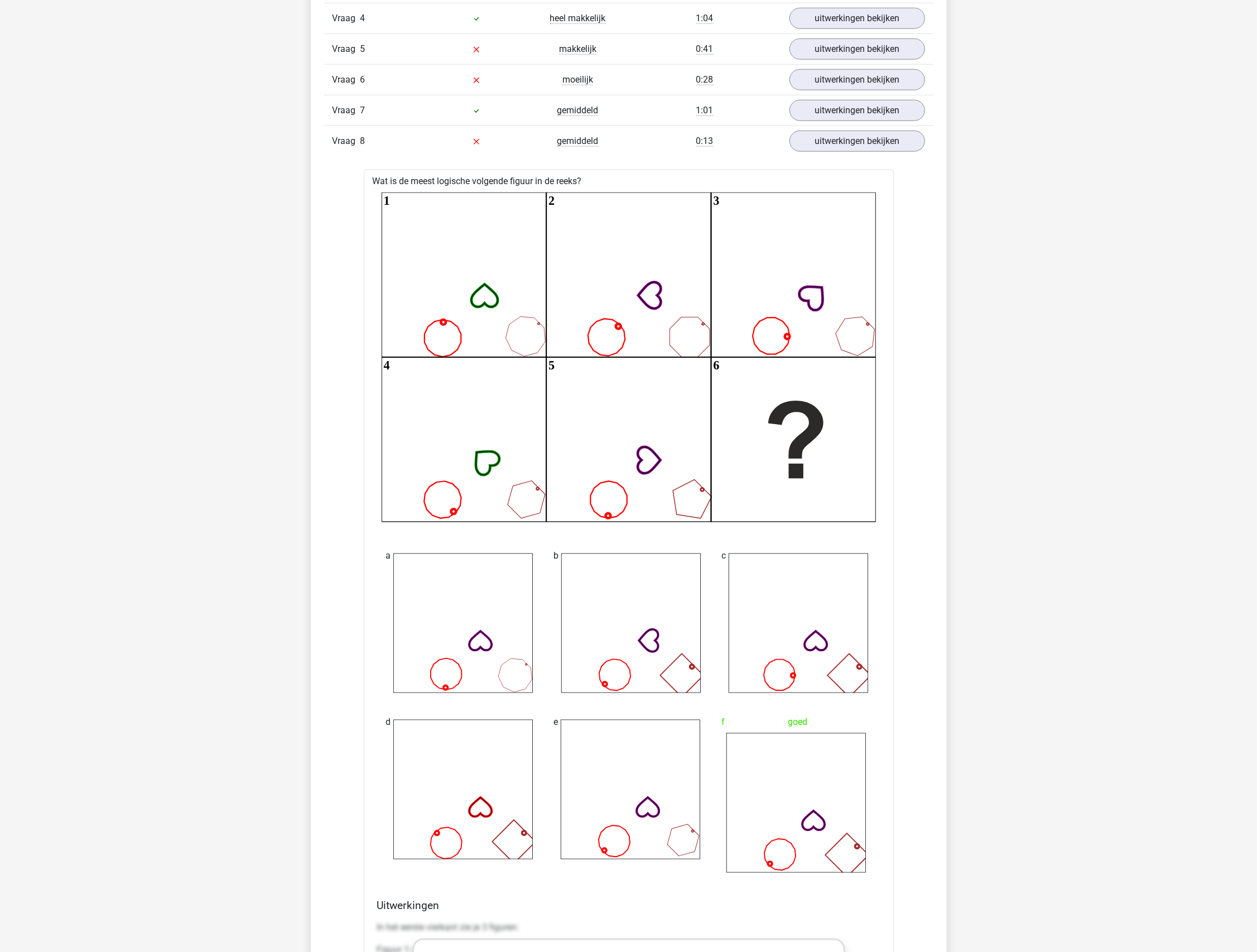
scroll to position [1079, 0]
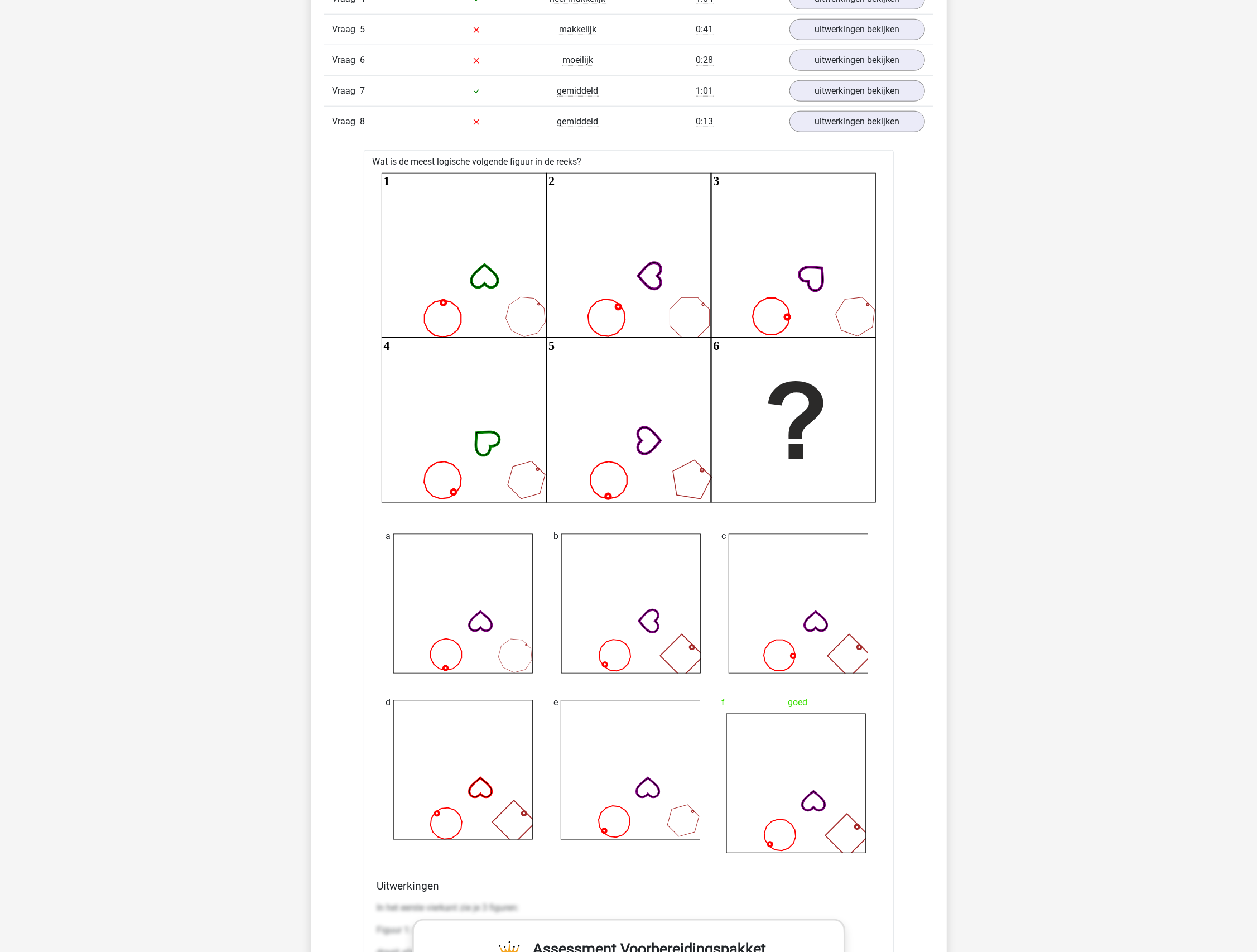
drag, startPoint x: 128, startPoint y: 390, endPoint x: 193, endPoint y: 296, distance: 114.3
click at [128, 390] on div "Kies premium klkdm lkdjd@gmail.clom" at bounding box center [629, 736] width 1257 height 3630
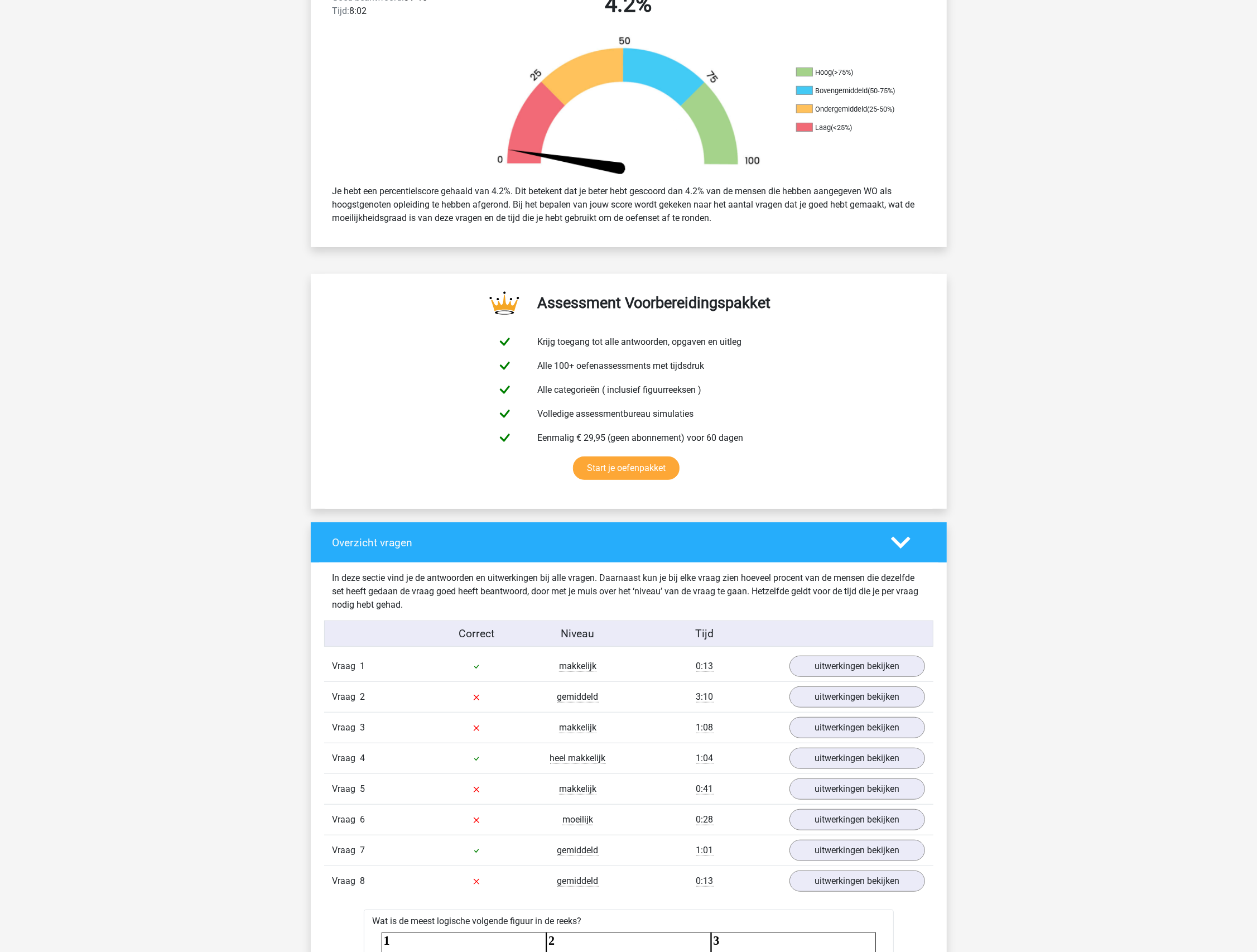
scroll to position [0, 0]
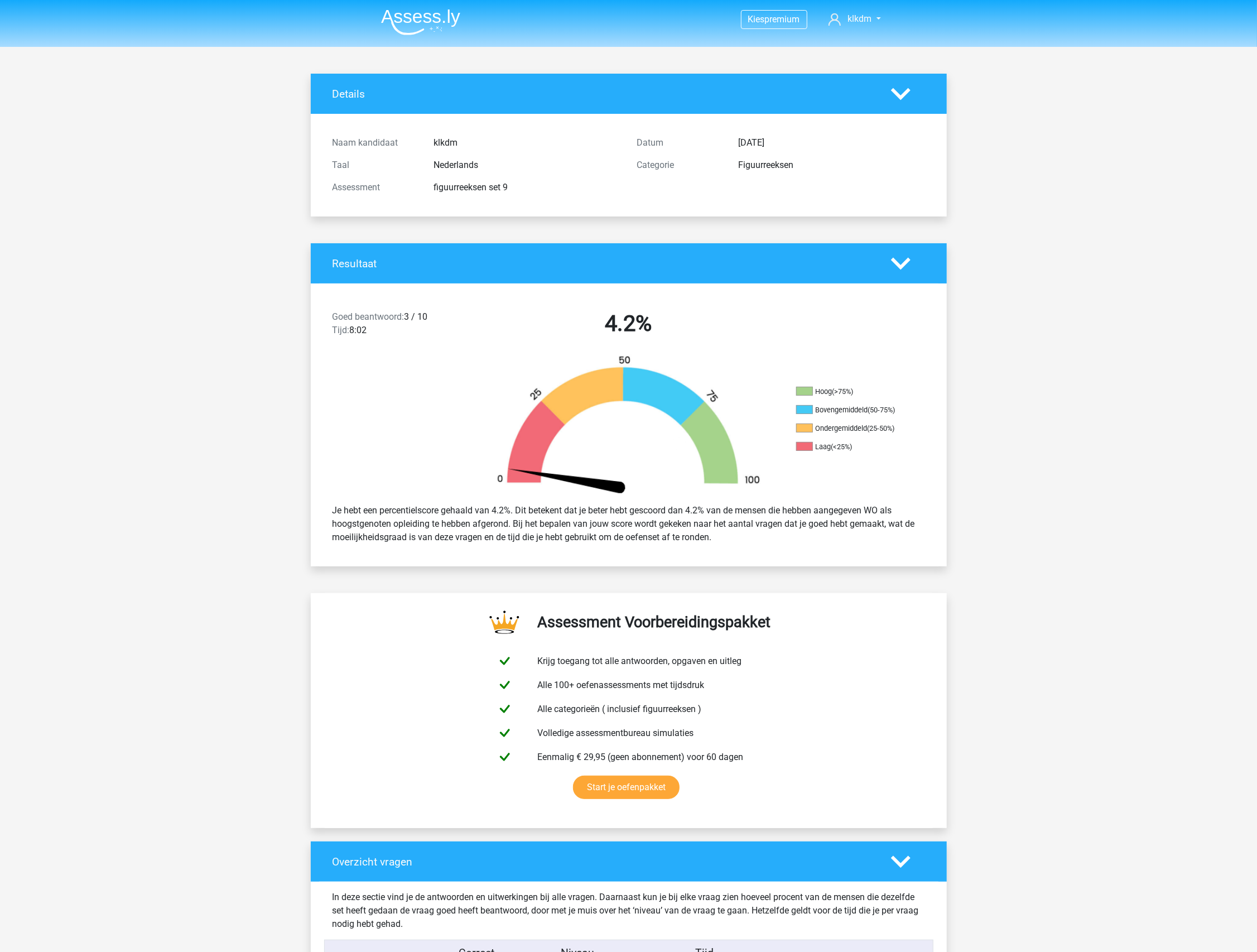
click at [442, 19] on img at bounding box center [421, 22] width 79 height 26
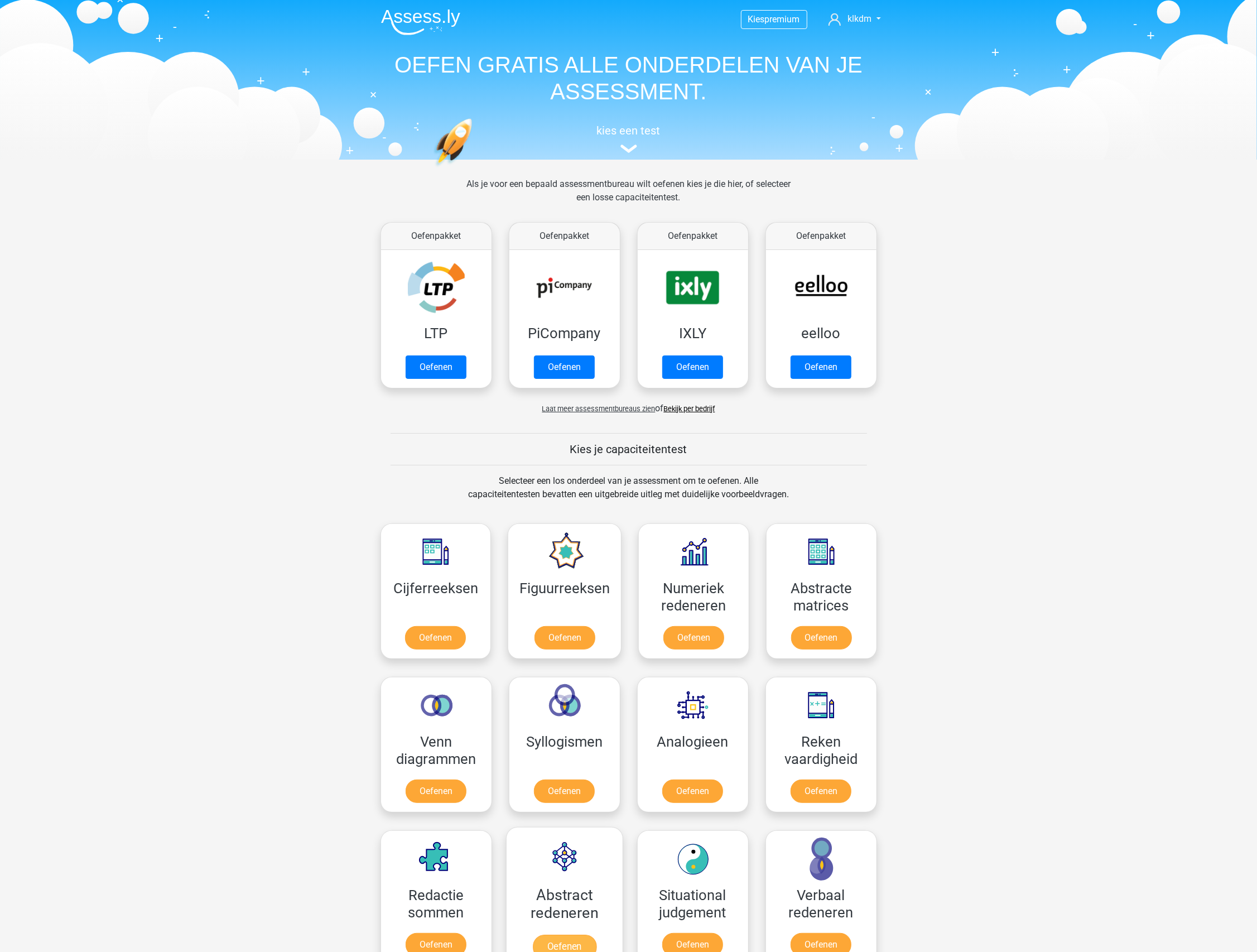
scroll to position [541, 0]
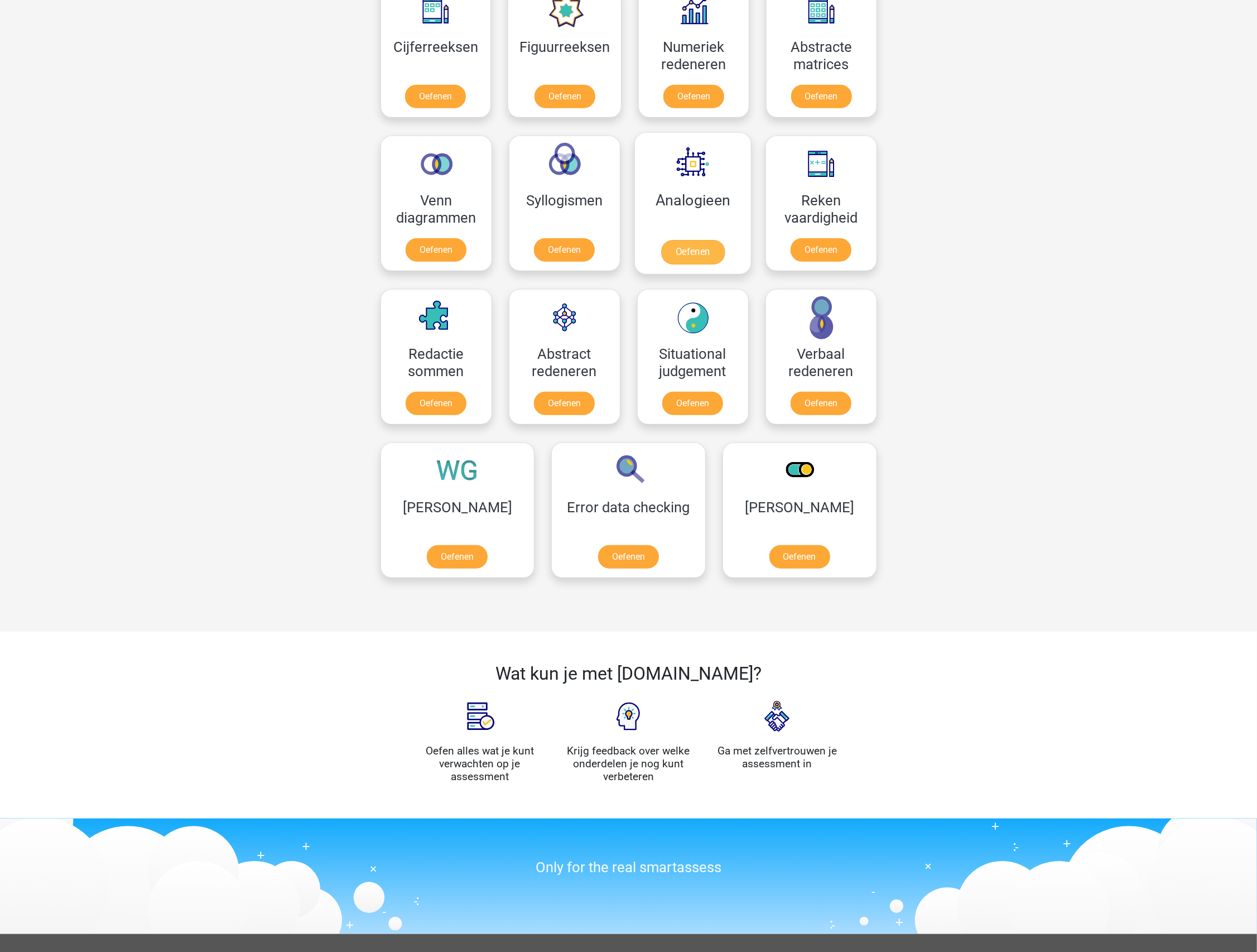
click at [692, 251] on link "Oefenen" at bounding box center [692, 252] width 64 height 25
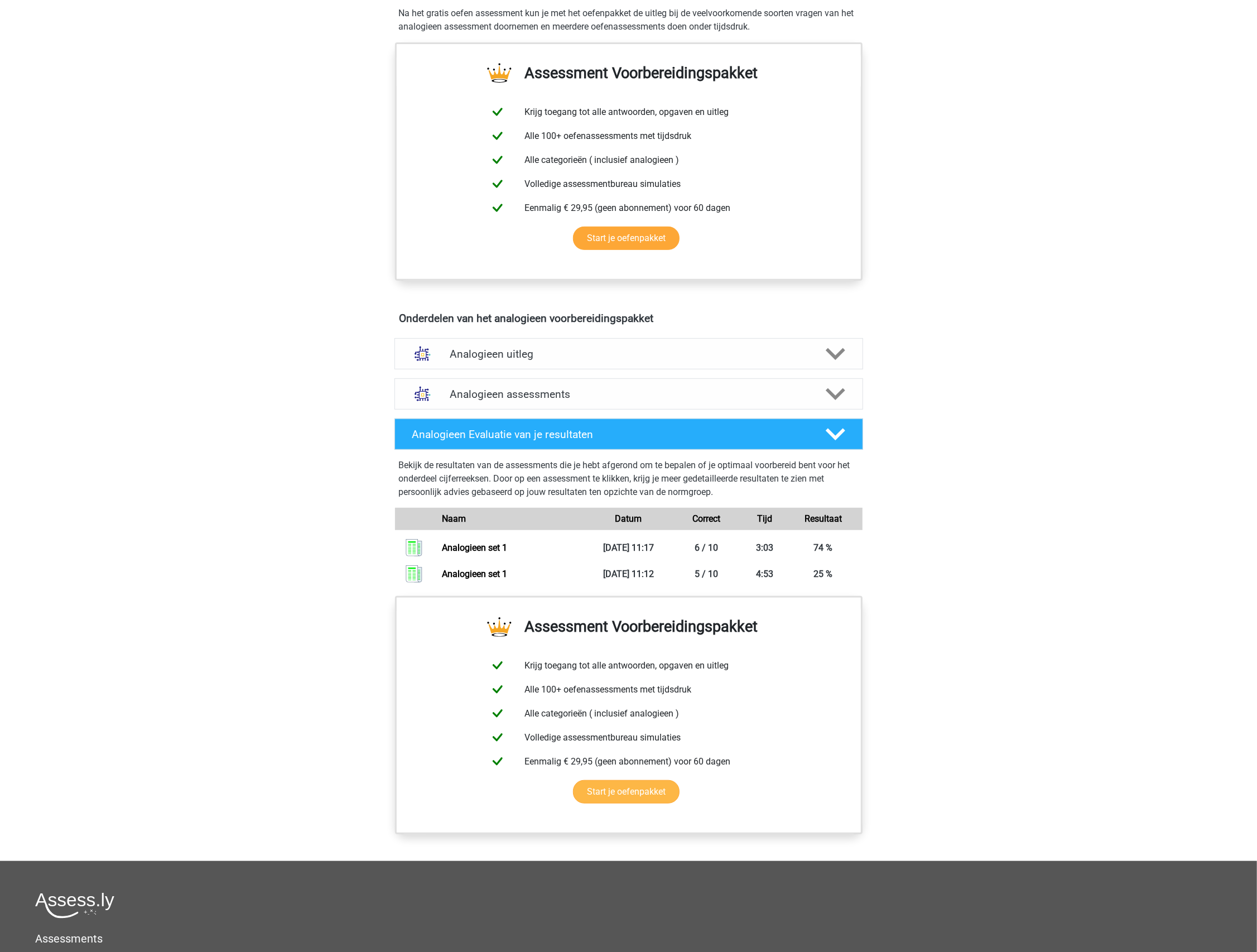
scroll to position [391, 0]
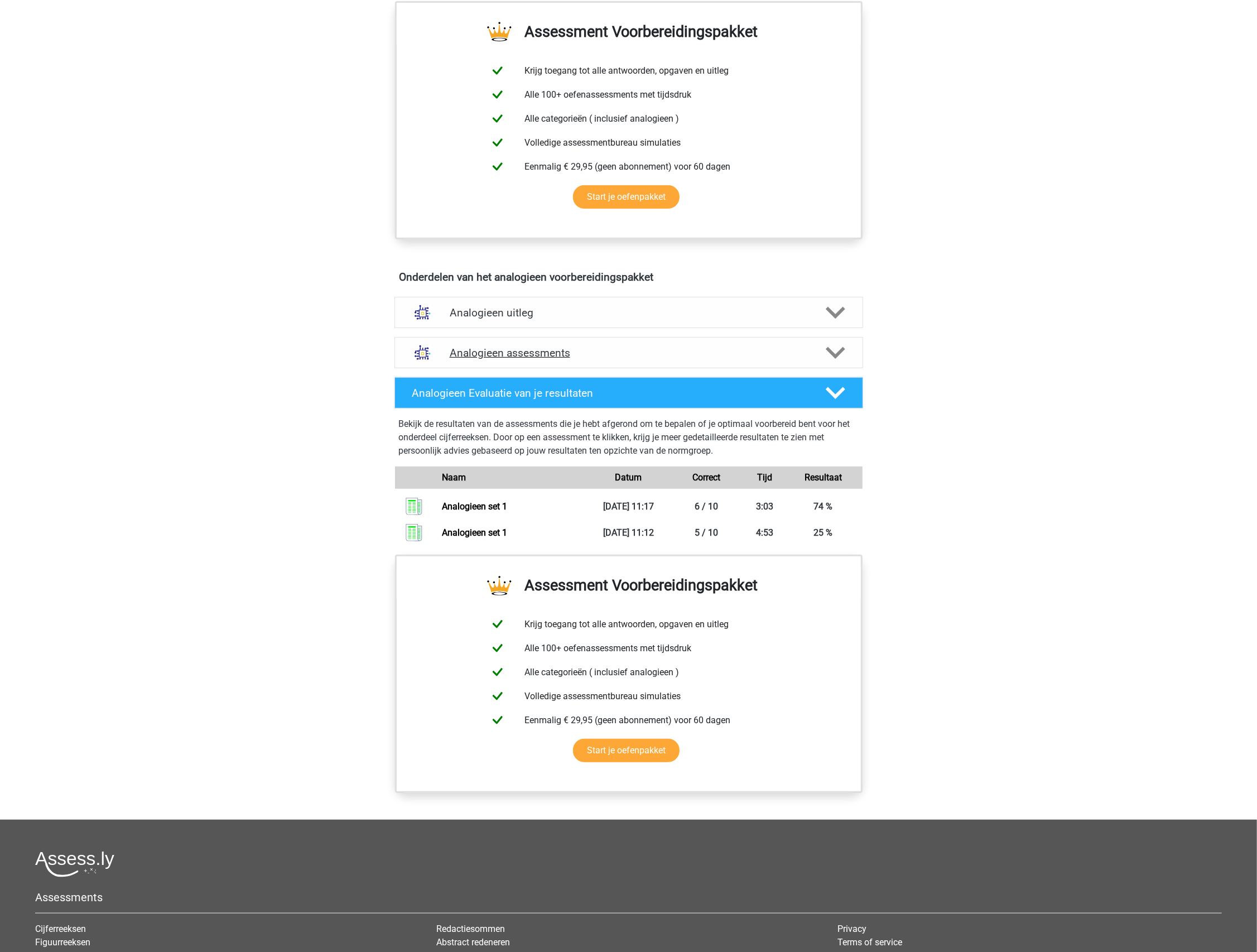
click at [583, 352] on h4 "Analogieen assessments" at bounding box center [629, 353] width 358 height 13
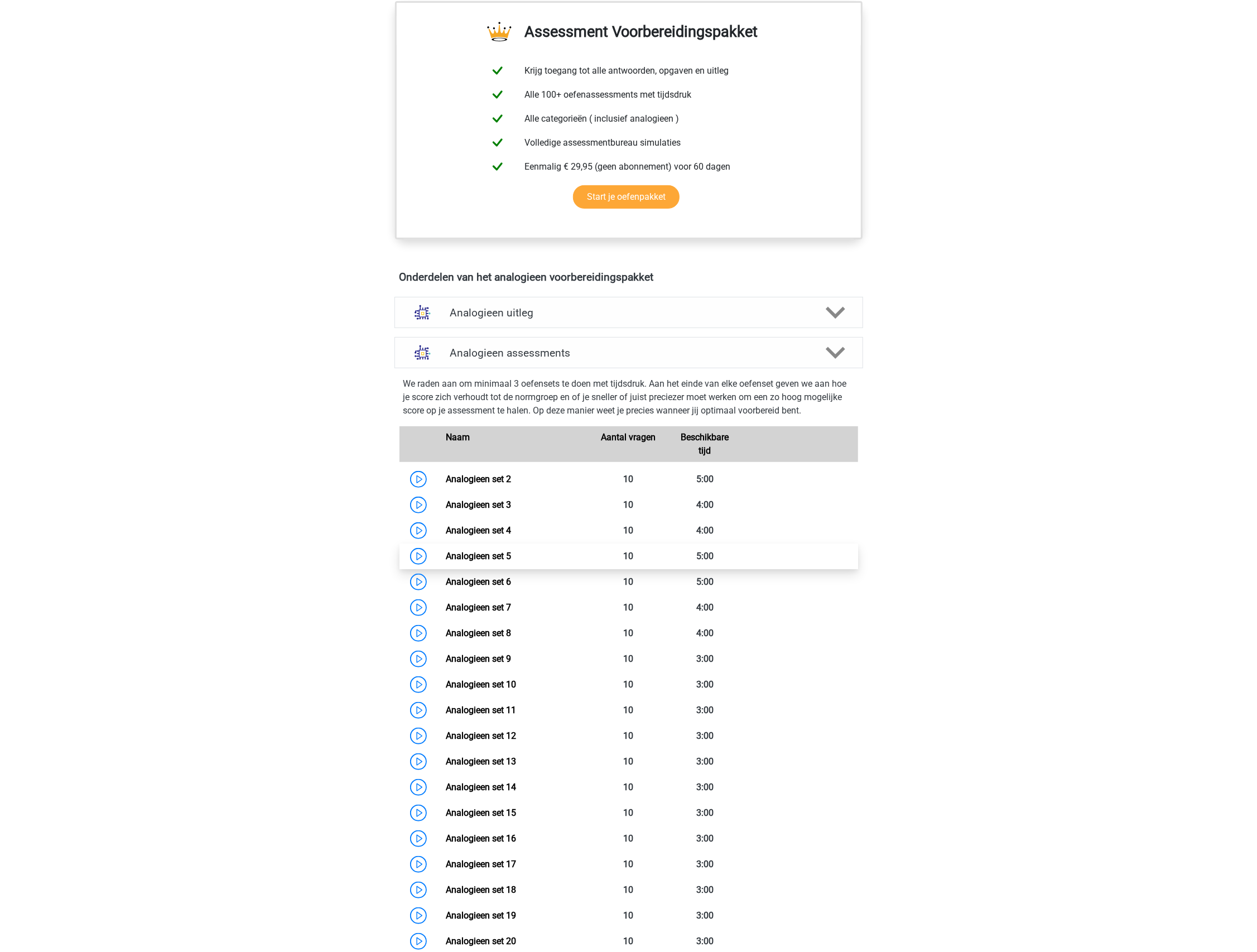
scroll to position [490, 0]
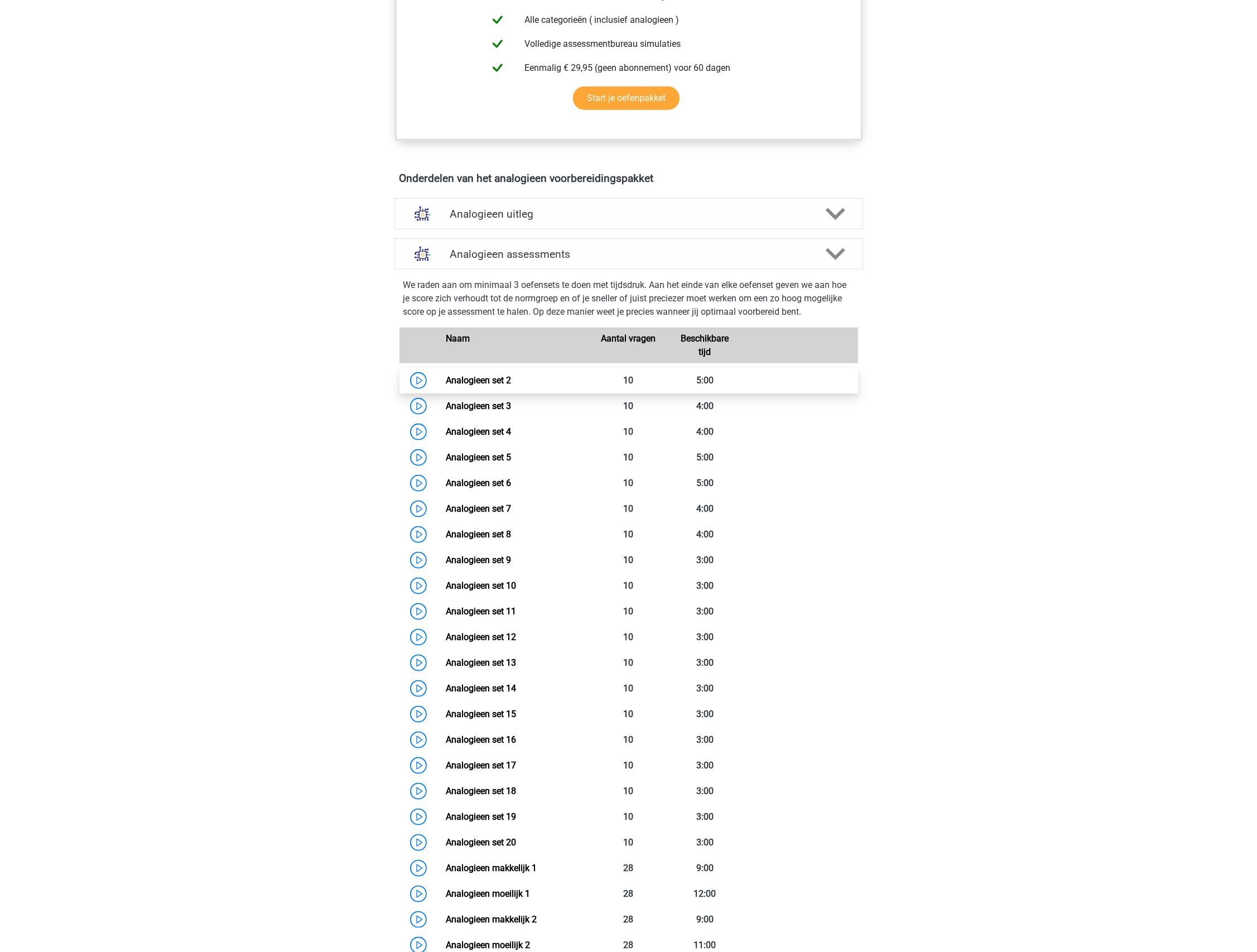
click at [511, 378] on link "Analogieen set 2" at bounding box center [479, 380] width 65 height 11
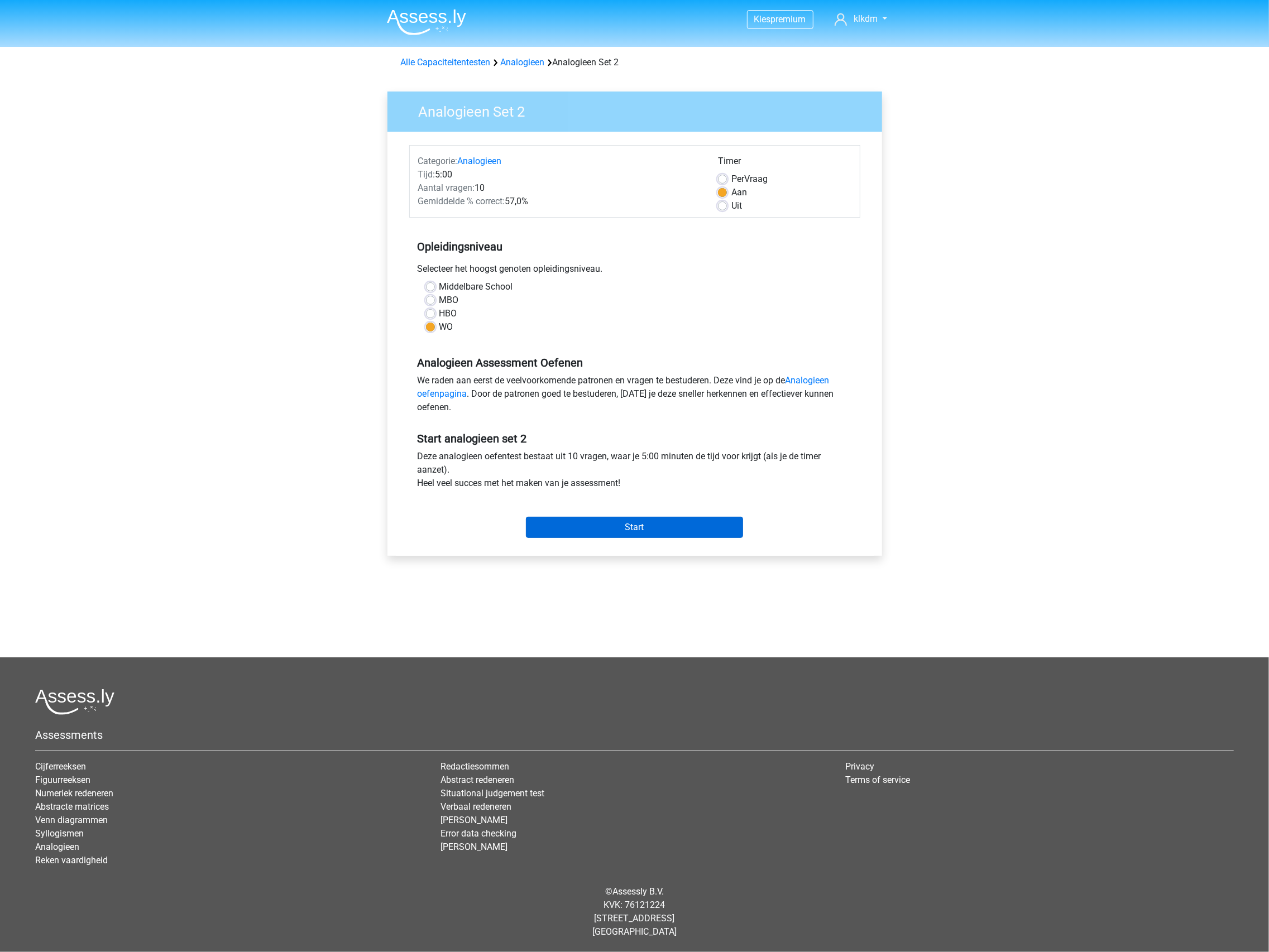
click at [583, 521] on input "Start" at bounding box center [634, 527] width 217 height 21
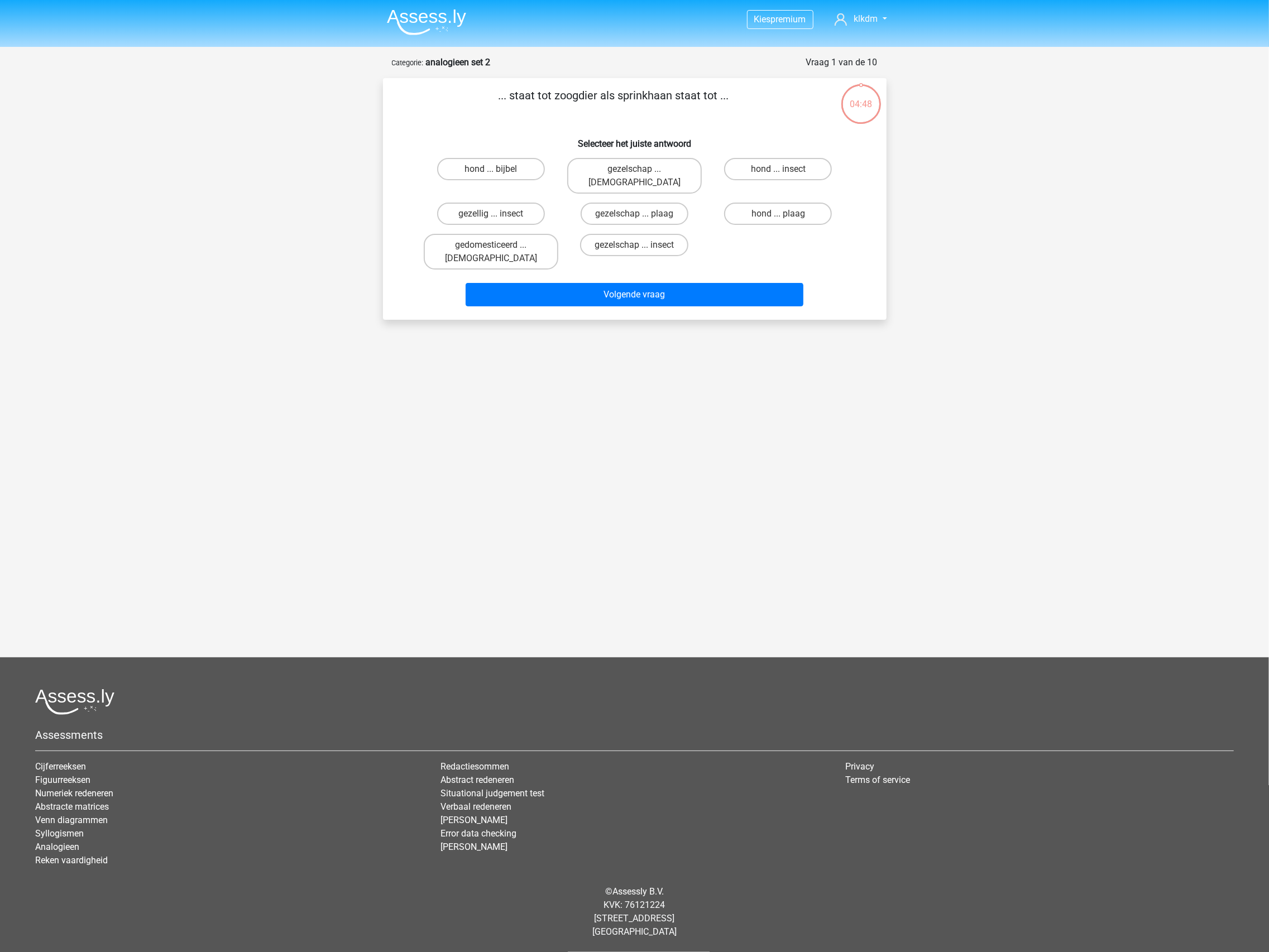
drag, startPoint x: 747, startPoint y: 219, endPoint x: 947, endPoint y: 192, distance: 201.8
click at [659, 234] on label "gezelschap ... insect" at bounding box center [634, 245] width 108 height 23
click at [641, 245] on input "gezelschap ... insect" at bounding box center [638, 248] width 7 height 7
radio input "true"
click at [787, 166] on label "hond ... insect" at bounding box center [778, 169] width 108 height 23
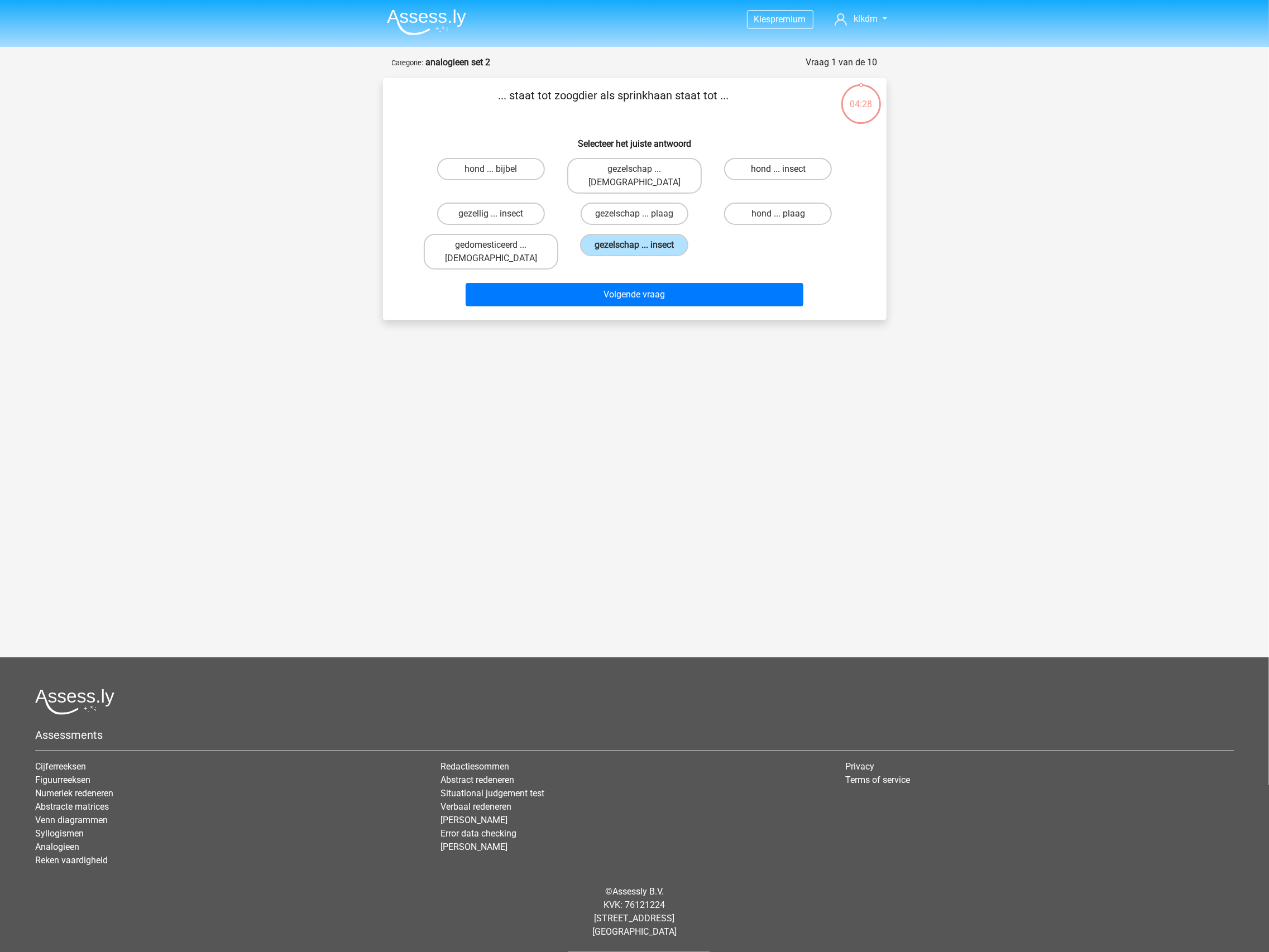
click at [786, 169] on input "hond ... insect" at bounding box center [782, 172] width 7 height 7
radio input "true"
click at [644, 283] on button "Volgende vraag" at bounding box center [634, 295] width 338 height 24
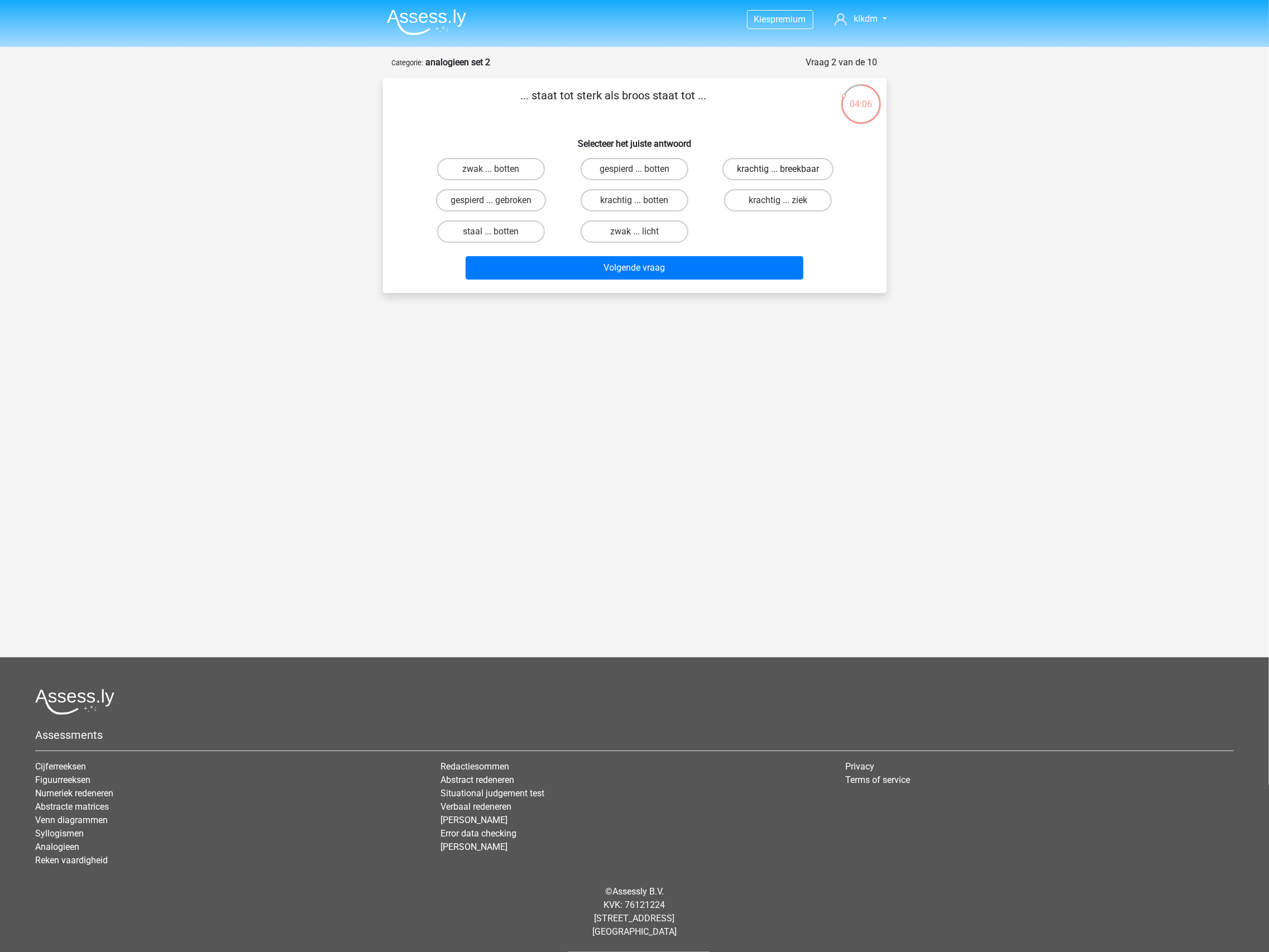
click at [777, 171] on label "krachtig ... breekbaar" at bounding box center [778, 169] width 111 height 23
click at [778, 171] on input "krachtig ... breekbaar" at bounding box center [782, 172] width 7 height 7
radio input "true"
click at [644, 259] on button "Volgende vraag" at bounding box center [634, 268] width 338 height 24
drag, startPoint x: 655, startPoint y: 233, endPoint x: 703, endPoint y: 224, distance: 48.8
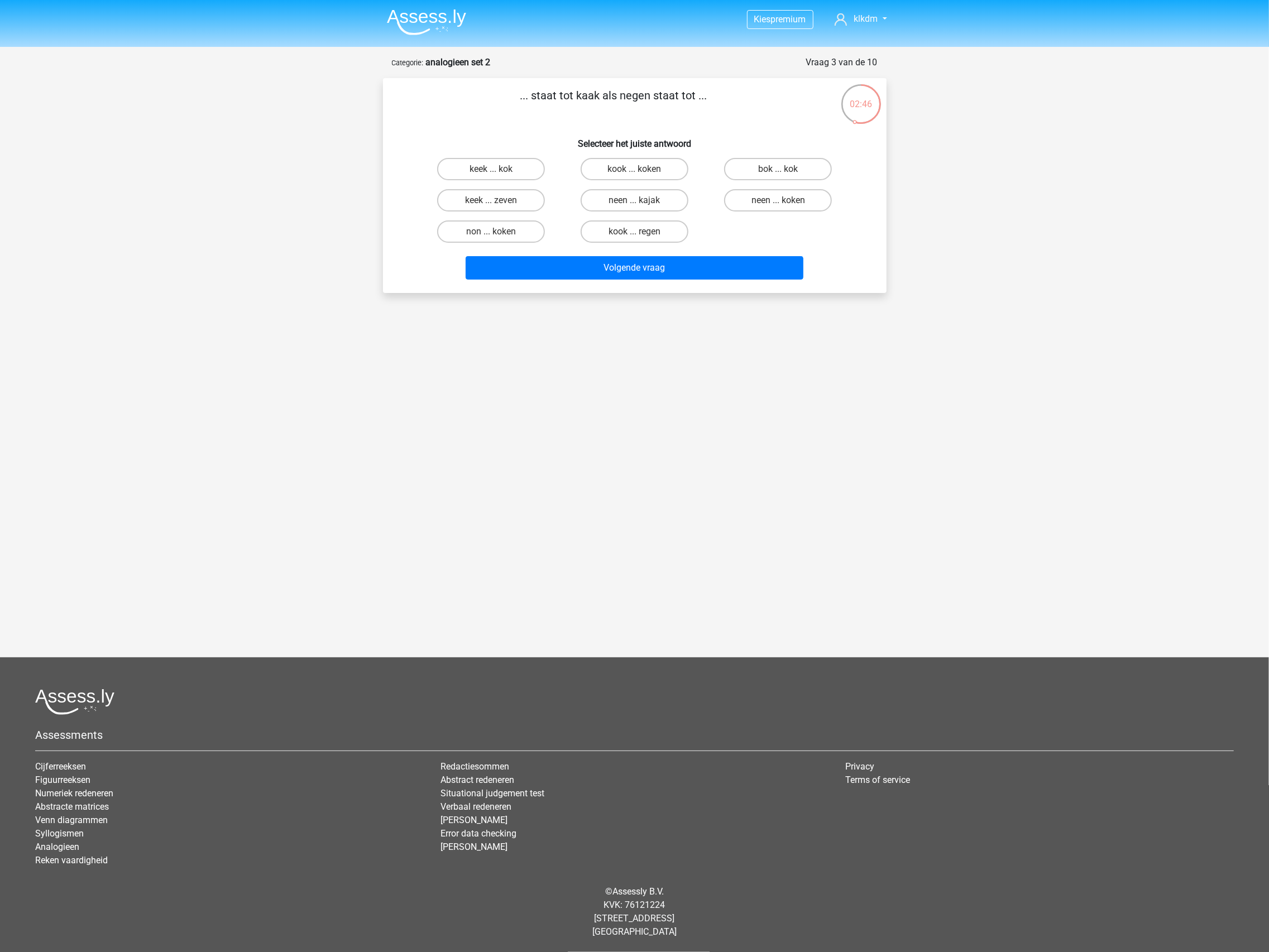
click at [492, 201] on input "keek ... zeven" at bounding box center [494, 204] width 7 height 7
radio input "true"
click at [615, 258] on button "Volgende vraag" at bounding box center [634, 268] width 338 height 24
drag, startPoint x: 540, startPoint y: 217, endPoint x: 855, endPoint y: 248, distance: 316.5
drag, startPoint x: 507, startPoint y: 202, endPoint x: 806, endPoint y: 249, distance: 302.7
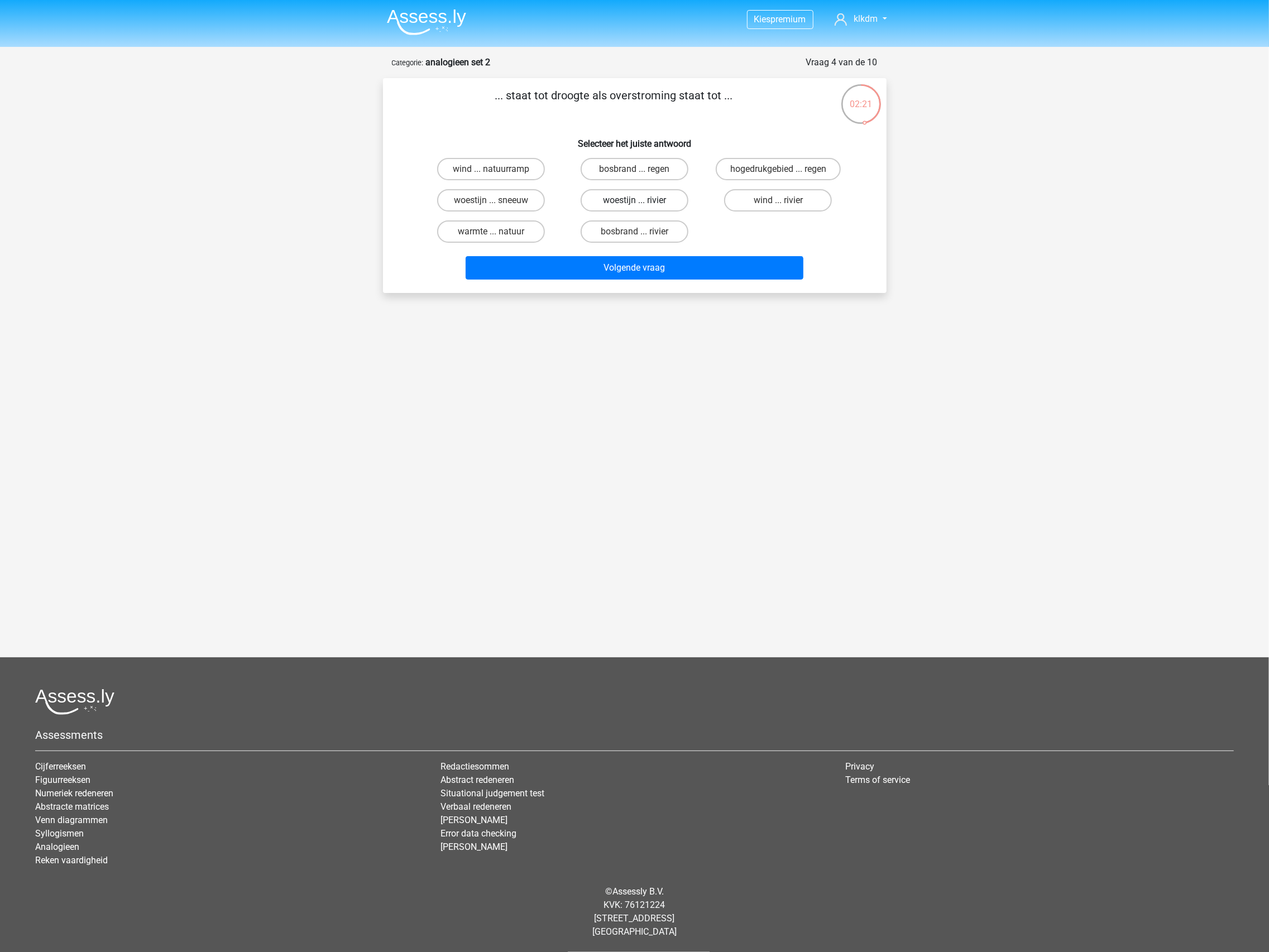
click at [681, 200] on label "woestijn ... rivier" at bounding box center [634, 201] width 108 height 23
click at [641, 201] on input "woestijn ... rivier" at bounding box center [638, 204] width 7 height 7
radio input "true"
click at [695, 268] on button "Volgende vraag" at bounding box center [634, 268] width 338 height 24
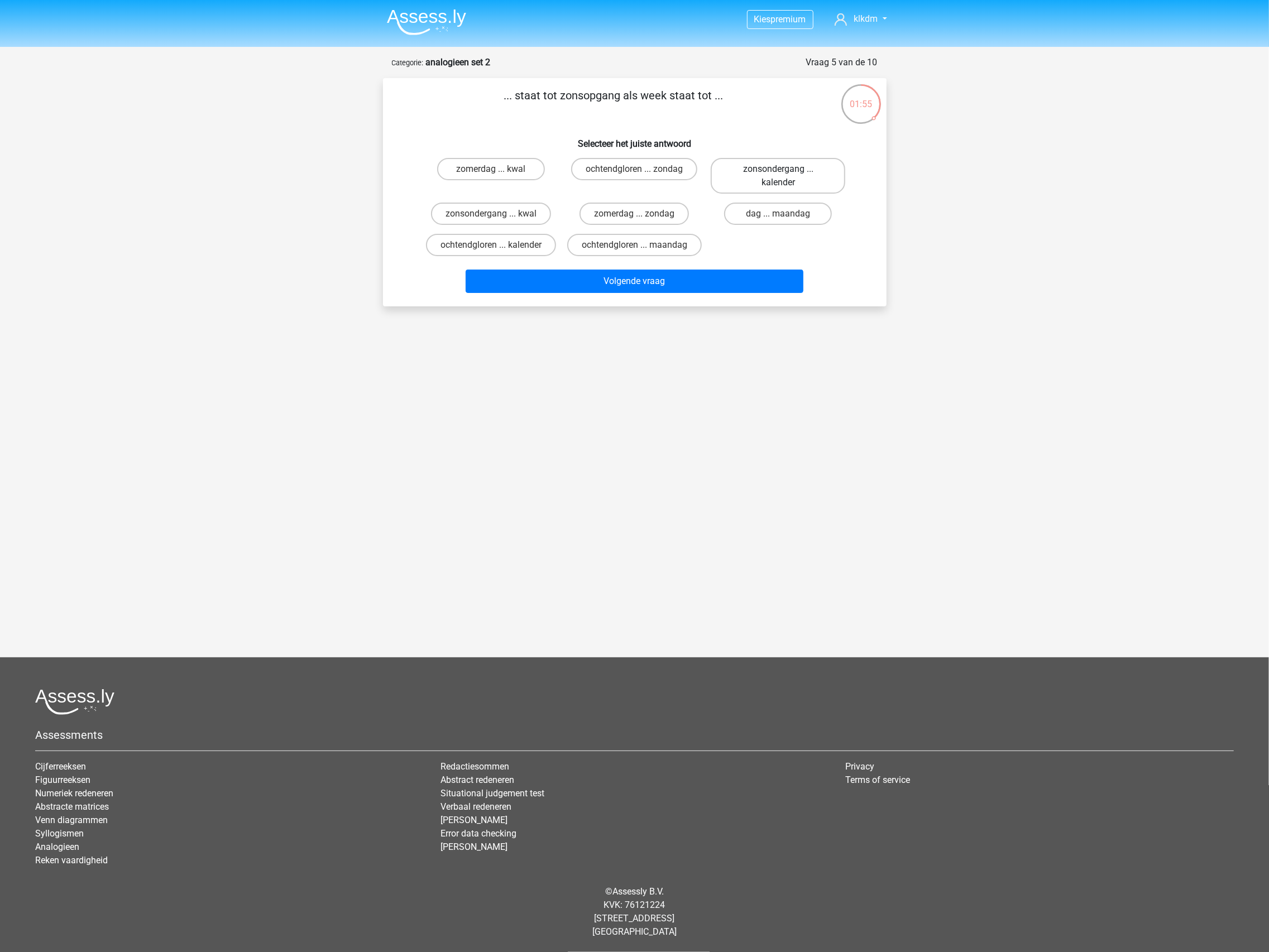
drag, startPoint x: 695, startPoint y: 268, endPoint x: 755, endPoint y: 188, distance: 100.0
drag, startPoint x: 757, startPoint y: 181, endPoint x: 903, endPoint y: 232, distance: 154.7
click at [538, 246] on label "ochtendgloren ... kalender" at bounding box center [491, 245] width 130 height 23
click at [498, 246] on input "ochtendgloren ... kalender" at bounding box center [494, 248] width 7 height 7
radio input "true"
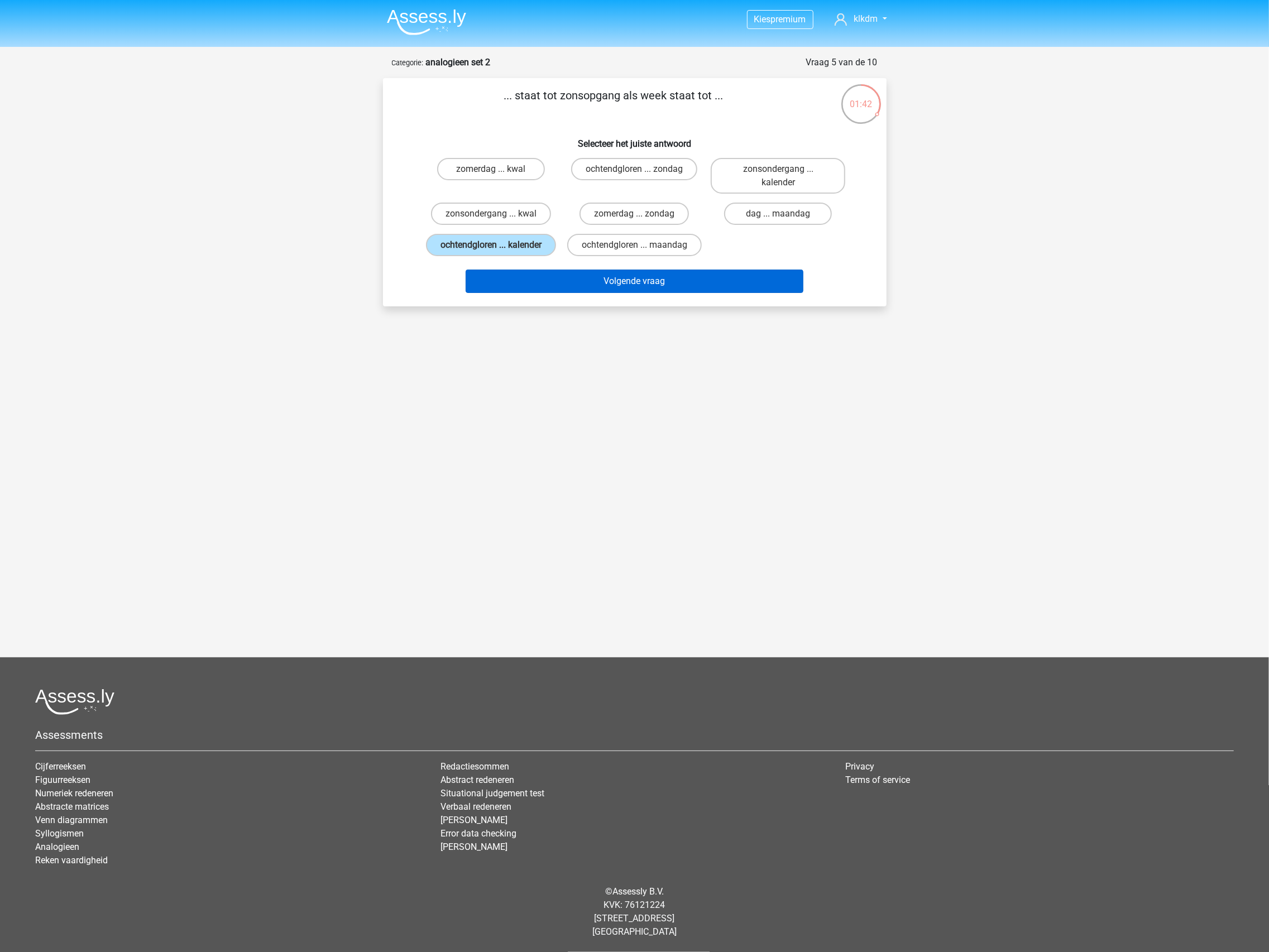
click at [594, 286] on button "Volgende vraag" at bounding box center [634, 282] width 338 height 24
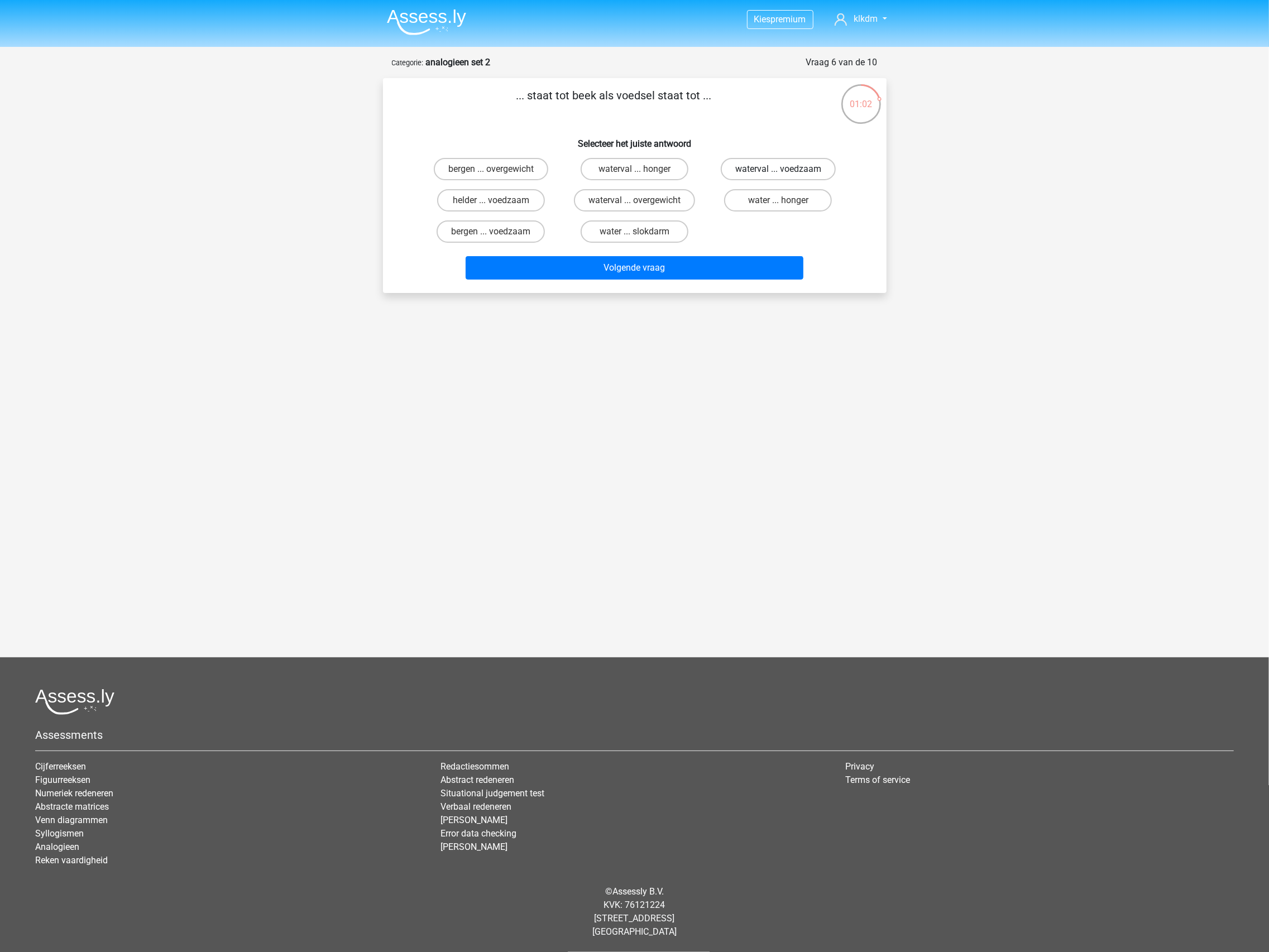
click at [760, 170] on label "waterval ... voedzaam" at bounding box center [778, 169] width 115 height 23
click at [778, 170] on input "waterval ... voedzaam" at bounding box center [782, 172] width 7 height 7
radio input "true"
click at [660, 248] on div "Volgende vraag" at bounding box center [634, 265] width 468 height 37
click at [653, 265] on button "Volgende vraag" at bounding box center [634, 268] width 338 height 24
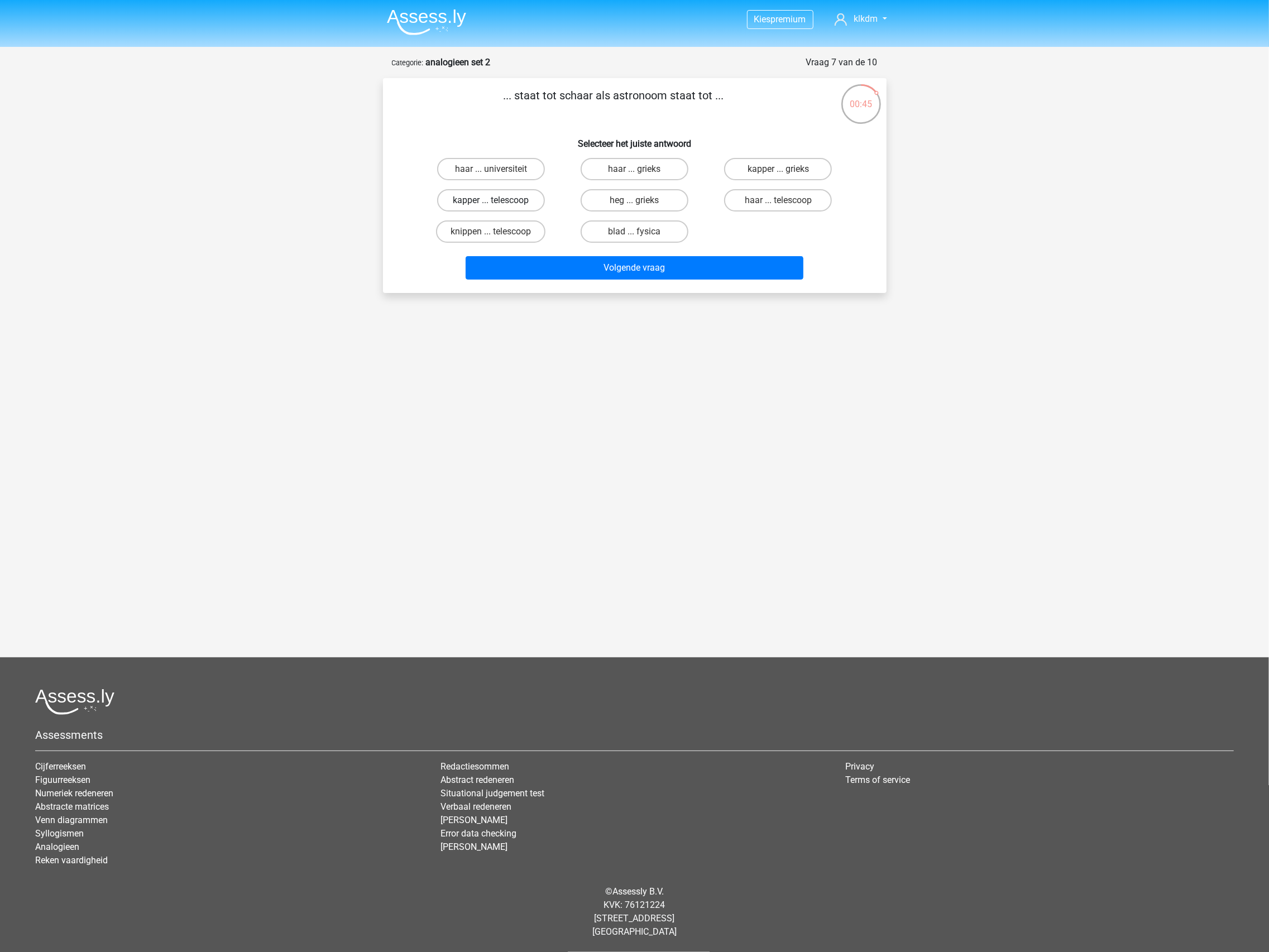
click at [513, 197] on label "kapper ... telescoop" at bounding box center [491, 201] width 108 height 23
click at [498, 201] on input "kapper ... telescoop" at bounding box center [494, 204] width 7 height 7
radio input "true"
click at [588, 268] on button "Volgende vraag" at bounding box center [634, 268] width 338 height 24
click at [518, 173] on label "gaspedaal ... vertragen" at bounding box center [491, 169] width 118 height 23
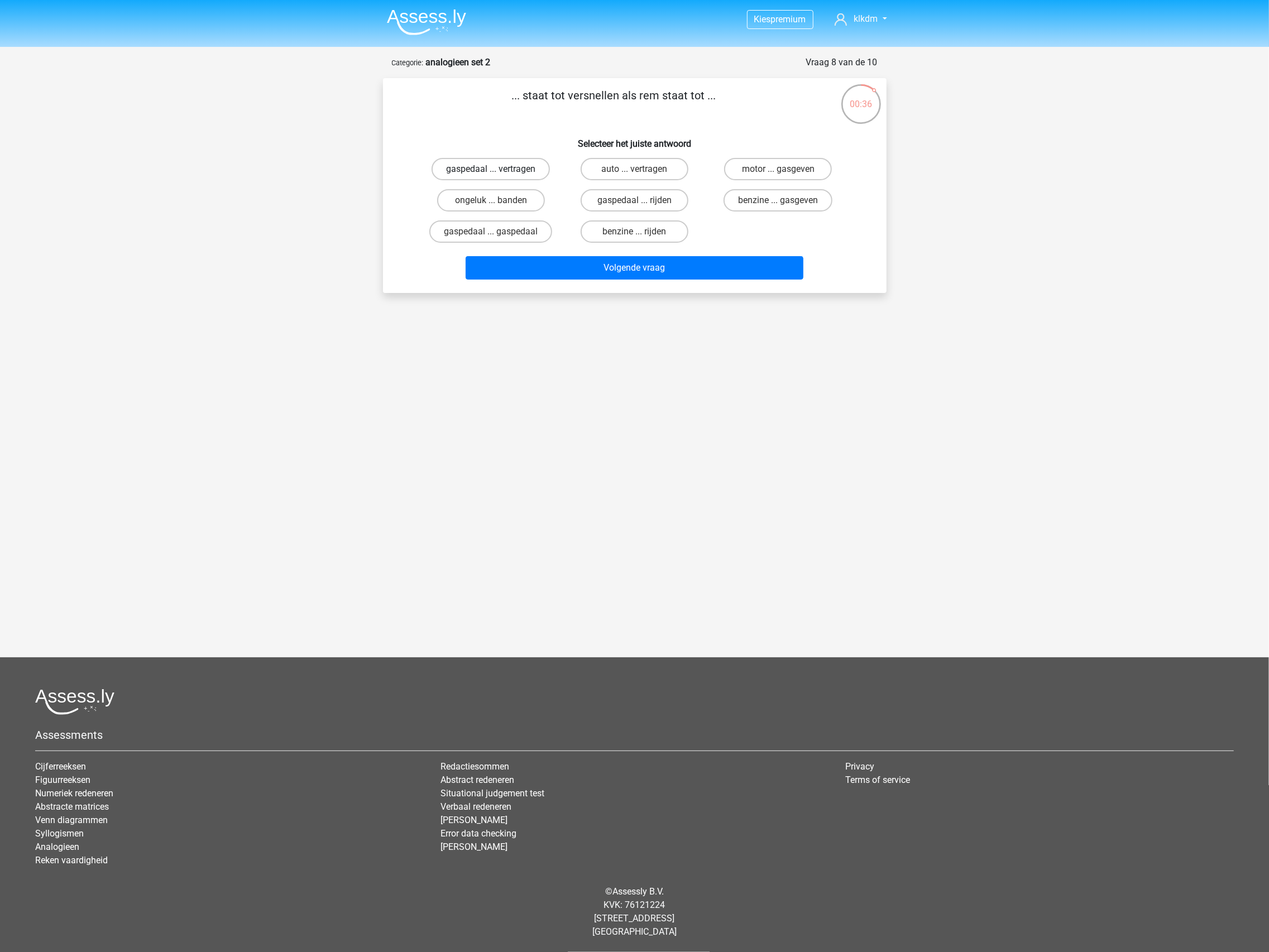
click at [498, 173] on input "gaspedaal ... vertragen" at bounding box center [494, 172] width 7 height 7
radio input "true"
click at [619, 266] on button "Volgende vraag" at bounding box center [634, 268] width 338 height 24
click at [643, 228] on label "huwelijk ... verdriet" at bounding box center [634, 232] width 108 height 23
click at [641, 232] on input "huwelijk ... verdriet" at bounding box center [638, 235] width 7 height 7
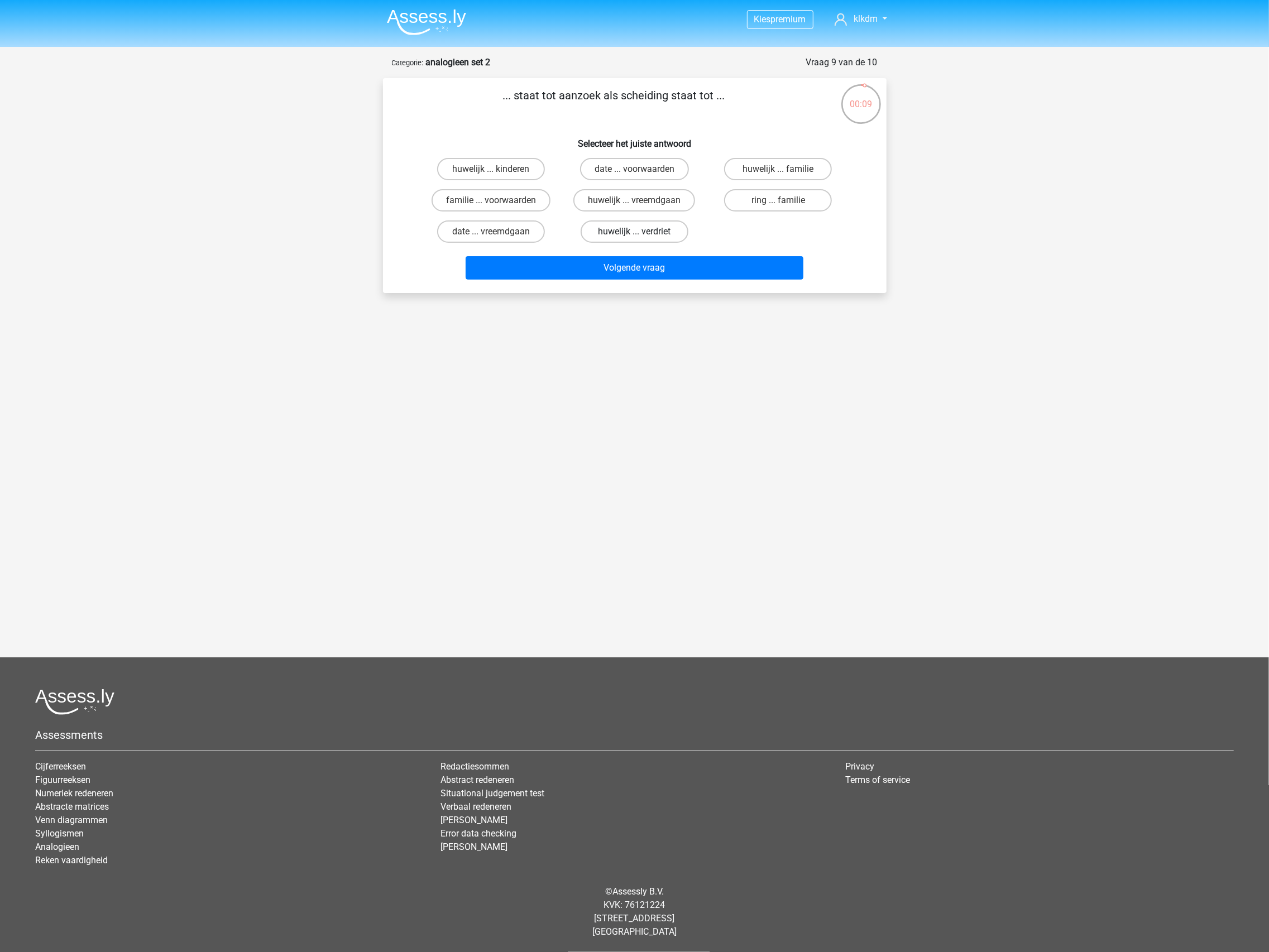
radio input "true"
click at [646, 262] on button "Volgende vraag" at bounding box center [634, 268] width 338 height 24
click at [530, 200] on label "nietig ... druppel" at bounding box center [491, 201] width 108 height 23
click at [498, 201] on input "nietig ... druppel" at bounding box center [494, 204] width 7 height 7
radio input "true"
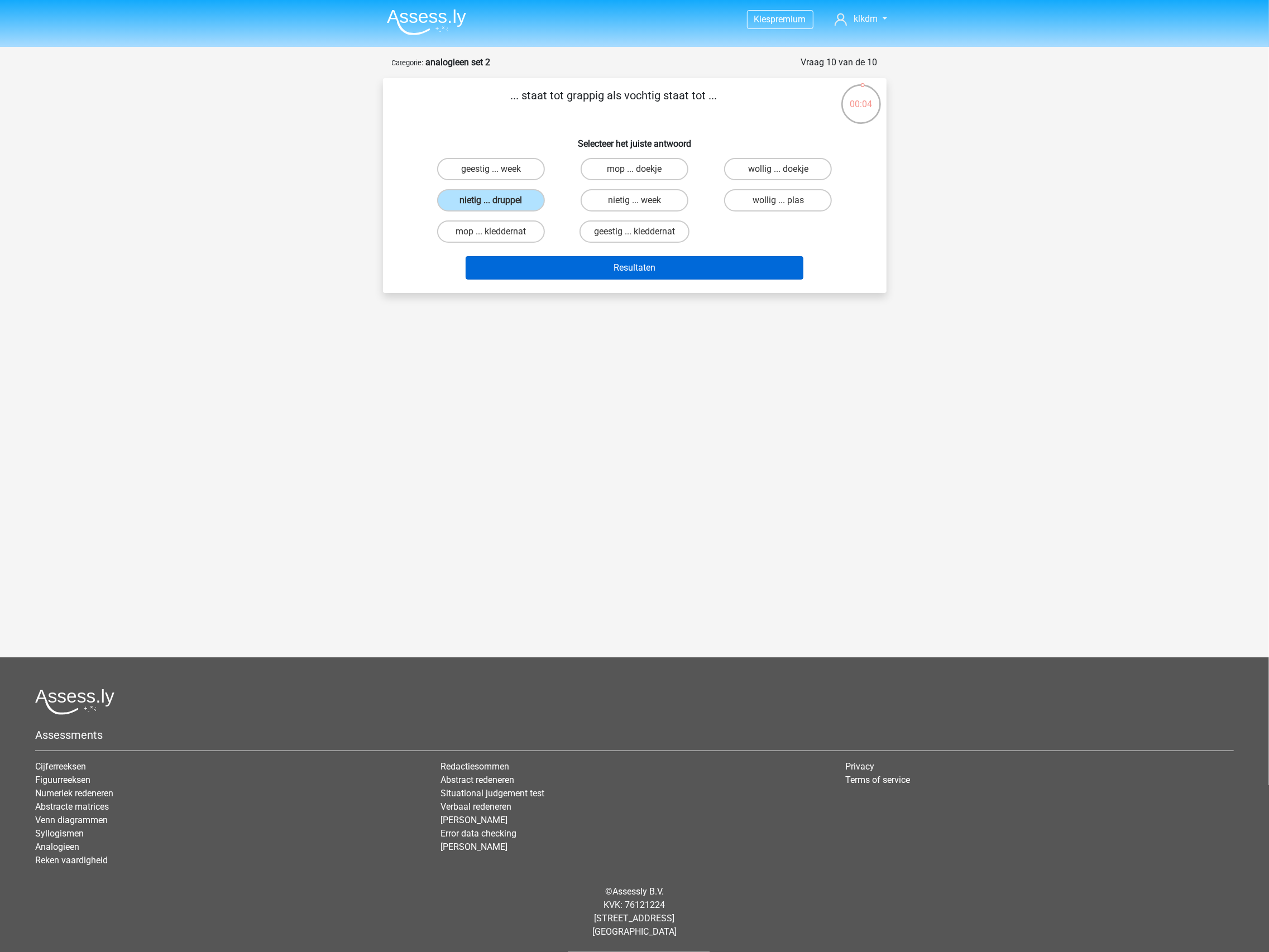
click at [570, 265] on button "Resultaten" at bounding box center [634, 268] width 338 height 24
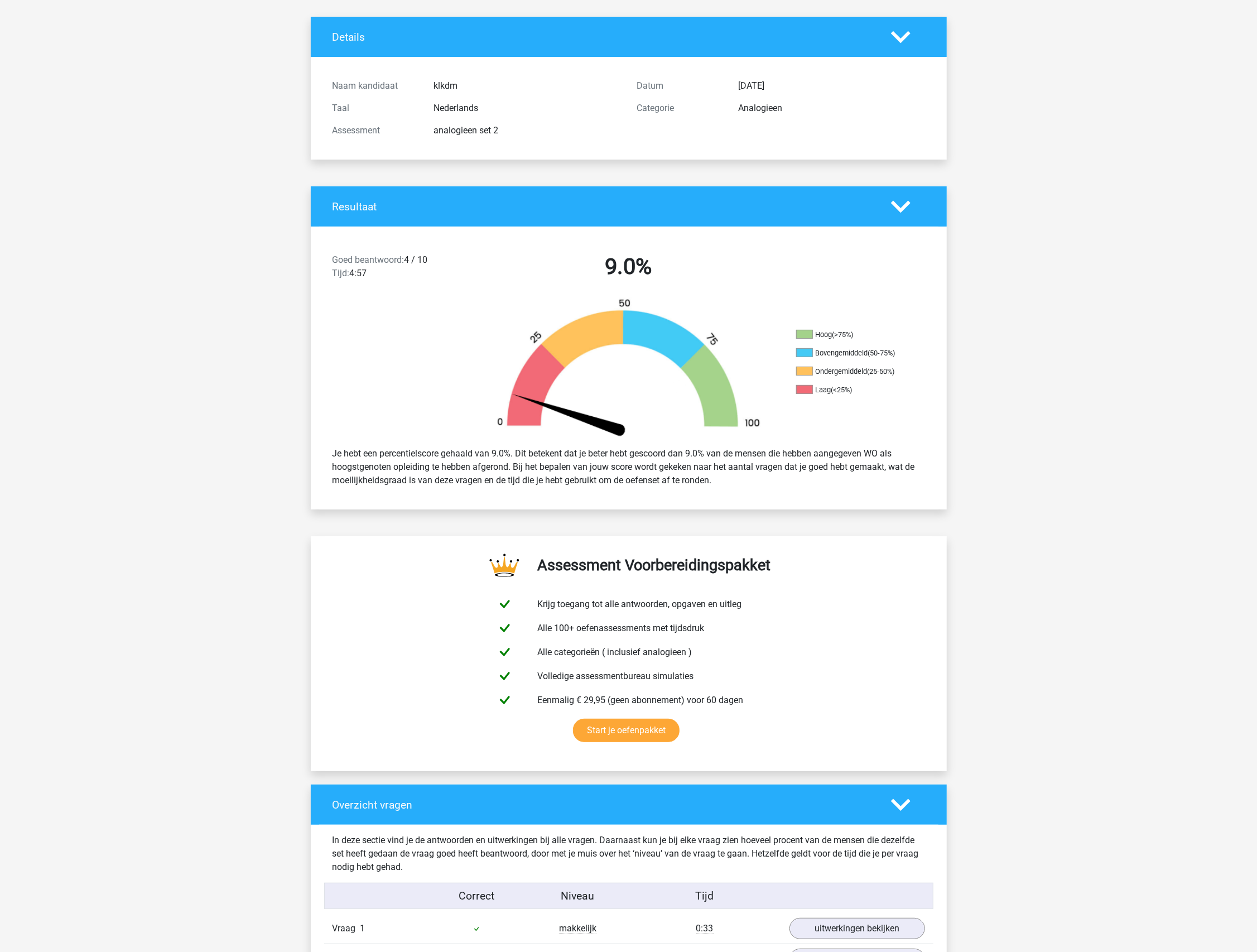
scroll to position [388, 0]
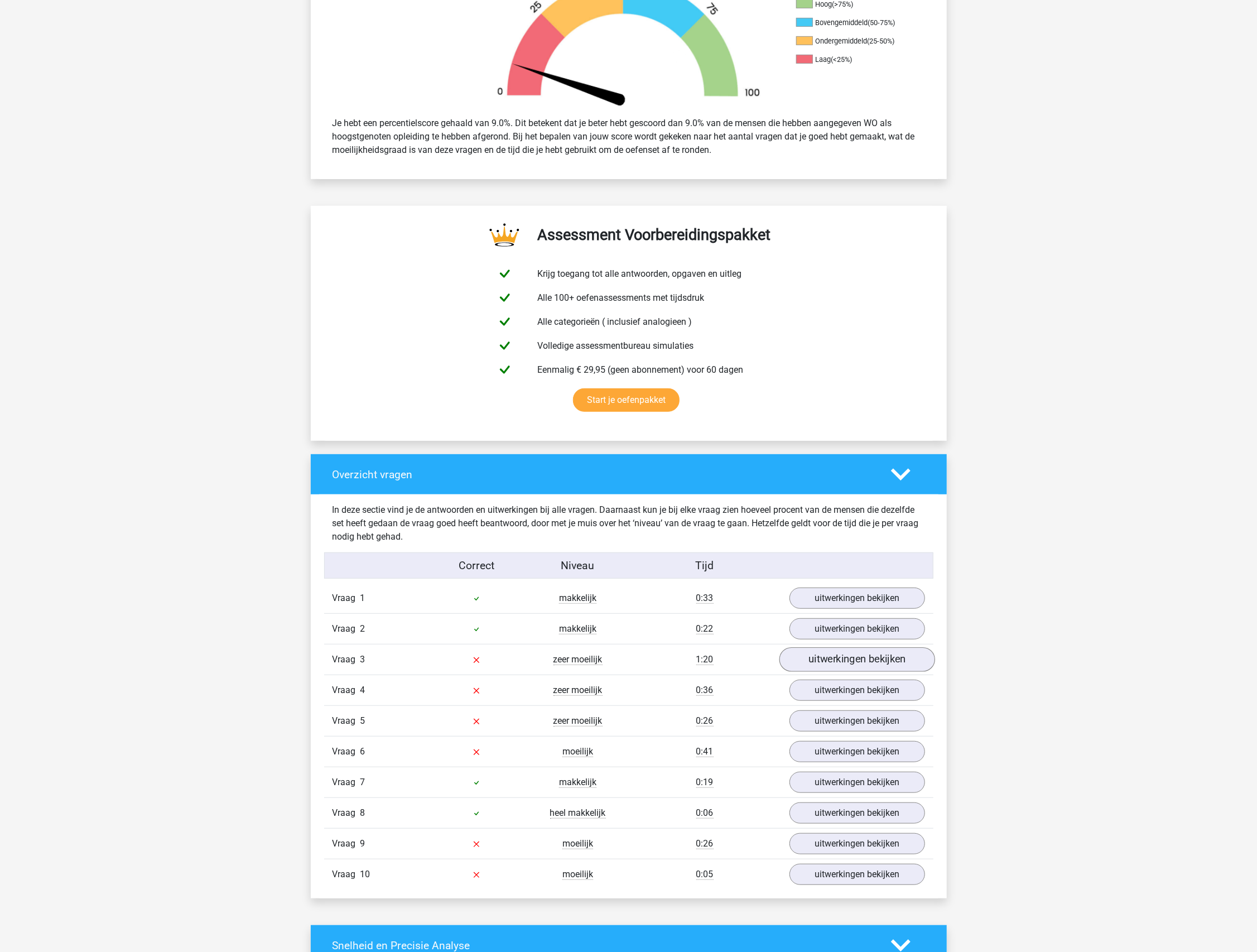
click at [812, 660] on link "uitwerkingen bekijken" at bounding box center [857, 660] width 155 height 25
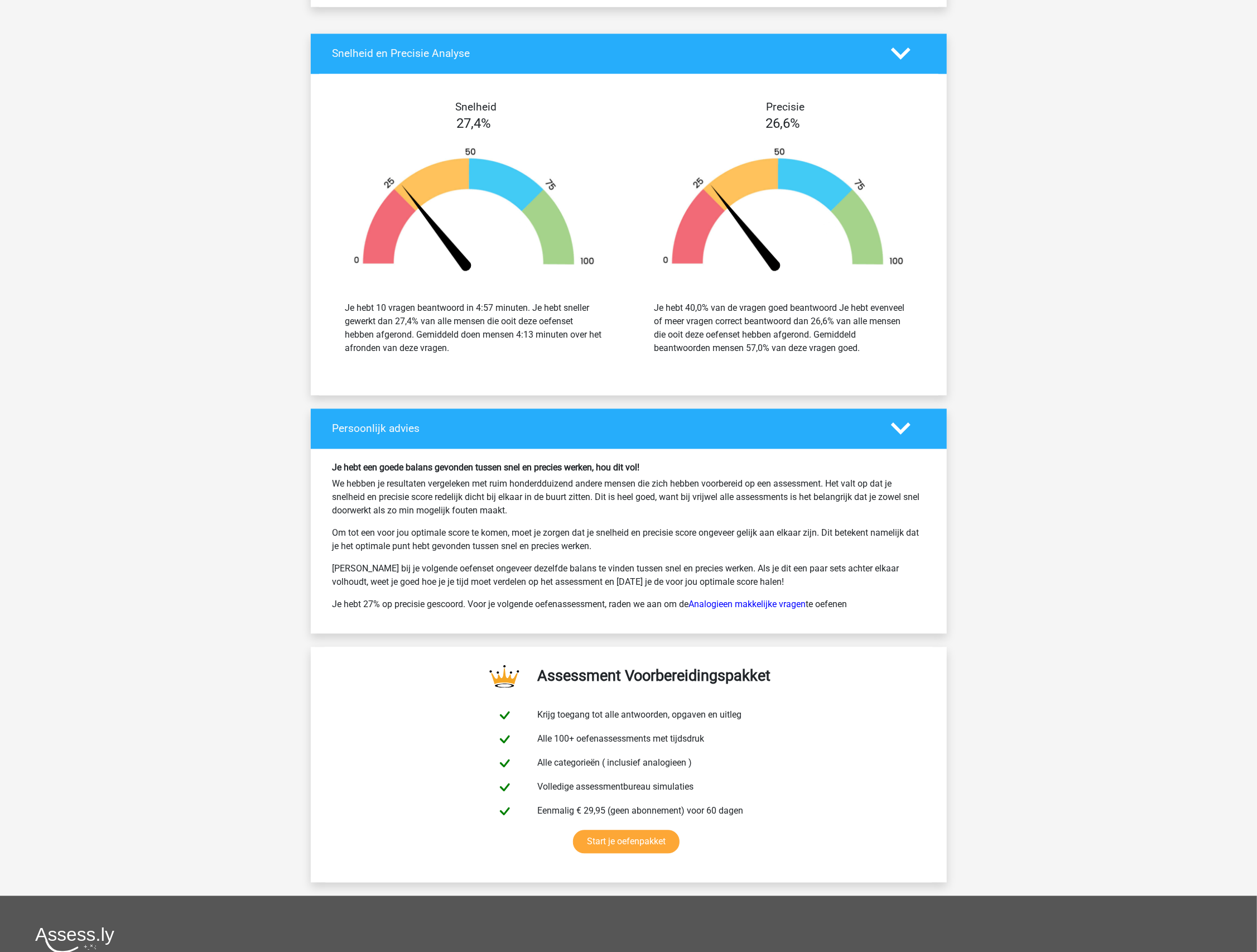
scroll to position [1954, 0]
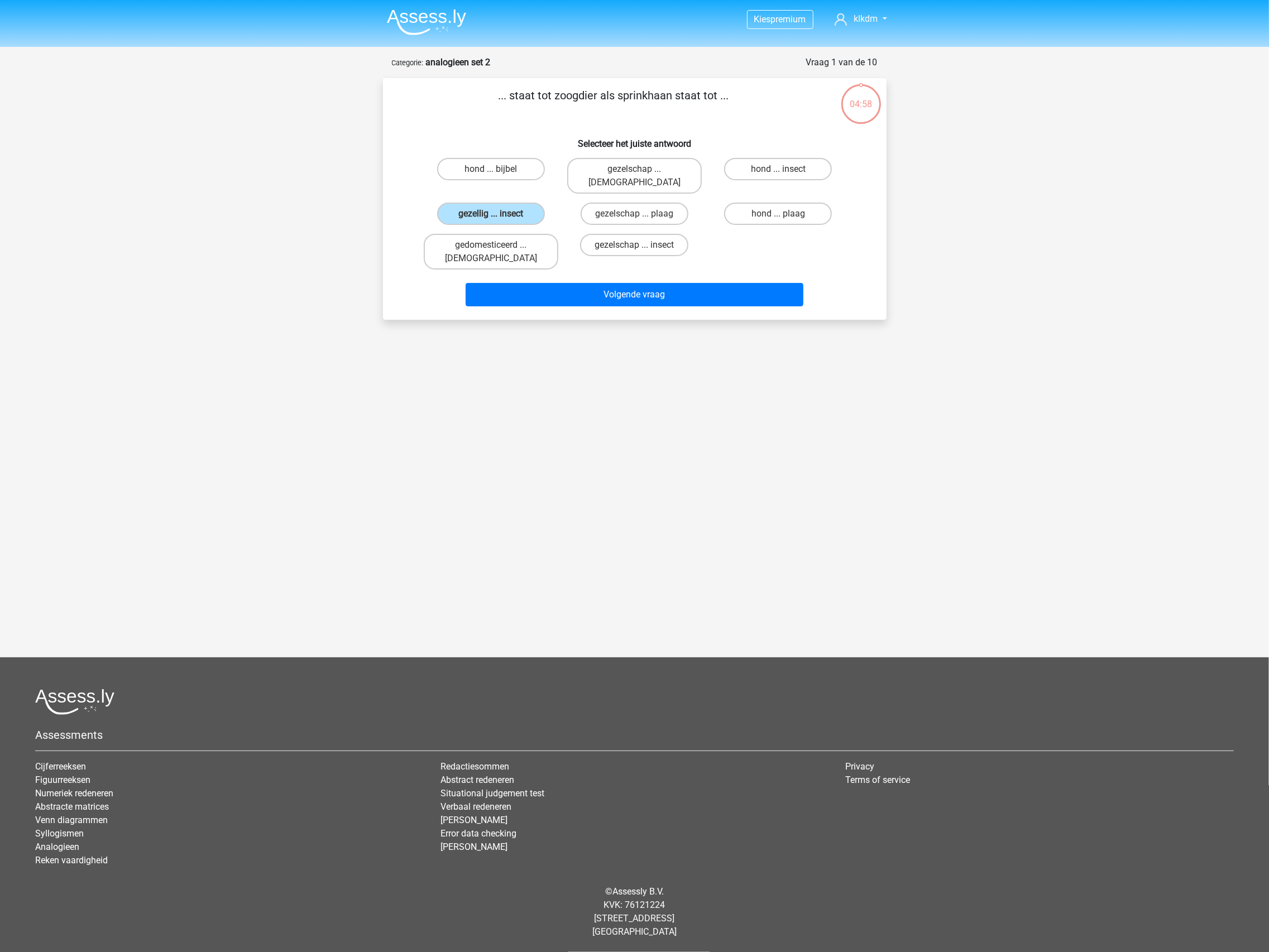
click at [436, 25] on img at bounding box center [427, 22] width 79 height 26
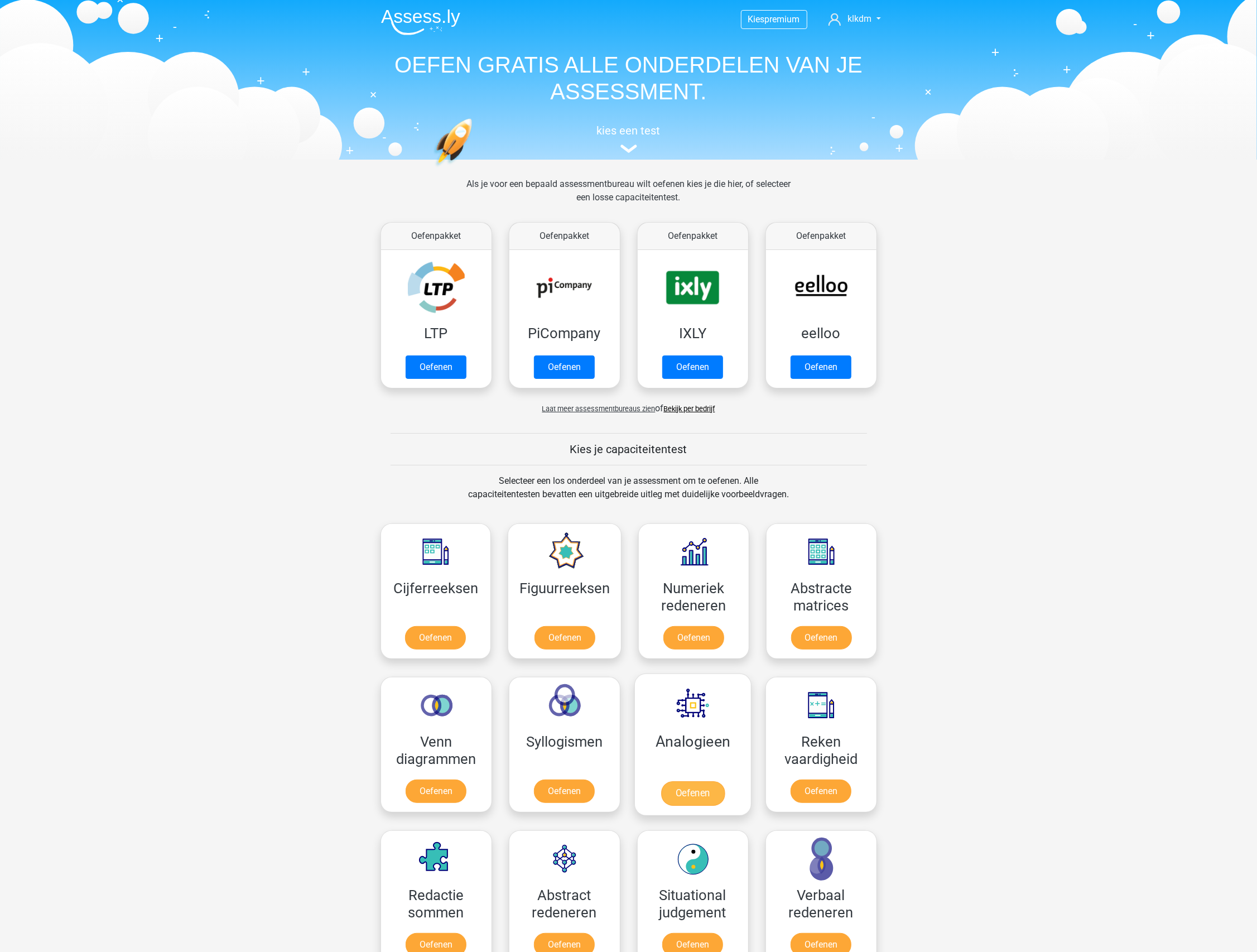
scroll to position [239, 0]
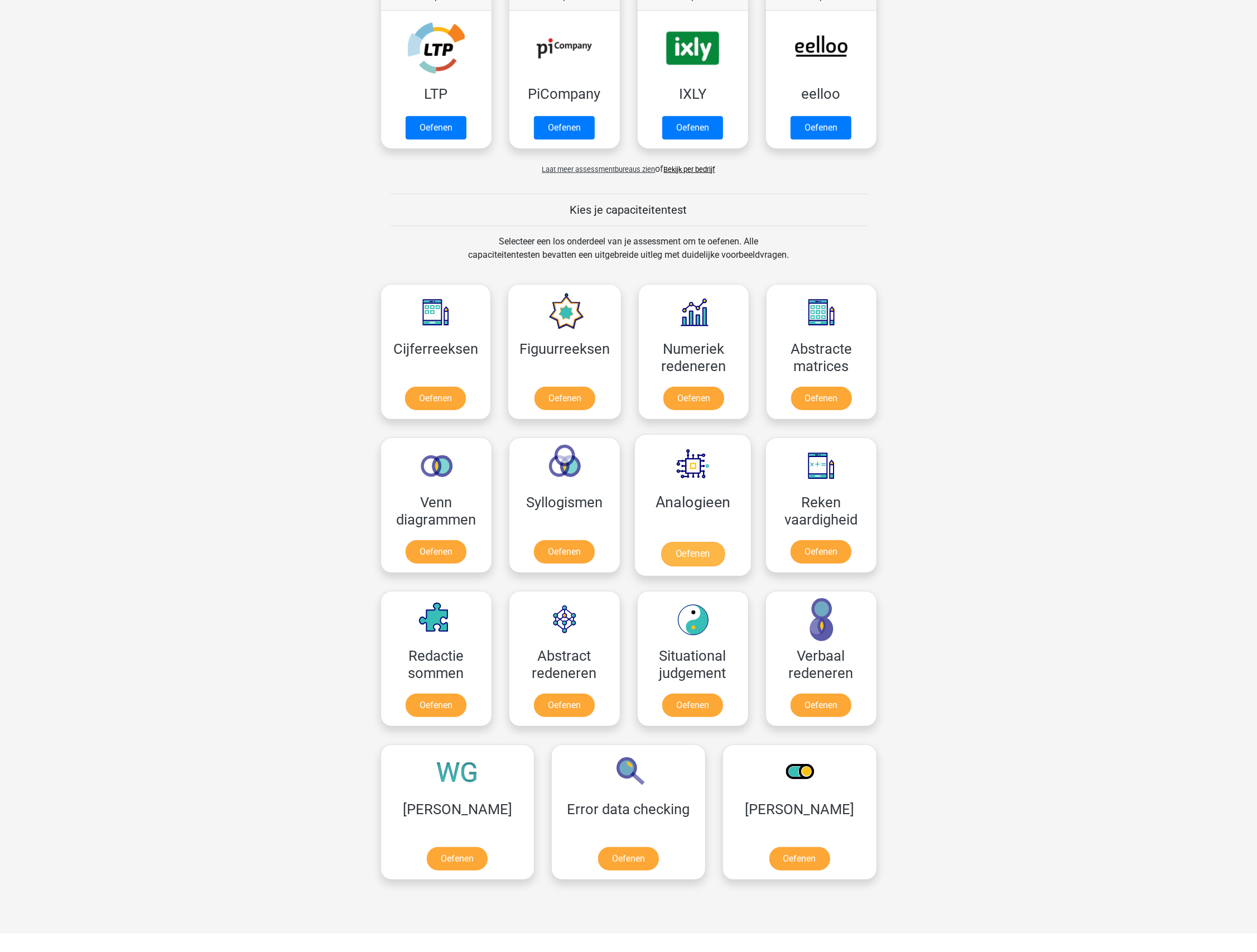
click at [694, 554] on link "Oefenen" at bounding box center [692, 554] width 64 height 25
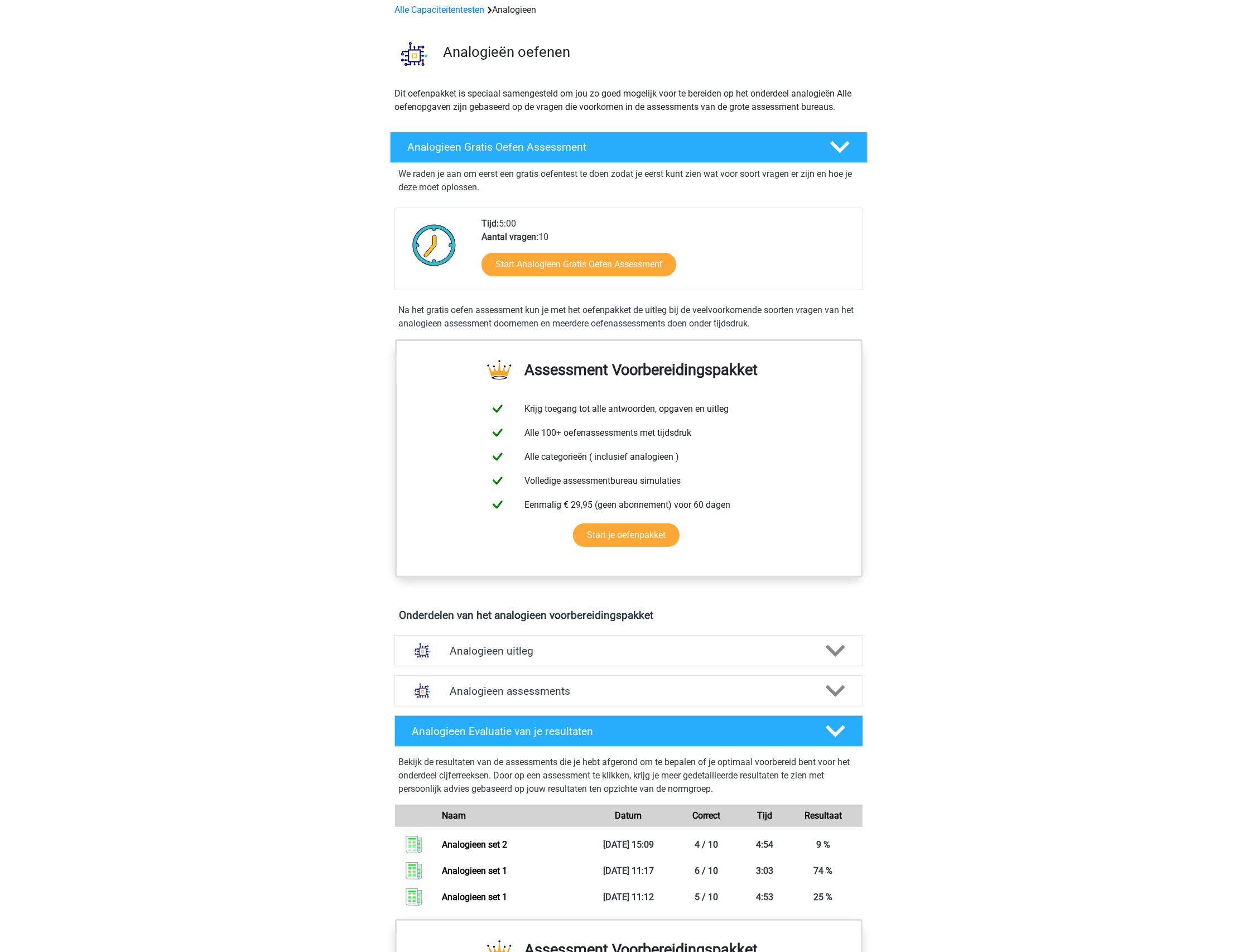
scroll to position [123, 0]
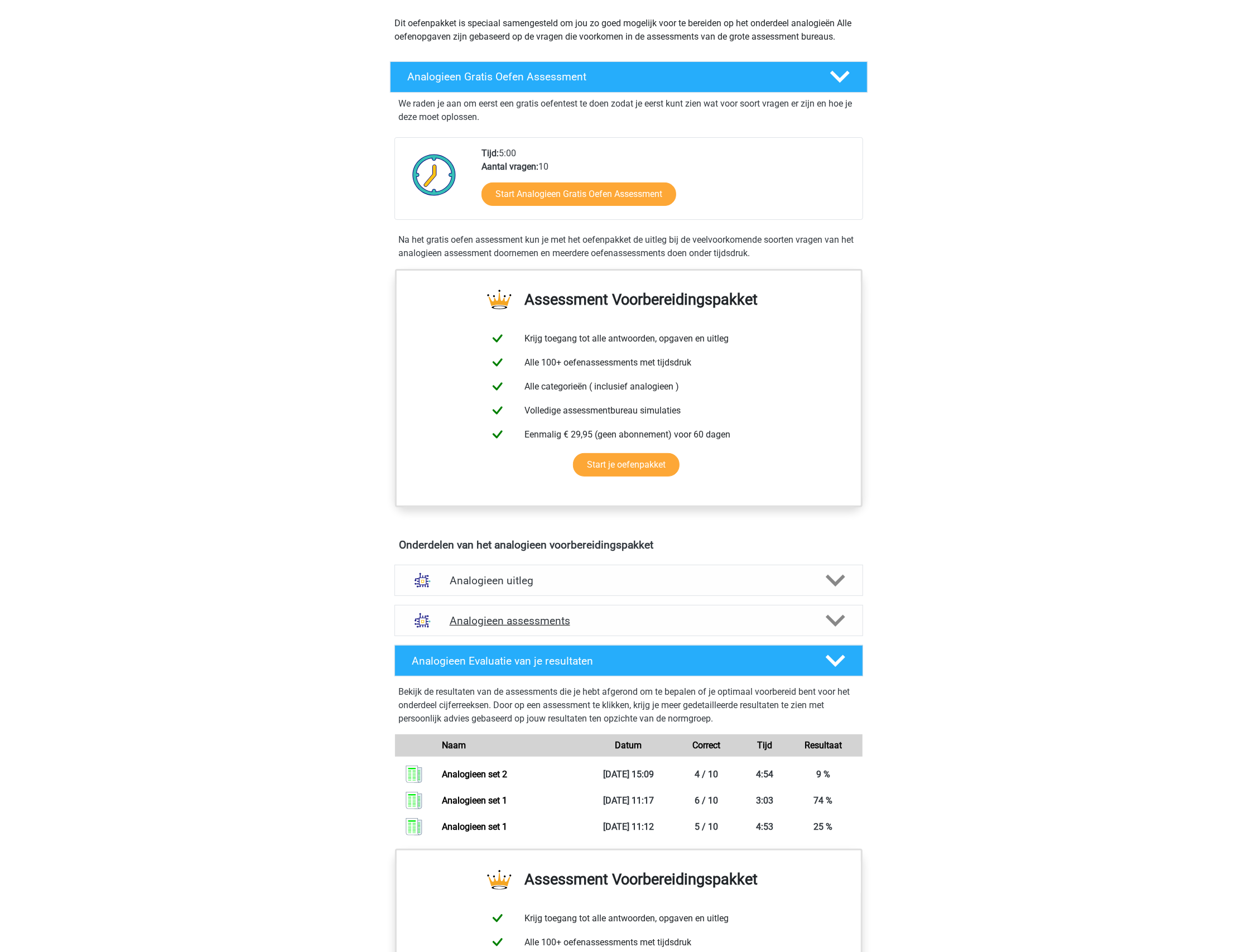
click at [556, 625] on div "Analogieen assessments" at bounding box center [629, 620] width 469 height 31
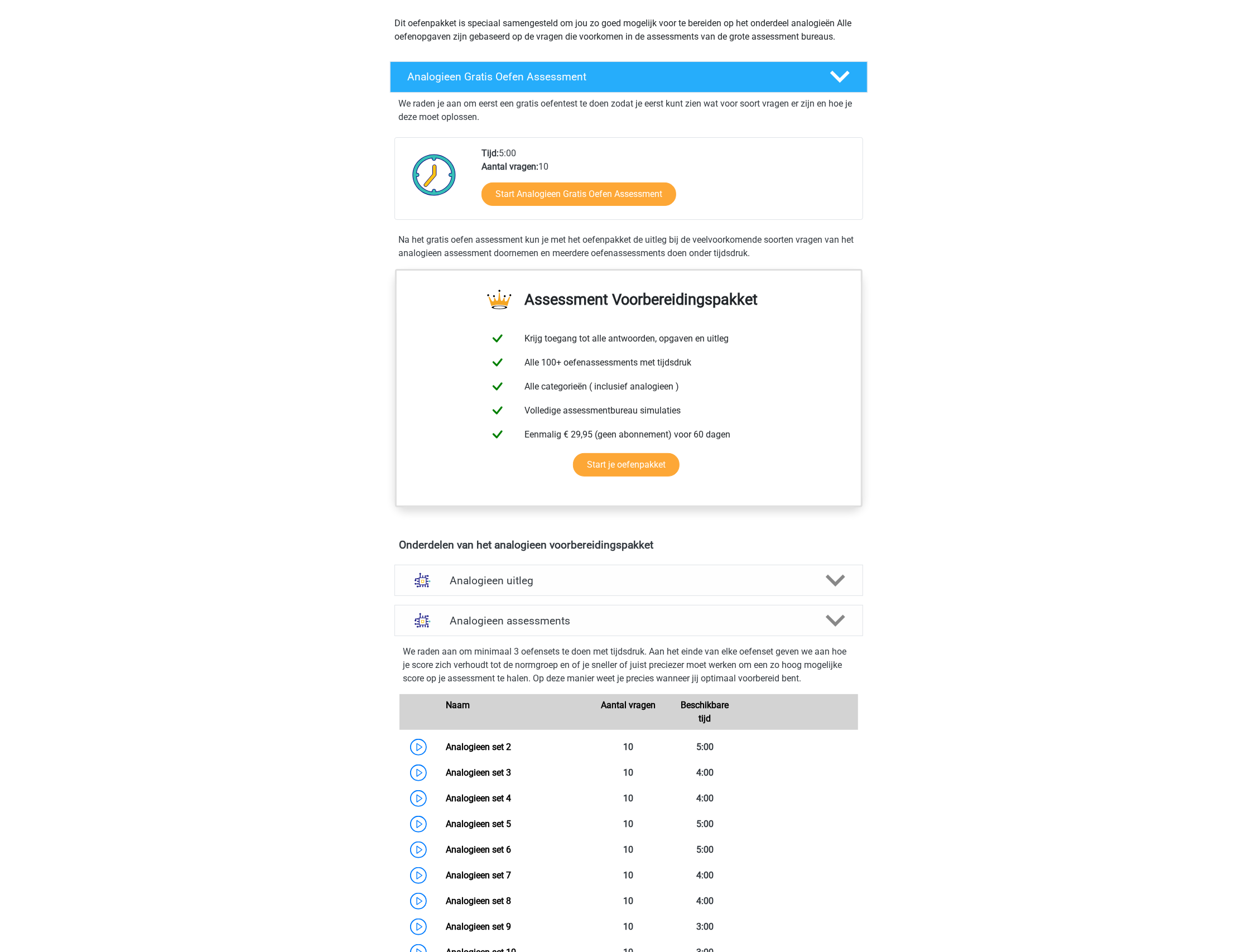
scroll to position [132, 0]
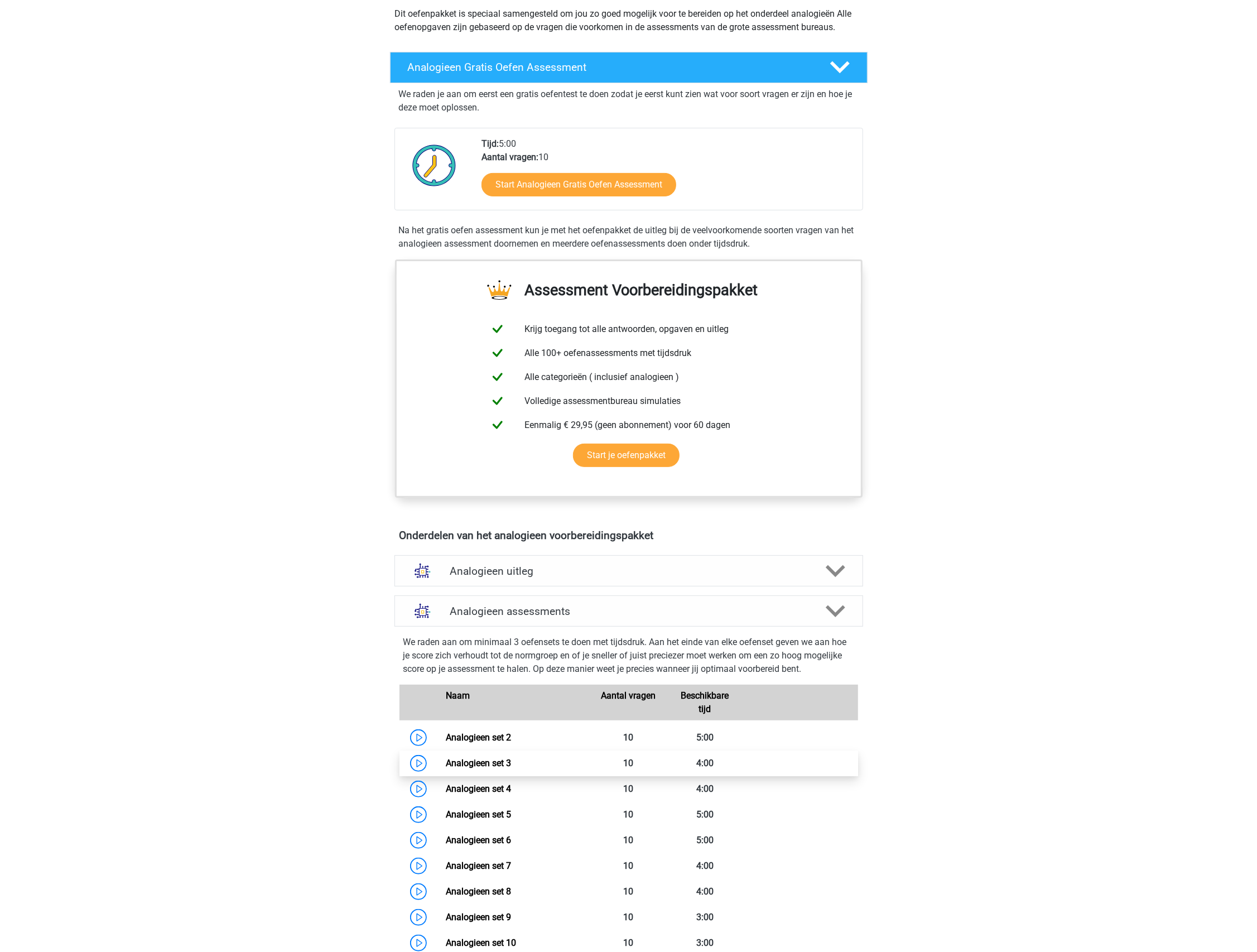
click at [511, 758] on link "Analogieen set 3" at bounding box center [479, 763] width 65 height 11
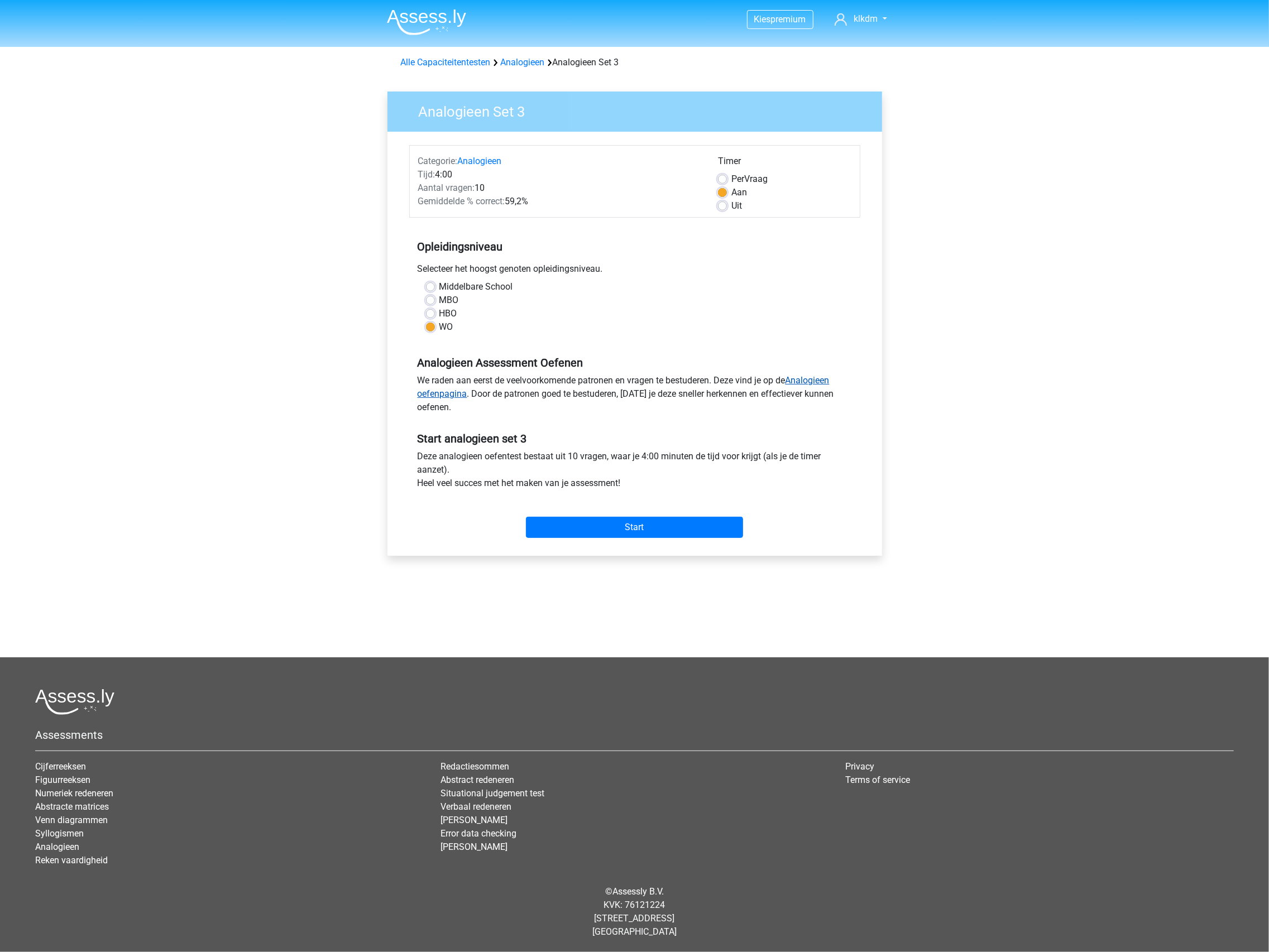
click at [819, 380] on link "Analogieen oefenpagina" at bounding box center [623, 387] width 412 height 24
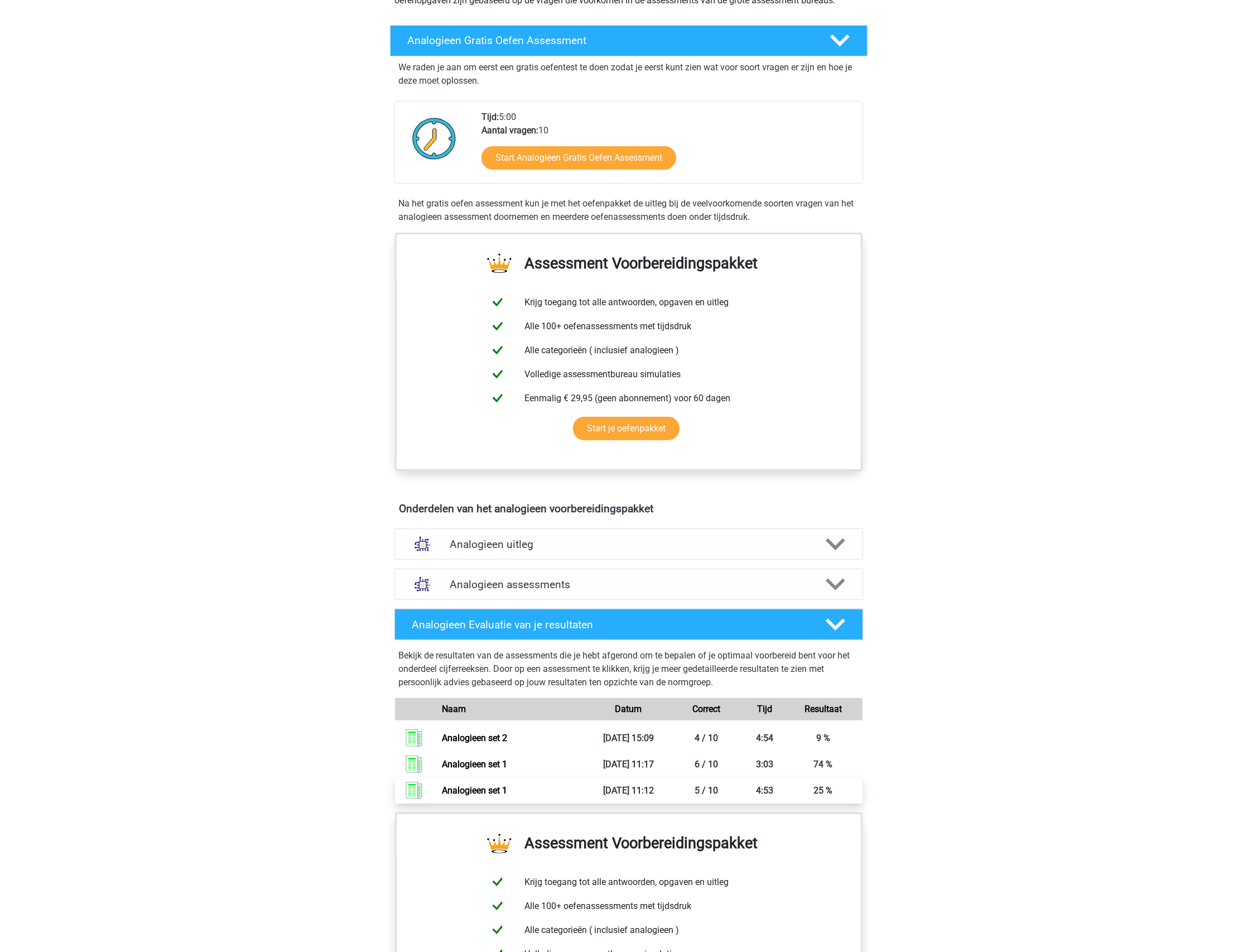
scroll to position [407, 0]
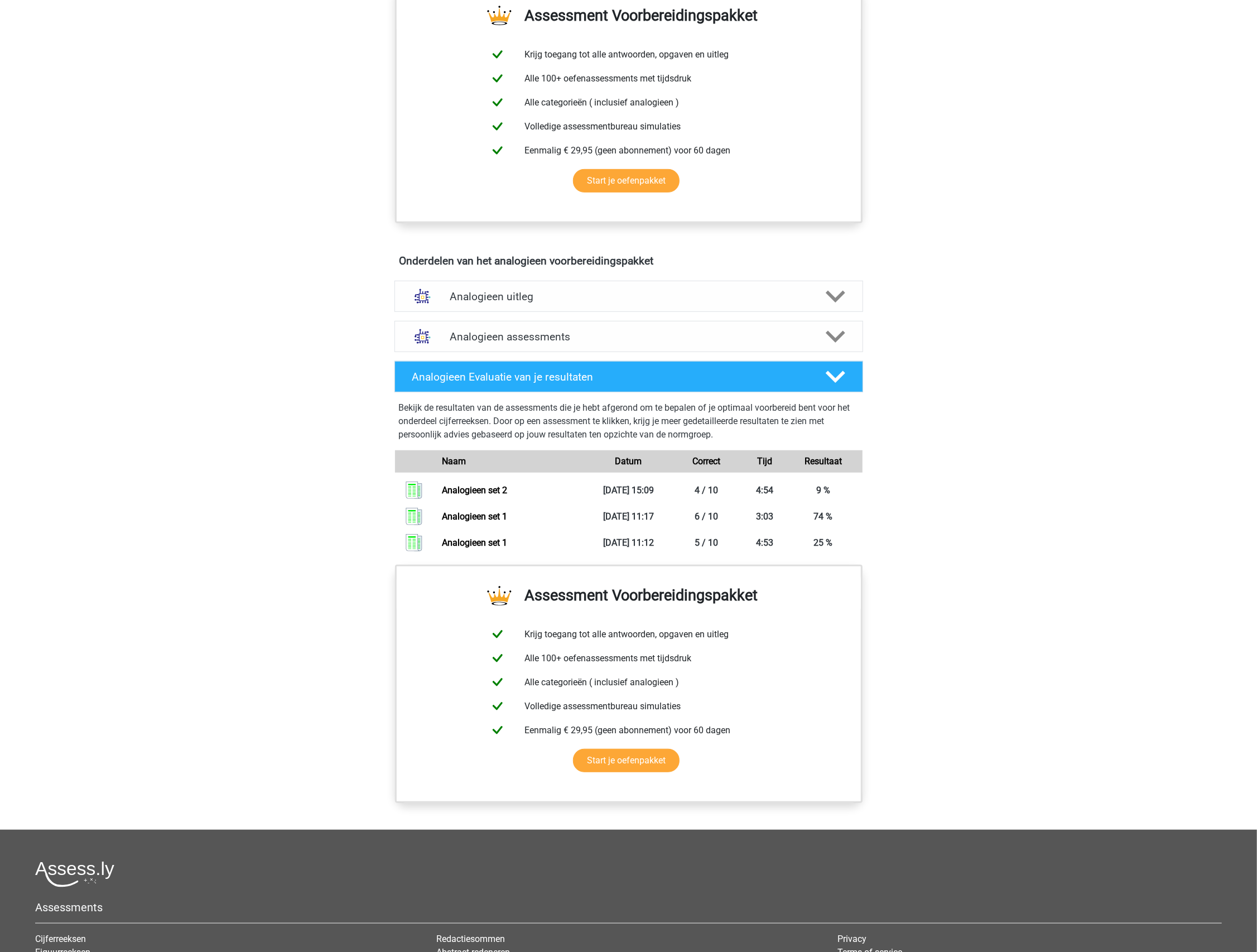
click at [636, 312] on div "Analogieen uitleg Bij het oplossen van Analogieën moet je een relatie tussen tw…" at bounding box center [629, 296] width 512 height 40
click at [638, 290] on h4 "Analogieen uitleg" at bounding box center [629, 296] width 358 height 13
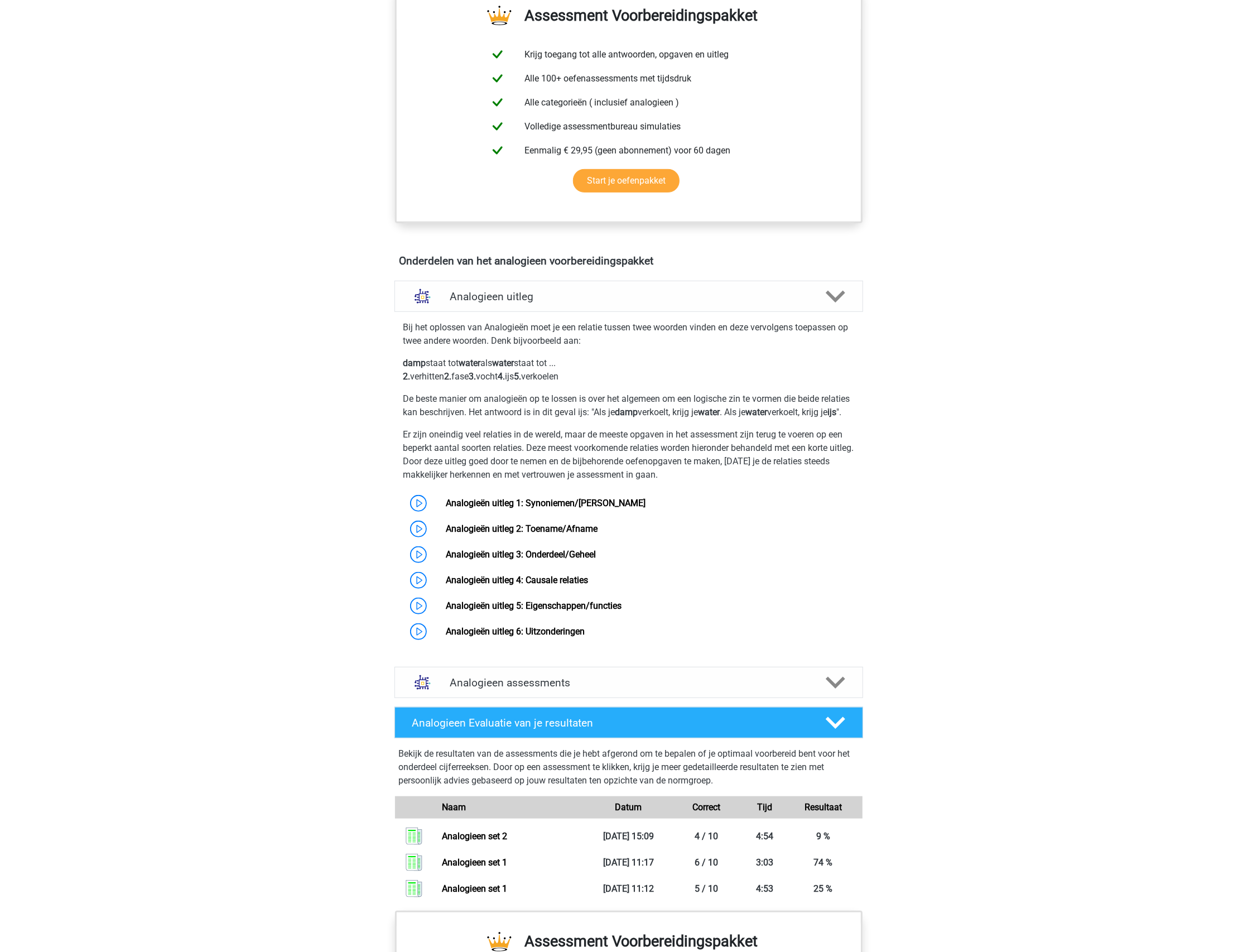
scroll to position [416, 0]
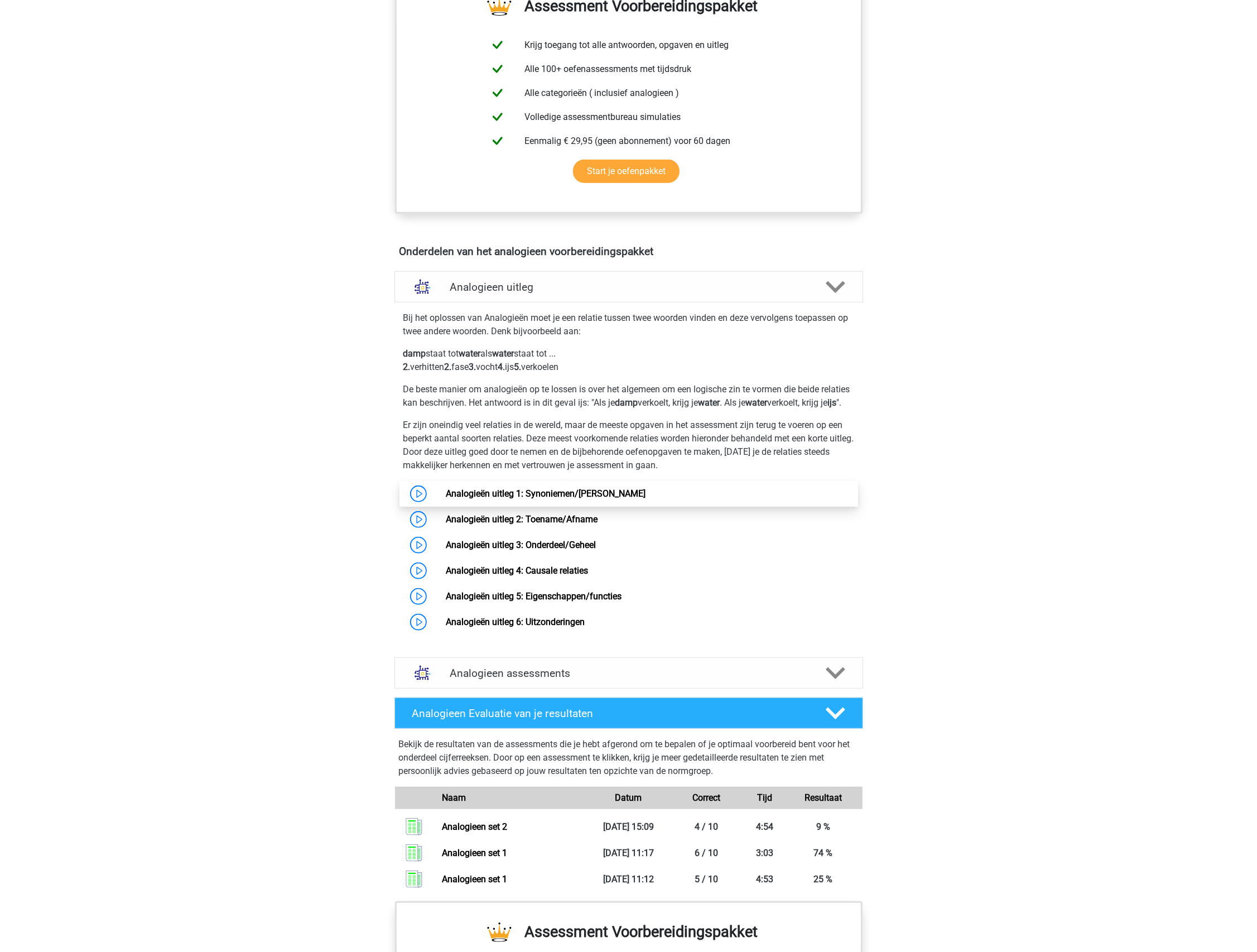
click at [645, 499] on link "Analogieën uitleg 1: Synoniemen/[PERSON_NAME]" at bounding box center [546, 493] width 200 height 11
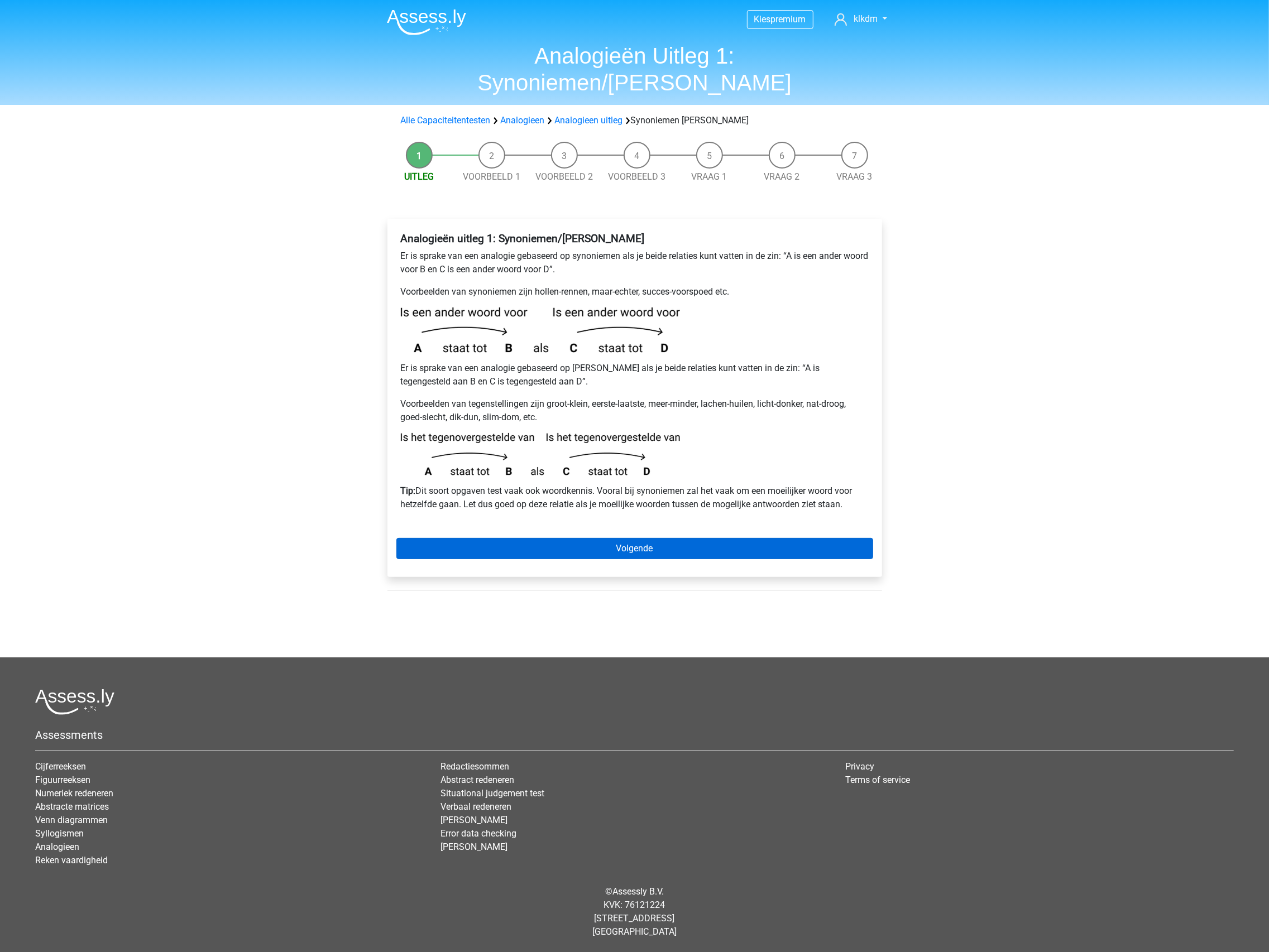
click at [636, 538] on link "Volgende" at bounding box center [634, 549] width 477 height 21
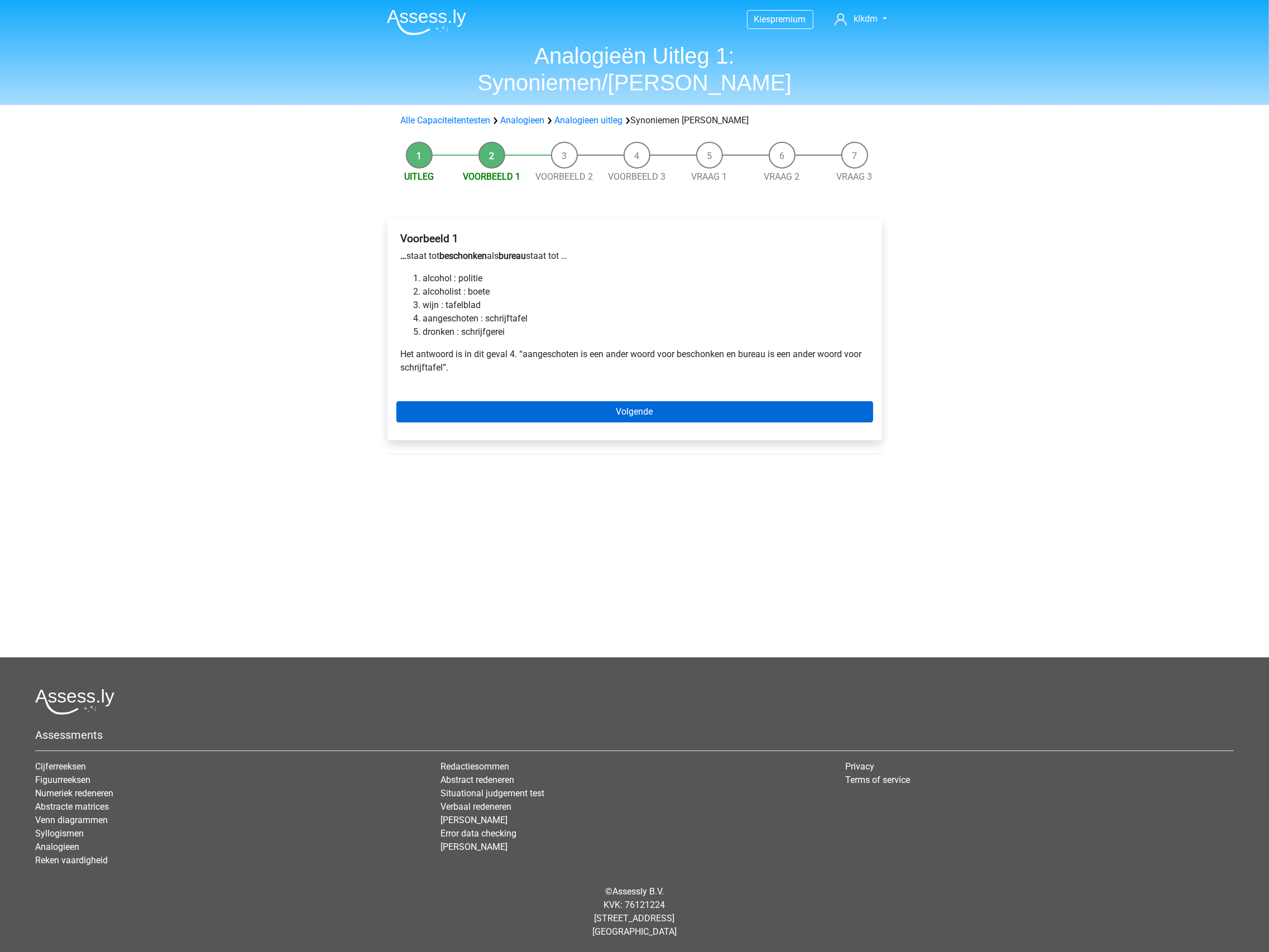
click at [658, 401] on link "Volgende" at bounding box center [634, 412] width 477 height 21
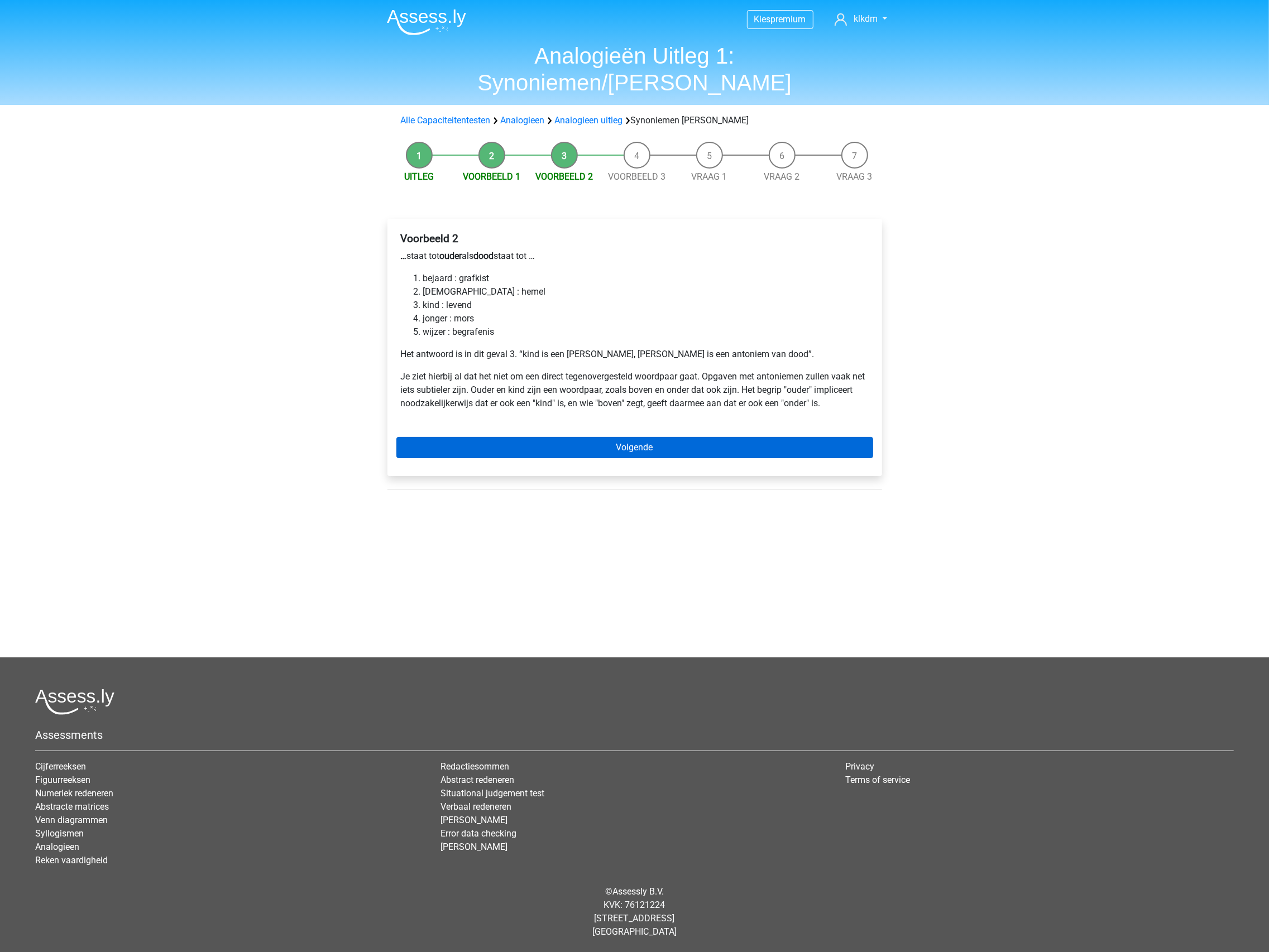
click at [639, 437] on link "Volgende" at bounding box center [634, 448] width 477 height 21
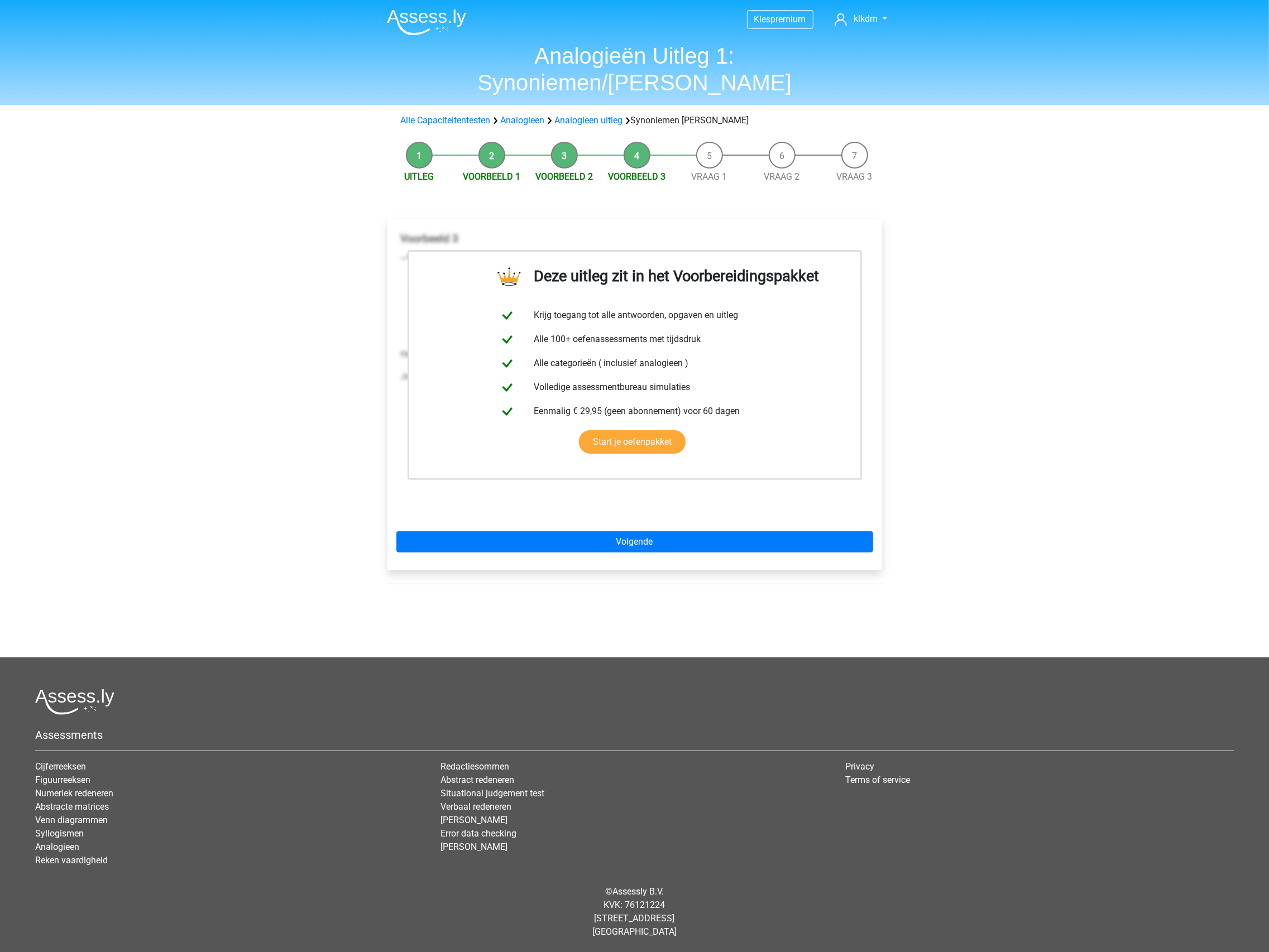
click at [639, 430] on link "Start je oefenpakket" at bounding box center [632, 442] width 107 height 24
click at [596, 531] on link "Volgende" at bounding box center [634, 542] width 477 height 21
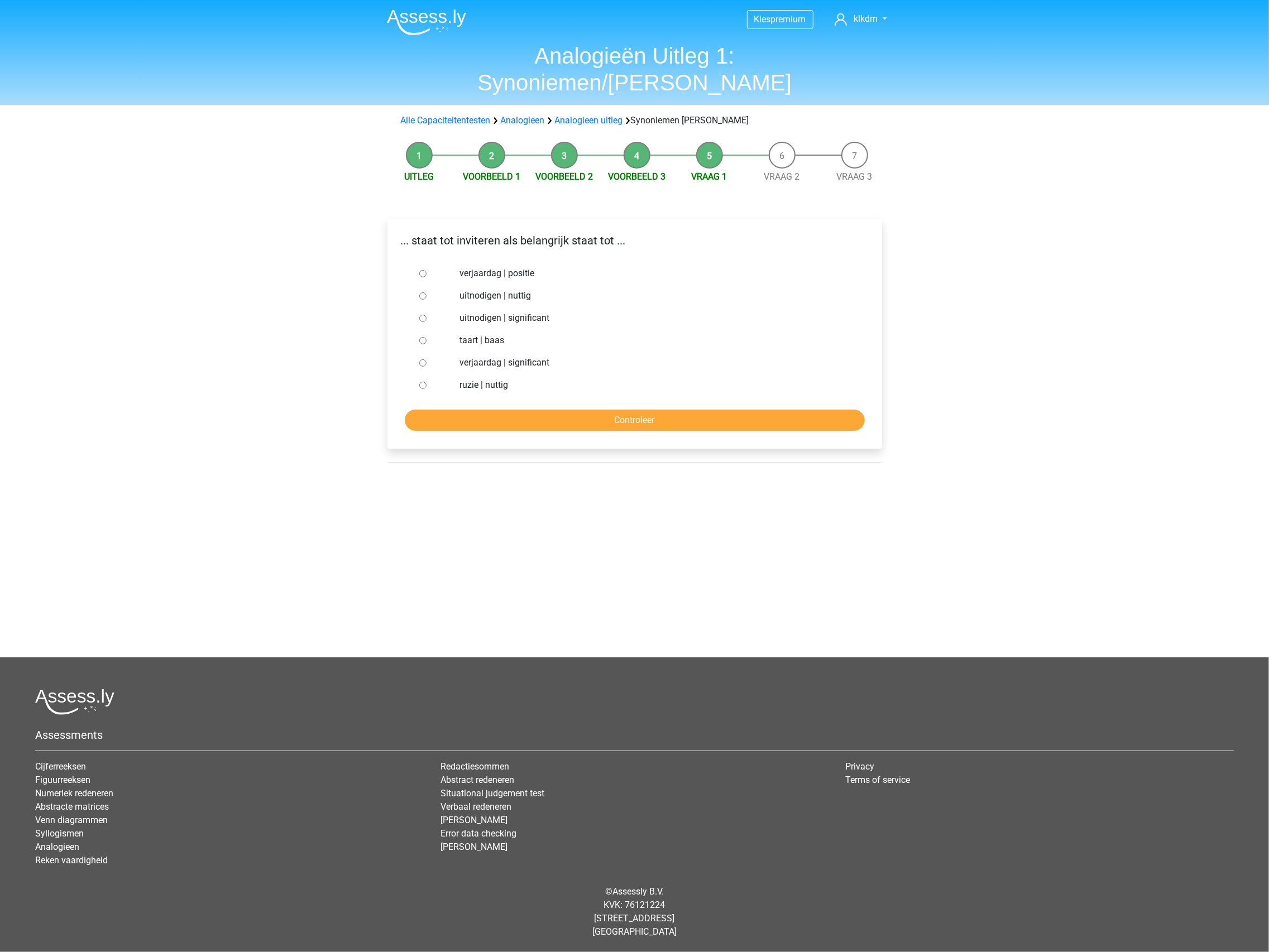
click at [587, 380] on form "verjaardag | positie uitnodigen | nuttig uitnodigen | significant taart | baas …" at bounding box center [634, 346] width 477 height 168
click at [570, 410] on input "Controleer" at bounding box center [634, 420] width 460 height 21
click at [512, 356] on label "verjaardag | significant" at bounding box center [653, 363] width 387 height 14
click at [427, 359] on input "verjaardag | significant" at bounding box center [423, 363] width 7 height 7
radio input "true"
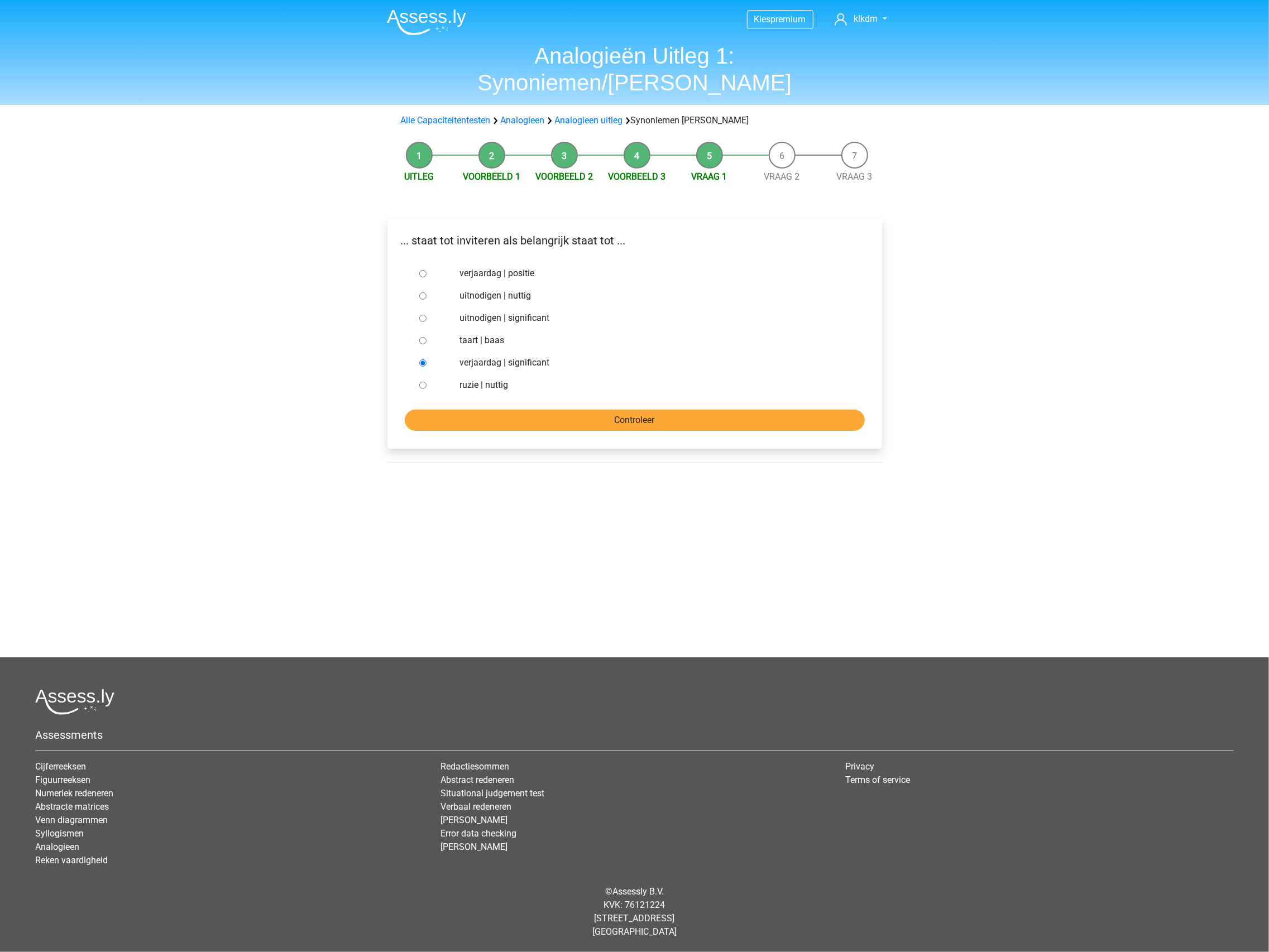
click at [545, 410] on input "Controleer" at bounding box center [634, 420] width 460 height 21
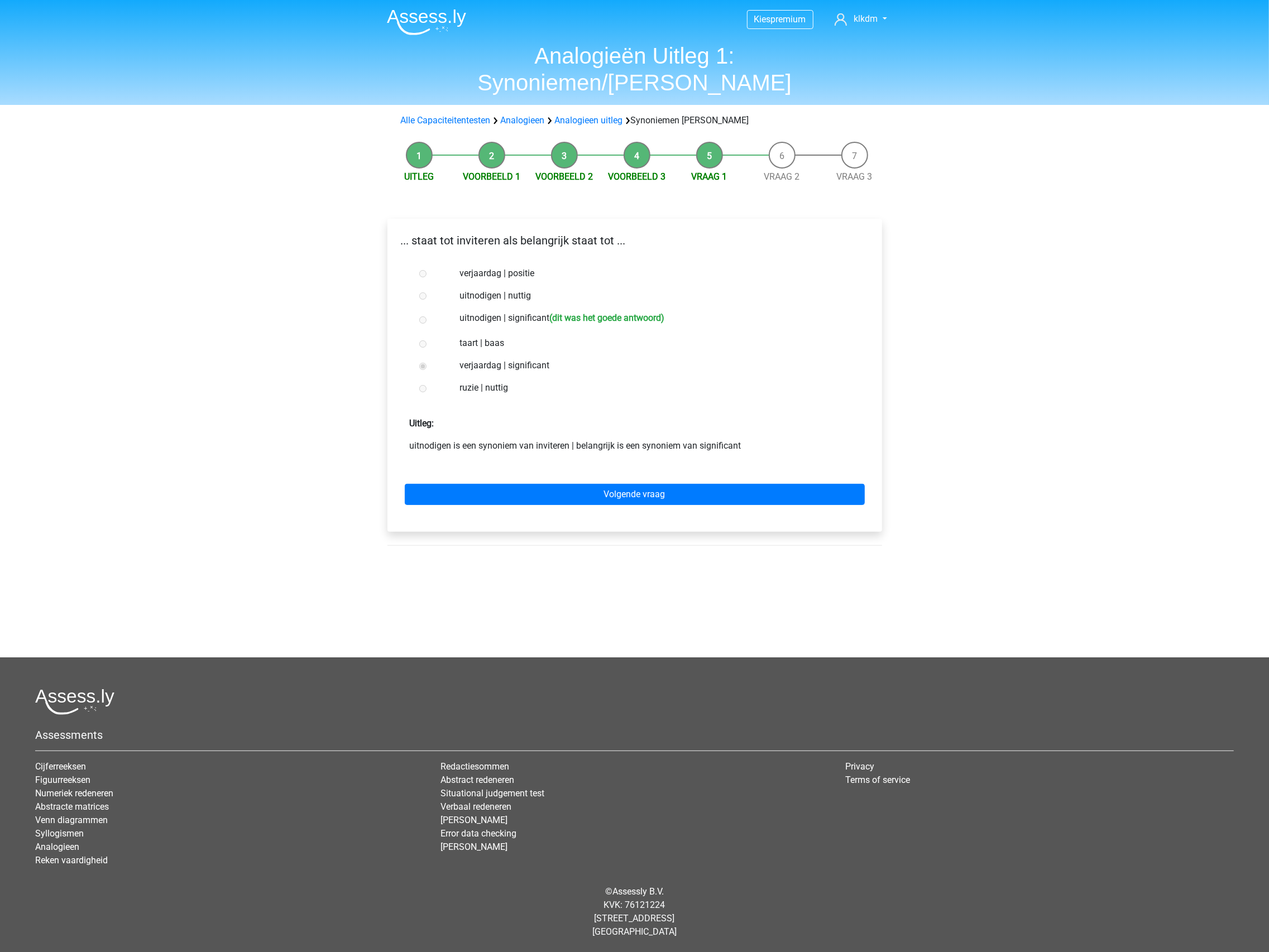
click at [544, 461] on div "Volgende vraag" at bounding box center [634, 492] width 477 height 61
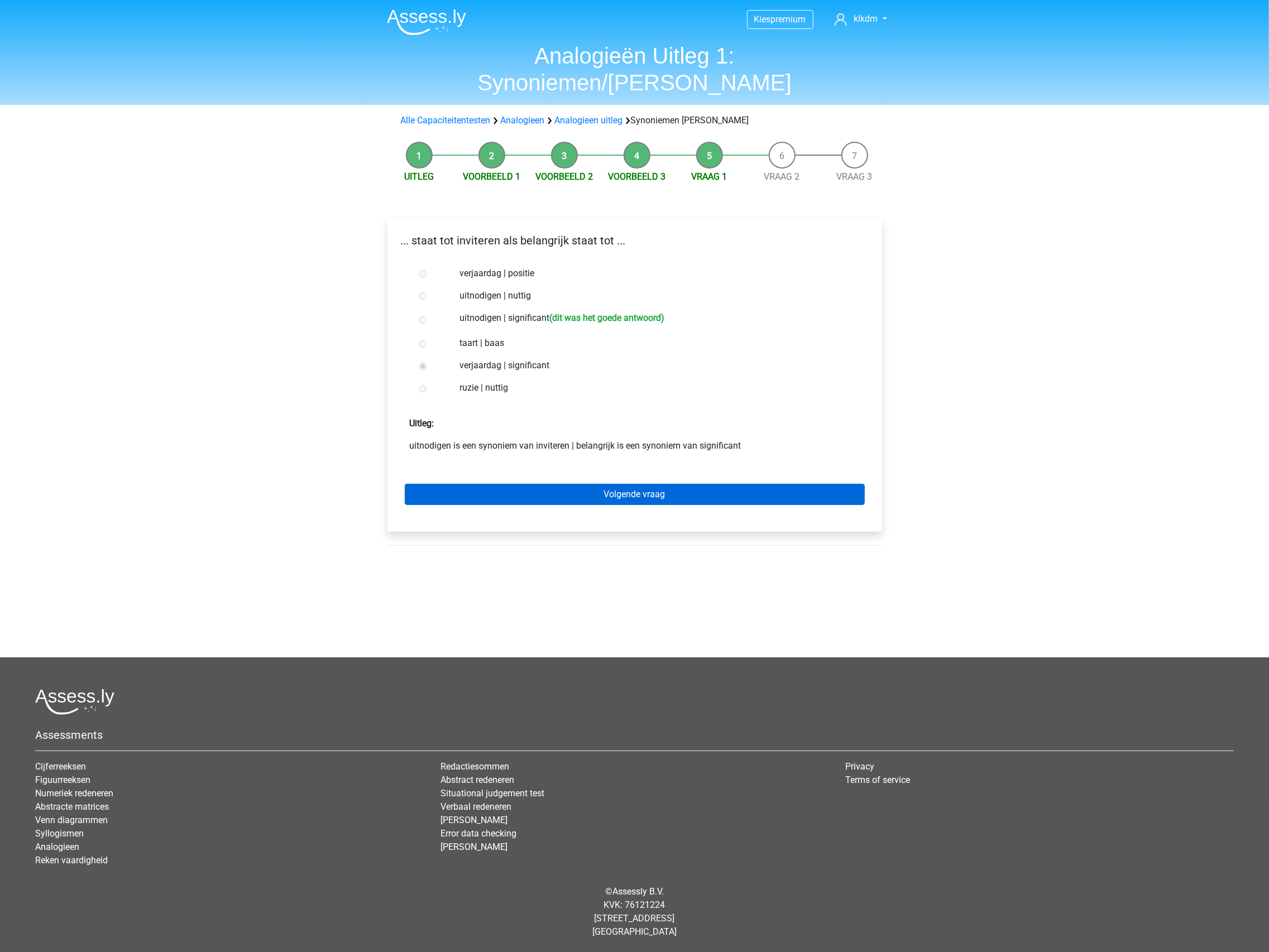
click at [559, 484] on link "Volgende vraag" at bounding box center [634, 495] width 460 height 21
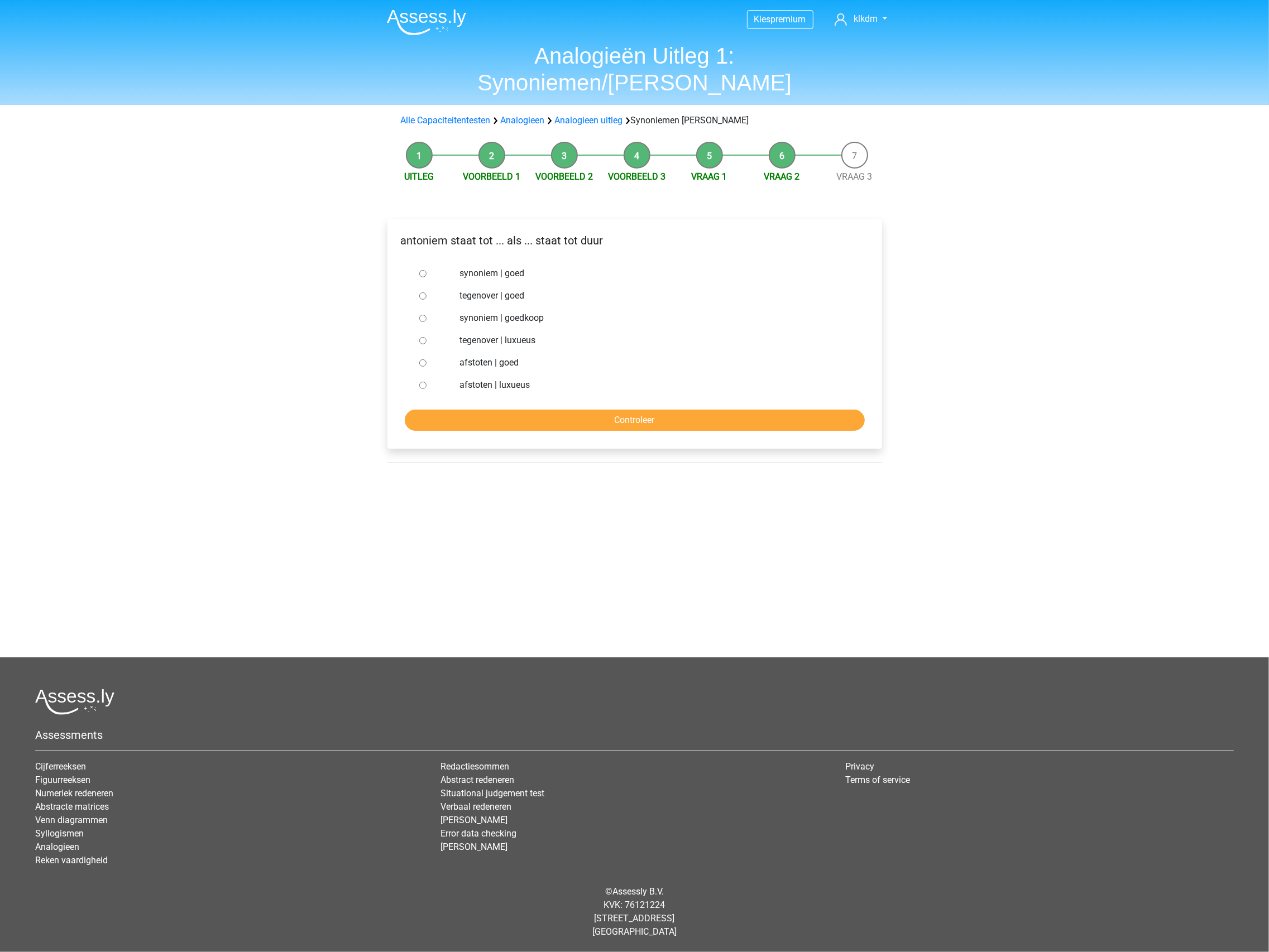
click at [513, 284] on div "tegenover | goed" at bounding box center [653, 296] width 403 height 23
click at [512, 289] on label "tegenover | goed" at bounding box center [653, 296] width 387 height 14
click at [427, 292] on input "tegenover | goed" at bounding box center [423, 296] width 7 height 7
radio input "true"
click at [583, 410] on input "Controleer" at bounding box center [634, 420] width 460 height 21
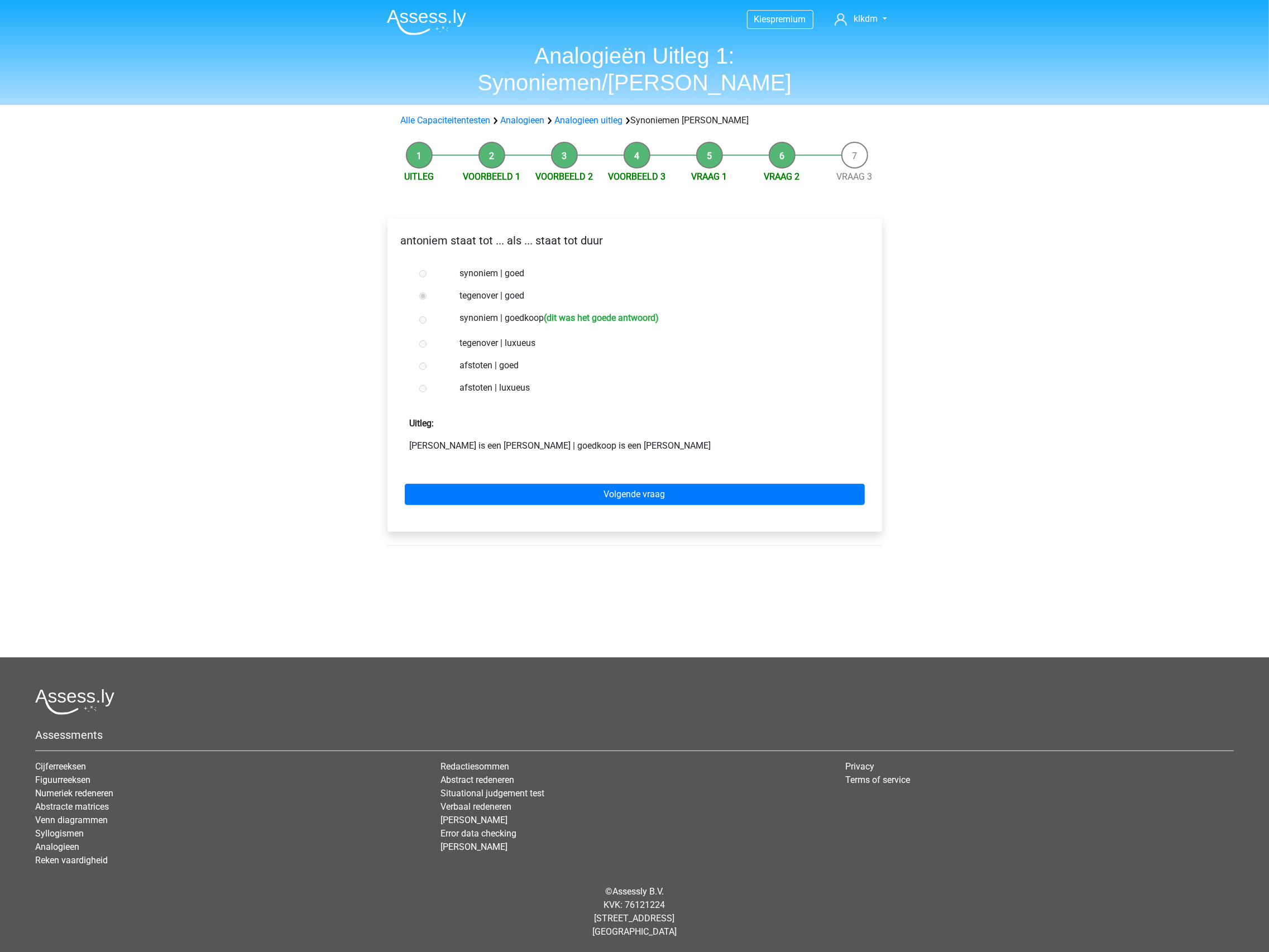
click at [536, 461] on div "Volgende vraag" at bounding box center [634, 492] width 477 height 61
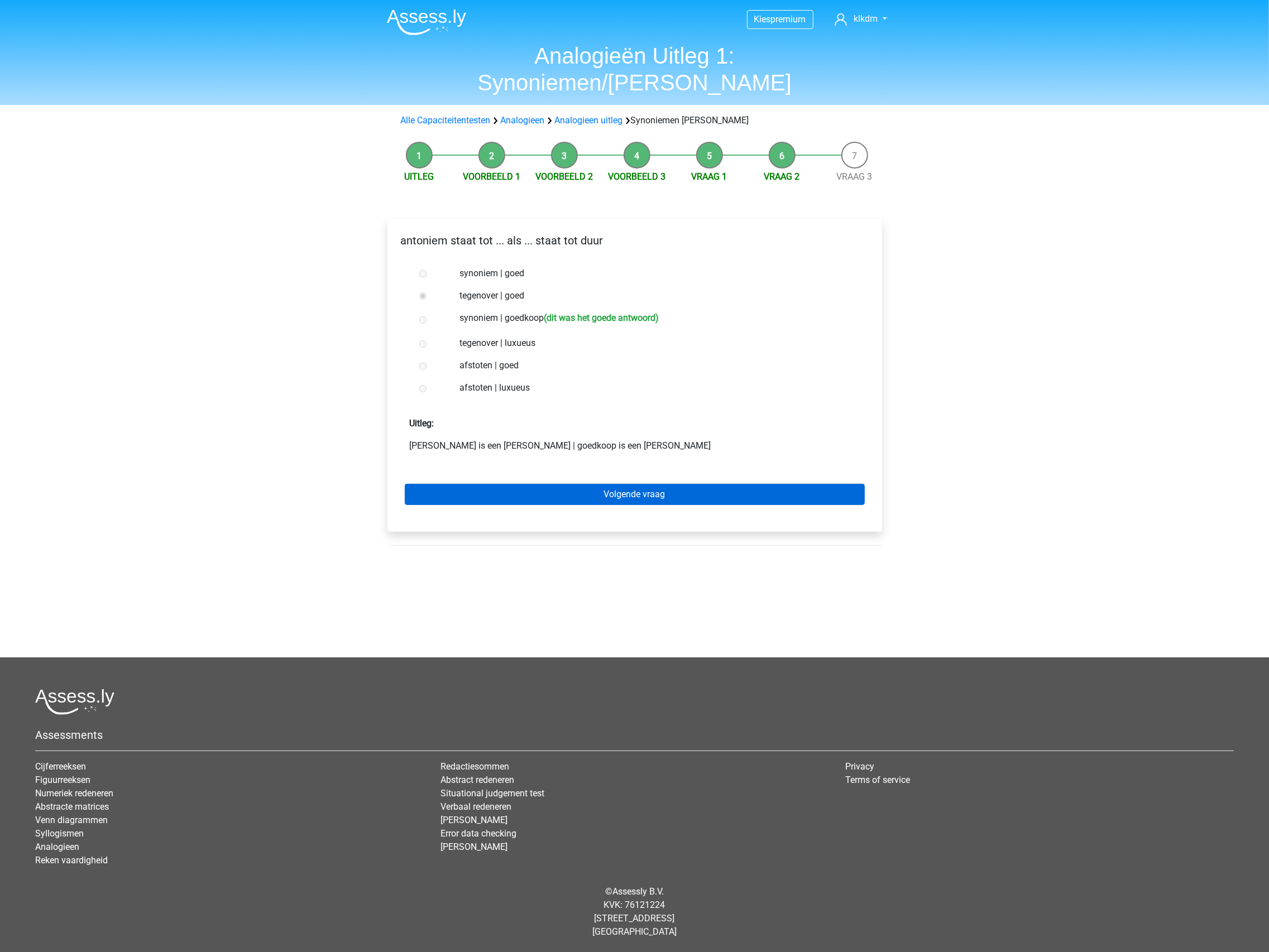
click at [534, 484] on link "Volgende vraag" at bounding box center [634, 495] width 460 height 21
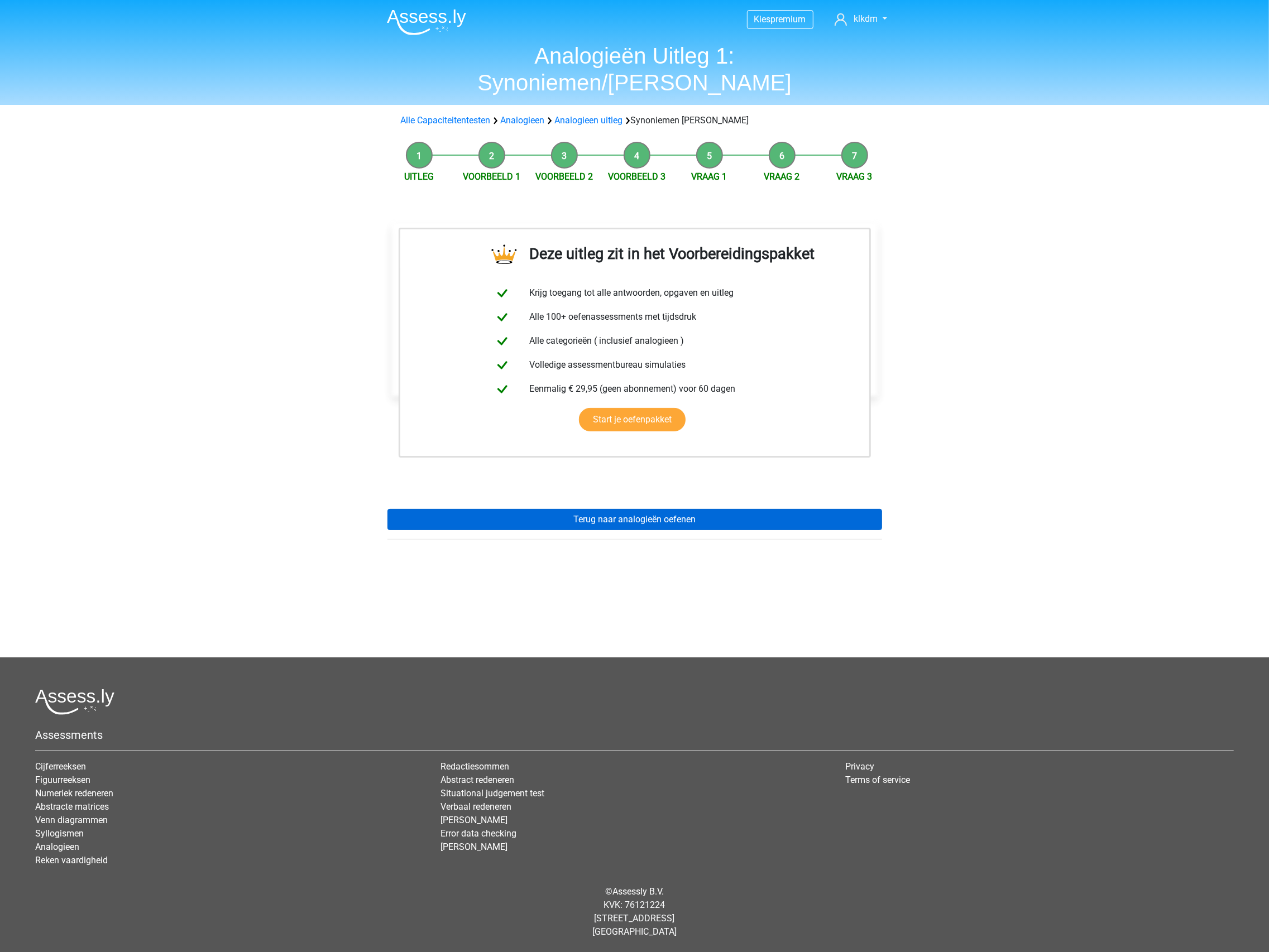
click at [560, 509] on link "Terug naar analogieën oefenen" at bounding box center [635, 520] width 495 height 21
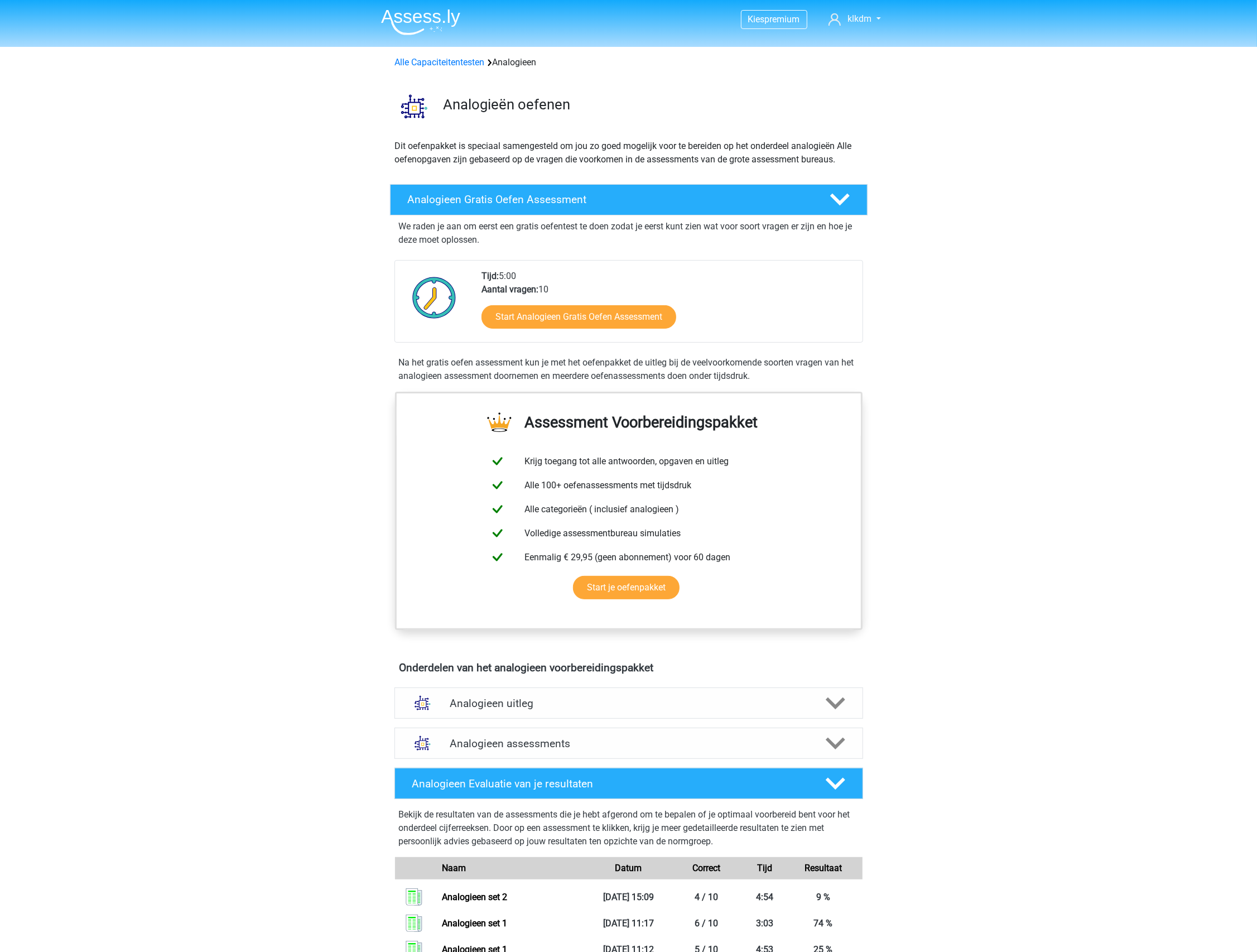
scroll to position [514, 0]
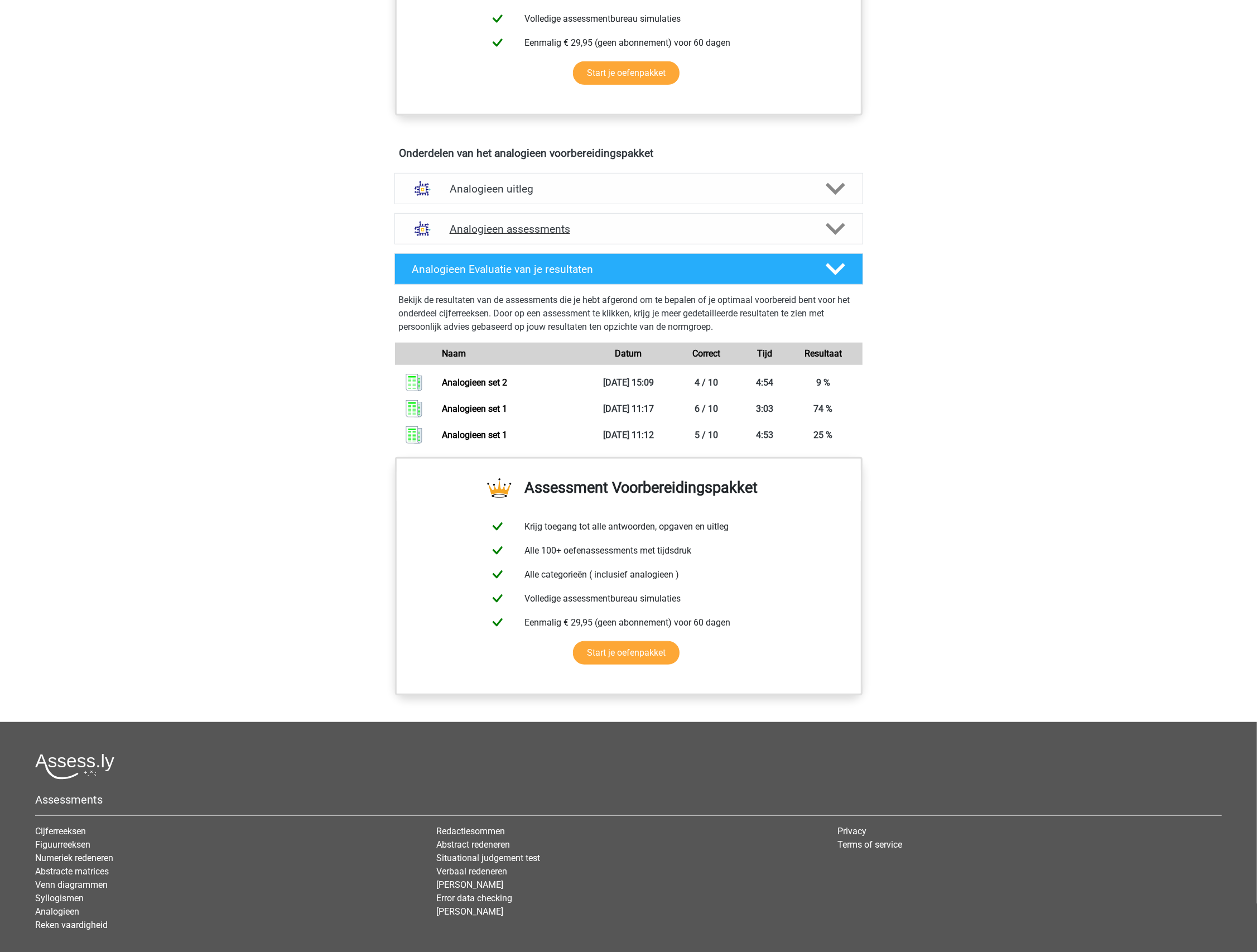
click at [587, 223] on h4 "Analogieen assessments" at bounding box center [629, 229] width 358 height 13
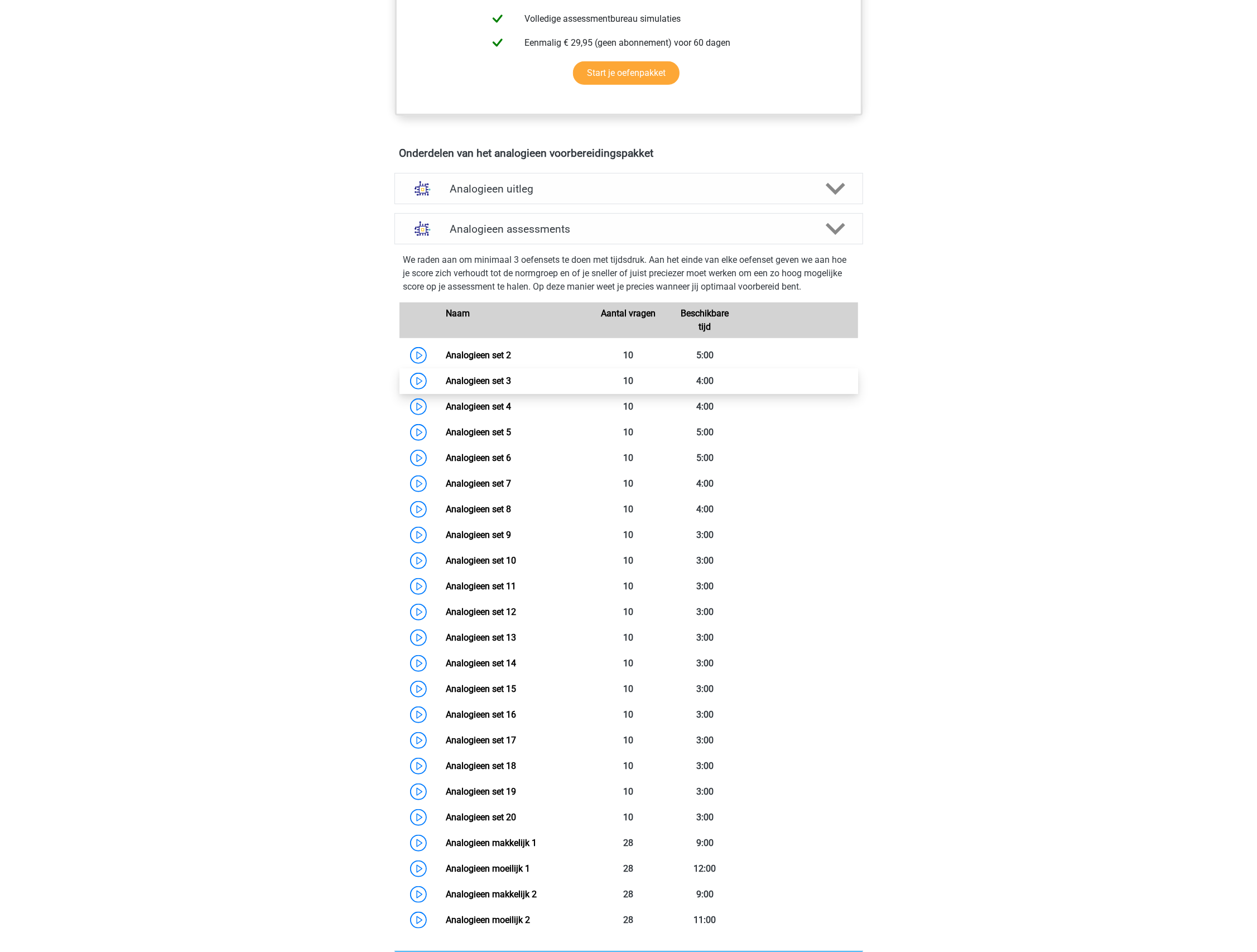
click at [511, 379] on link "Analogieen set 3" at bounding box center [479, 381] width 65 height 11
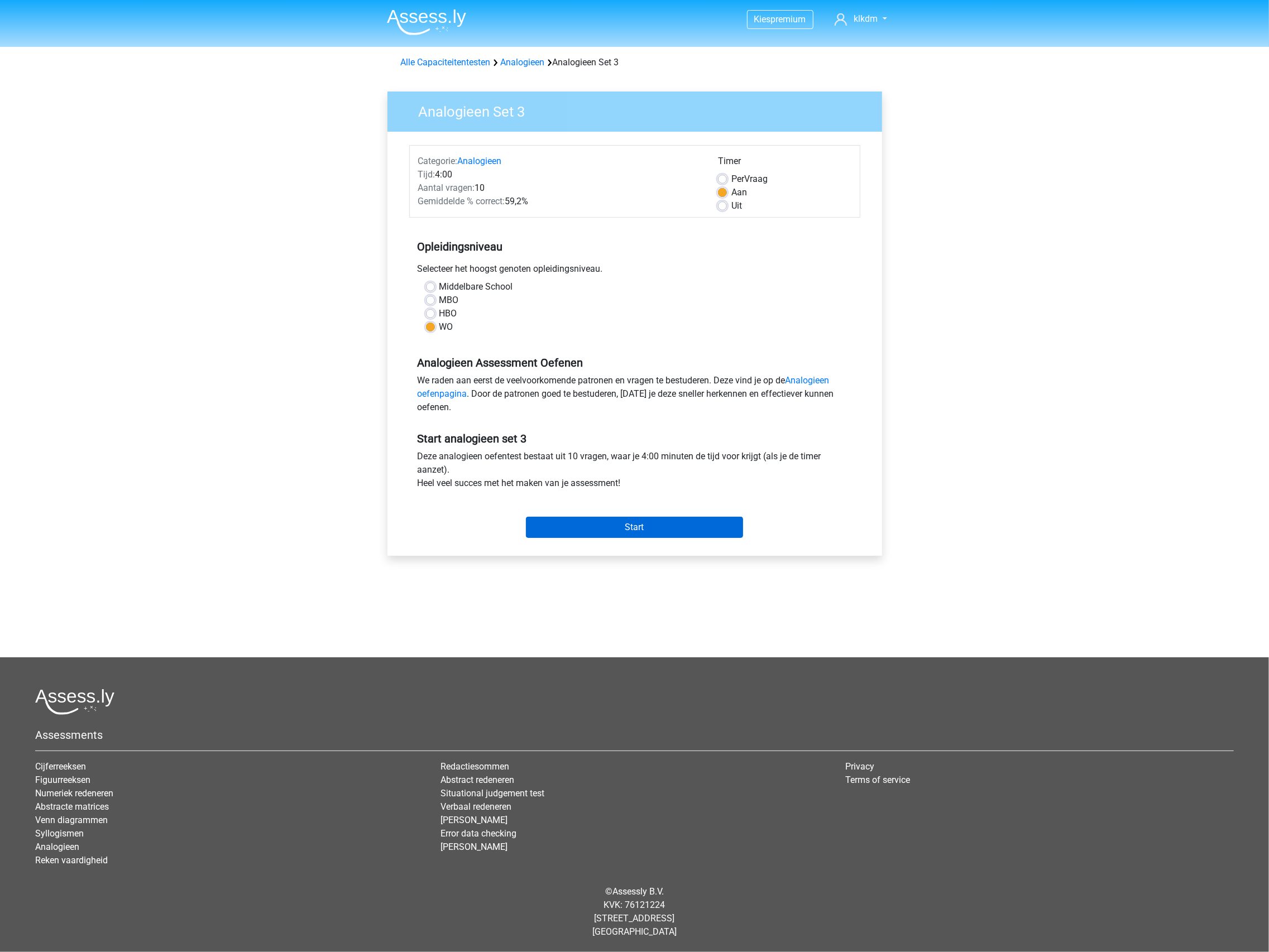
click at [597, 530] on input "Start" at bounding box center [634, 527] width 217 height 21
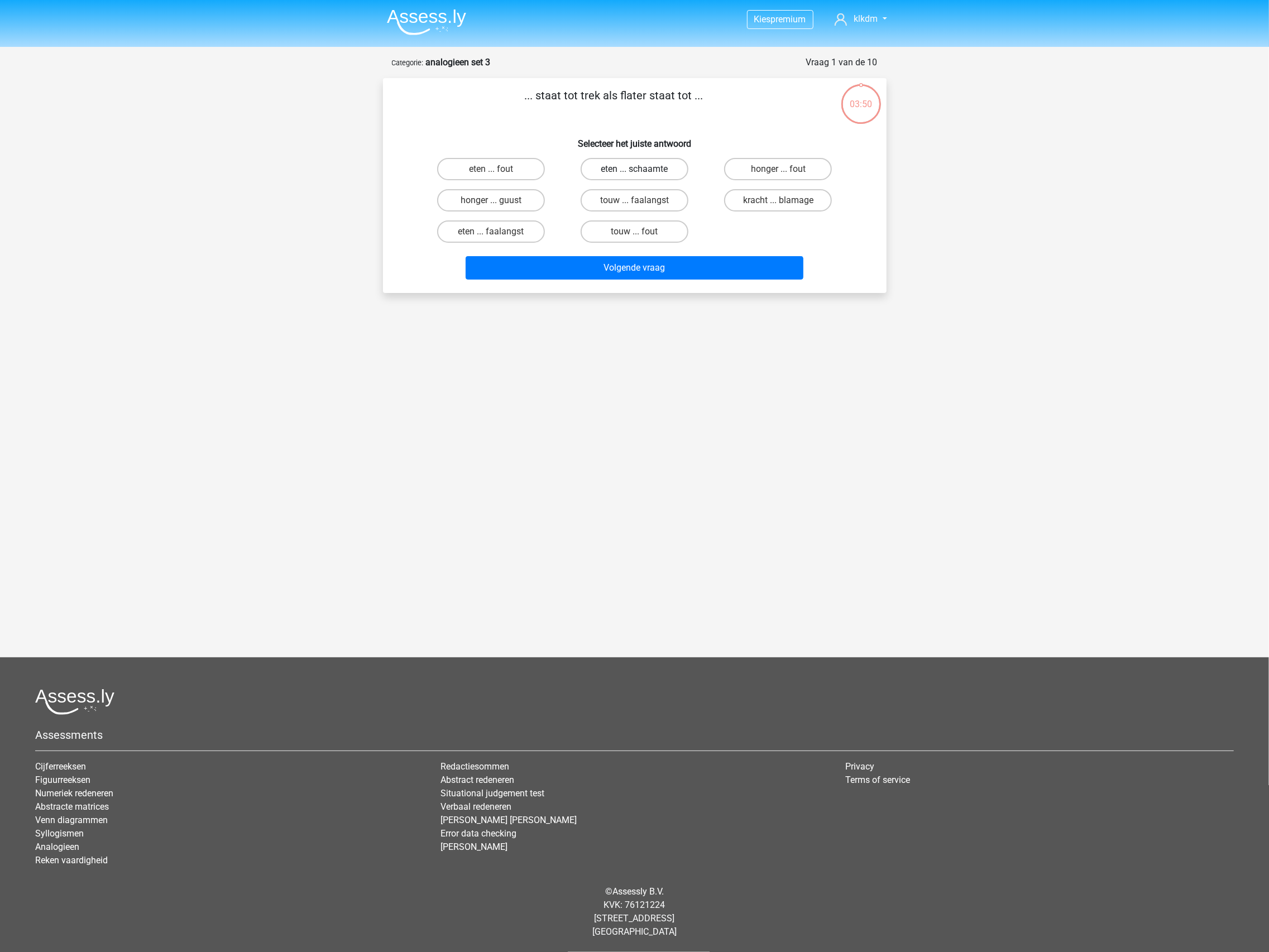
click at [675, 172] on label "eten ... schaamte" at bounding box center [634, 169] width 108 height 23
click at [641, 172] on input "eten ... schaamte" at bounding box center [638, 172] width 7 height 7
radio input "true"
click at [627, 273] on button "Volgende vraag" at bounding box center [634, 268] width 338 height 24
click at [650, 233] on label "vlinder ... puber" at bounding box center [634, 232] width 108 height 23
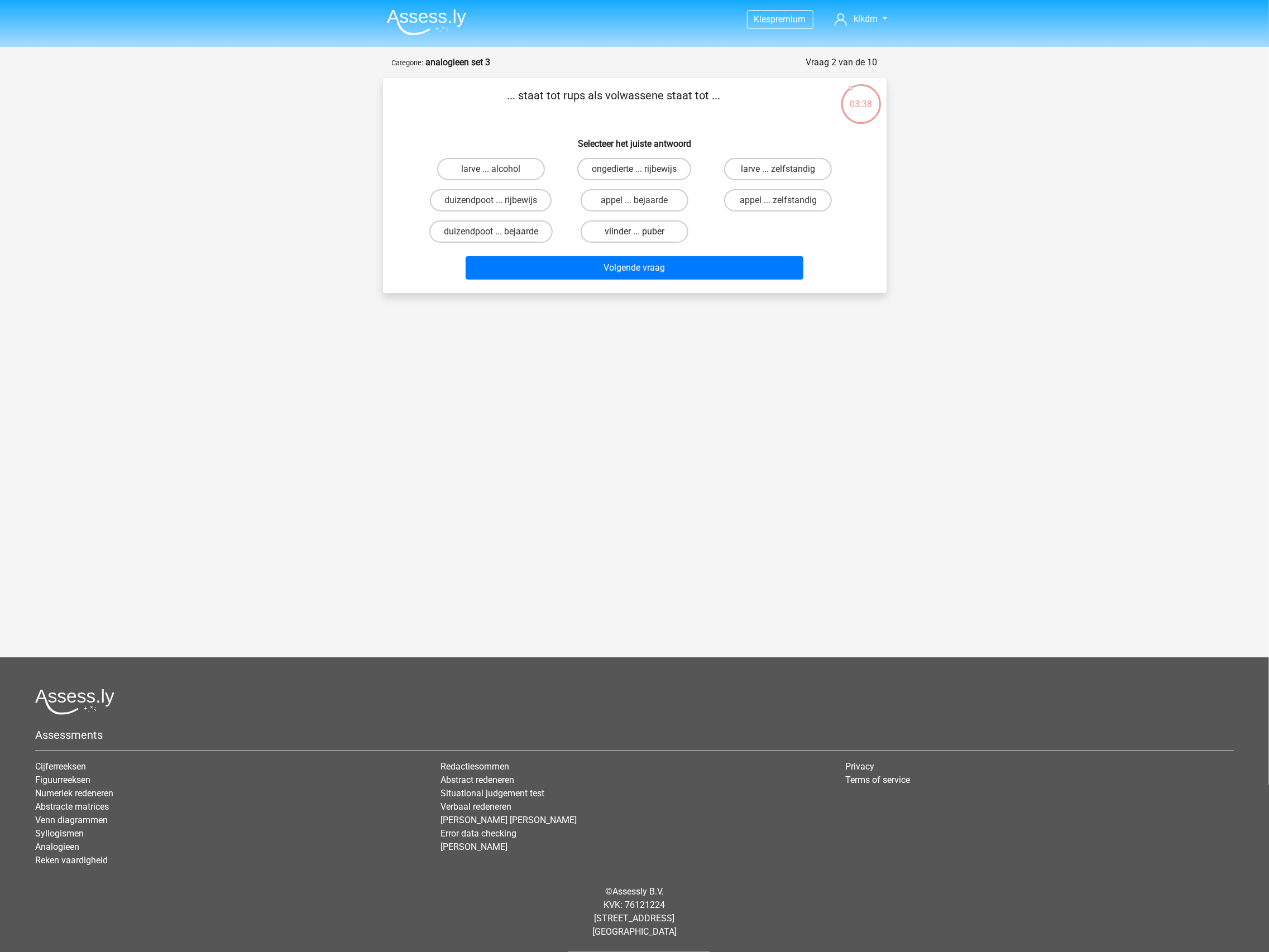
click at [641, 233] on input "vlinder ... puber" at bounding box center [638, 235] width 7 height 7
radio input "true"
click at [613, 278] on div "Volgende vraag" at bounding box center [634, 270] width 431 height 28
click at [616, 263] on button "Volgende vraag" at bounding box center [634, 268] width 338 height 24
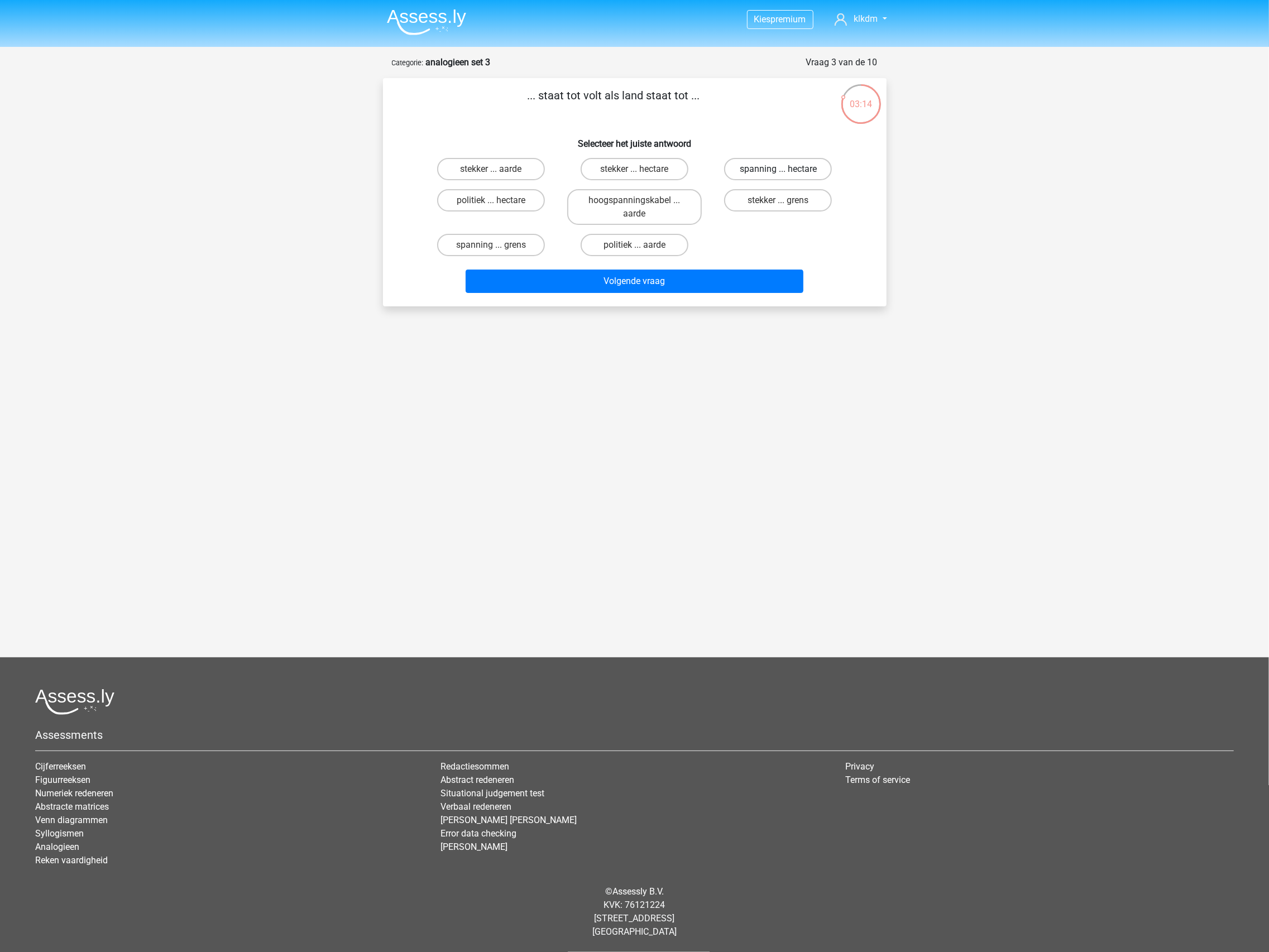
click at [787, 166] on label "spanning ... hectare" at bounding box center [778, 169] width 108 height 23
click at [786, 169] on input "spanning ... hectare" at bounding box center [782, 172] width 7 height 7
radio input "true"
click at [636, 275] on button "Volgende vraag" at bounding box center [634, 282] width 338 height 24
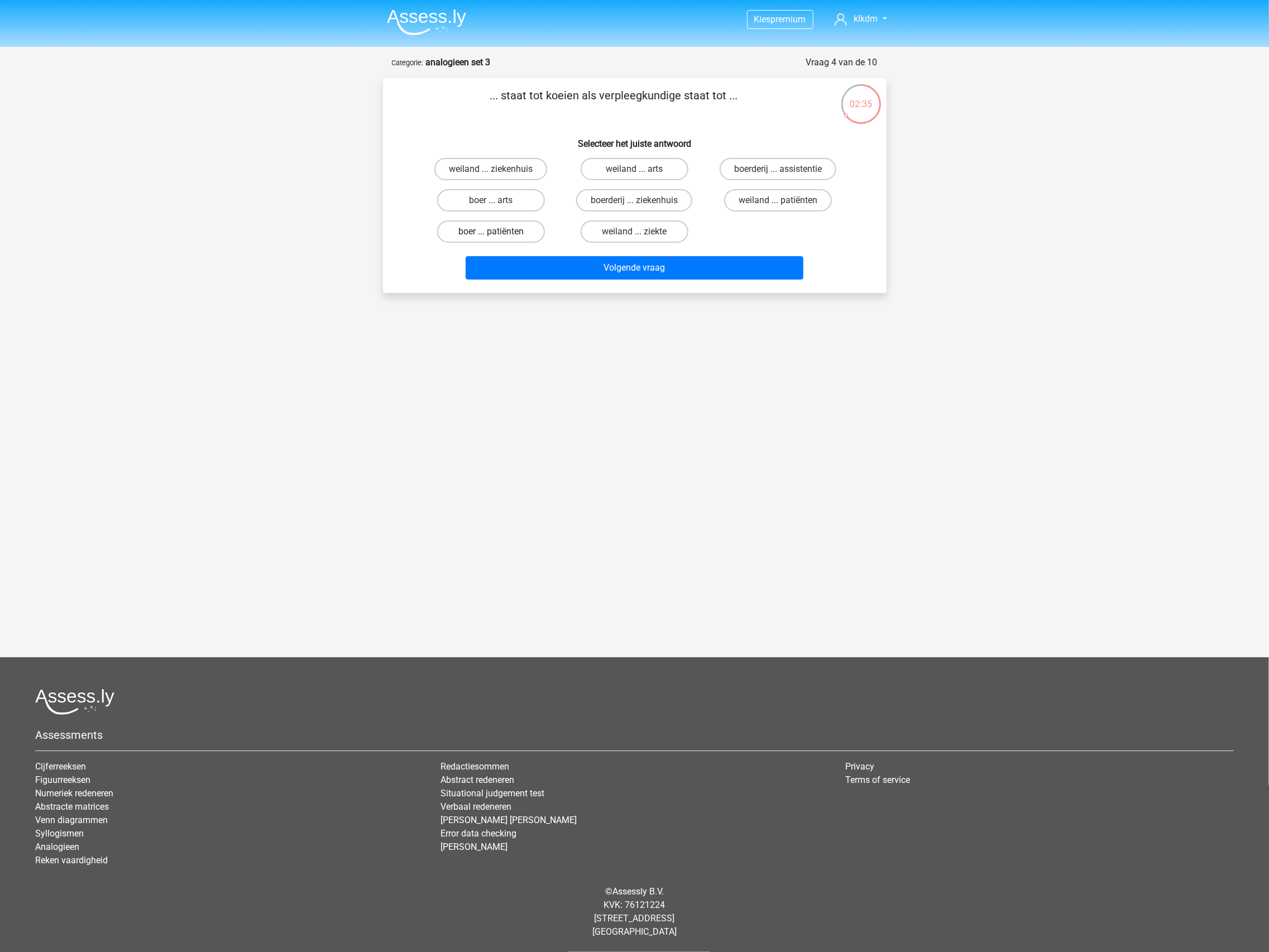
click at [476, 231] on label "boer ... patiënten" at bounding box center [491, 232] width 108 height 23
click at [491, 232] on input "boer ... patiënten" at bounding box center [494, 235] width 7 height 7
radio input "true"
click at [633, 266] on button "Volgende vraag" at bounding box center [634, 268] width 338 height 24
click at [508, 200] on label "bijzonder ... breed" at bounding box center [491, 201] width 108 height 23
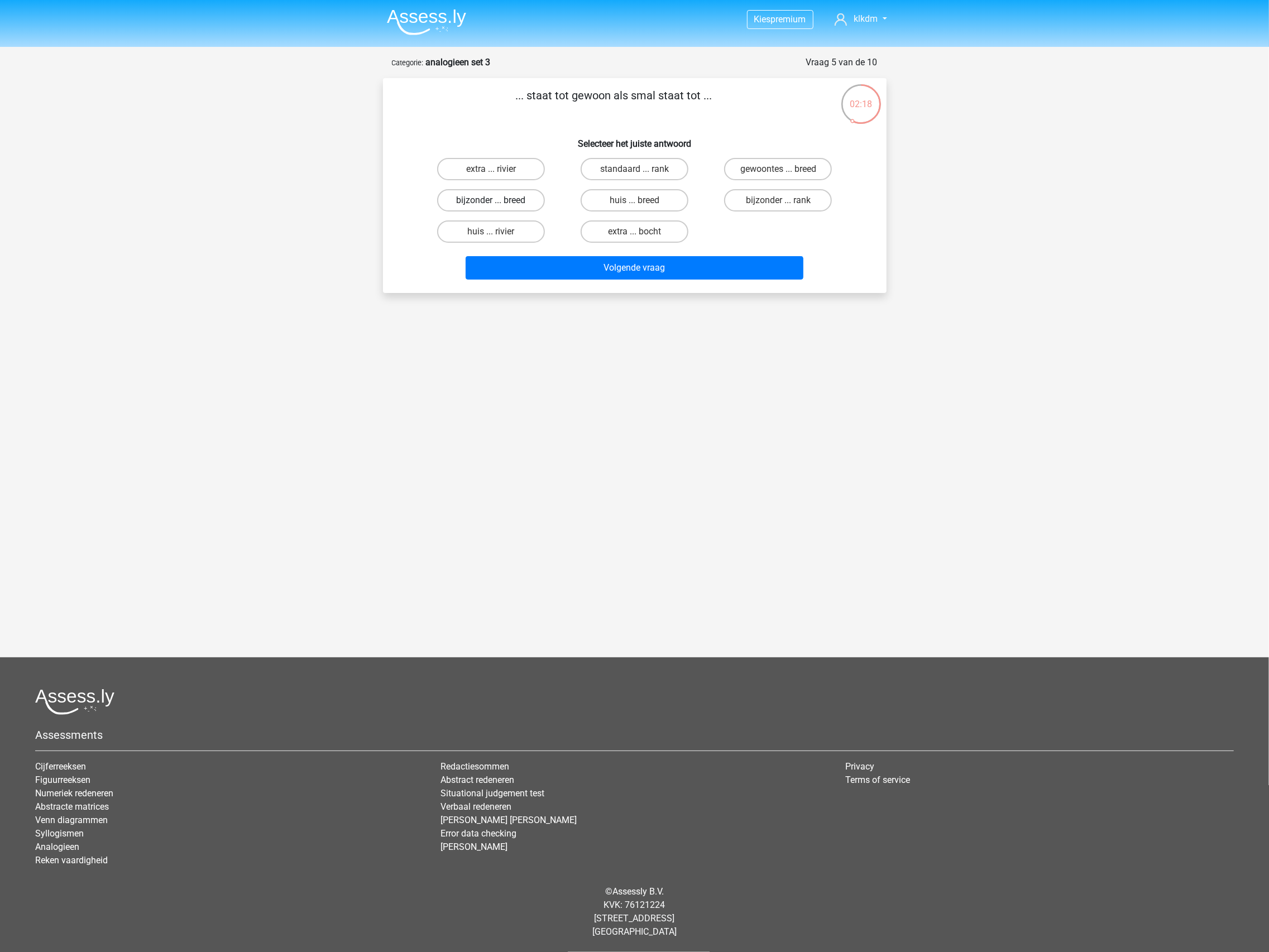
click at [498, 201] on input "bijzonder ... breed" at bounding box center [494, 204] width 7 height 7
radio input "true"
click at [575, 272] on button "Volgende vraag" at bounding box center [634, 268] width 338 height 24
click at [773, 202] on label "misdaad ... ziekte" at bounding box center [778, 201] width 108 height 23
click at [778, 202] on input "misdaad ... ziekte" at bounding box center [782, 204] width 7 height 7
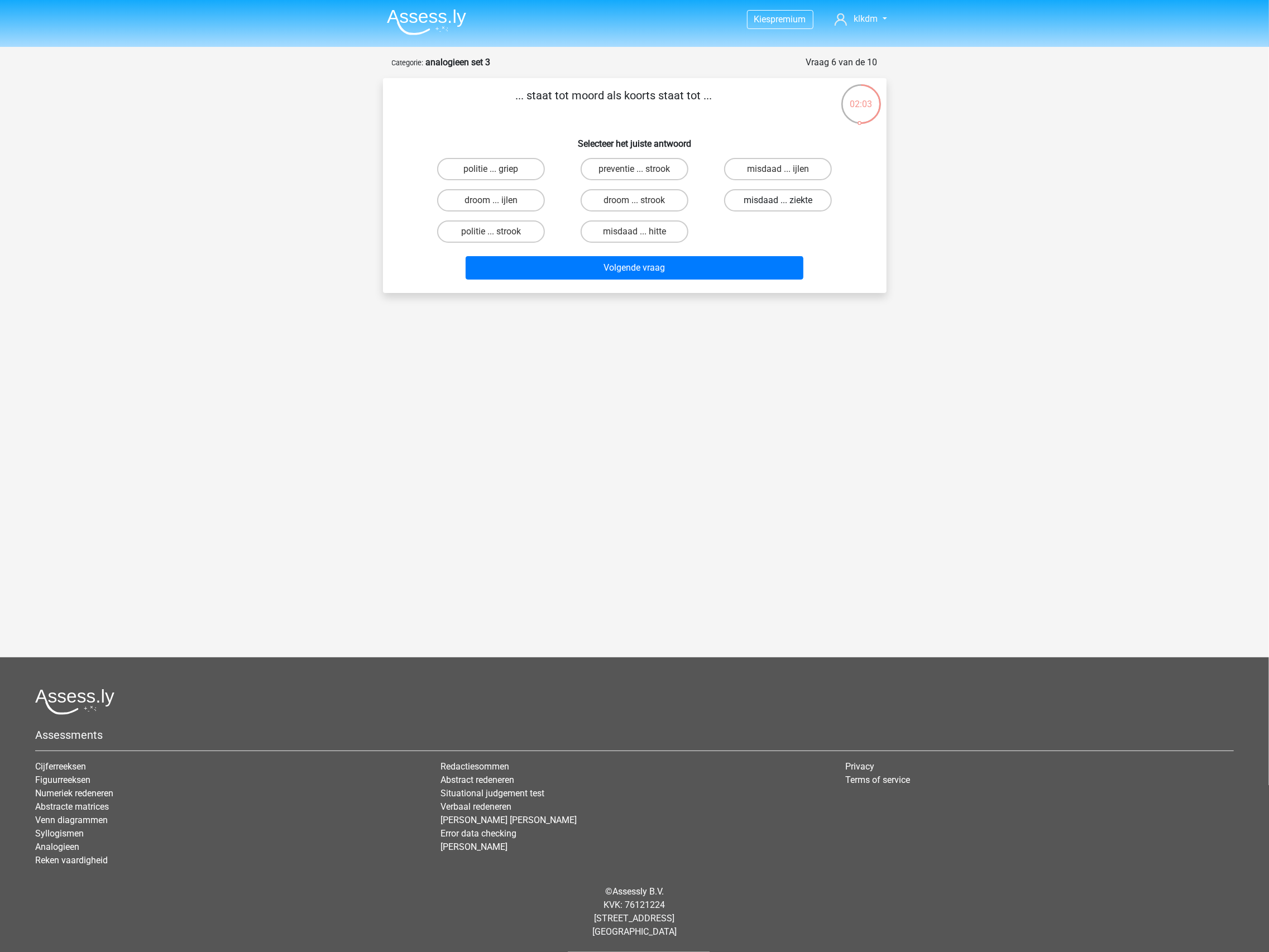
radio input "true"
click at [644, 266] on button "Volgende vraag" at bounding box center [634, 268] width 338 height 24
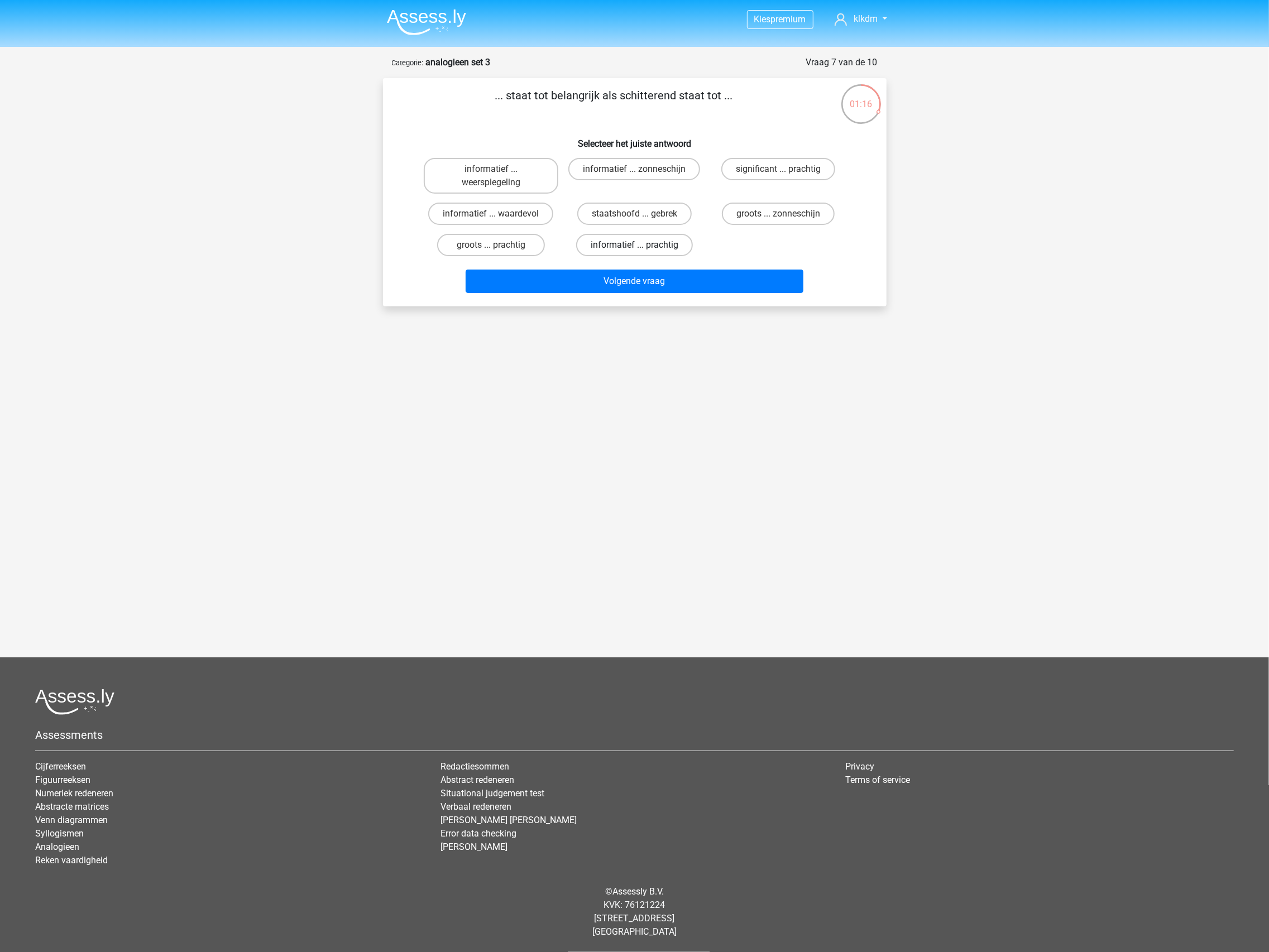
click at [676, 240] on label "informatief ... prachtig" at bounding box center [634, 245] width 117 height 23
click at [641, 245] on input "informatief ... prachtig" at bounding box center [638, 248] width 7 height 7
radio input "true"
click at [670, 283] on button "Volgende vraag" at bounding box center [634, 282] width 338 height 24
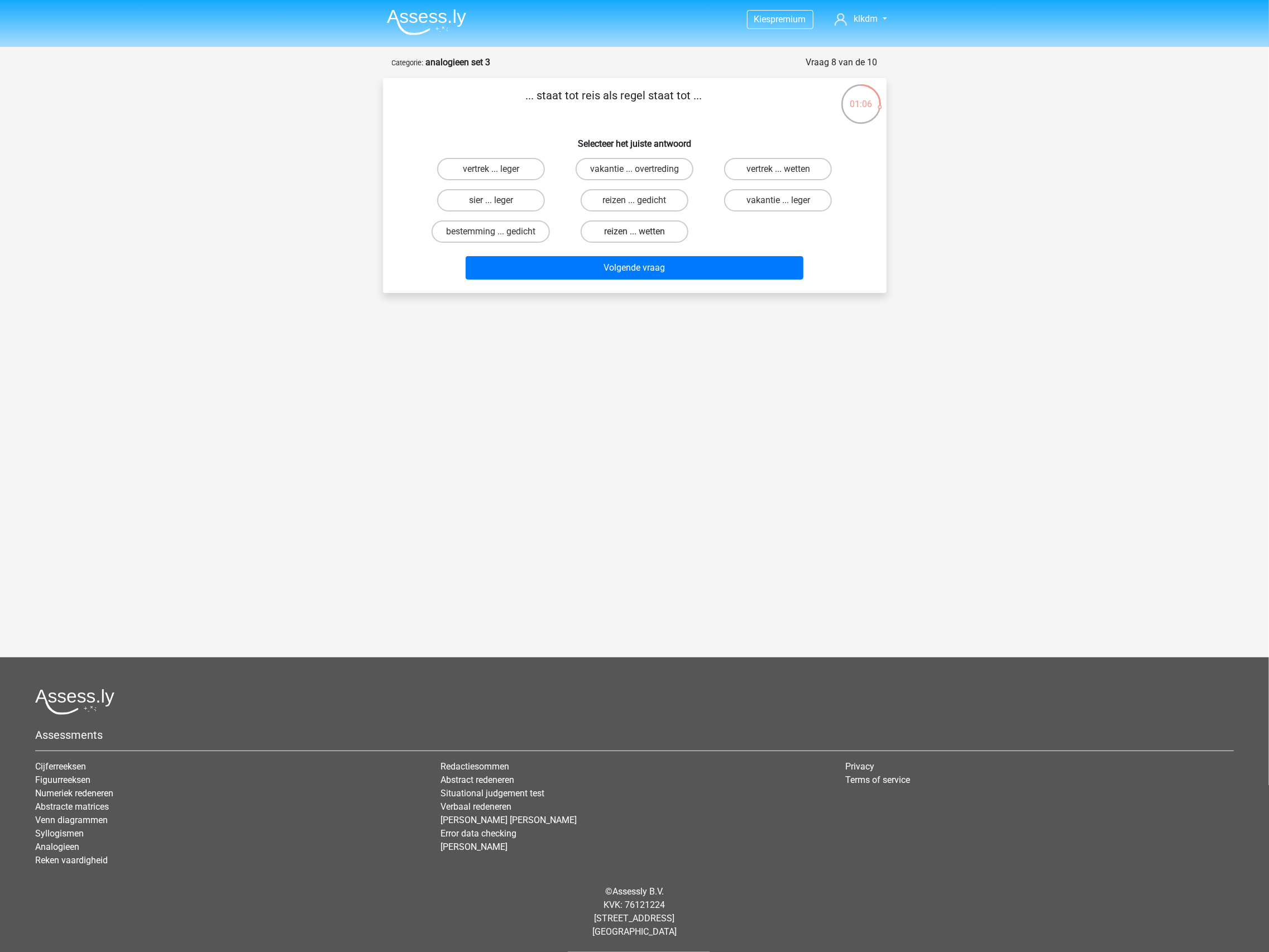
click at [647, 230] on label "reizen ... wetten" at bounding box center [634, 232] width 108 height 23
click at [641, 232] on input "reizen ... wetten" at bounding box center [638, 235] width 7 height 7
radio input "true"
click at [518, 230] on label "bestemming ... gedicht" at bounding box center [491, 232] width 118 height 23
click at [498, 232] on input "bestemming ... gedicht" at bounding box center [494, 235] width 7 height 7
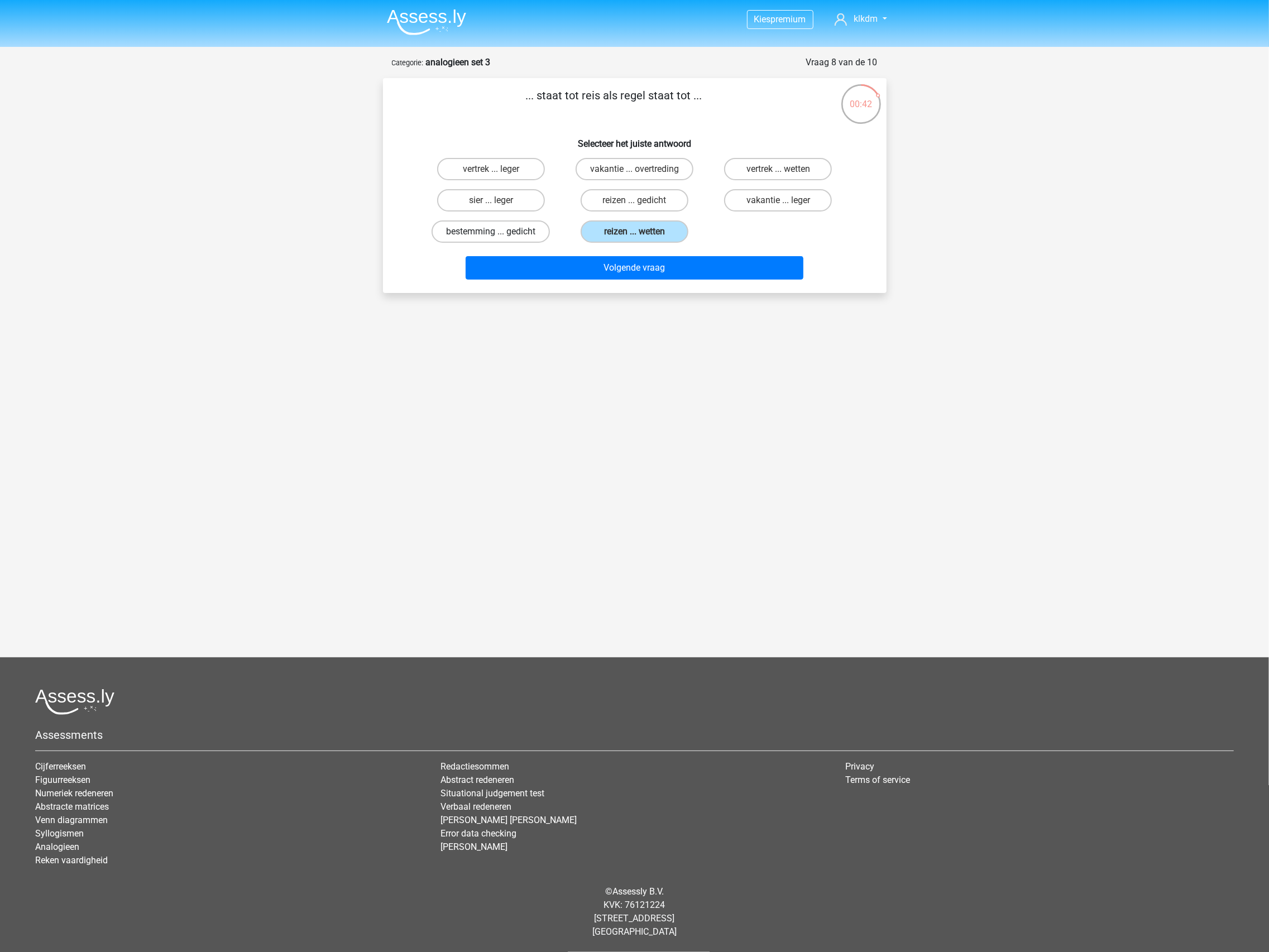
radio input "true"
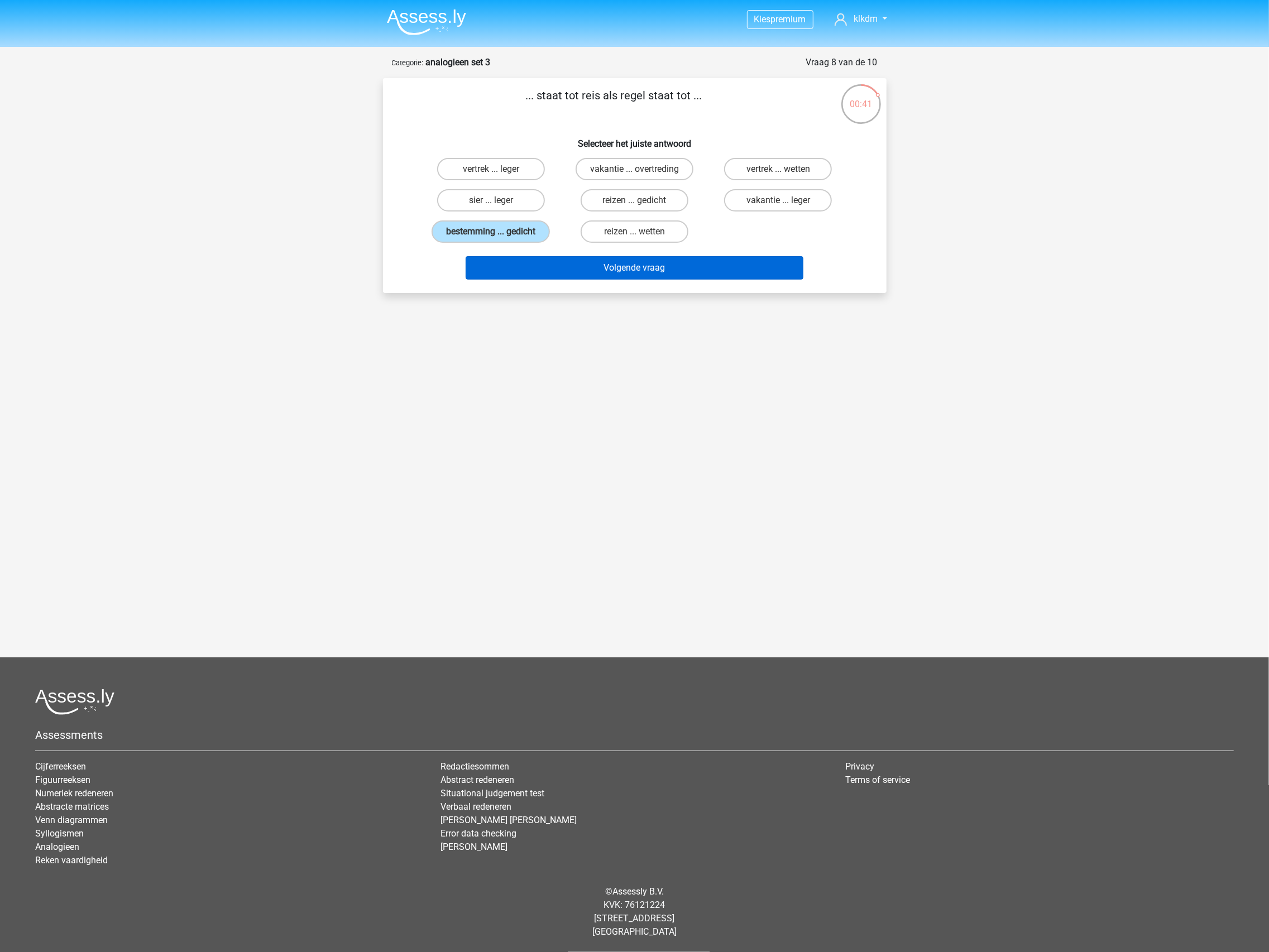
click at [530, 269] on button "Volgende vraag" at bounding box center [634, 268] width 338 height 24
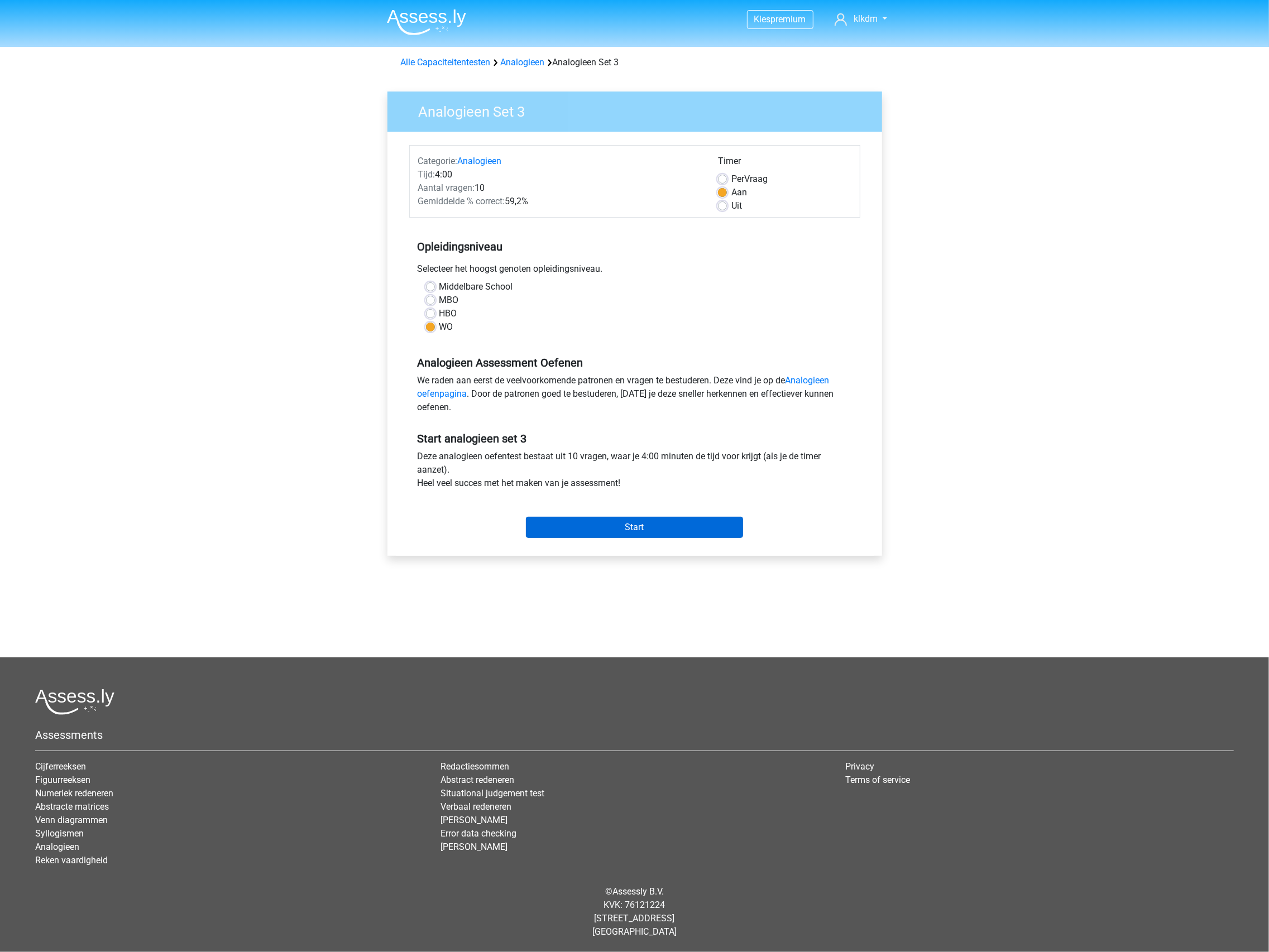
click at [642, 518] on input "Start" at bounding box center [634, 527] width 217 height 21
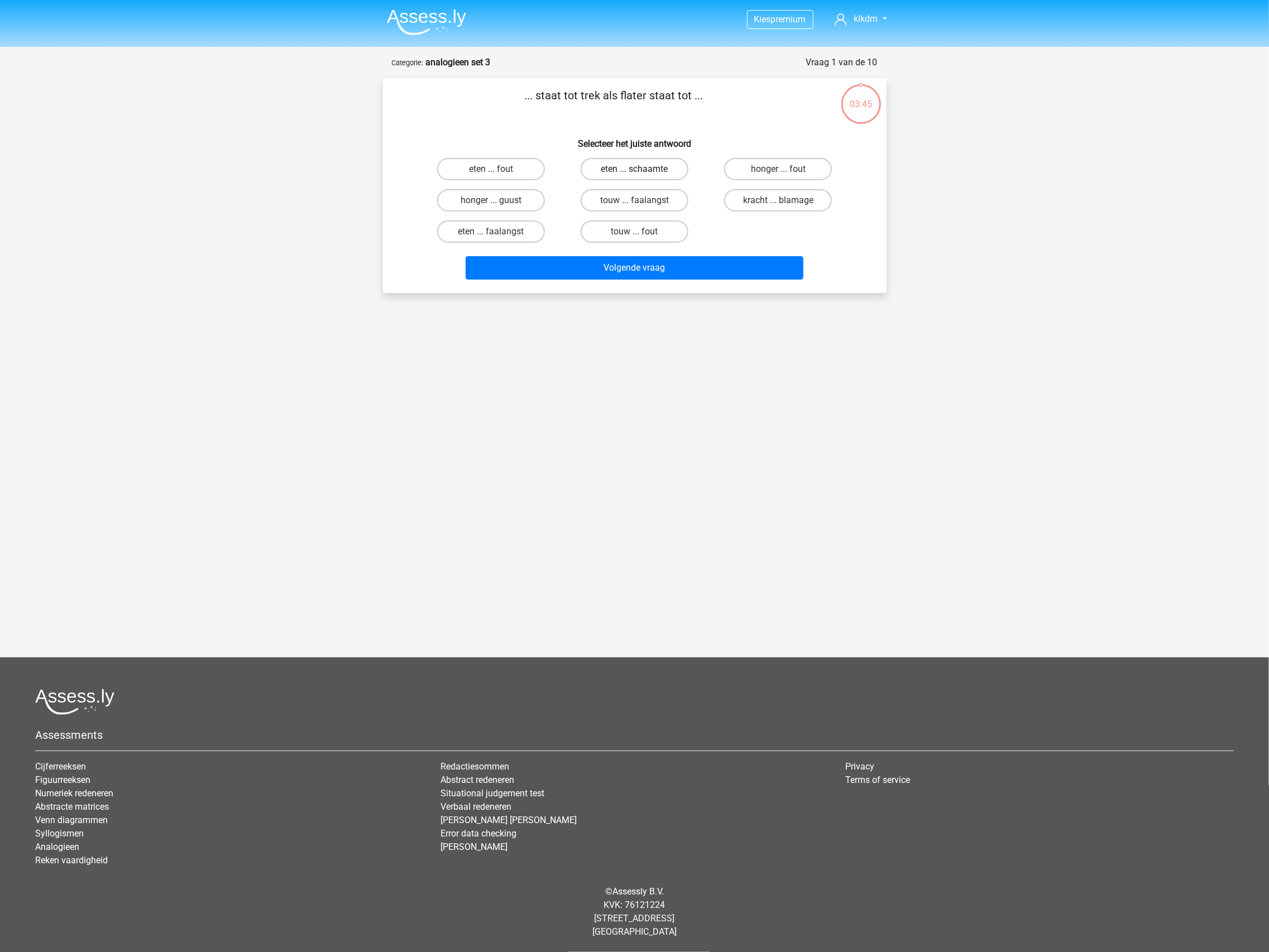
click at [672, 170] on label "eten ... schaamte" at bounding box center [634, 169] width 108 height 23
click at [641, 170] on input "eten ... schaamte" at bounding box center [638, 172] width 7 height 7
radio input "true"
click at [650, 264] on button "Volgende vraag" at bounding box center [634, 268] width 338 height 24
click at [657, 232] on label "vlinder ... puber" at bounding box center [634, 232] width 108 height 23
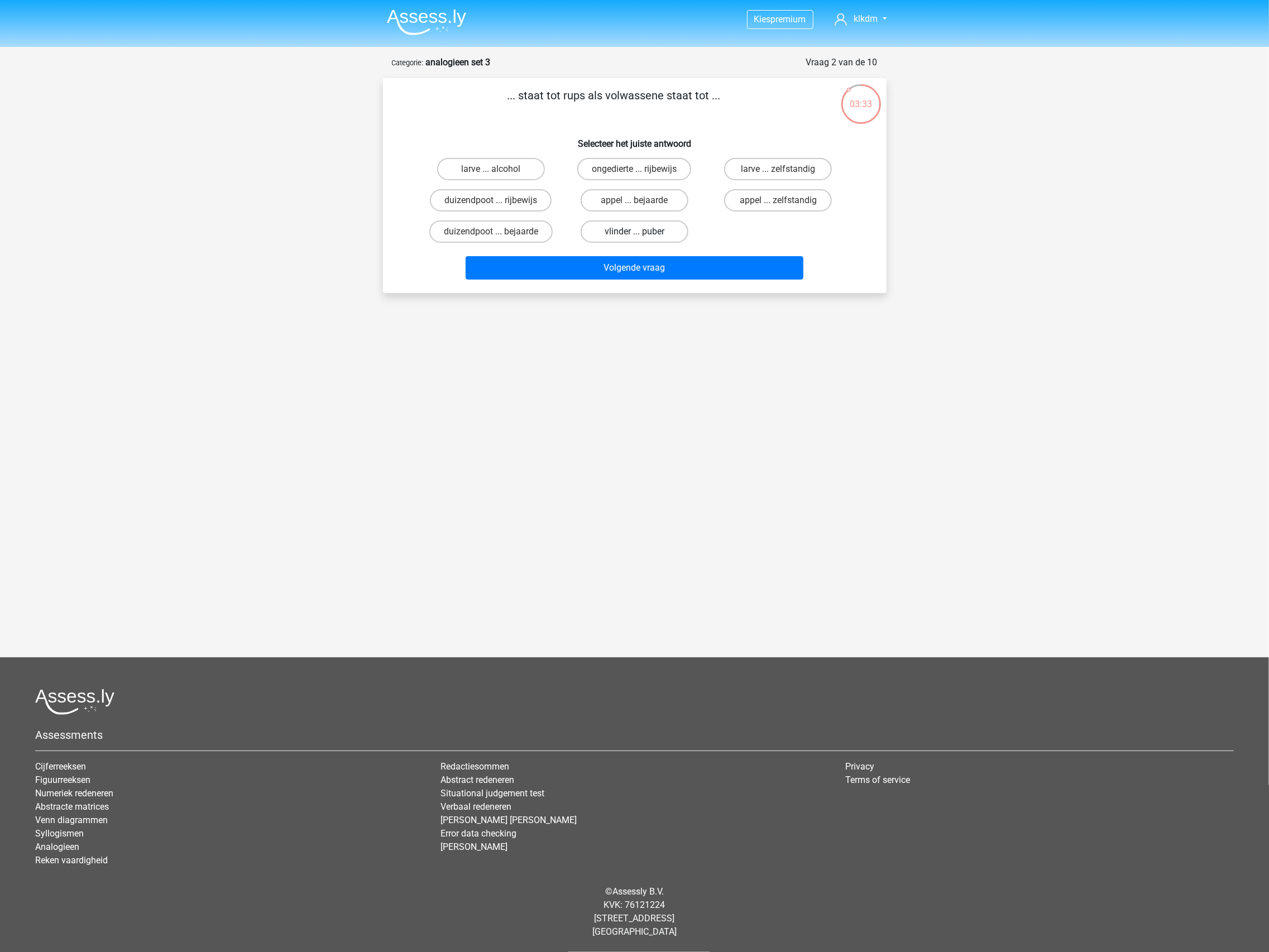
click at [641, 232] on input "vlinder ... puber" at bounding box center [638, 235] width 7 height 7
radio input "true"
click at [631, 275] on button "Volgende vraag" at bounding box center [634, 268] width 338 height 24
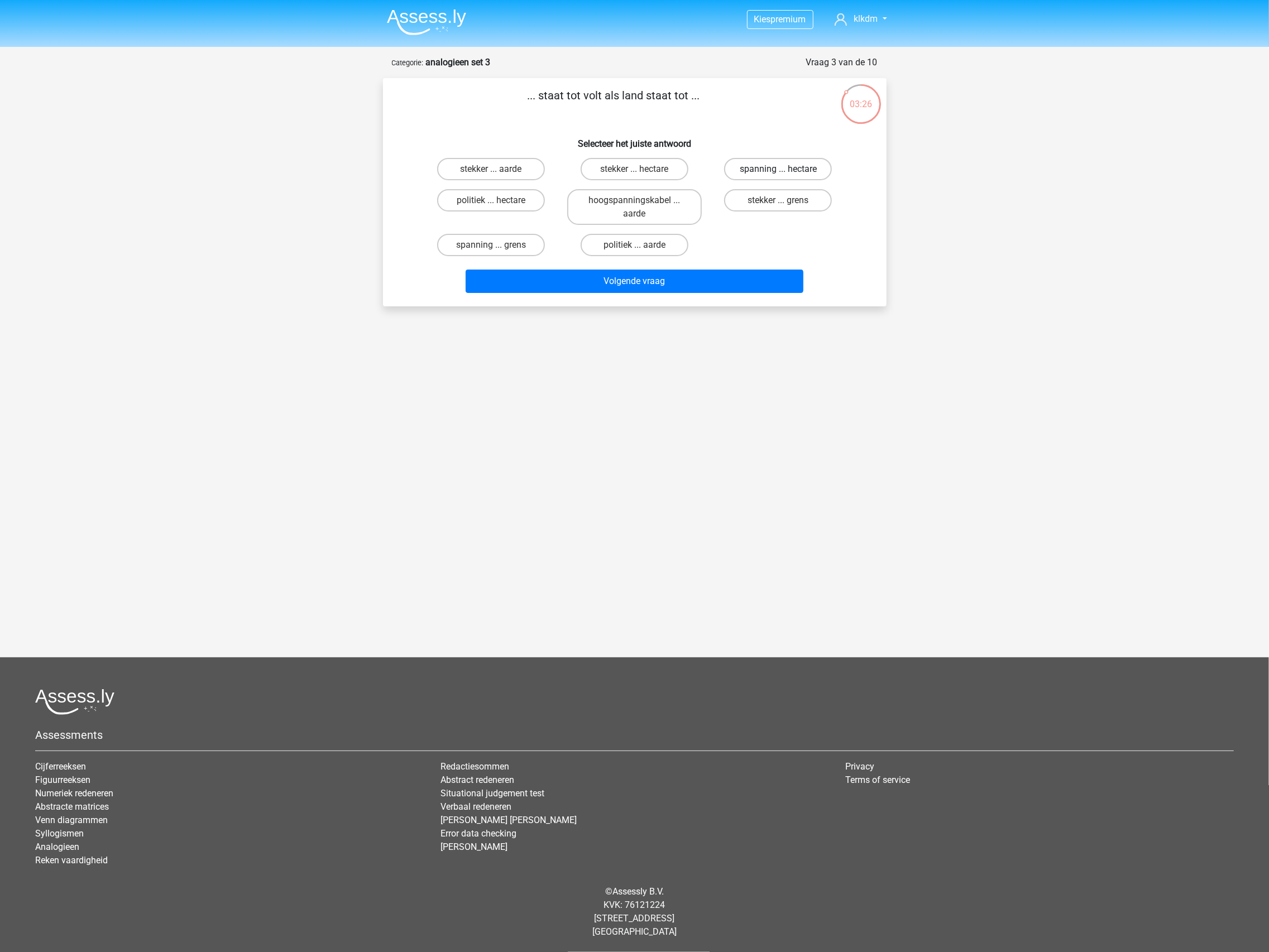
click at [804, 164] on label "spanning ... hectare" at bounding box center [778, 169] width 108 height 23
click at [786, 169] on input "spanning ... hectare" at bounding box center [782, 172] width 7 height 7
radio input "true"
click at [695, 279] on button "Volgende vraag" at bounding box center [634, 282] width 338 height 24
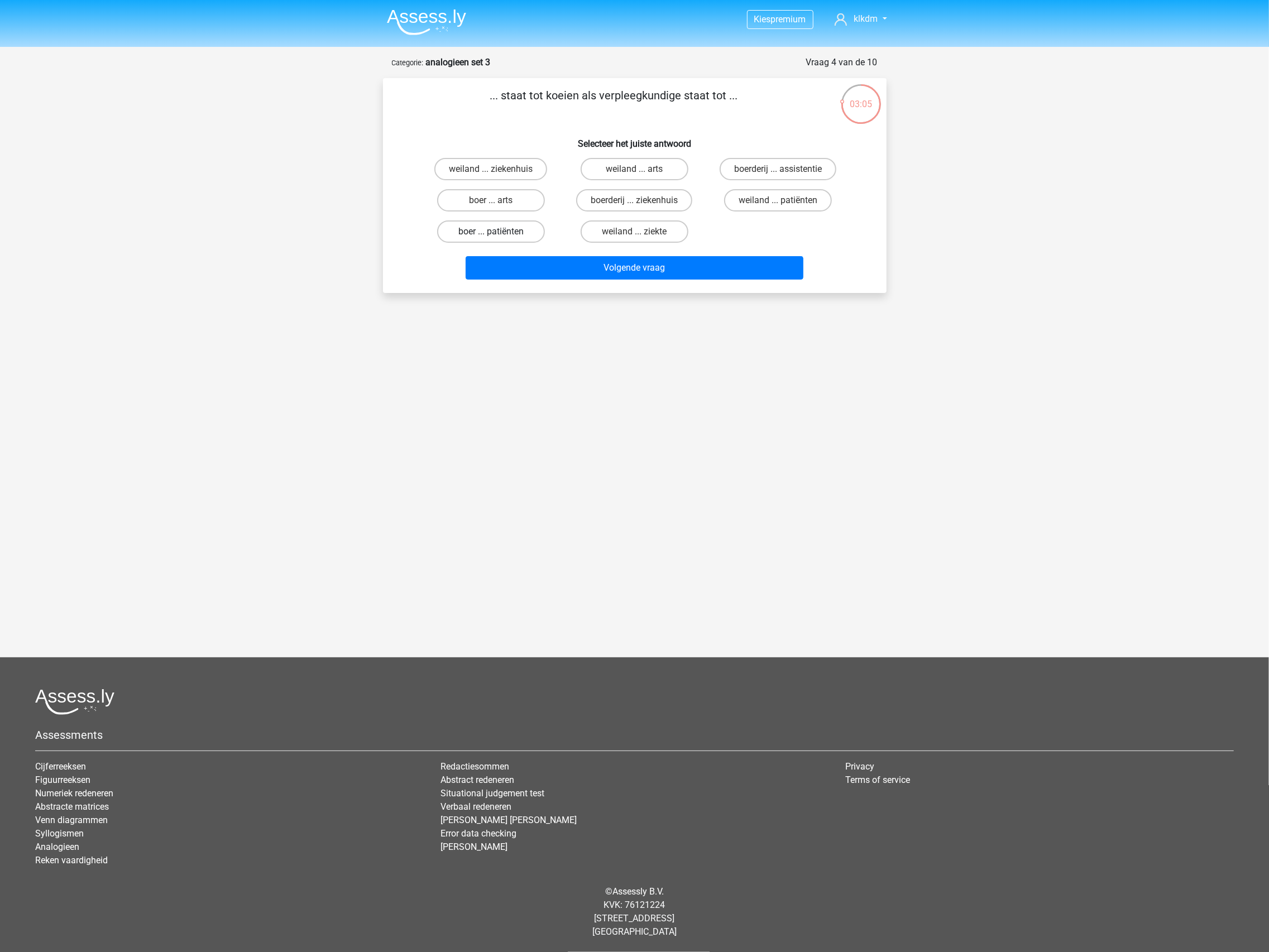
click at [518, 226] on label "boer ... patiënten" at bounding box center [491, 232] width 108 height 23
click at [498, 232] on input "boer ... patiënten" at bounding box center [494, 235] width 7 height 7
radio input "true"
click at [542, 270] on button "Volgende vraag" at bounding box center [634, 268] width 338 height 24
click at [526, 199] on label "bijzonder ... breed" at bounding box center [491, 201] width 108 height 23
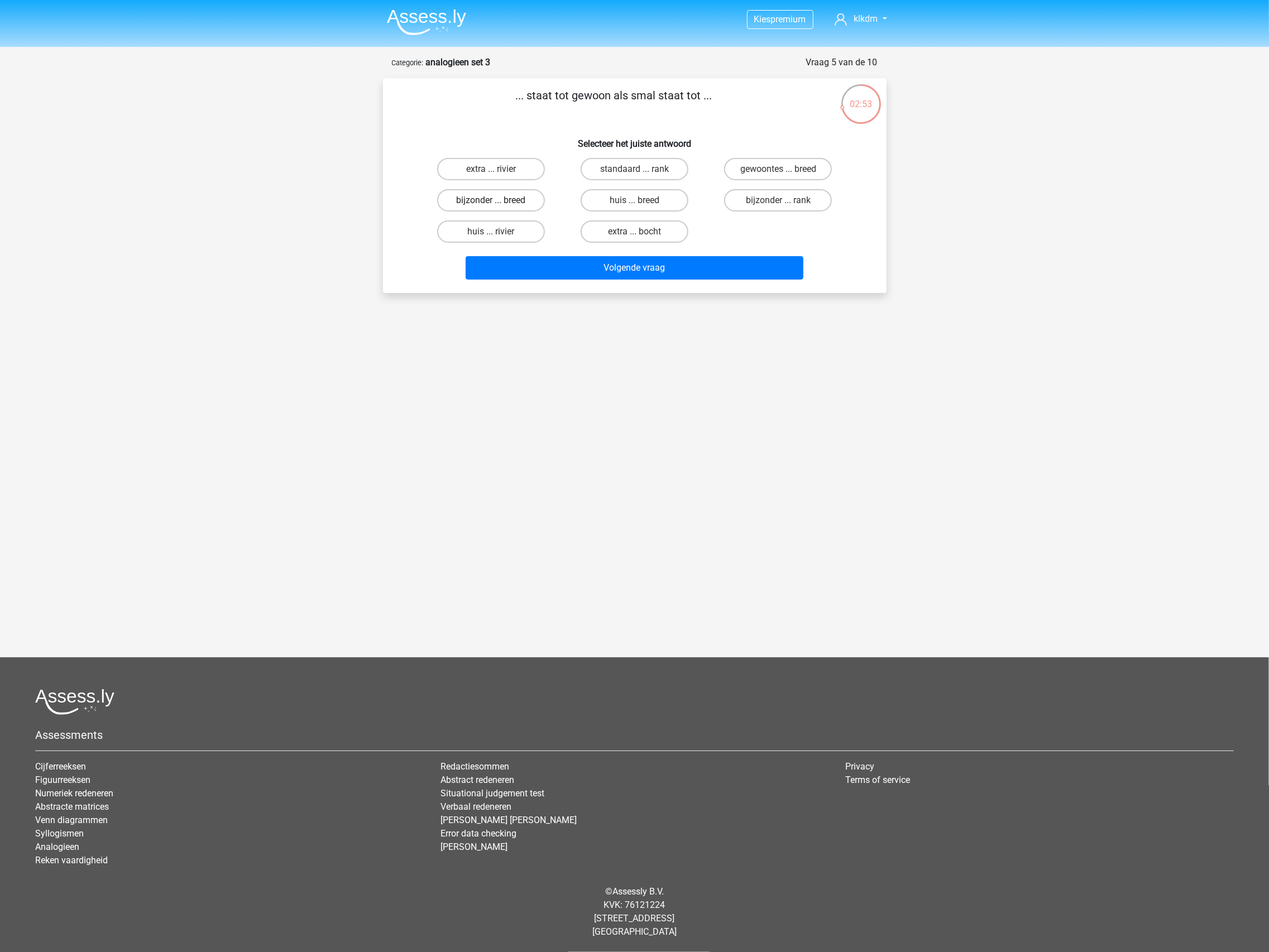
click at [498, 201] on input "bijzonder ... breed" at bounding box center [494, 204] width 7 height 7
radio input "true"
click at [669, 270] on button "Volgende vraag" at bounding box center [634, 268] width 338 height 24
click at [767, 204] on label "misdaad ... ziekte" at bounding box center [778, 201] width 108 height 23
click at [778, 204] on input "misdaad ... ziekte" at bounding box center [782, 204] width 7 height 7
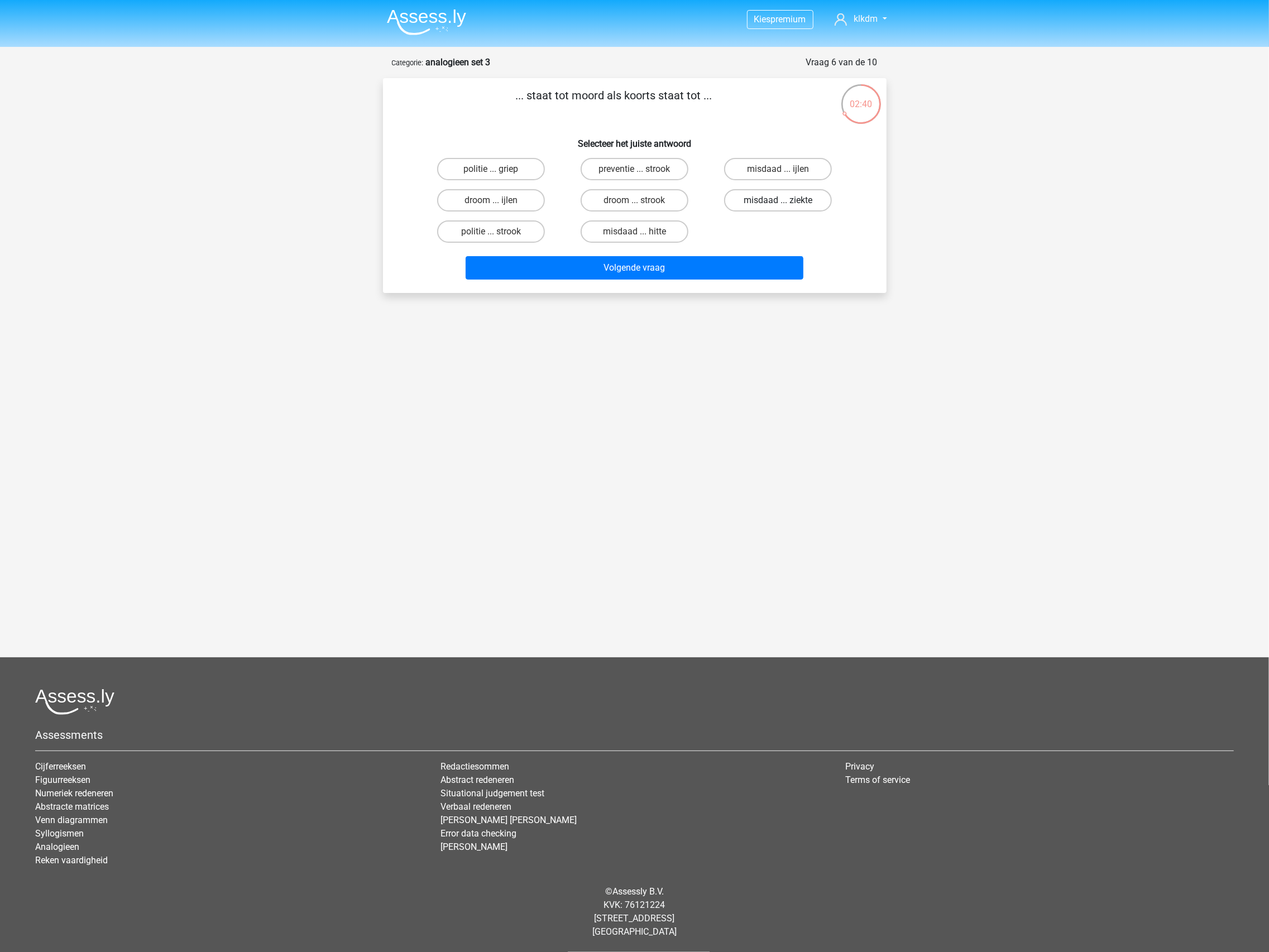
radio input "true"
click at [691, 268] on button "Volgende vraag" at bounding box center [634, 268] width 338 height 24
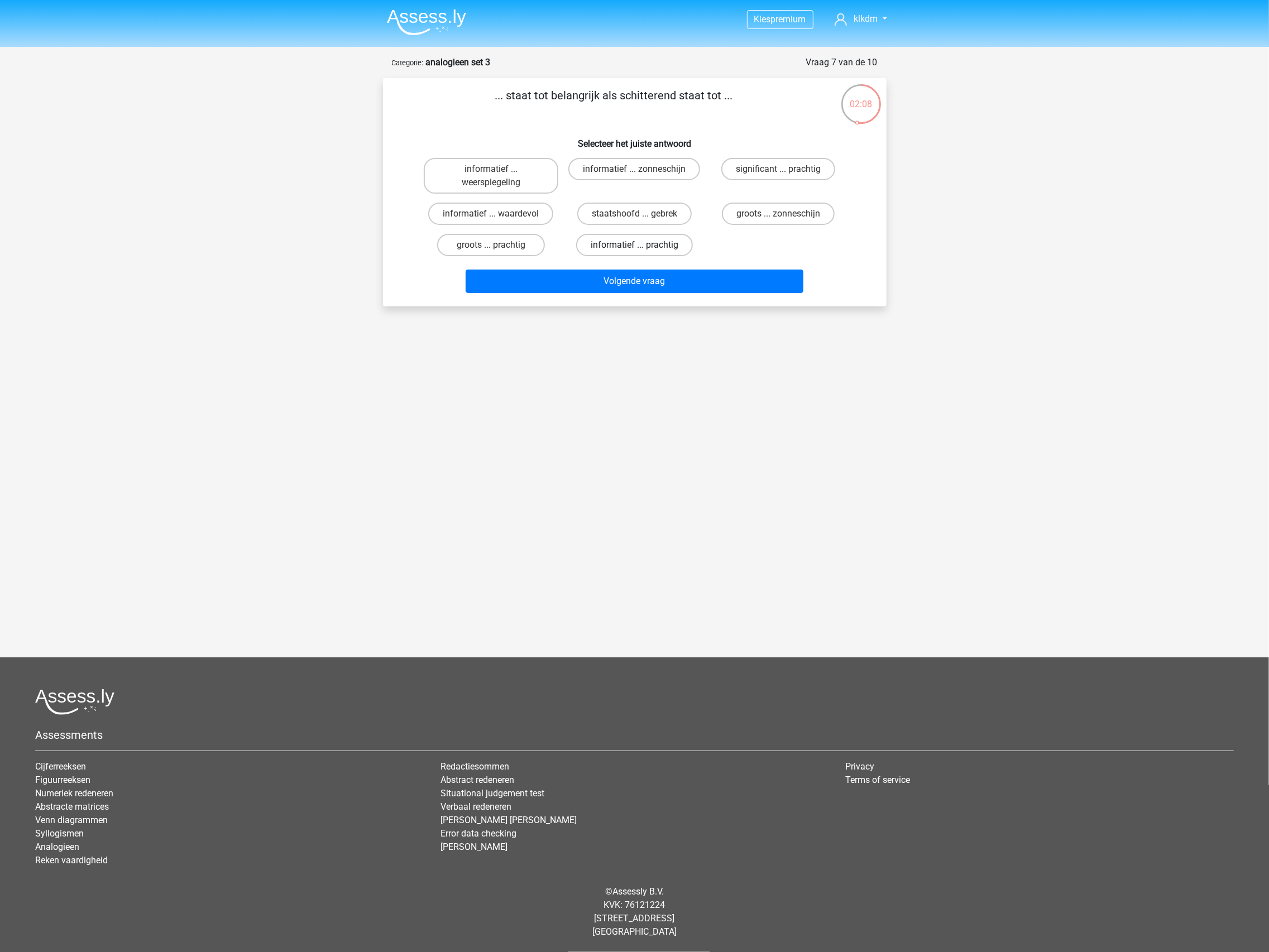
click at [589, 240] on label "informatief ... prachtig" at bounding box center [634, 245] width 117 height 23
click at [634, 245] on input "informatief ... prachtig" at bounding box center [638, 248] width 7 height 7
radio input "true"
click at [619, 282] on button "Volgende vraag" at bounding box center [634, 282] width 338 height 24
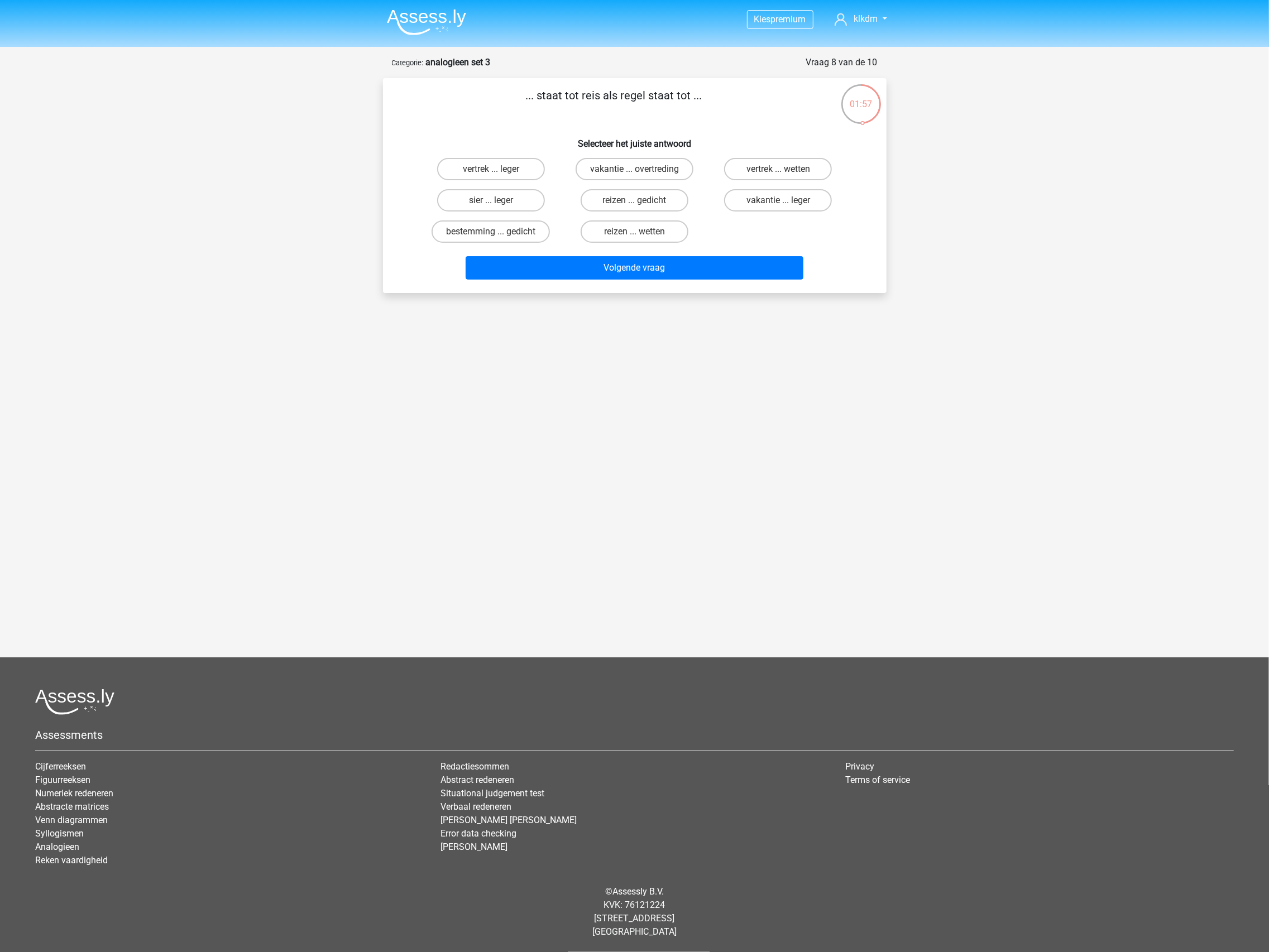
drag, startPoint x: 793, startPoint y: 237, endPoint x: 1008, endPoint y: 176, distance: 223.5
click at [818, 355] on div "Kies premium klkdm lkdjd@gmail.clom" at bounding box center [634, 307] width 1269 height 615
click at [501, 200] on label "sier ... leger" at bounding box center [491, 201] width 108 height 23
click at [498, 201] on input "sier ... leger" at bounding box center [494, 204] width 7 height 7
radio input "true"
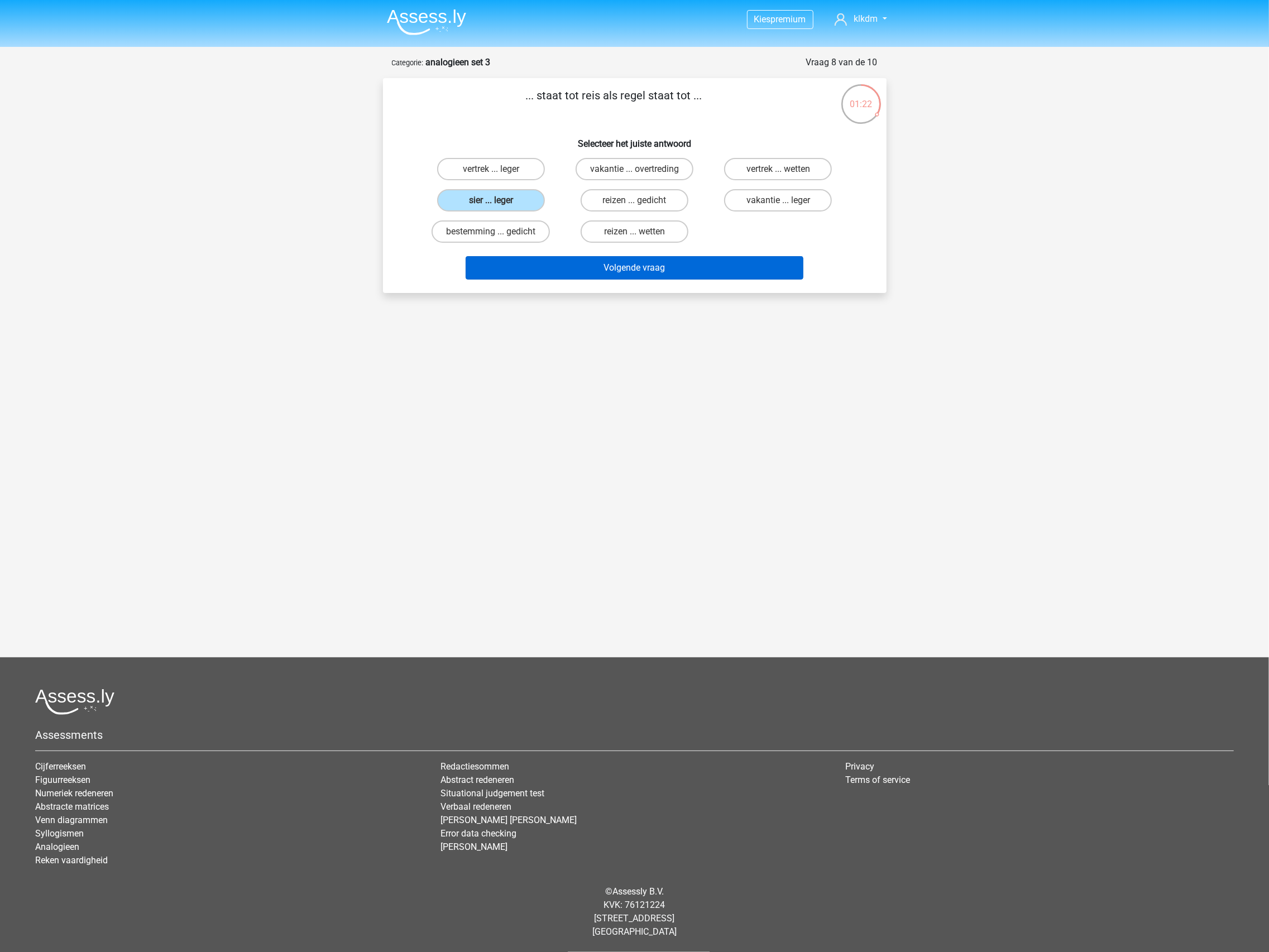
click at [554, 263] on button "Volgende vraag" at bounding box center [634, 268] width 338 height 24
drag, startPoint x: 320, startPoint y: 199, endPoint x: 847, endPoint y: 435, distance: 577.4
drag, startPoint x: 523, startPoint y: 48, endPoint x: 1019, endPoint y: 171, distance: 511.0
click at [791, 166] on label "kist ... onder" at bounding box center [778, 169] width 108 height 23
click at [786, 169] on input "kist ... onder" at bounding box center [782, 172] width 7 height 7
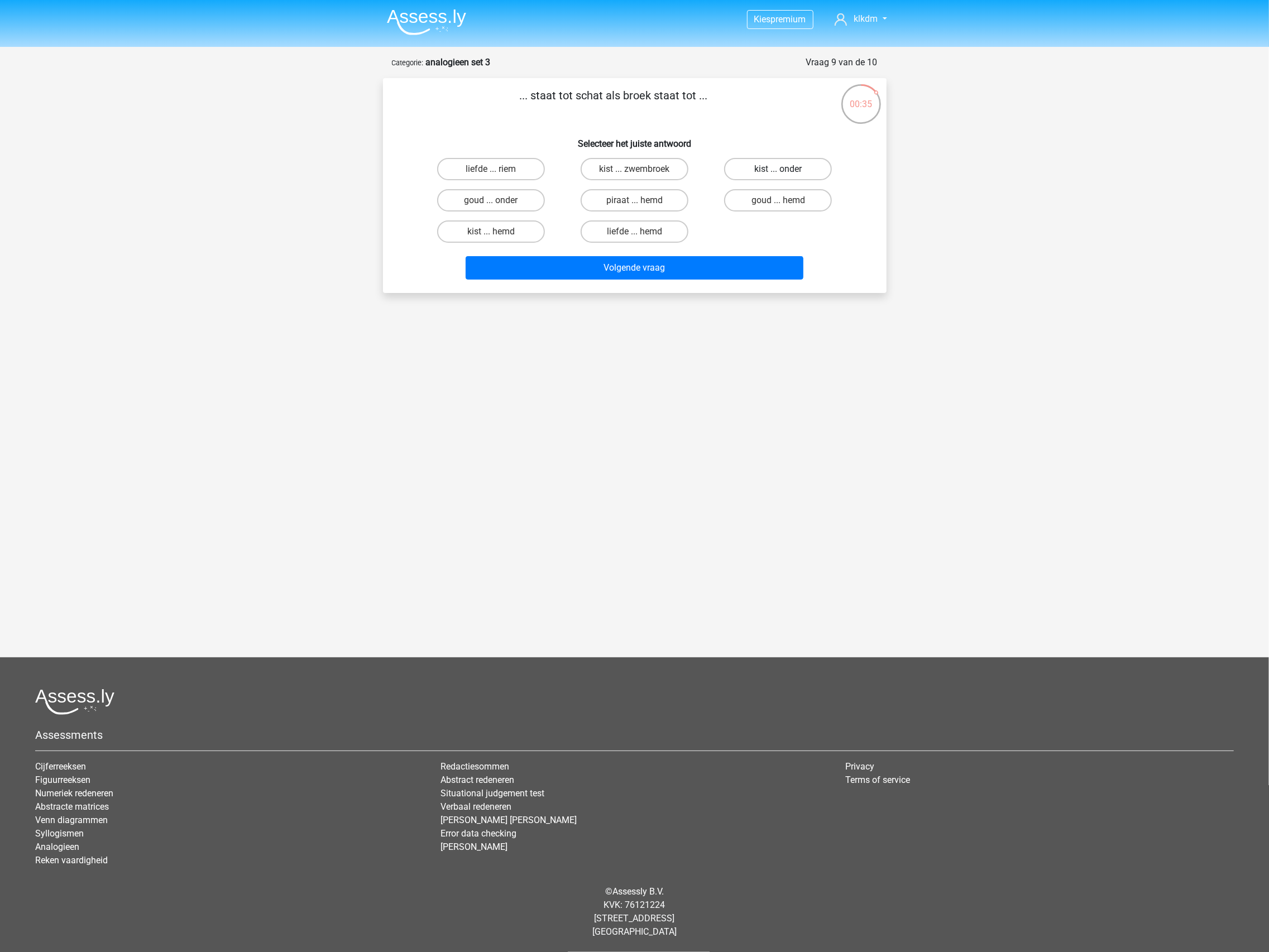
radio input "true"
click at [677, 264] on button "Volgende vraag" at bounding box center [634, 268] width 338 height 24
click at [517, 168] on label "team ... druif" at bounding box center [491, 169] width 108 height 23
click at [498, 169] on input "team ... druif" at bounding box center [494, 172] width 7 height 7
radio input "true"
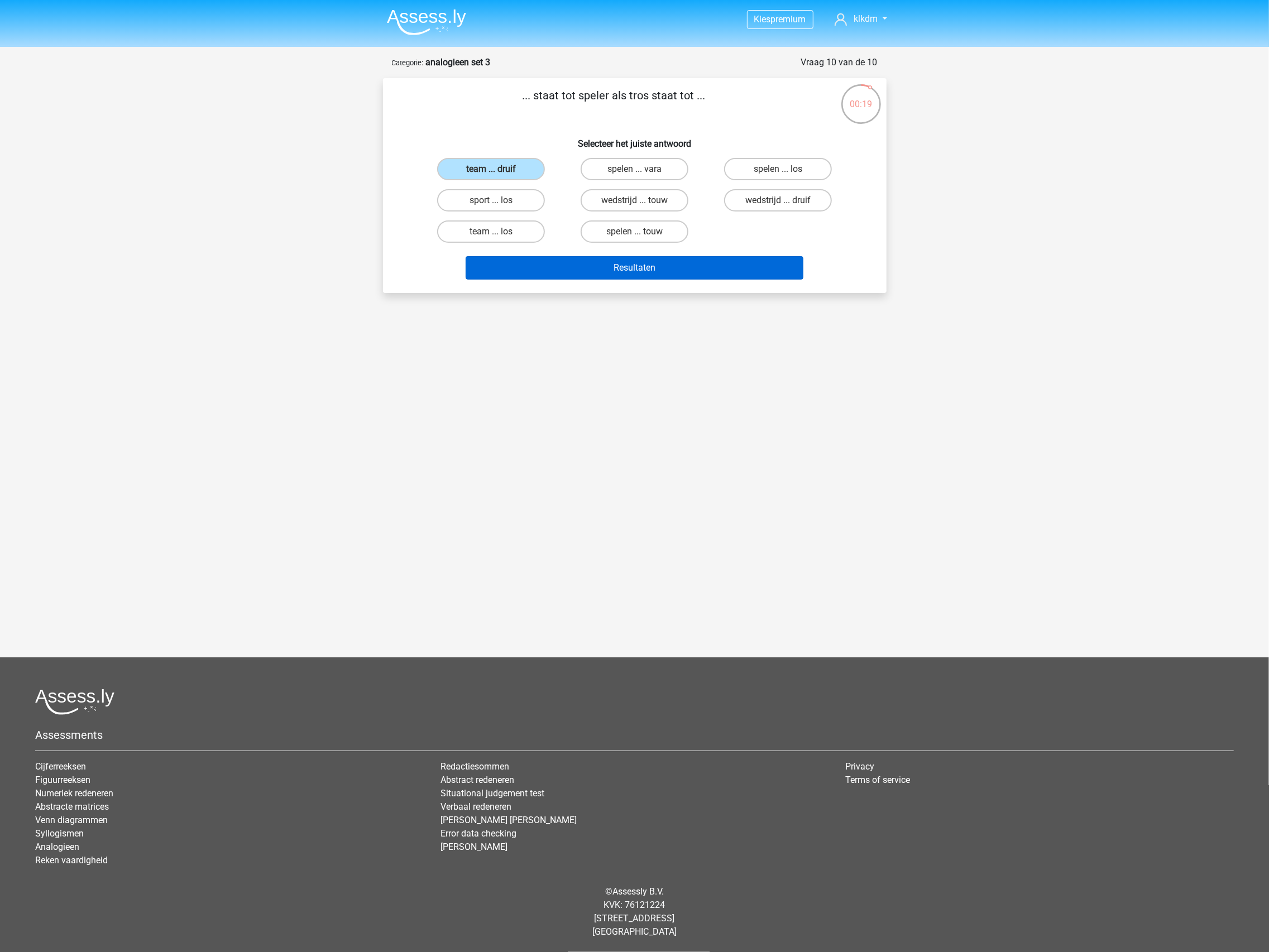
click at [608, 272] on button "Resultaten" at bounding box center [634, 268] width 338 height 24
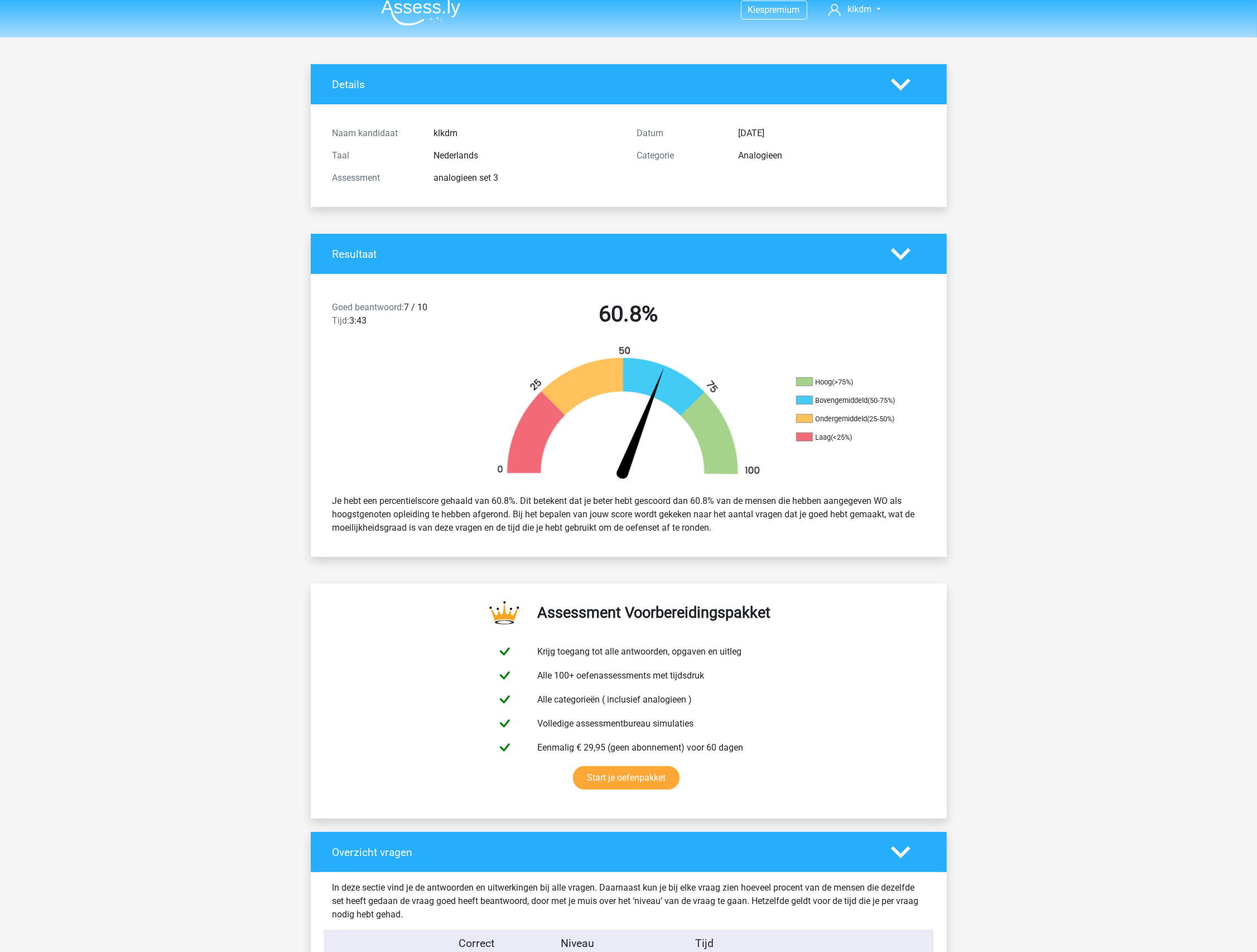
scroll to position [354, 0]
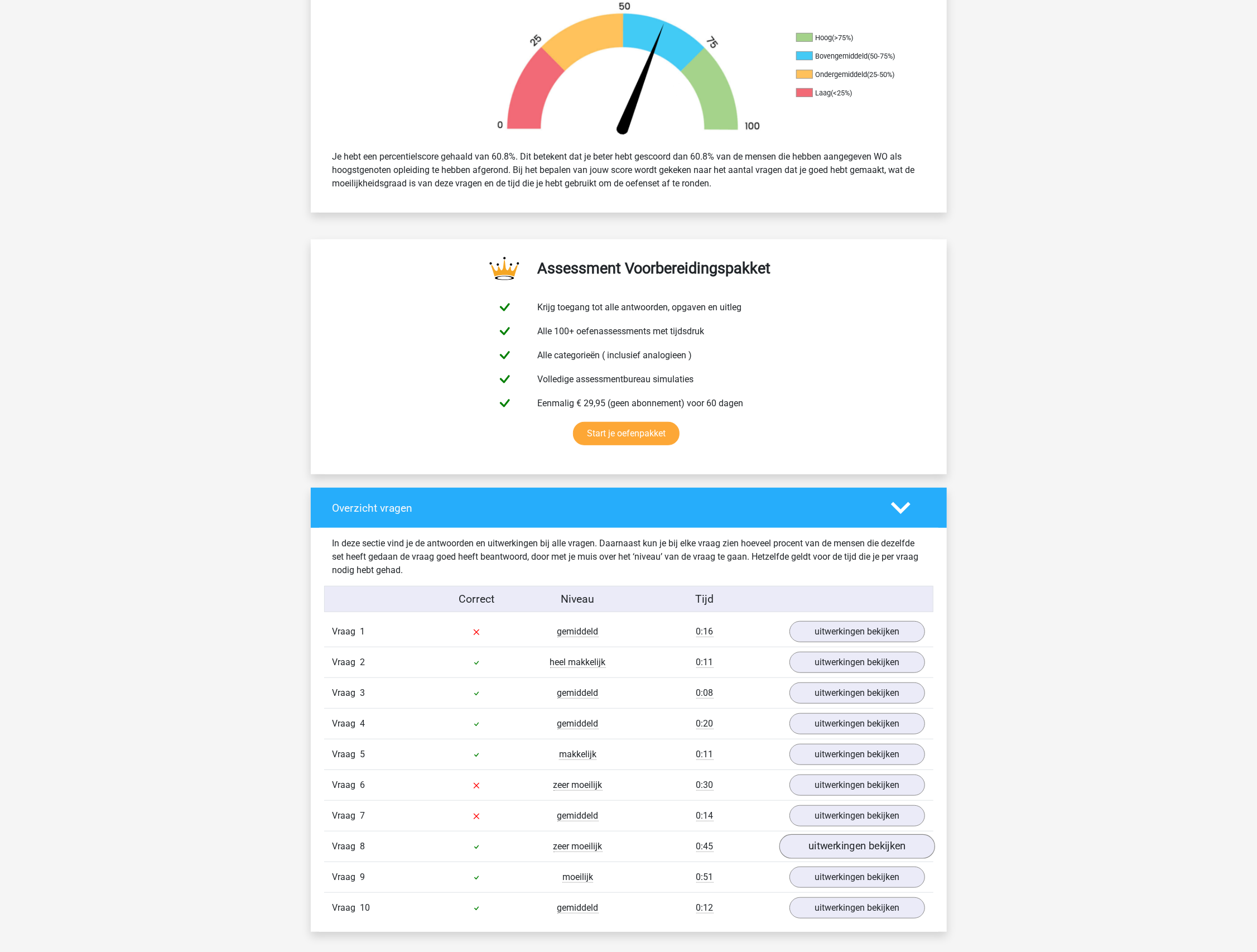
click at [854, 840] on link "uitwerkingen bekijken" at bounding box center [857, 847] width 155 height 25
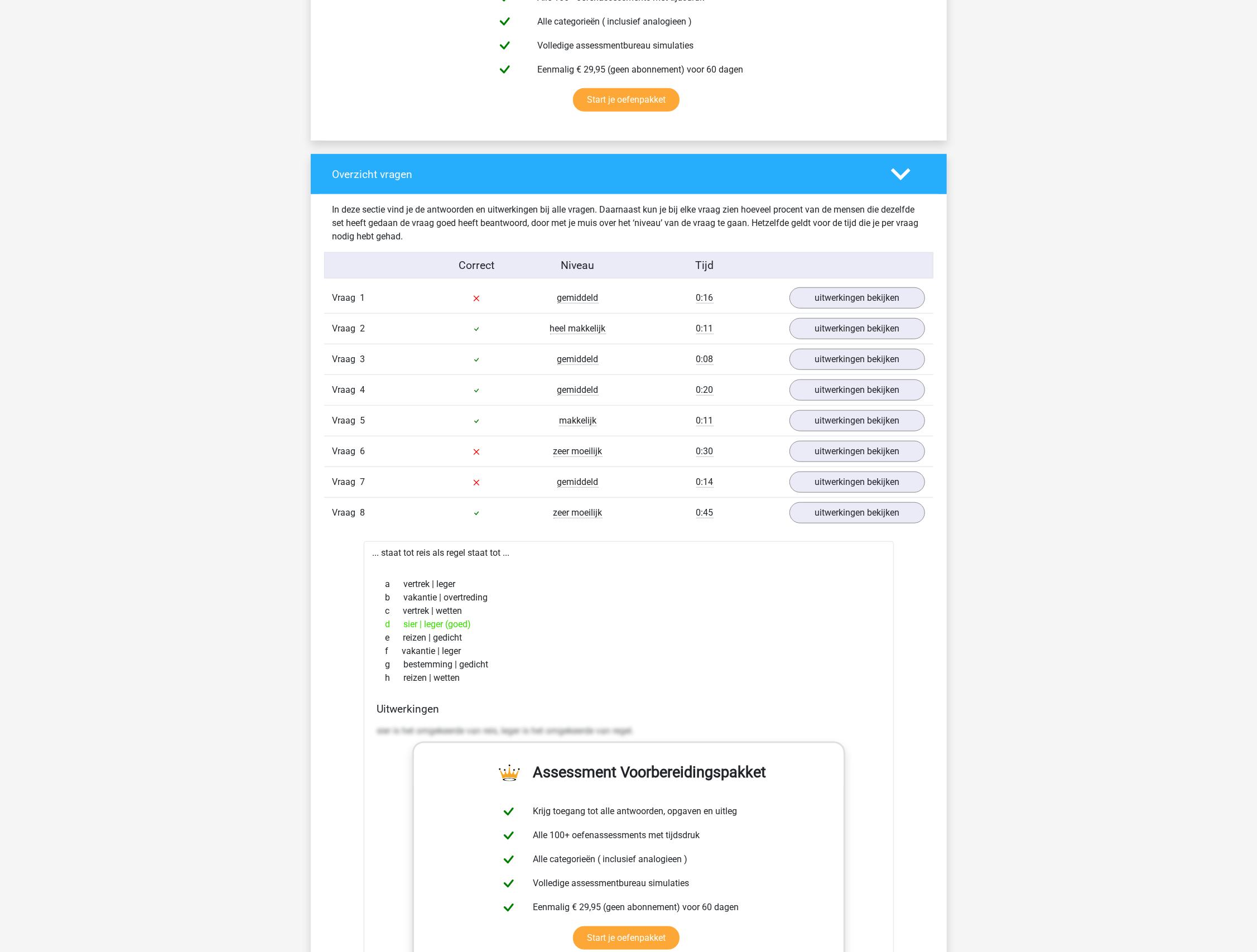
scroll to position [413, 0]
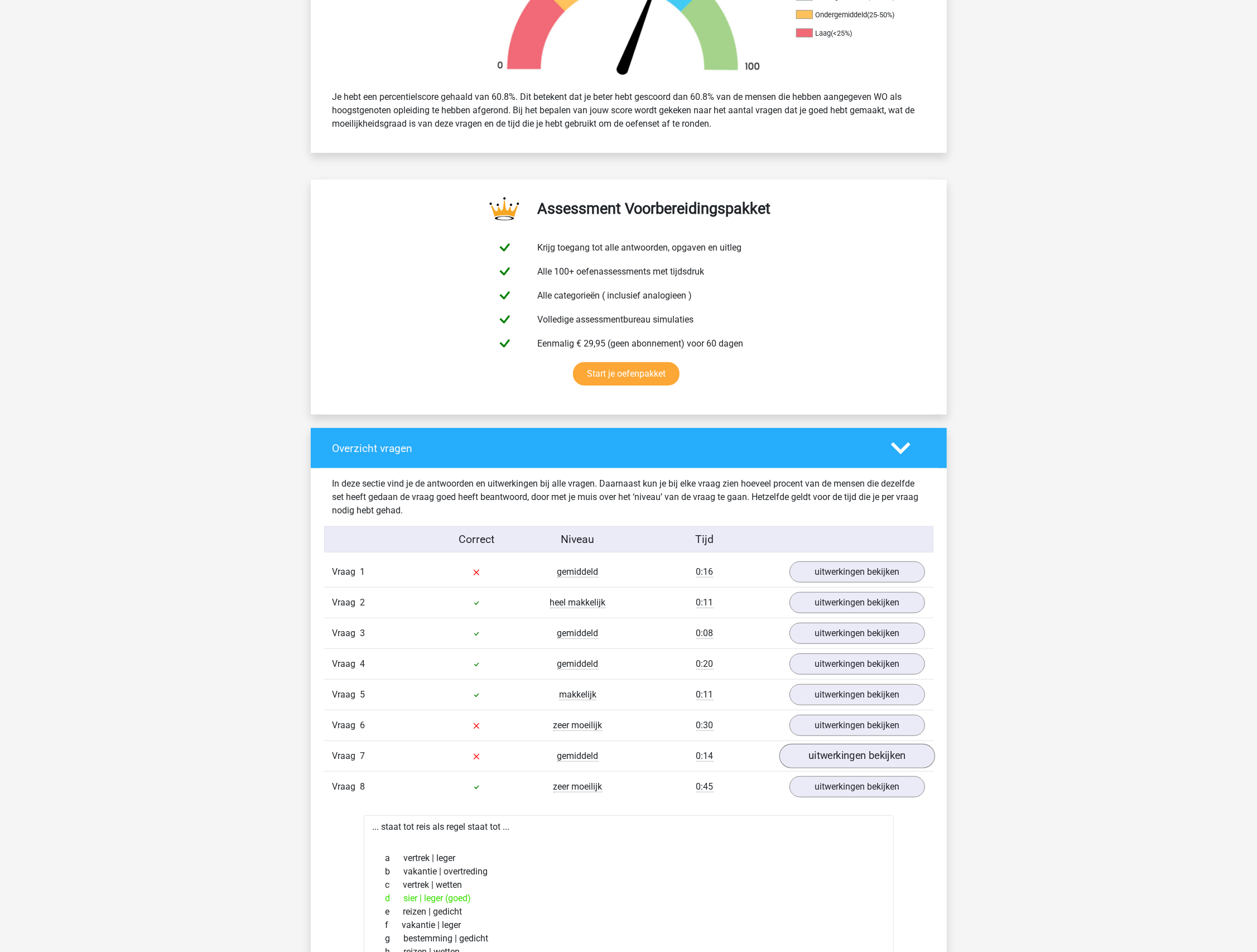
click at [856, 760] on link "uitwerkingen bekijken" at bounding box center [857, 757] width 155 height 25
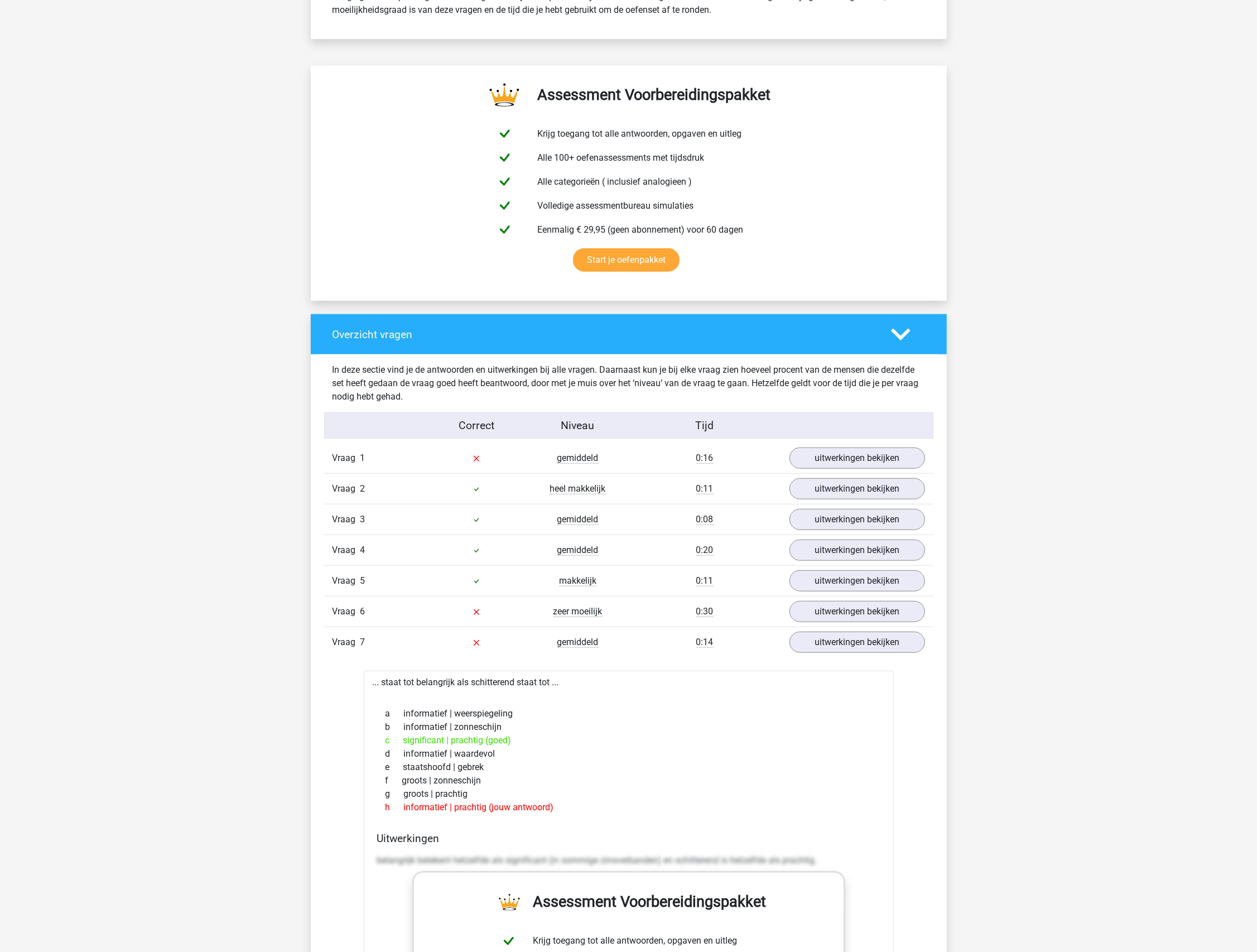
scroll to position [537, 0]
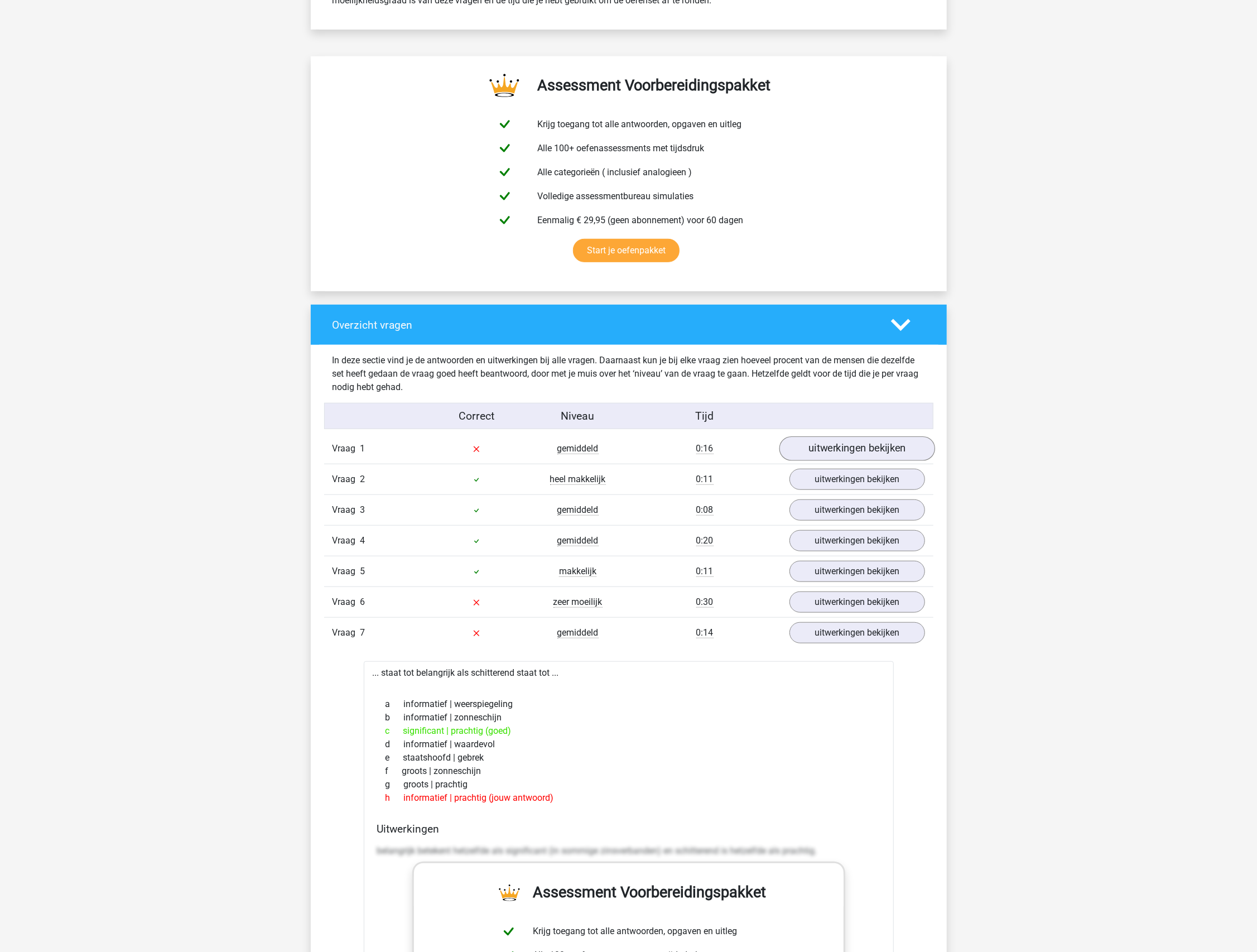
click at [837, 447] on link "uitwerkingen bekijken" at bounding box center [857, 450] width 155 height 25
